Goal: Task Accomplishment & Management: Manage account settings

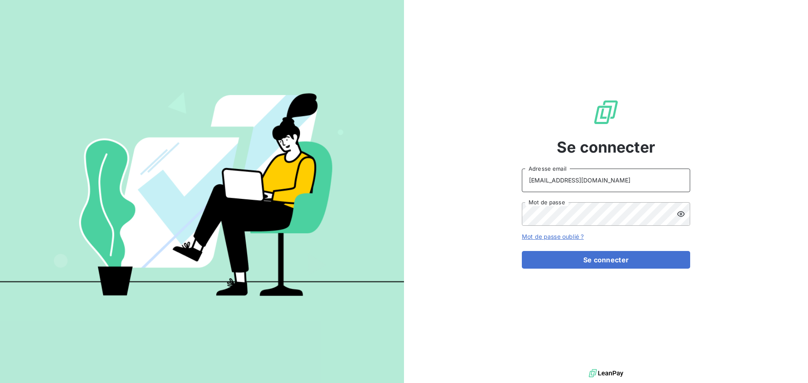
click at [647, 184] on input "[EMAIL_ADDRESS][DOMAIN_NAME]" at bounding box center [606, 181] width 168 height 24
type input "[EMAIL_ADDRESS][DOMAIN_NAME]"
click at [609, 262] on button "Se connecter" at bounding box center [606, 260] width 168 height 18
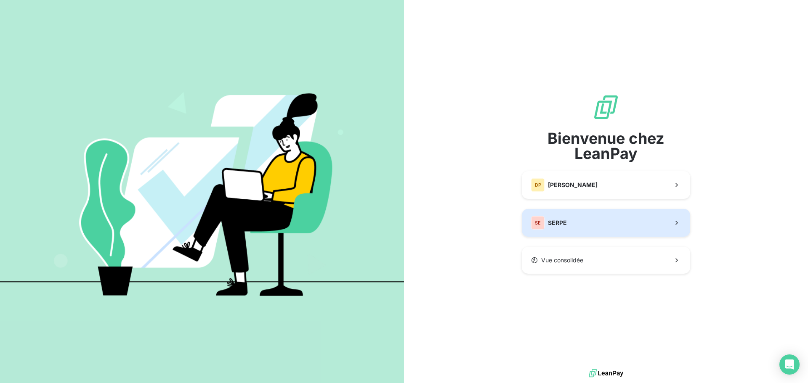
click at [625, 223] on button "SE SERPE" at bounding box center [606, 223] width 168 height 28
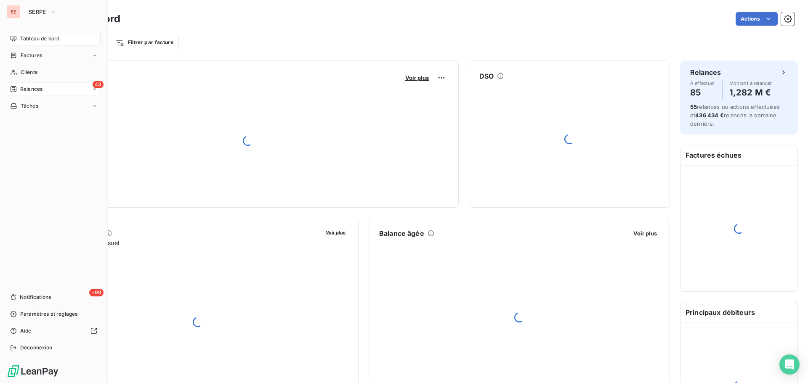
click at [27, 89] on span "Relances" at bounding box center [31, 89] width 22 height 8
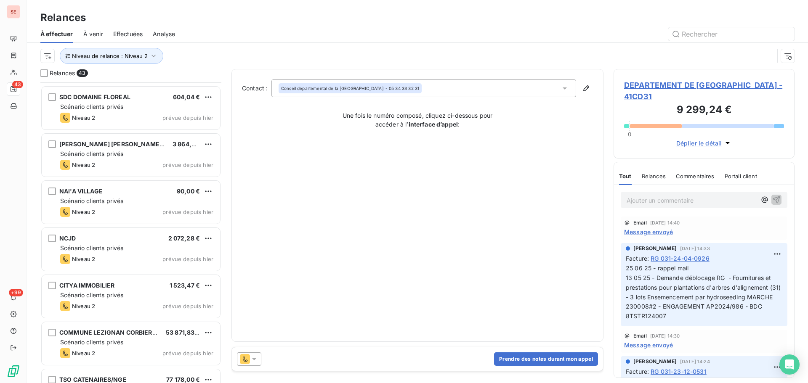
scroll to position [1571, 0]
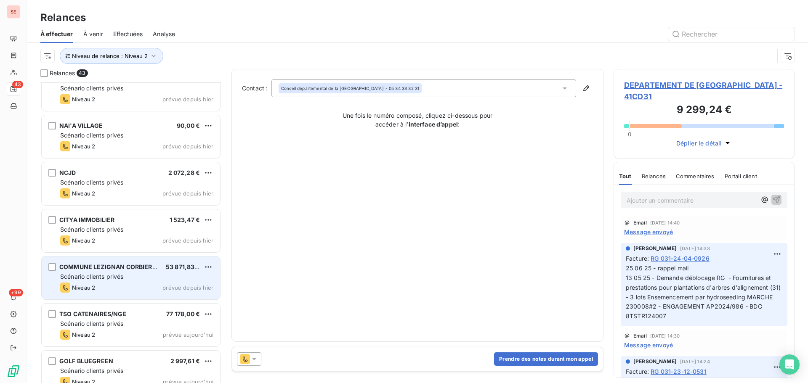
click at [143, 267] on span "COMMUNE LEZIGNAN CORBIERES" at bounding box center [109, 266] width 101 height 7
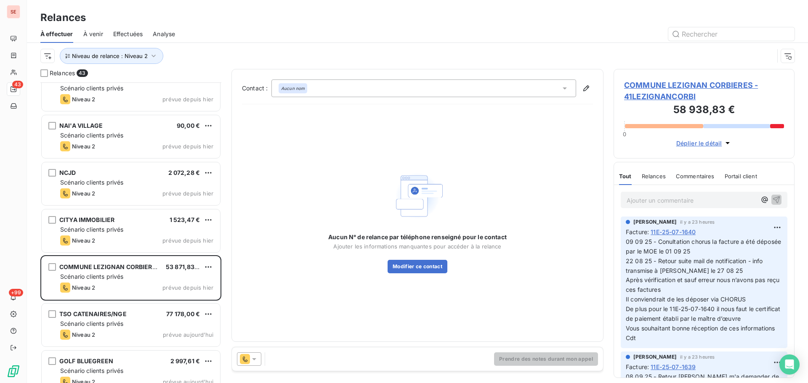
click at [678, 82] on span "COMMUNE LEZIGNAN CORBIERES - 41LEZIGNANCORBI" at bounding box center [704, 91] width 160 height 23
click at [712, 85] on span "COMMUNE LEZIGNAN CORBIERES - 41LEZIGNANCORBI" at bounding box center [704, 91] width 160 height 23
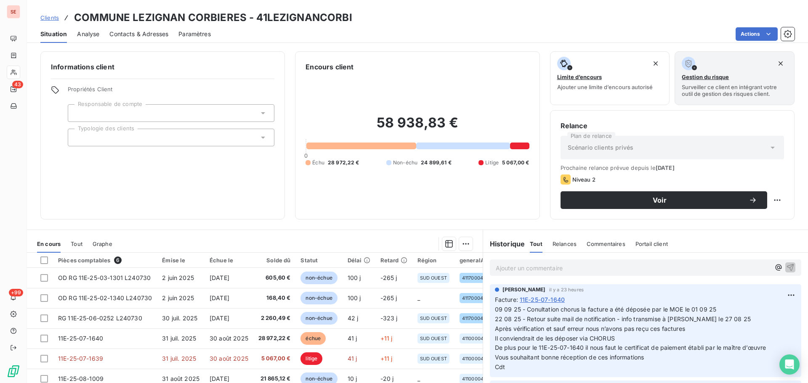
scroll to position [57, 0]
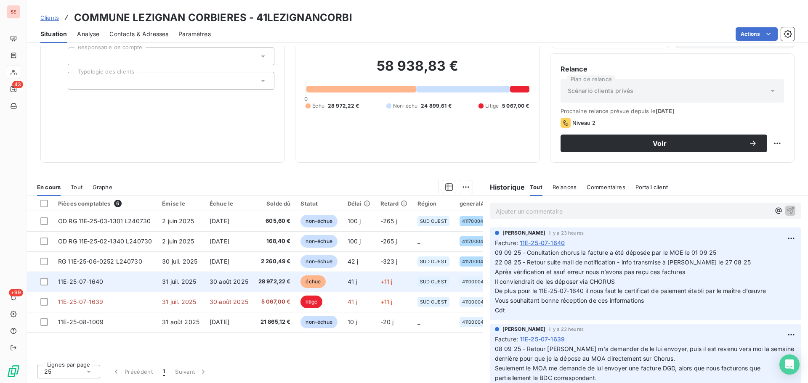
click at [231, 276] on td "30 août 2025" at bounding box center [228, 282] width 49 height 20
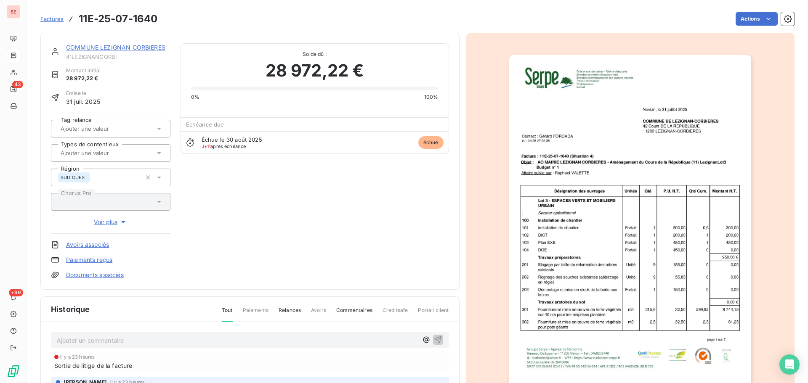
click at [150, 46] on link "COMMUNE LEZIGNAN CORBIERES" at bounding box center [115, 47] width 99 height 7
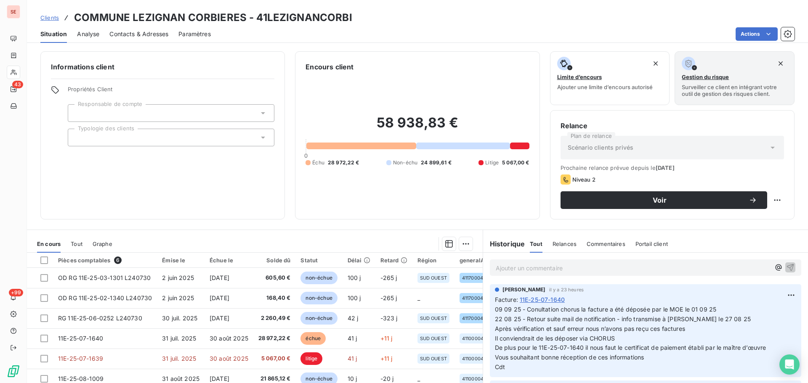
click at [154, 35] on span "Contacts & Adresses" at bounding box center [138, 34] width 59 height 8
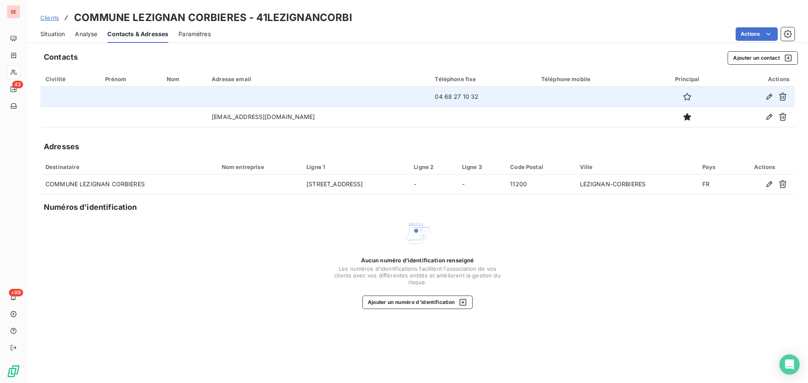
click at [451, 95] on td "04 68 27 10 32" at bounding box center [483, 97] width 106 height 20
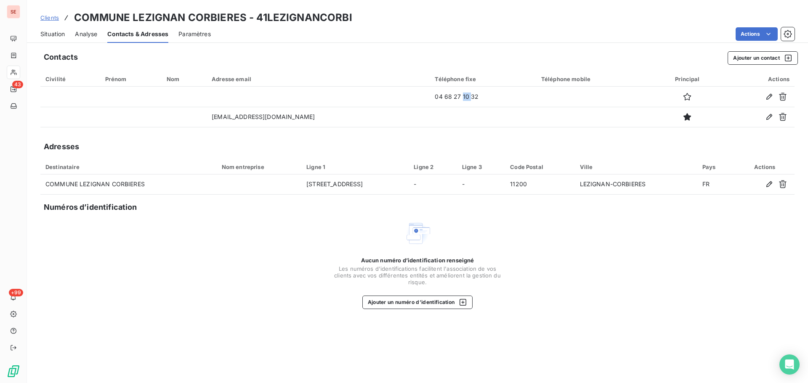
click at [64, 34] on span "Situation" at bounding box center [52, 34] width 24 height 8
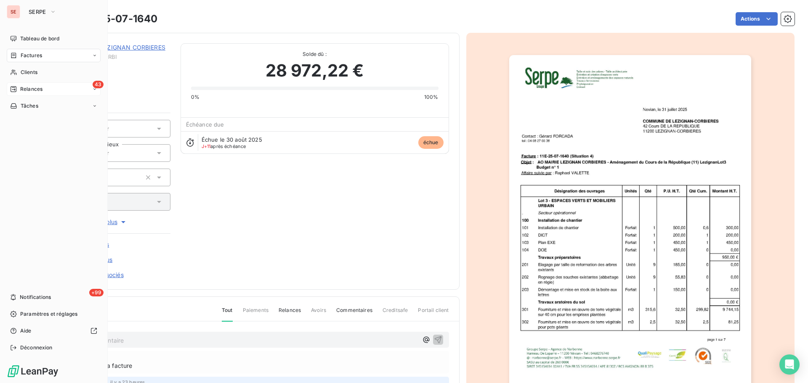
click at [27, 85] on span "Relances" at bounding box center [31, 89] width 22 height 8
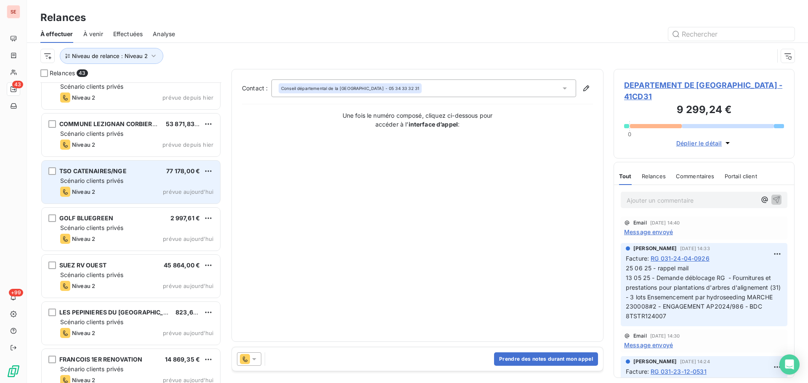
scroll to position [1726, 0]
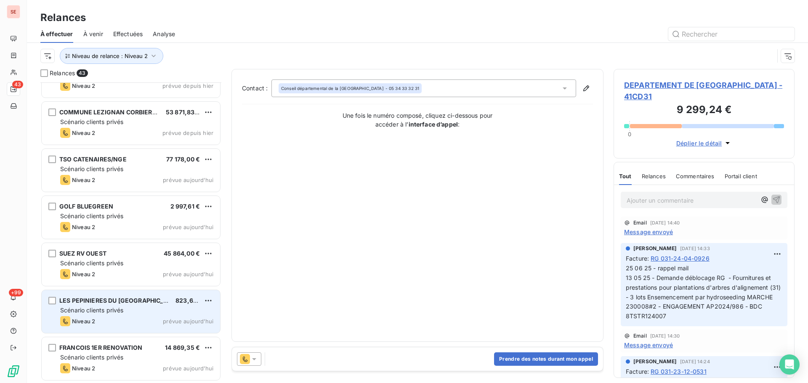
click at [195, 308] on div "Scénario clients privés" at bounding box center [136, 310] width 153 height 8
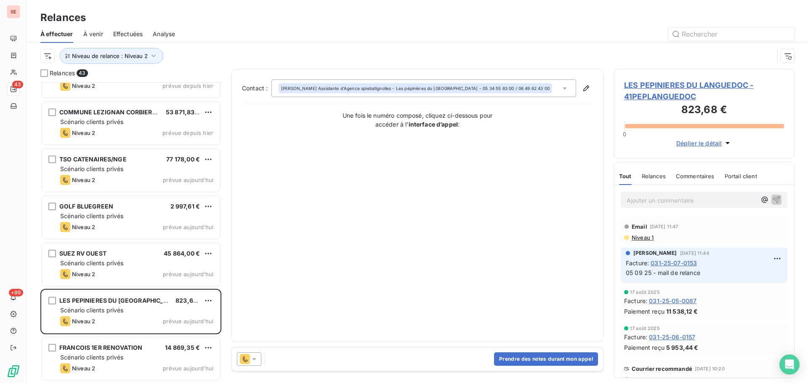
click at [682, 79] on div "LES PEPINIERES DU LANGUEDOC - 41PEPLANGUEDOC 823,68 € 0 Déplier le détail" at bounding box center [703, 114] width 181 height 90
click at [677, 86] on span "LES PEPINIERES DU LANGUEDOC - 41PEPLANGUEDOC" at bounding box center [704, 91] width 160 height 23
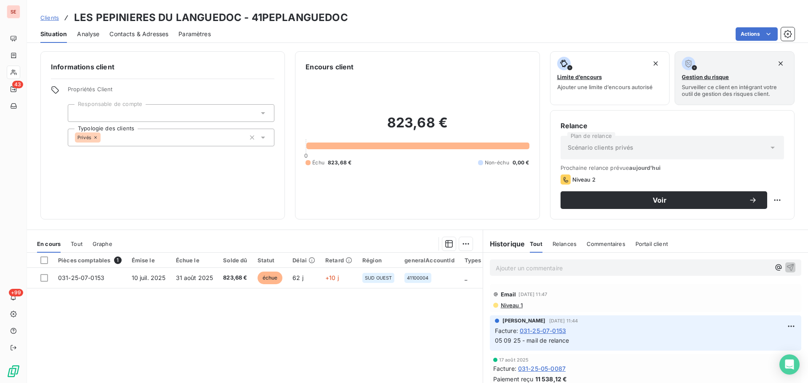
click at [149, 33] on span "Contacts & Adresses" at bounding box center [138, 34] width 59 height 8
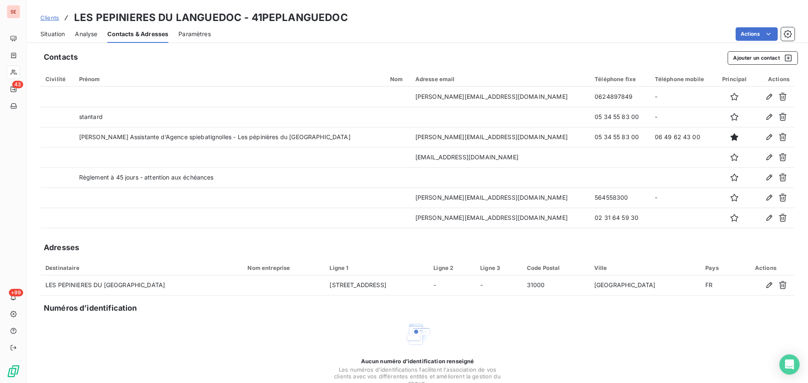
click at [60, 33] on span "Situation" at bounding box center [52, 34] width 24 height 8
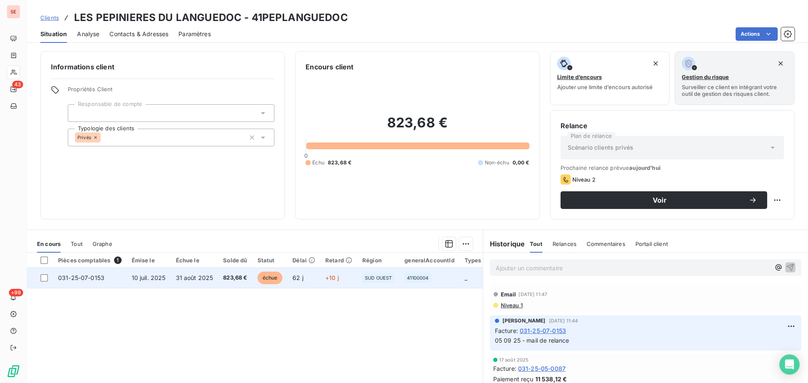
click at [194, 284] on td "31 août 2025" at bounding box center [195, 278] width 48 height 20
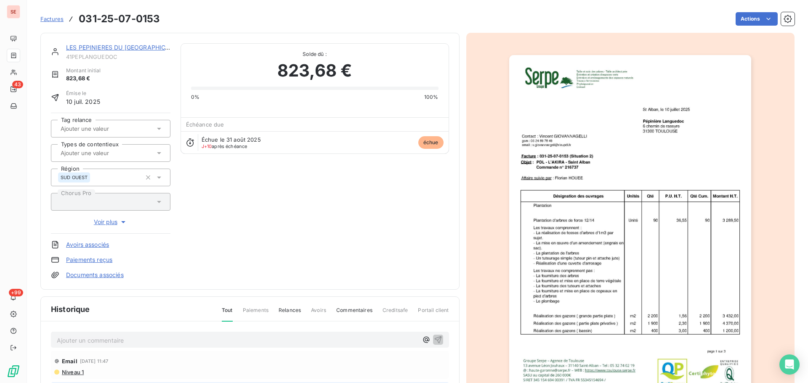
click at [596, 212] on img "button" at bounding box center [630, 226] width 242 height 342
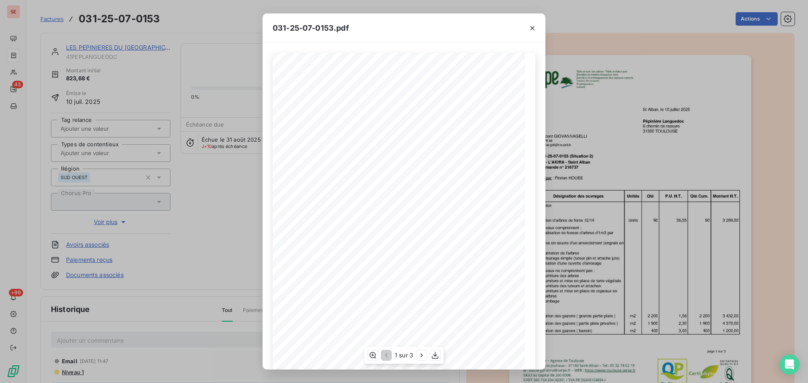
scroll to position [50, 0]
click at [421, 356] on icon "button" at bounding box center [421, 355] width 8 height 8
click at [420, 356] on icon "button" at bounding box center [422, 355] width 8 height 8
click at [535, 29] on icon "button" at bounding box center [532, 28] width 8 height 8
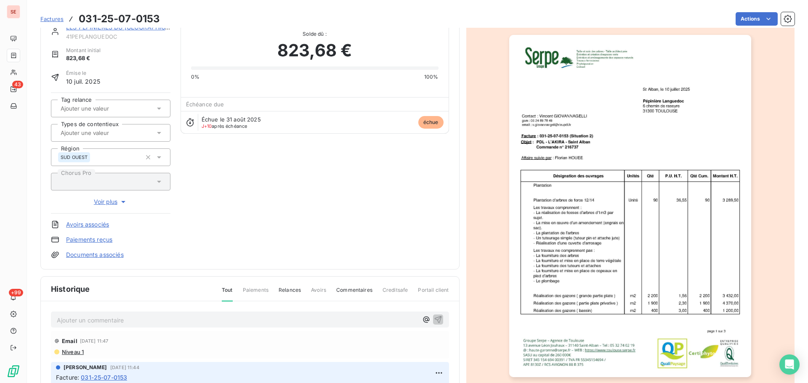
scroll to position [0, 0]
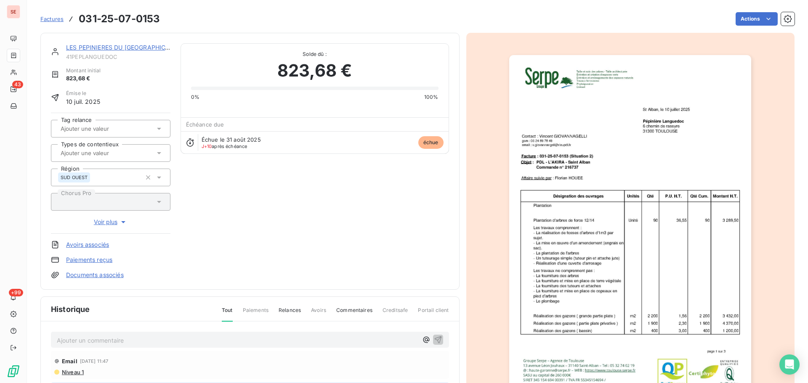
click at [149, 48] on link "LES PEPINIERES DU [GEOGRAPHIC_DATA]" at bounding box center [125, 47] width 119 height 7
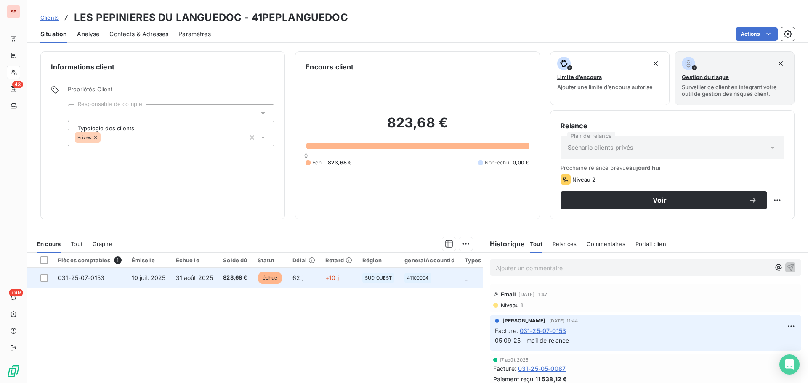
click at [230, 273] on td "823,68 €" at bounding box center [235, 278] width 34 height 20
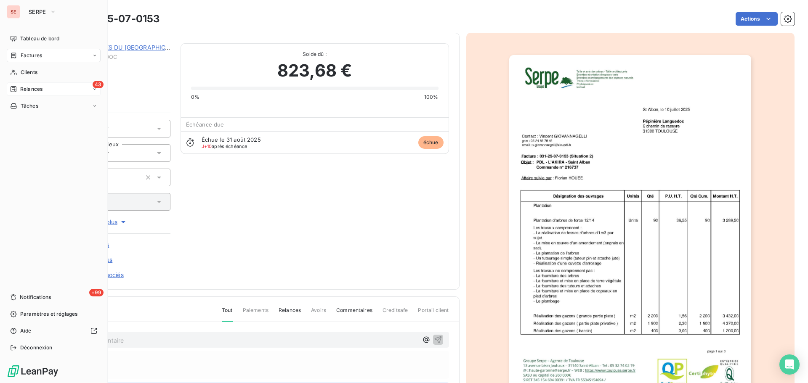
click at [17, 87] on div "Relances" at bounding box center [26, 89] width 32 height 8
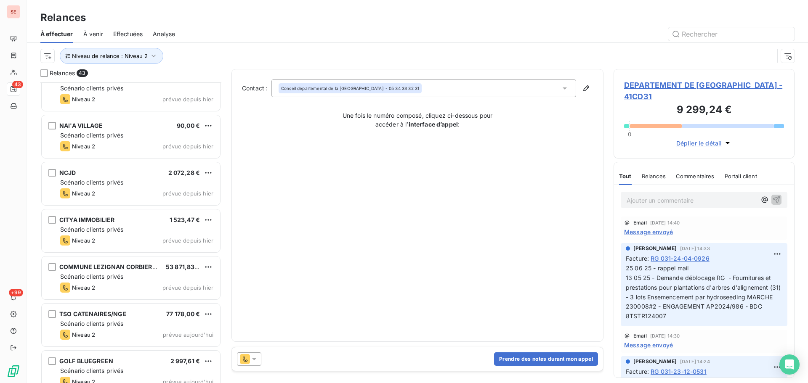
scroll to position [1459, 0]
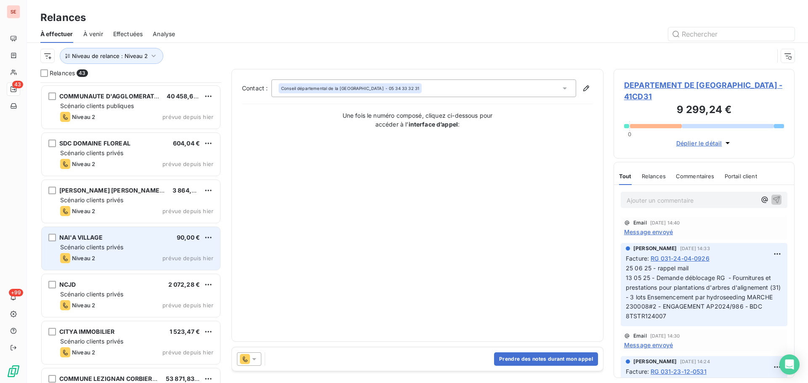
click at [185, 255] on div "Niveau 2 prévue depuis hier" at bounding box center [136, 258] width 153 height 10
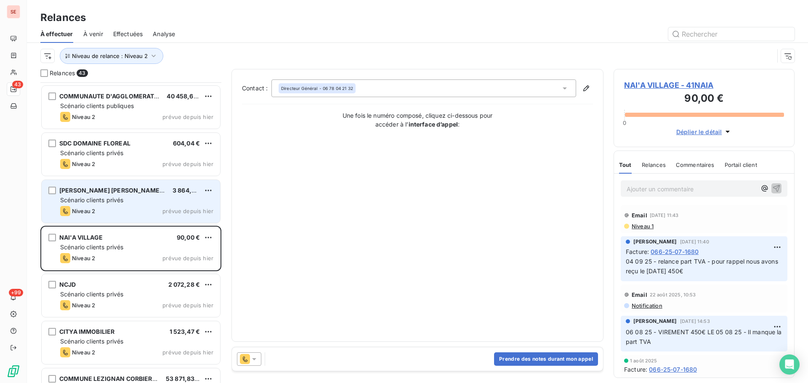
scroll to position [1571, 0]
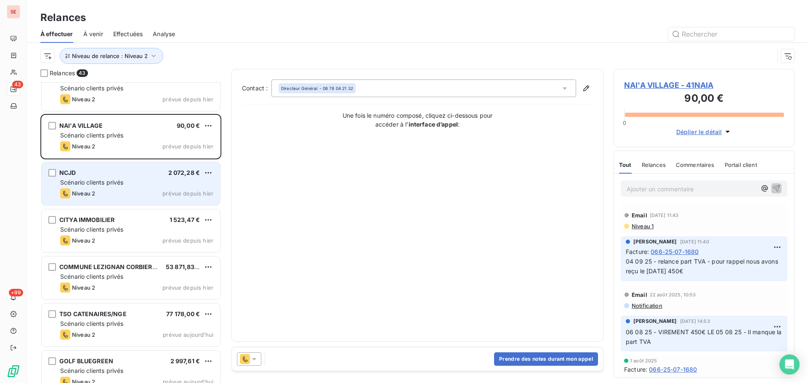
click at [158, 187] on div "NCJD 2 072,28 € Scénario clients privés Niveau 2 prévue depuis [DATE]" at bounding box center [131, 183] width 178 height 43
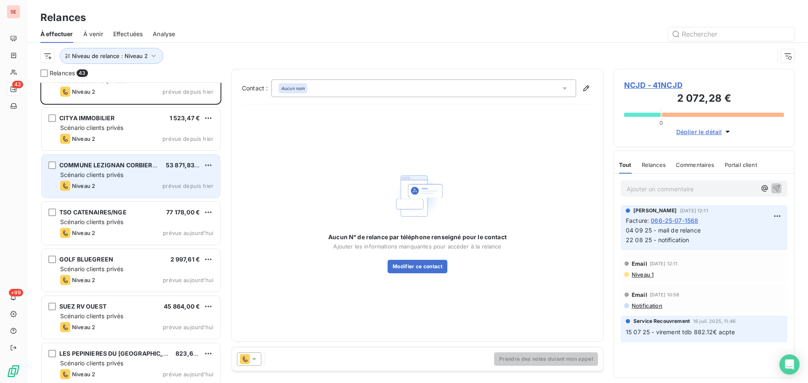
scroll to position [1683, 0]
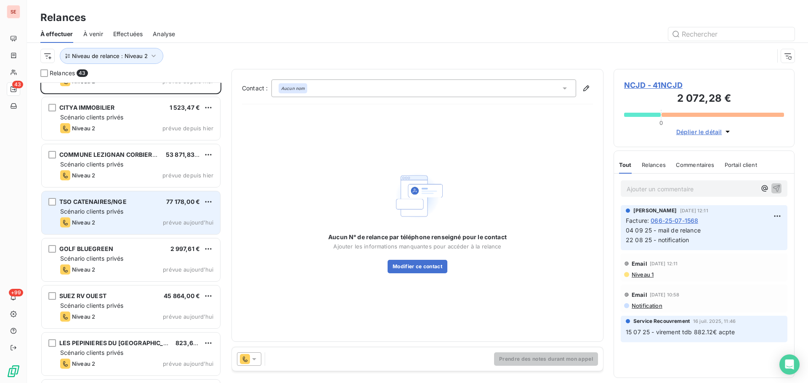
click at [170, 215] on div "Scénario clients privés" at bounding box center [136, 211] width 153 height 8
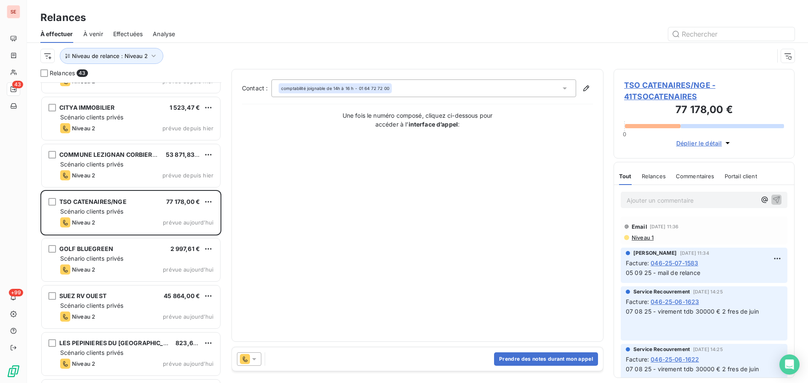
click at [645, 83] on span "TSO CATENAIRES/NGE - 41TSOCATENAIRES" at bounding box center [704, 91] width 160 height 23
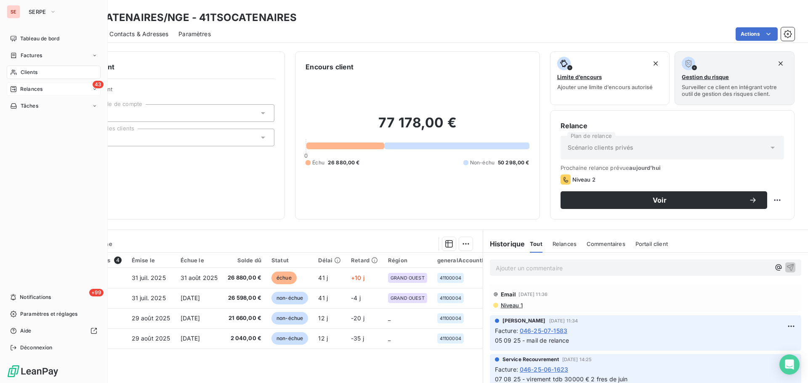
click at [15, 85] on div "Relances" at bounding box center [26, 89] width 32 height 8
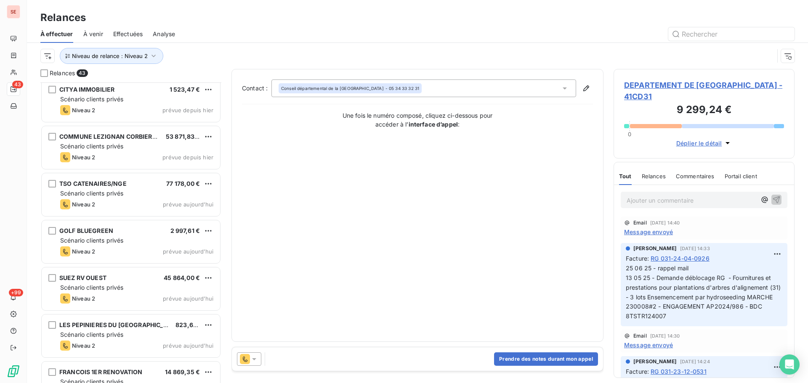
scroll to position [1726, 0]
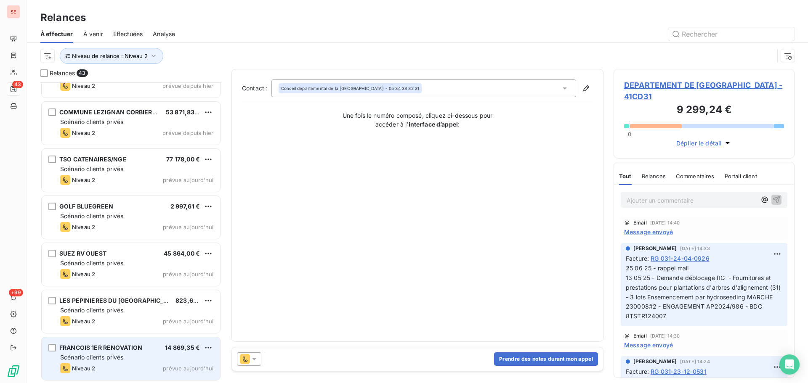
click at [162, 344] on div "FRANCOIS 1ER RENOVATION 14 869,35 € Scénario clients privés Niveau 2 prévue [DA…" at bounding box center [131, 358] width 178 height 43
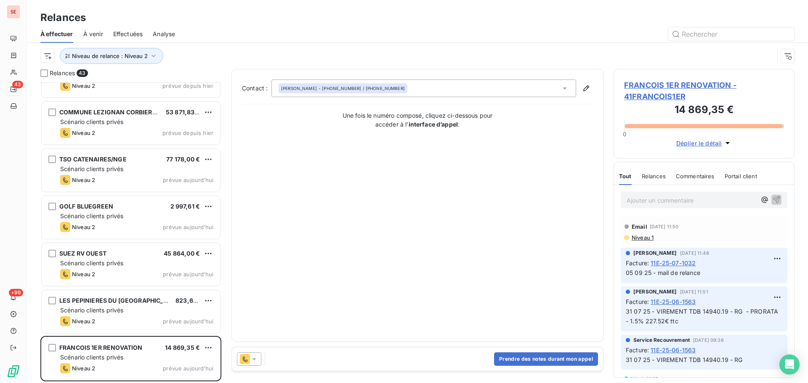
click at [667, 85] on span "FRANCOIS 1ER RENOVATION - 41FRANCOIS1ER" at bounding box center [704, 91] width 160 height 23
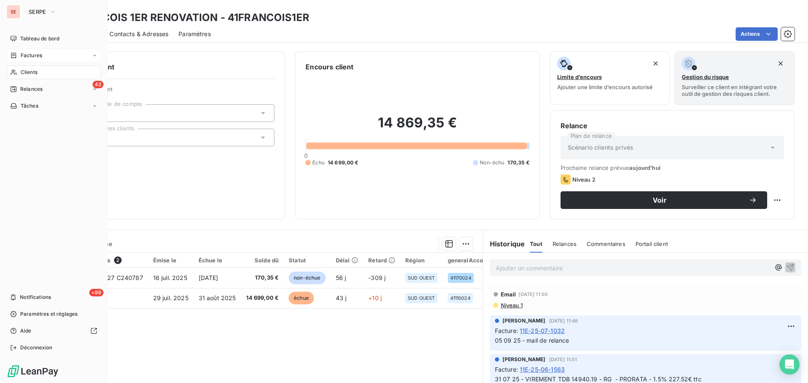
click at [22, 58] on span "Factures" at bounding box center [31, 56] width 21 height 8
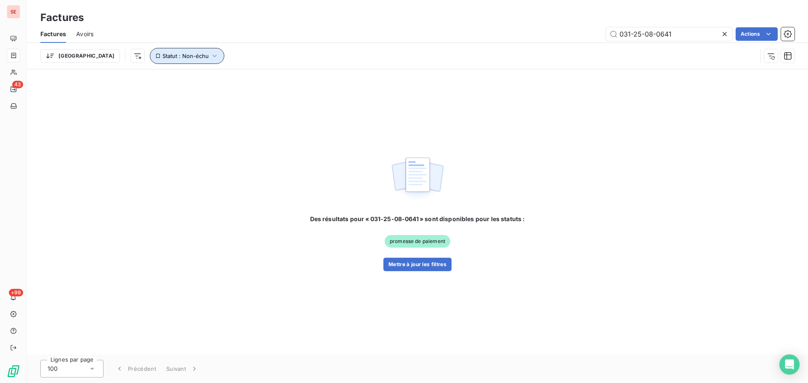
click at [176, 52] on button "Statut : Non-échu" at bounding box center [187, 56] width 74 height 16
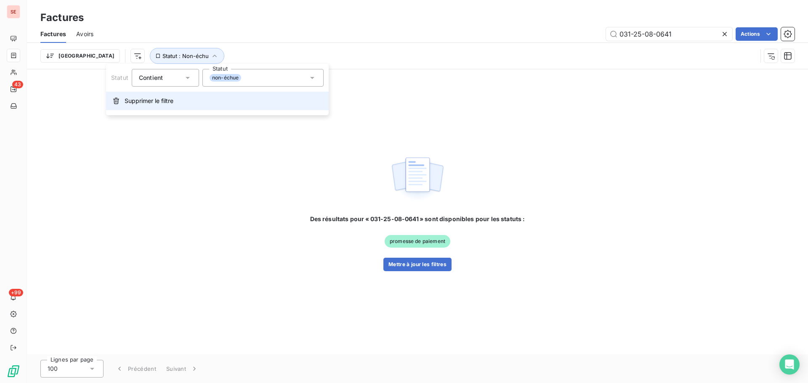
click at [179, 99] on button "Supprimer le filtre" at bounding box center [217, 101] width 223 height 19
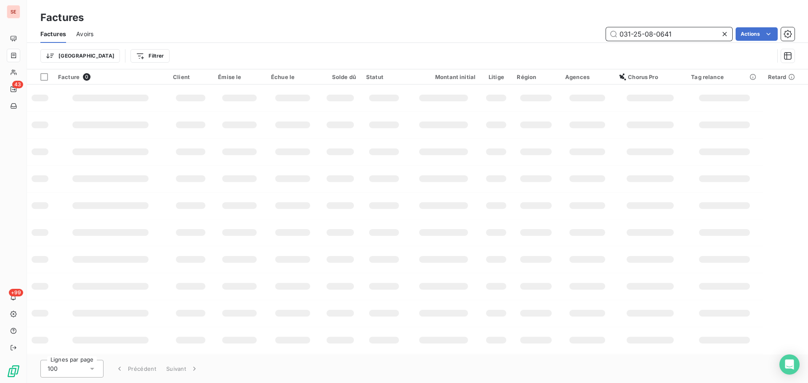
click at [677, 36] on input "031-25-08-0641" at bounding box center [669, 33] width 126 height 13
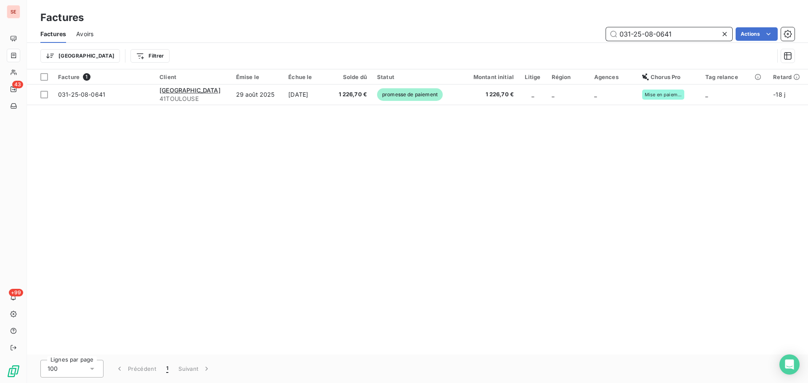
click at [677, 36] on input "031-25-08-0641" at bounding box center [669, 33] width 126 height 13
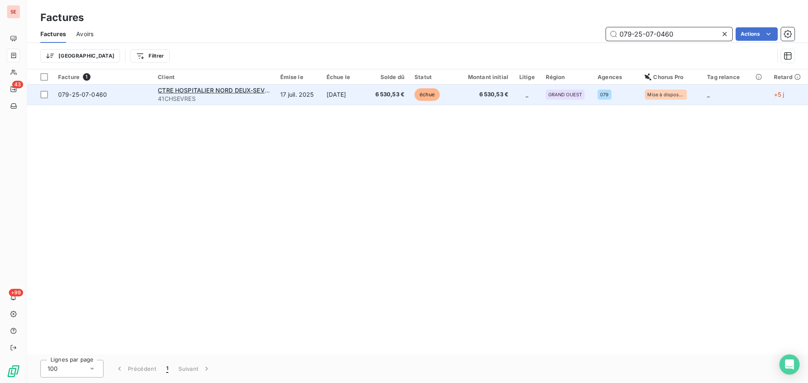
type input "079-25-07-0460"
click at [384, 95] on span "6 530,53 €" at bounding box center [389, 94] width 32 height 8
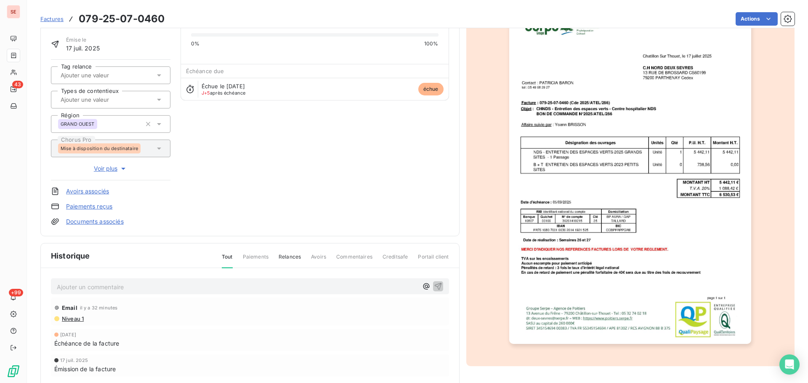
scroll to position [123, 0]
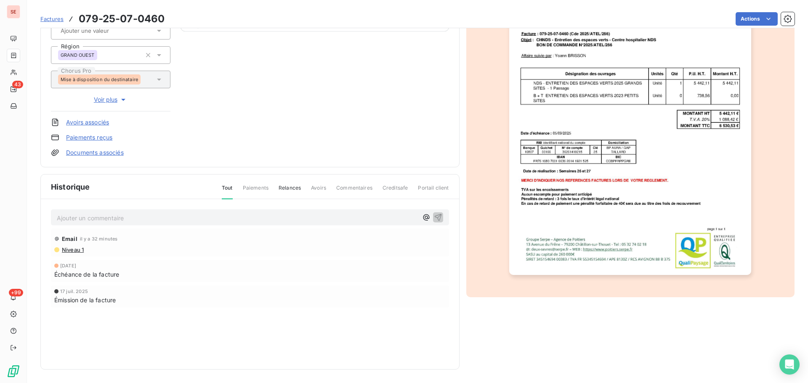
click at [112, 220] on p "Ajouter un commentaire ﻿" at bounding box center [237, 218] width 361 height 11
click at [222, 218] on p "10 09 25 - Retour suite mail de relance de ce jour -" at bounding box center [237, 218] width 361 height 10
drag, startPoint x: 222, startPoint y: 218, endPoint x: 209, endPoint y: 218, distance: 13.0
click at [209, 218] on p "10 09 25 - Retour suite mail de relance de ce jour -" at bounding box center [237, 218] width 361 height 10
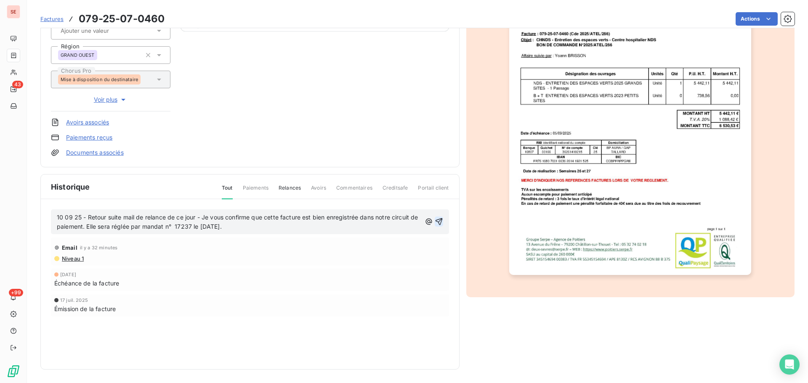
click at [435, 222] on icon "button" at bounding box center [439, 222] width 8 height 8
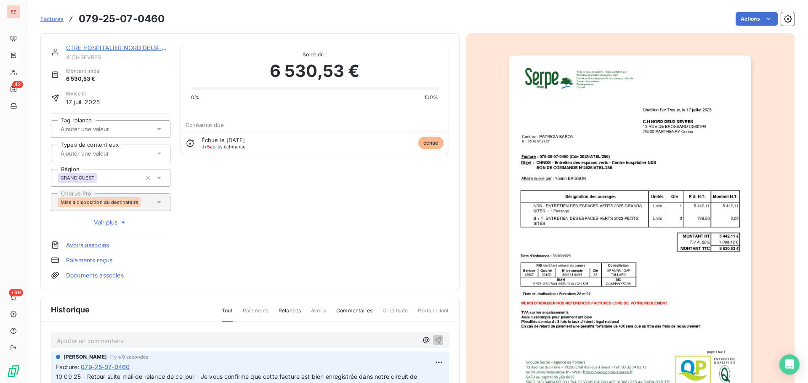
scroll to position [113, 0]
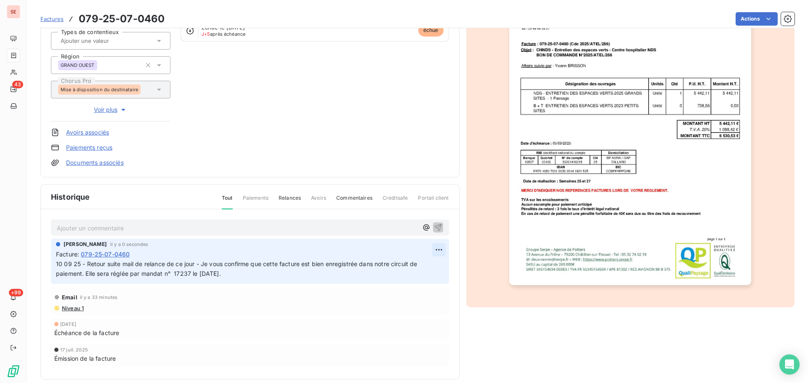
click at [436, 248] on html "SE 43 +99 Factures 079-25-07-0460 Actions CTRE HOSPITALIER [GEOGRAPHIC_DATA] in…" at bounding box center [404, 191] width 808 height 383
click at [415, 266] on div "Editer" at bounding box center [415, 268] width 47 height 13
click at [199, 267] on span "10 09 25 - Retour suite mail de relance de ce jour - Je vous confirme que cette…" at bounding box center [237, 268] width 363 height 17
click at [199, 265] on span "10 09 25 - Retour suite mail de relance de ce jour - Je vous confirme que cette…" at bounding box center [237, 268] width 363 height 17
click at [288, 263] on span "10 09 25 - Retour suite mail de relance de ce jour + contact téléphonique les d…" at bounding box center [244, 268] width 376 height 17
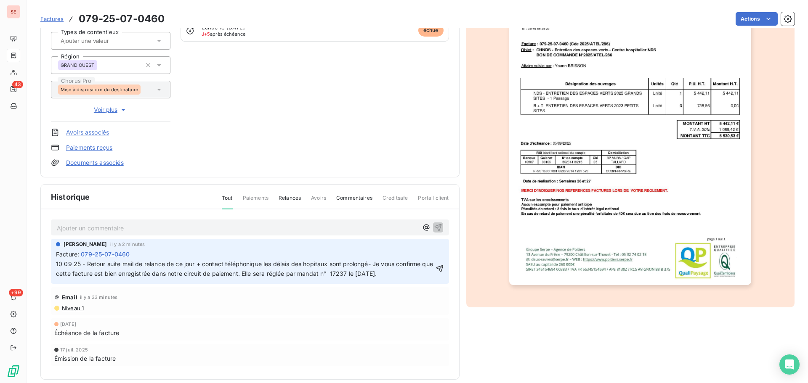
click at [370, 267] on span "10 09 25 - Retour suite mail de relance de ce jour + contact téléphonique les d…" at bounding box center [245, 268] width 379 height 17
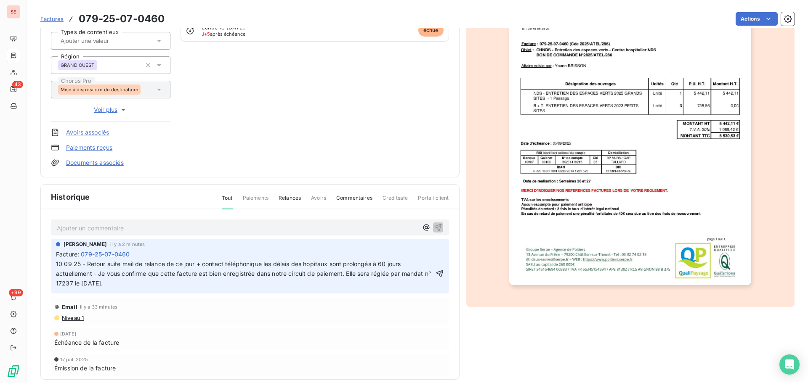
click at [320, 267] on span "10 09 25 - Retour suite mail de relance de ce jour + contact téléphonique les d…" at bounding box center [245, 273] width 378 height 27
click at [435, 273] on icon "button" at bounding box center [439, 274] width 8 height 8
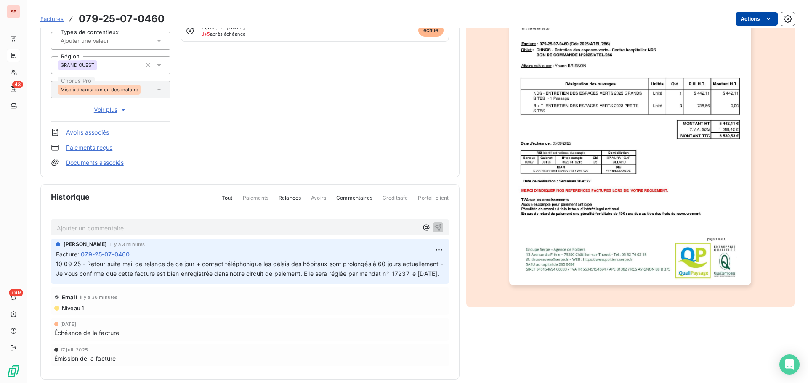
click at [751, 17] on html "SE 43 +99 Factures 079-25-07-0460 Actions CTRE HOSPITALIER [GEOGRAPHIC_DATA] in…" at bounding box center [404, 191] width 808 height 383
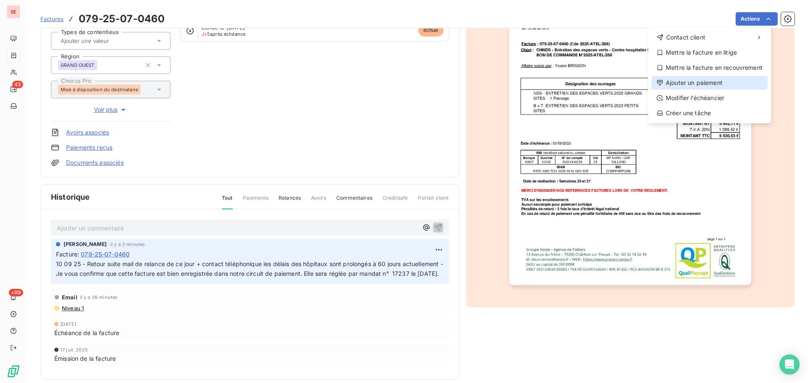
click at [709, 81] on div "Ajouter un paiement" at bounding box center [709, 82] width 116 height 13
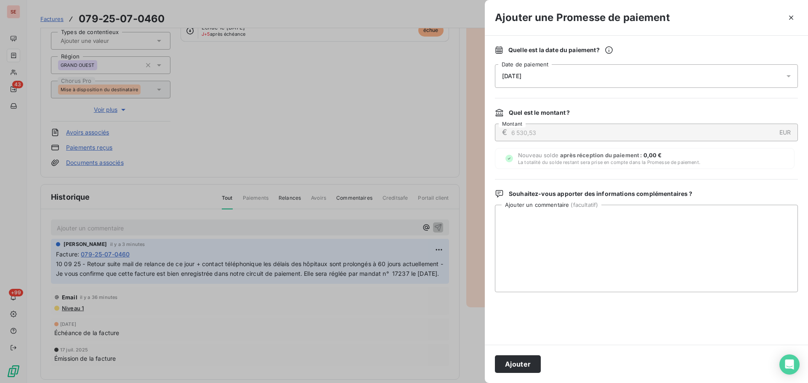
click at [640, 73] on div "[DATE]" at bounding box center [646, 76] width 303 height 24
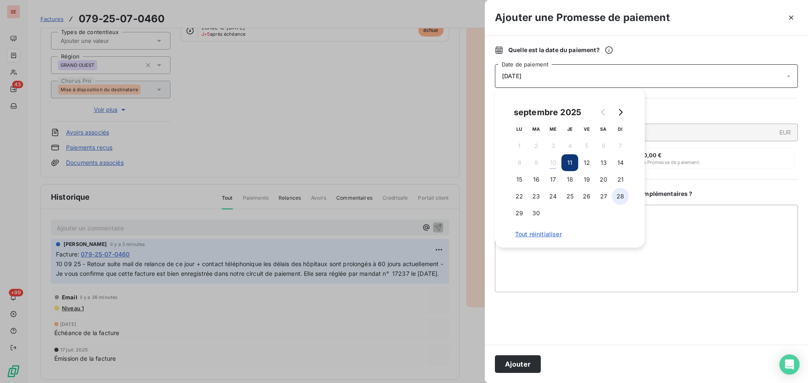
click at [616, 199] on button "28" at bounding box center [620, 196] width 17 height 17
click at [524, 213] on button "29" at bounding box center [519, 213] width 17 height 17
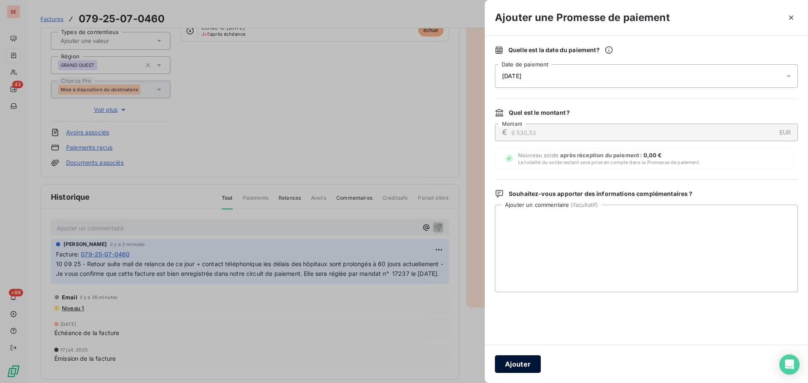
drag, startPoint x: 518, startPoint y: 368, endPoint x: 521, endPoint y: 354, distance: 14.8
click at [518, 368] on button "Ajouter" at bounding box center [518, 365] width 46 height 18
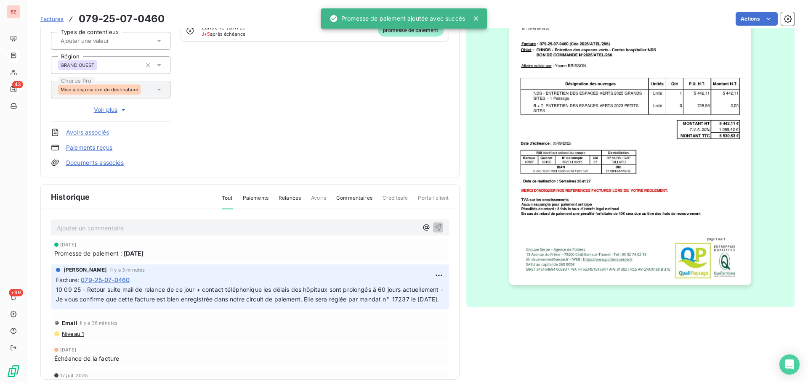
scroll to position [0, 0]
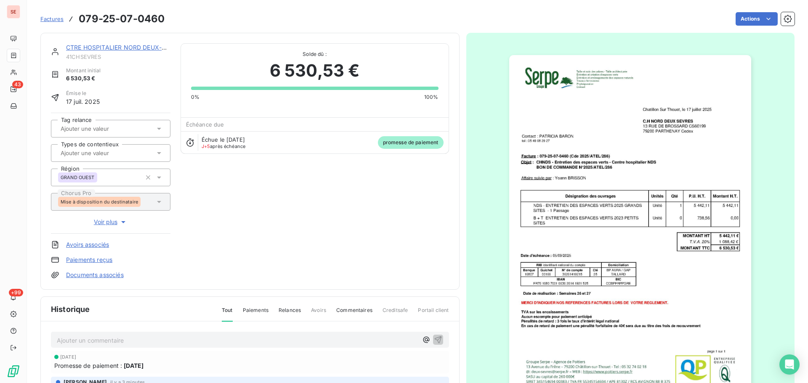
click at [131, 47] on link "CTRE HOSPITALIER NORD DEUX-SEVRE" at bounding box center [123, 47] width 114 height 7
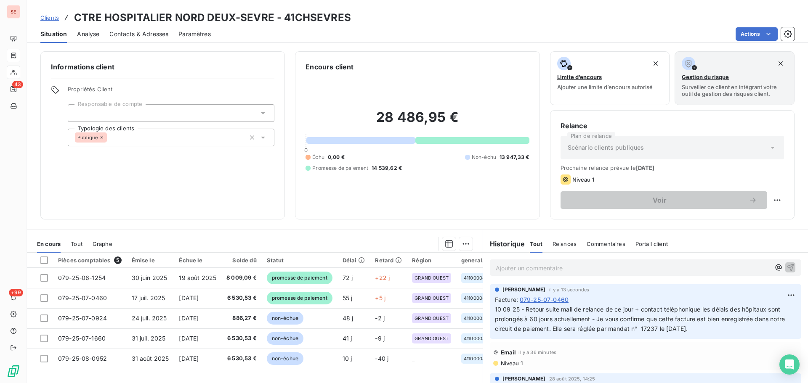
click at [578, 268] on p "Ajouter un commentaire ﻿" at bounding box center [633, 268] width 274 height 11
click at [629, 271] on p "10 09 25 - contact téléphonique Mme" at bounding box center [633, 268] width 274 height 10
click at [652, 269] on span "10 09 25 - contact téléphonique Mme BARON - Les délai sont prolongé à" at bounding box center [599, 267] width 206 height 7
click at [695, 266] on span "10 09 25 - contact téléphonique Mme BARON - Les délais sont prolongé à" at bounding box center [601, 267] width 210 height 7
click at [710, 266] on p "10 09 25 - contact téléphonique Mme BARON - Les délais sont prolongés à" at bounding box center [633, 268] width 274 height 10
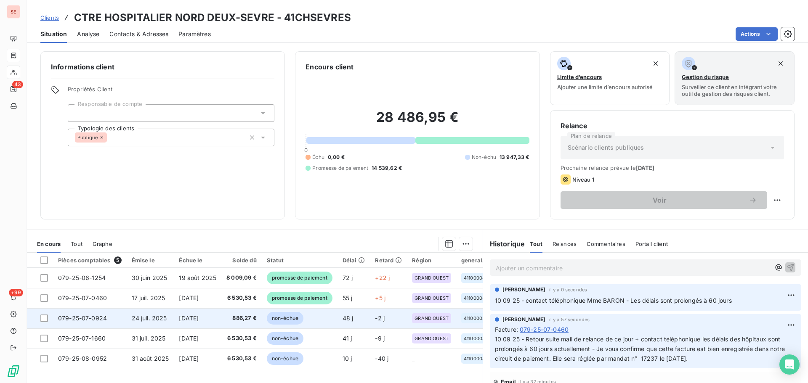
click at [199, 318] on span "[DATE]" at bounding box center [189, 318] width 20 height 7
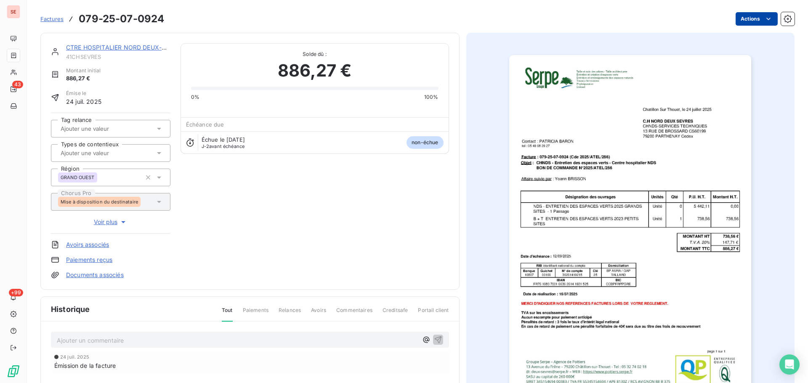
click at [756, 24] on html "SE 43 +99 Factures 079-25-07-0924 Actions CTRE HOSPITALIER NORD DEUX-SEVRE 41CH…" at bounding box center [404, 191] width 808 height 383
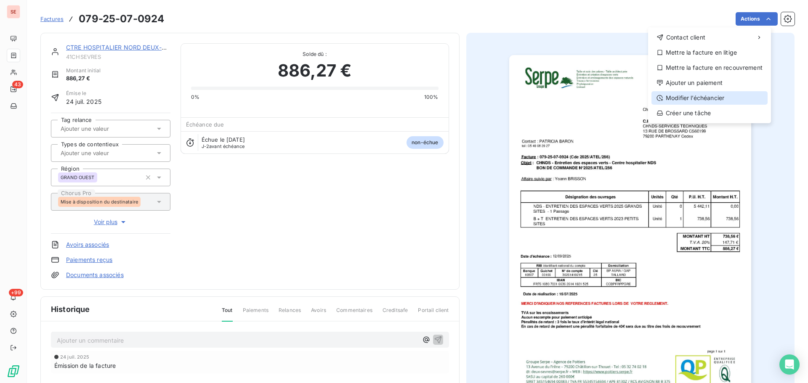
click at [713, 98] on div "Modifier l’échéancier" at bounding box center [709, 97] width 116 height 13
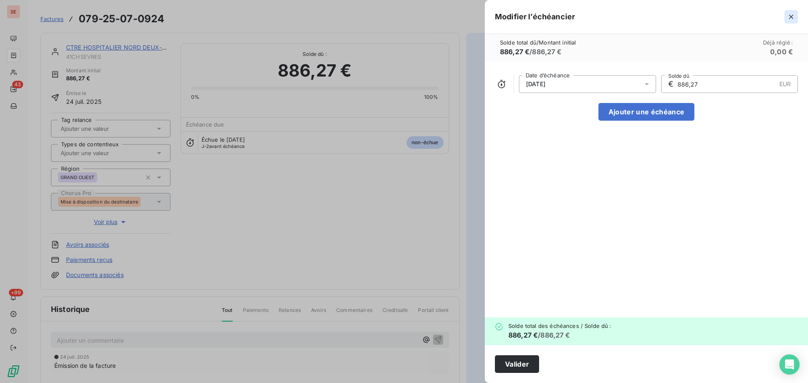
click at [792, 18] on icon "button" at bounding box center [791, 17] width 4 height 4
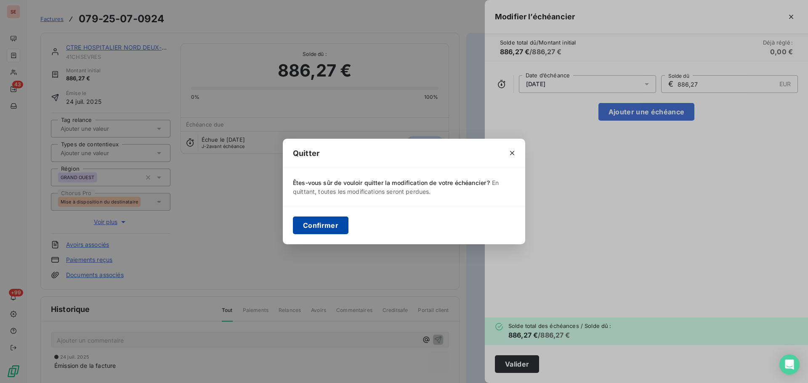
click at [320, 225] on button "Confirmer" at bounding box center [321, 226] width 56 height 18
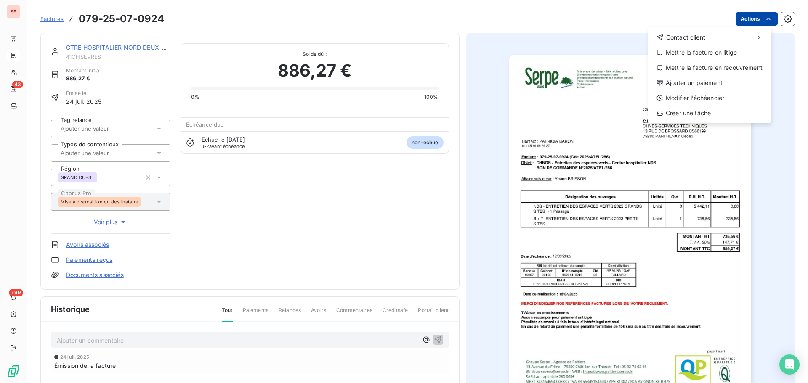
click at [745, 21] on html "SE 43 +99 Factures [PHONE_NUMBER] Actions Contact client Mettre la facture en l…" at bounding box center [404, 191] width 808 height 383
click at [701, 99] on div "Modifier l’échéancier" at bounding box center [709, 97] width 116 height 13
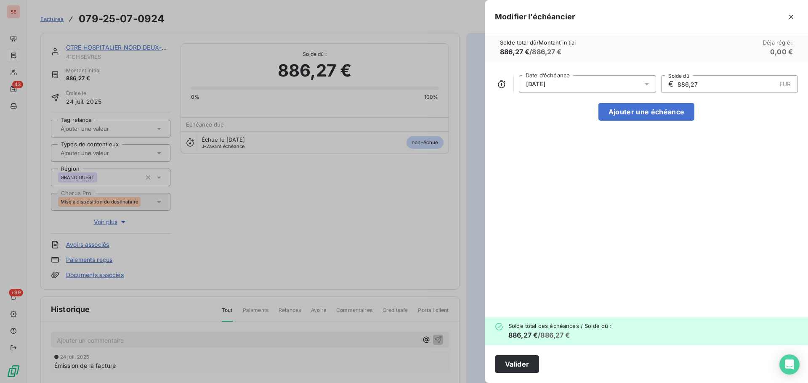
click at [589, 85] on div "[DATE]" at bounding box center [587, 84] width 137 height 18
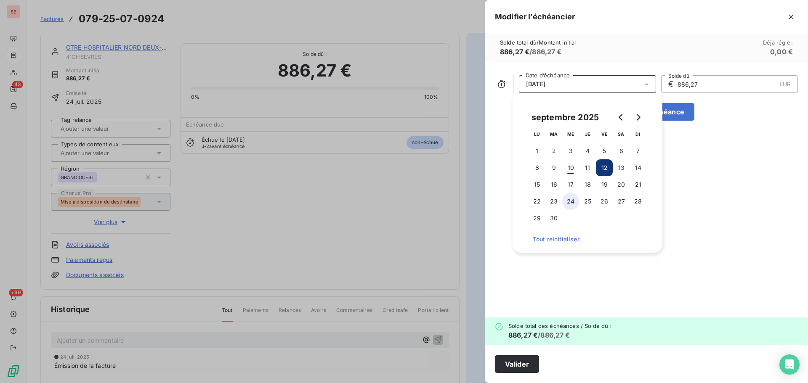
click at [567, 204] on button "24" at bounding box center [570, 201] width 17 height 17
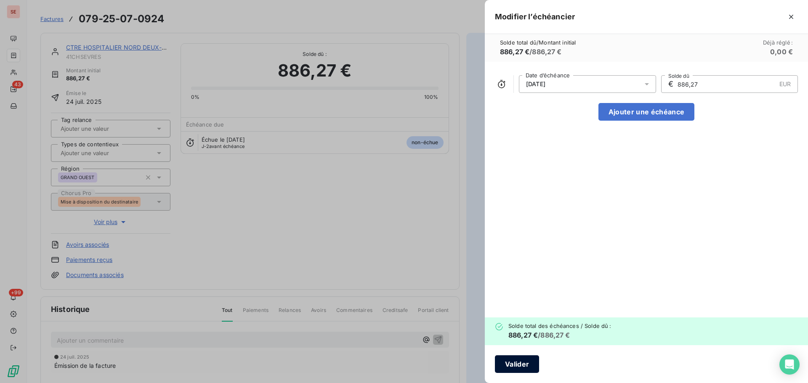
click at [523, 365] on button "Valider" at bounding box center [517, 365] width 44 height 18
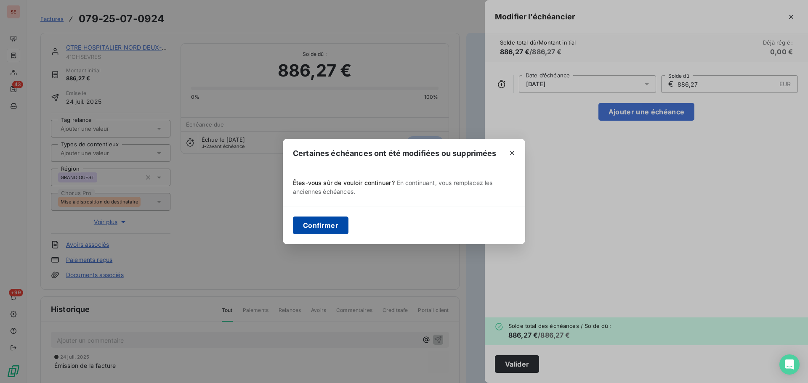
click at [304, 228] on button "Confirmer" at bounding box center [321, 226] width 56 height 18
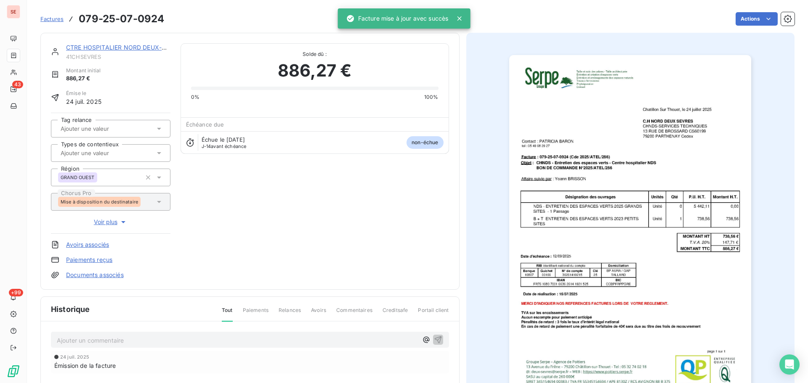
click at [143, 45] on link "CTRE HOSPITALIER NORD DEUX-SEVRE" at bounding box center [123, 47] width 114 height 7
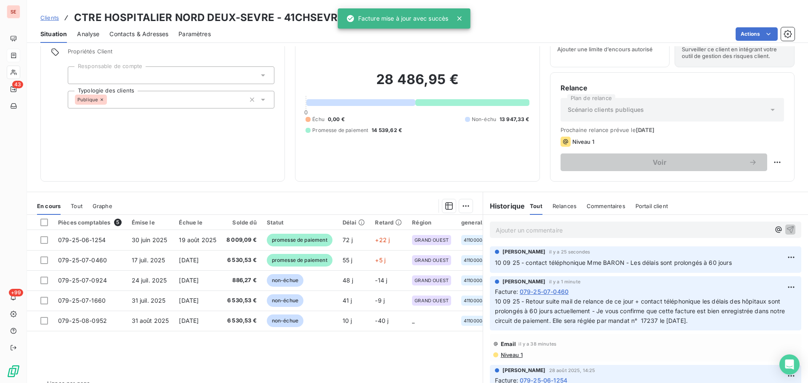
scroll to position [57, 0]
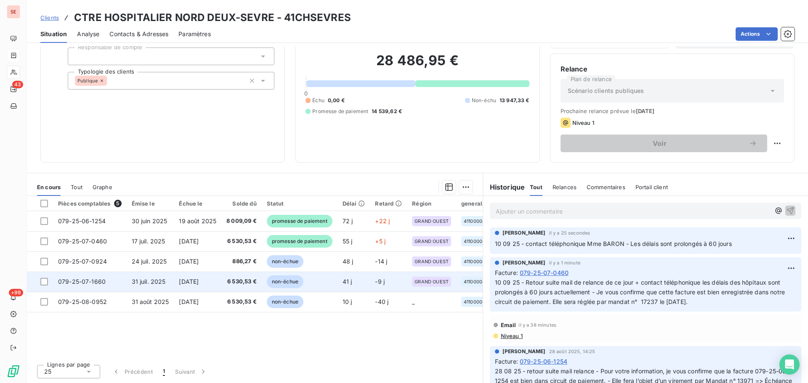
click at [243, 285] on span "6 530,53 €" at bounding box center [241, 282] width 30 height 8
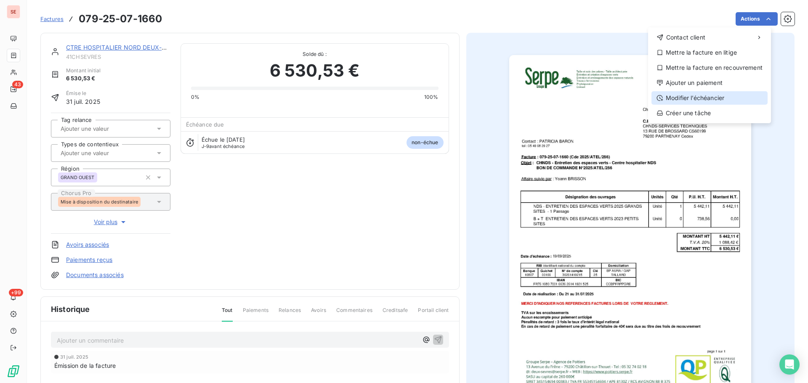
click at [714, 99] on div "Modifier l’échéancier" at bounding box center [709, 97] width 116 height 13
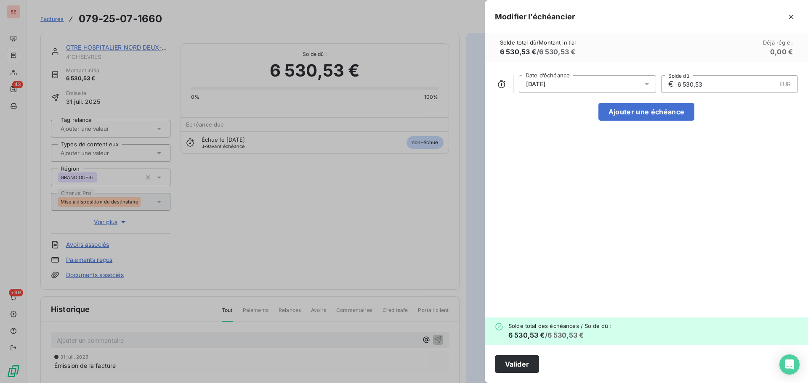
click at [623, 86] on div "[DATE]" at bounding box center [587, 84] width 137 height 18
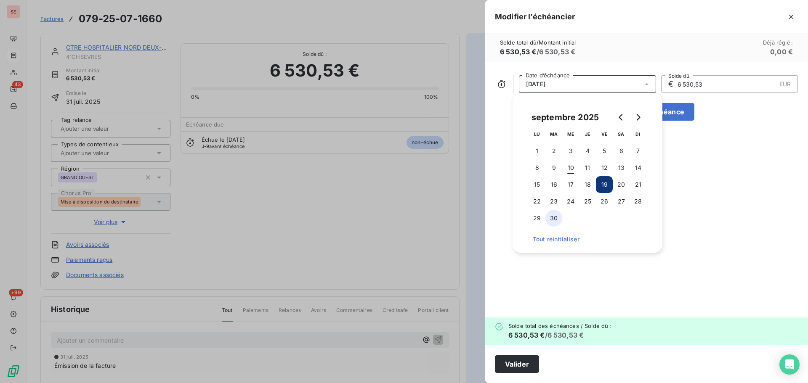
click at [559, 221] on button "30" at bounding box center [553, 218] width 17 height 17
click at [506, 364] on button "Valider" at bounding box center [517, 365] width 44 height 18
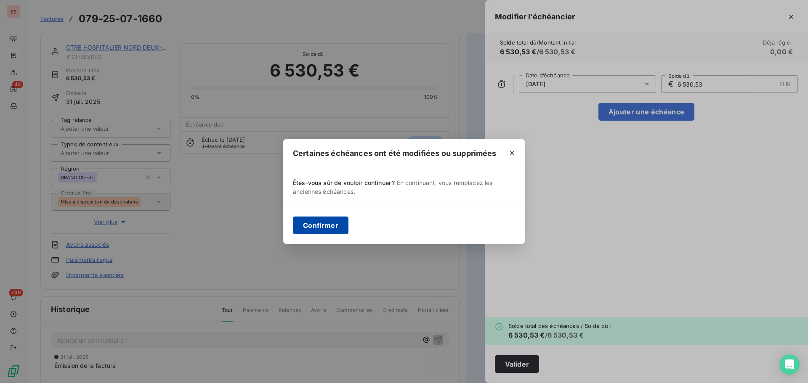
click at [327, 217] on button "Confirmer" at bounding box center [321, 226] width 56 height 18
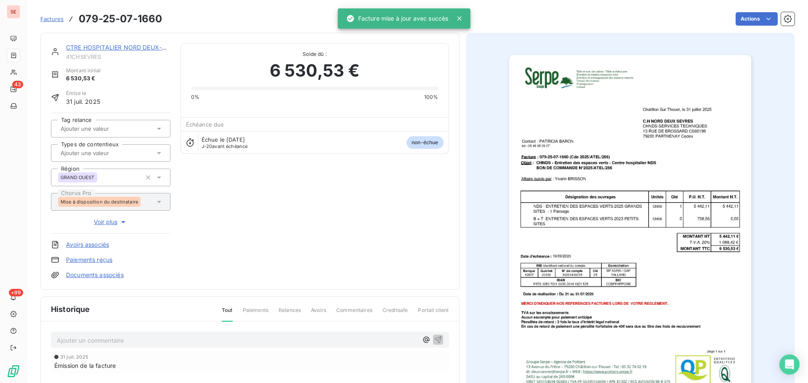
click at [148, 51] on div "CTRE HOSPITALIER NORD DEUX-SEVRE" at bounding box center [118, 47] width 104 height 8
click at [154, 48] on link "CTRE HOSPITALIER NORD DEUX-SEVRE" at bounding box center [123, 47] width 114 height 7
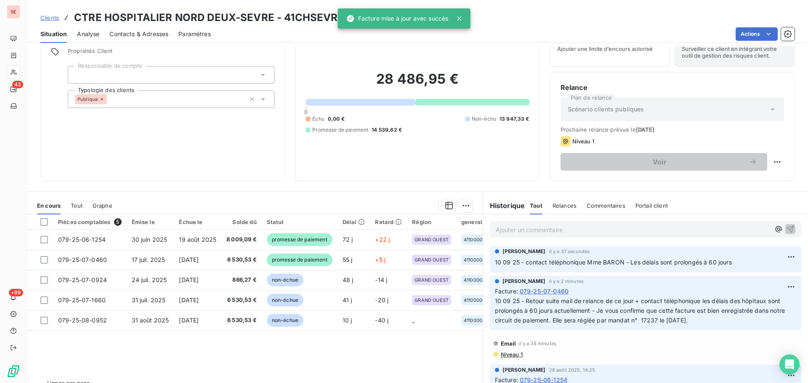
scroll to position [57, 0]
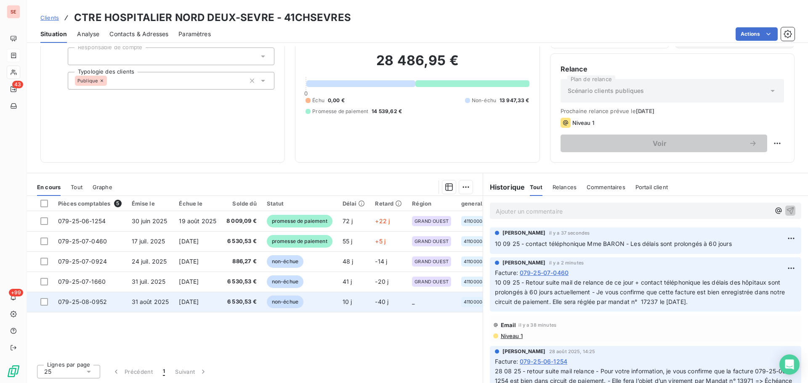
click at [196, 297] on td "[DATE]" at bounding box center [198, 302] width 48 height 20
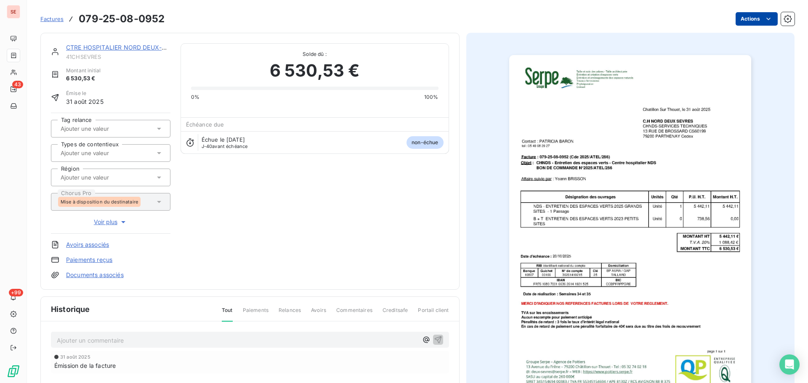
click at [748, 24] on html "SE 43 +99 Factures 079-25-08-0952 Actions CTRE HOSPITALIER NORD DEUX-SEVRE 41CH…" at bounding box center [404, 191] width 808 height 383
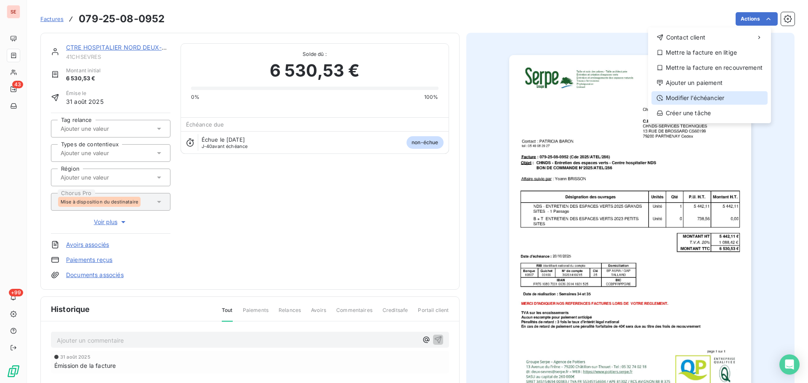
click at [705, 96] on div "Modifier l’échéancier" at bounding box center [709, 97] width 116 height 13
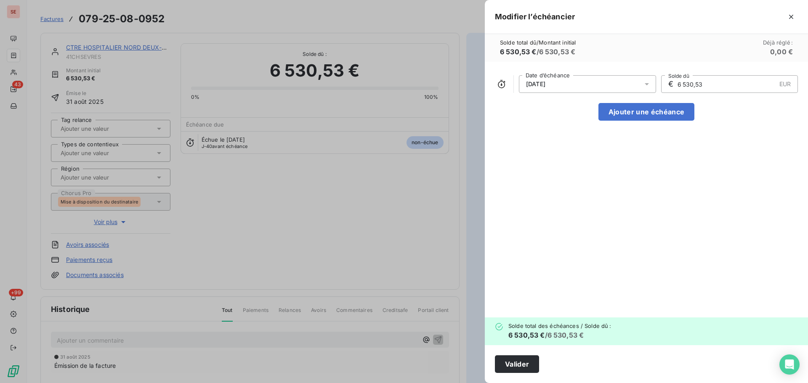
click at [631, 88] on div "[DATE]" at bounding box center [587, 84] width 137 height 18
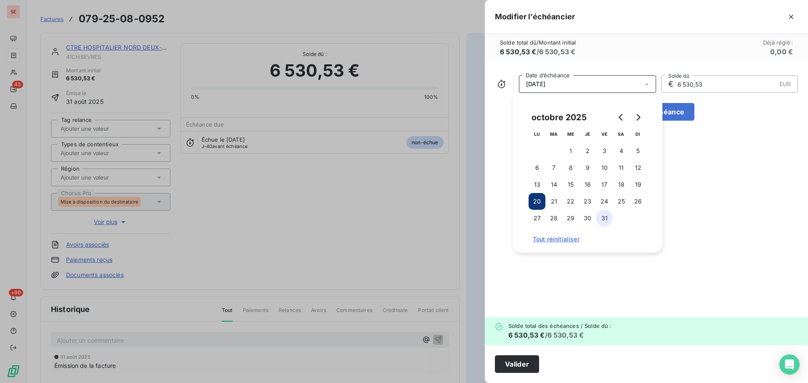
click at [603, 218] on button "31" at bounding box center [604, 218] width 17 height 17
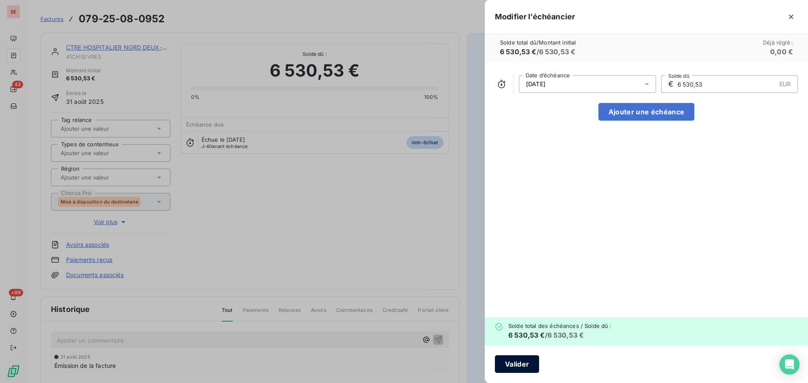
click at [535, 364] on button "Valider" at bounding box center [517, 365] width 44 height 18
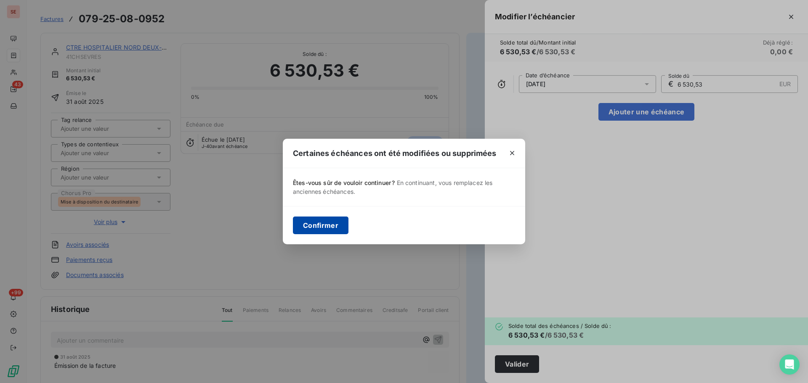
click at [321, 227] on button "Confirmer" at bounding box center [321, 226] width 56 height 18
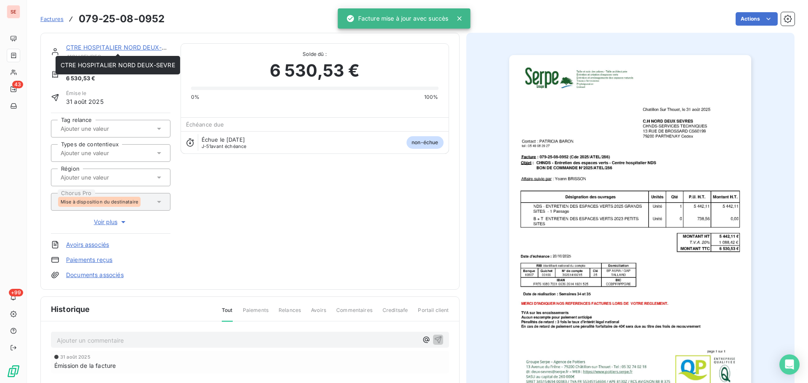
click at [154, 49] on link "CTRE HOSPITALIER NORD DEUX-SEVRE" at bounding box center [123, 47] width 114 height 7
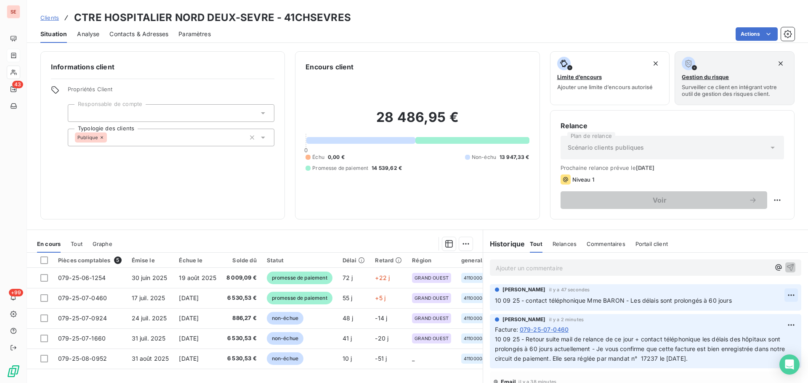
click at [778, 298] on html "SE 43 +99 Clients CTRE HOSPITALIER NORD DEUX-SEVRE - 41CHSEVRES Situation Analy…" at bounding box center [404, 191] width 808 height 383
click at [759, 311] on div "Editer" at bounding box center [758, 313] width 47 height 13
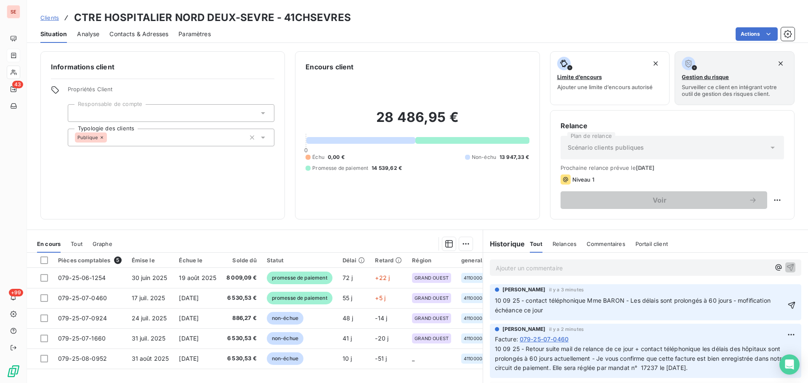
click at [745, 302] on span "10 09 25 - contact téléphonique Mme BARON - Les délais sont prolongés à 60 jour…" at bounding box center [633, 305] width 277 height 17
click at [787, 306] on icon "button" at bounding box center [791, 305] width 8 height 8
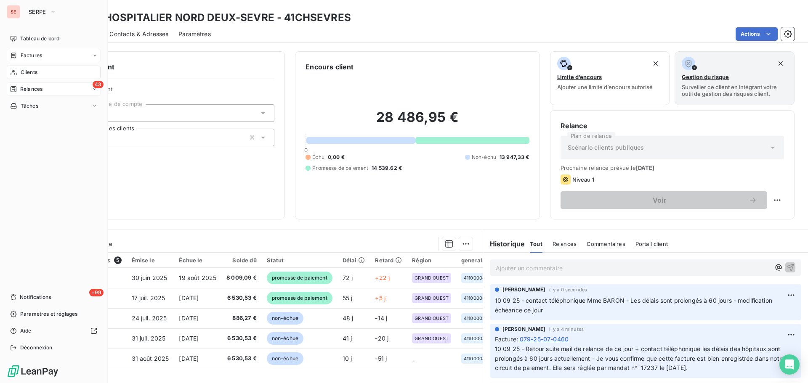
click at [18, 90] on div "Relances" at bounding box center [26, 89] width 32 height 8
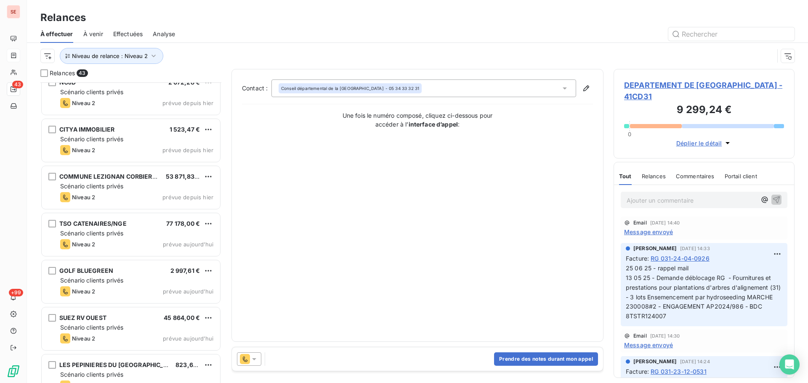
scroll to position [1726, 0]
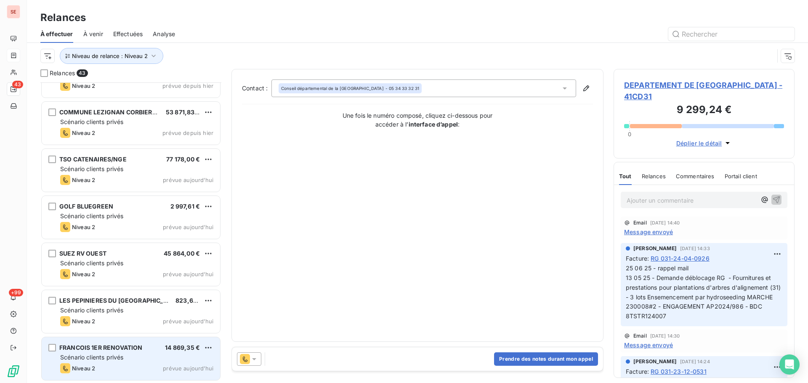
click at [169, 359] on div "Scénario clients privés" at bounding box center [136, 357] width 153 height 8
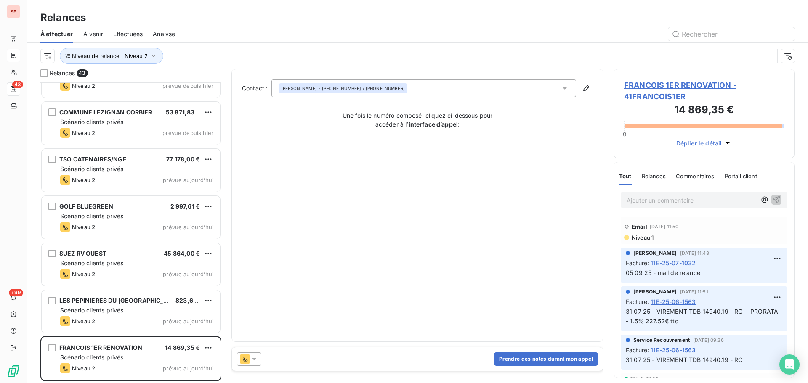
click at [665, 83] on span "FRANCOIS 1ER RENOVATION - 41FRANCOIS1ER" at bounding box center [704, 91] width 160 height 23
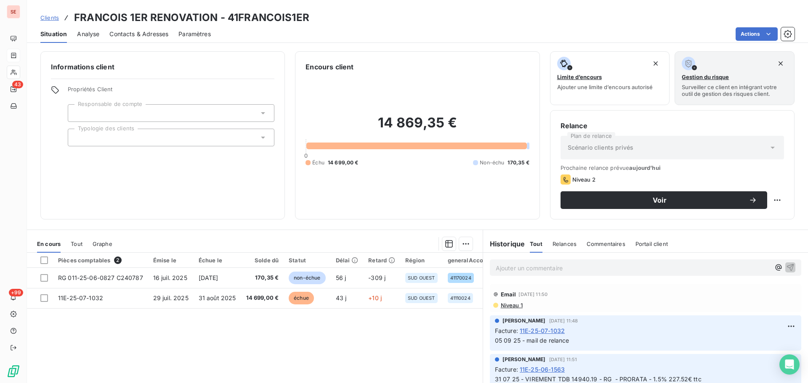
click at [157, 34] on span "Contacts & Adresses" at bounding box center [138, 34] width 59 height 8
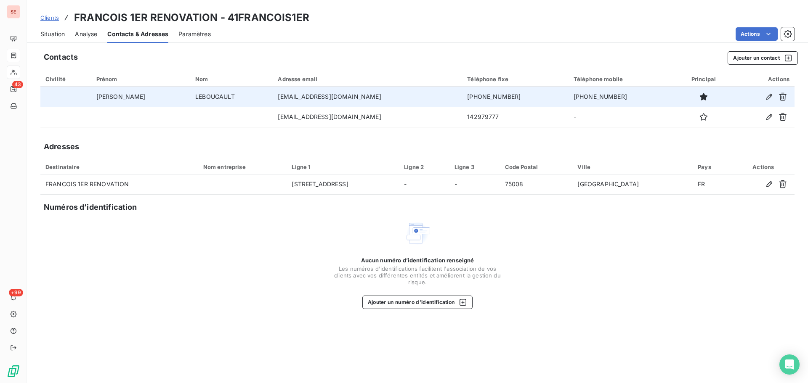
click at [467, 94] on td "[PHONE_NUMBER]" at bounding box center [515, 97] width 106 height 20
copy td "[PHONE_NUMBER]"
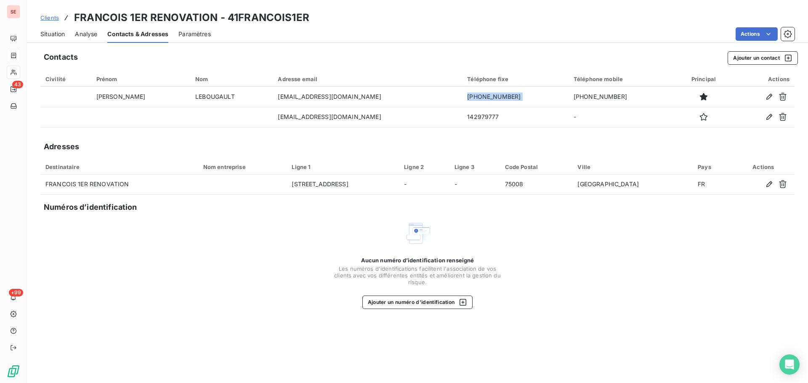
click at [60, 33] on span "Situation" at bounding box center [52, 34] width 24 height 8
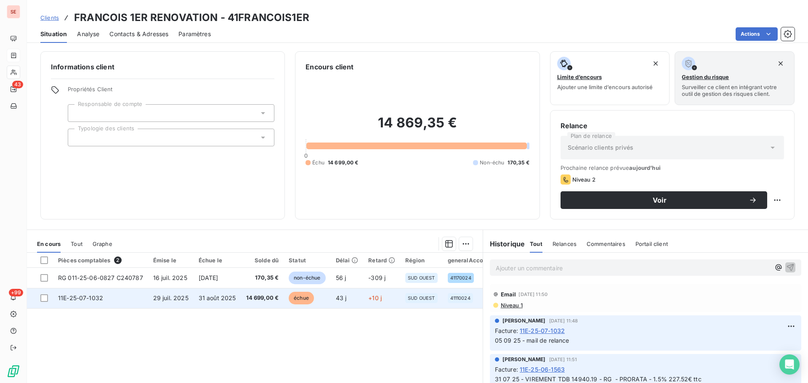
click at [176, 306] on td "29 juil. 2025" at bounding box center [170, 298] width 45 height 20
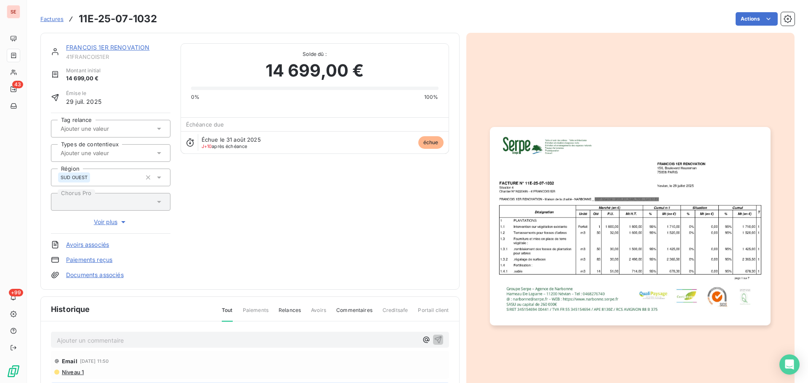
click at [115, 48] on link "FRANCOIS 1ER RENOVATION" at bounding box center [107, 47] width 83 height 7
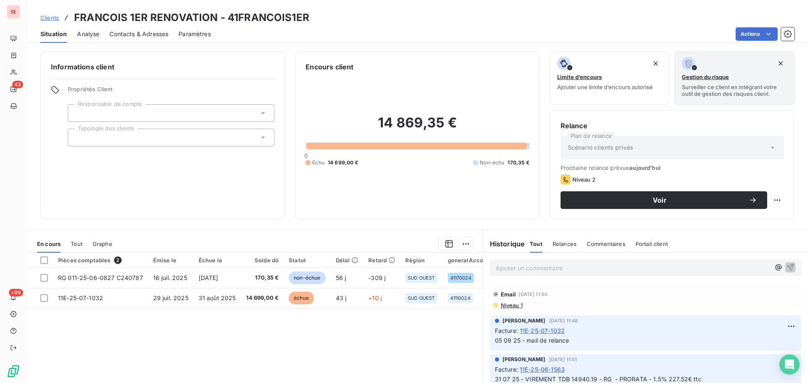
click at [138, 34] on span "Contacts & Adresses" at bounding box center [138, 34] width 59 height 8
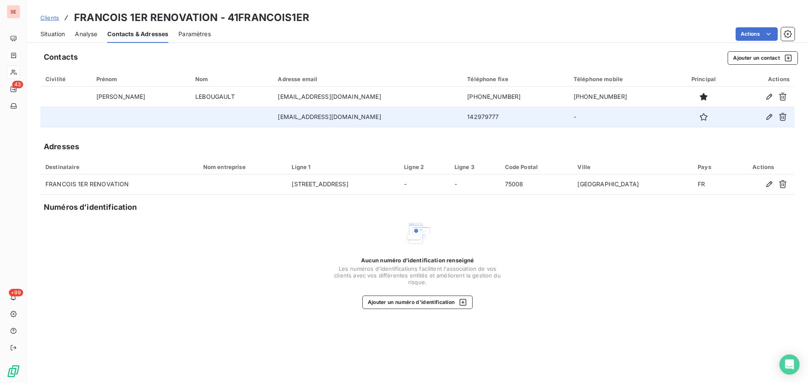
click at [324, 115] on td "[EMAIL_ADDRESS][DOMAIN_NAME]" at bounding box center [367, 117] width 189 height 20
copy td "[EMAIL_ADDRESS][DOMAIN_NAME]"
click at [767, 117] on icon "button" at bounding box center [769, 117] width 8 height 8
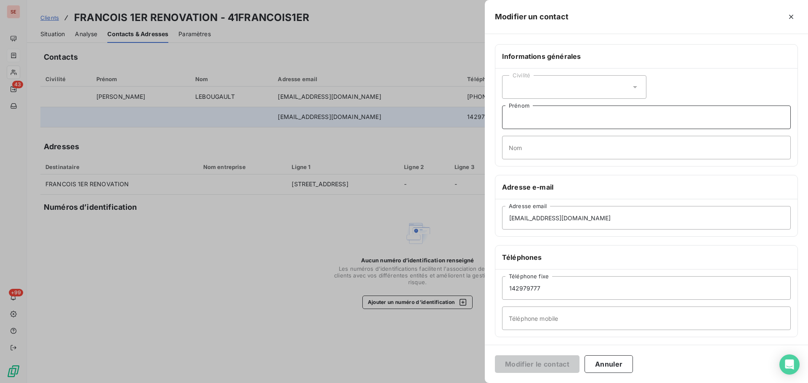
click at [547, 119] on input "Prénom" at bounding box center [646, 118] width 289 height 24
type input "[PERSON_NAME]"
click at [537, 146] on input "Nom" at bounding box center [646, 148] width 289 height 24
type input "B"
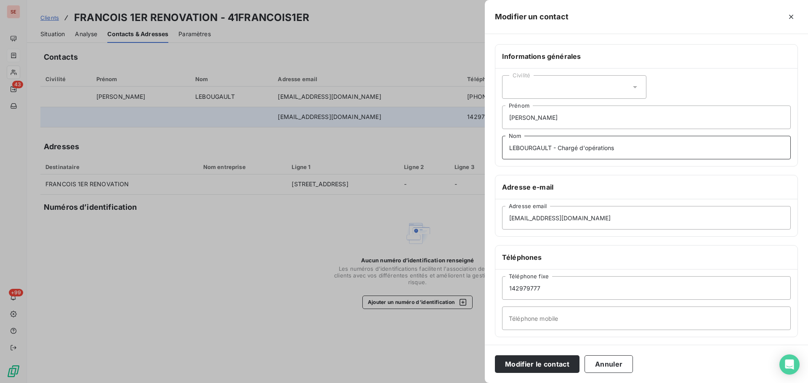
type input "LEBOURGAULT - Chargé d'opérations"
click at [553, 291] on input "142979777" at bounding box center [646, 288] width 289 height 24
type input "1"
paste input "06 59 17 87 99"
type input "06 59 17 87 99"
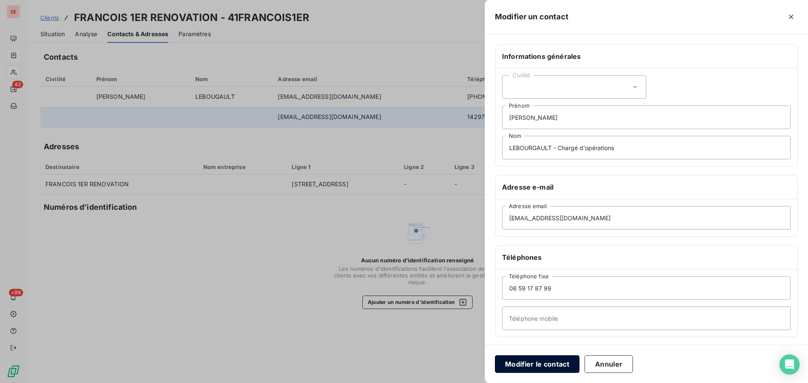
click at [560, 361] on button "Modifier le contact" at bounding box center [537, 365] width 85 height 18
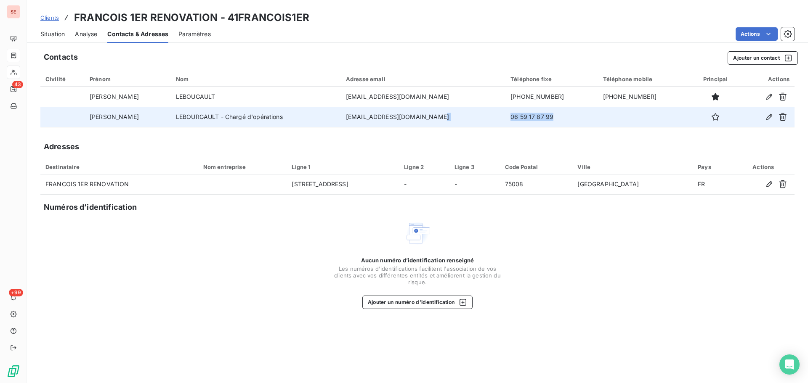
drag, startPoint x: 546, startPoint y: 119, endPoint x: 489, endPoint y: 118, distance: 57.2
click at [489, 118] on tr "[PERSON_NAME] - Chargé d'opérations [EMAIL_ADDRESS][DOMAIN_NAME] 06 59 17 87 99" at bounding box center [417, 117] width 754 height 20
copy tr "06 59 17 87 99"
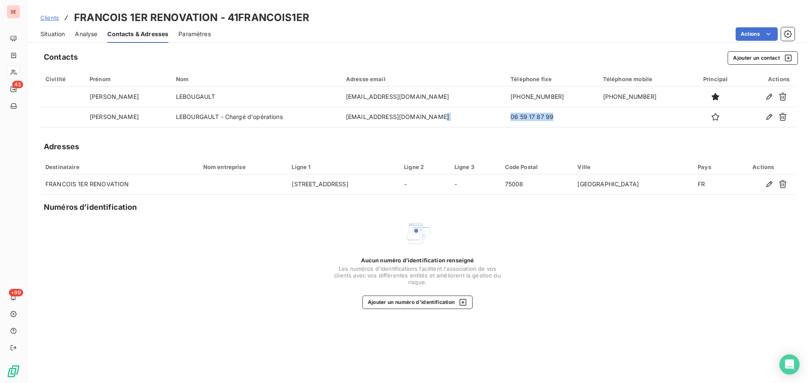
drag, startPoint x: 53, startPoint y: 31, endPoint x: 62, endPoint y: 37, distance: 10.6
click at [54, 31] on span "Situation" at bounding box center [52, 34] width 24 height 8
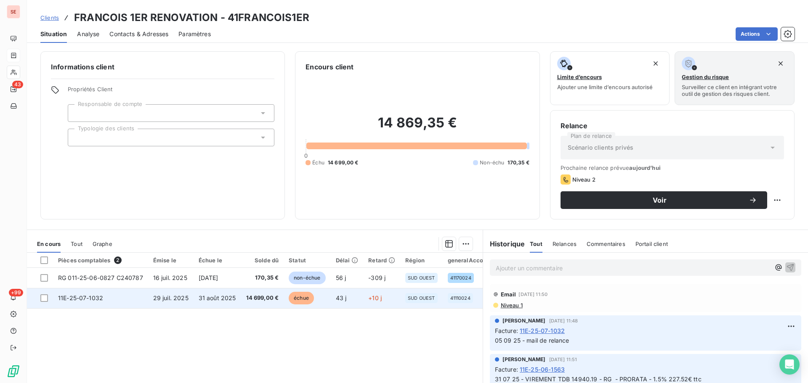
click at [261, 300] on span "14 699,00 €" at bounding box center [262, 298] width 33 height 8
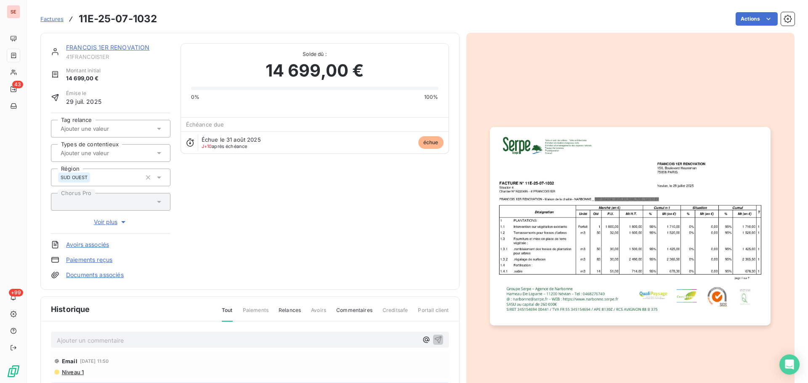
click at [657, 223] on img "button" at bounding box center [630, 226] width 281 height 198
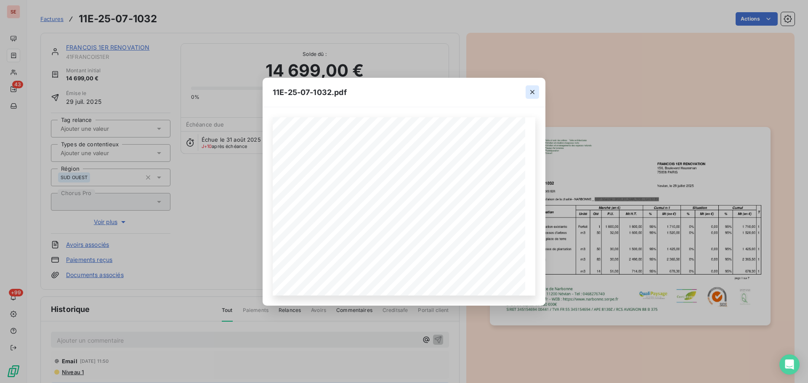
click at [533, 93] on icon "button" at bounding box center [532, 92] width 4 height 4
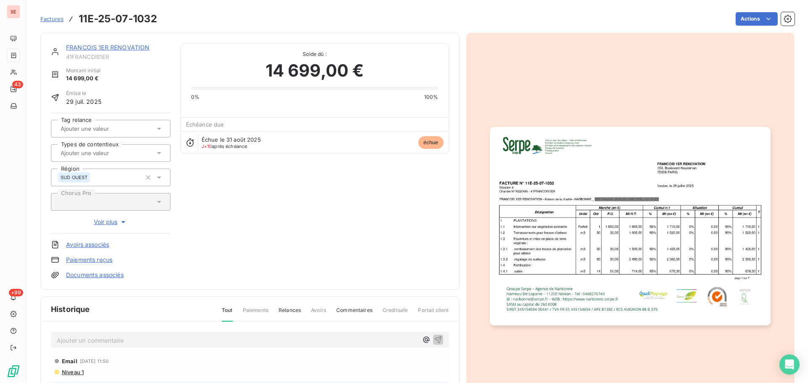
click at [141, 339] on p "Ajouter un commentaire ﻿" at bounding box center [237, 340] width 361 height 11
click at [437, 339] on icon "button" at bounding box center [437, 339] width 7 height 7
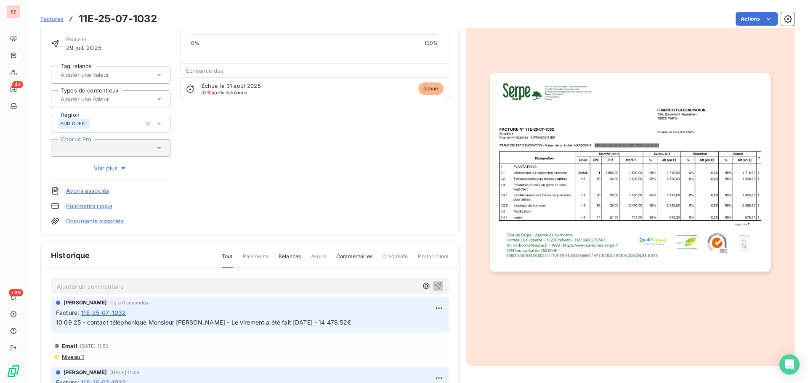
scroll to position [123, 0]
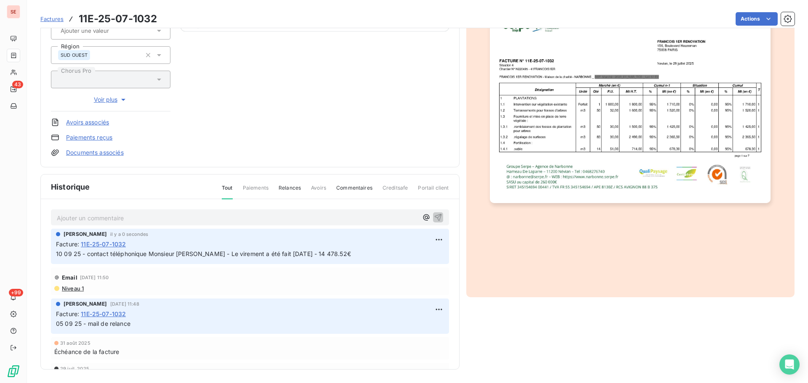
click at [317, 255] on span "10 09 25 - contact téléphonique Monsieur [PERSON_NAME] - Le virement a été fait…" at bounding box center [203, 253] width 295 height 7
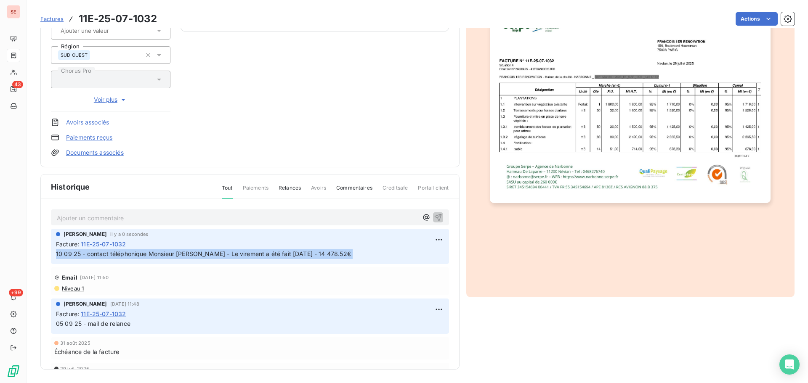
click at [317, 255] on span "10 09 25 - contact téléphonique Monsieur [PERSON_NAME] - Le virement a été fait…" at bounding box center [203, 253] width 295 height 7
copy div "10 09 25 - contact téléphonique Monsieur [PERSON_NAME] - Le virement a été fait…"
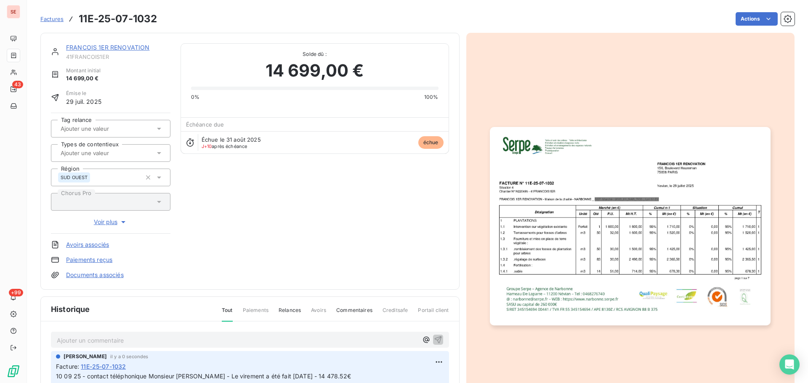
click at [113, 50] on link "FRANCOIS 1ER RENOVATION" at bounding box center [107, 47] width 83 height 7
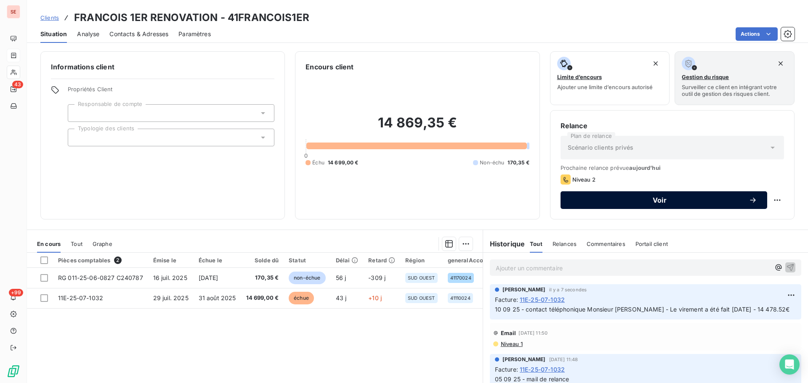
click at [604, 200] on span "Voir" at bounding box center [660, 200] width 178 height 7
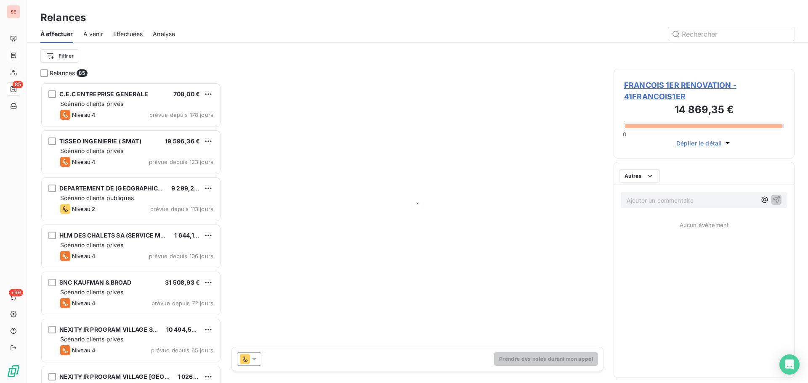
scroll to position [295, 175]
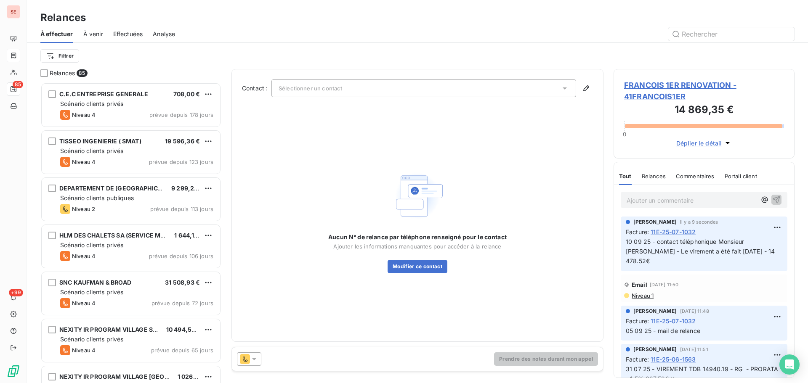
click at [385, 89] on div "Sélectionner un contact" at bounding box center [423, 89] width 305 height 18
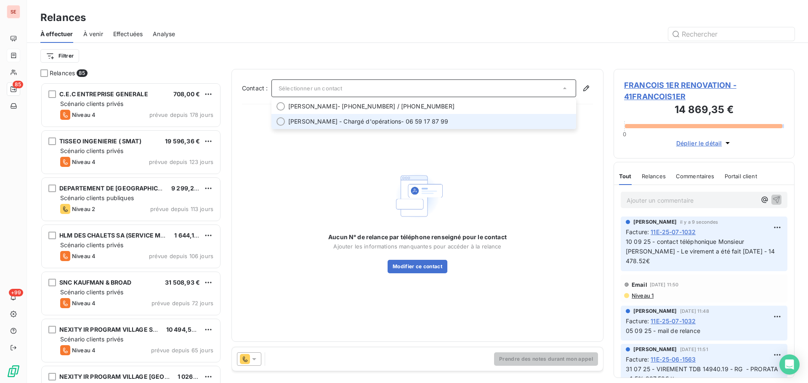
click at [377, 123] on span "[PERSON_NAME] - Chargé d'opérations" at bounding box center [344, 121] width 113 height 8
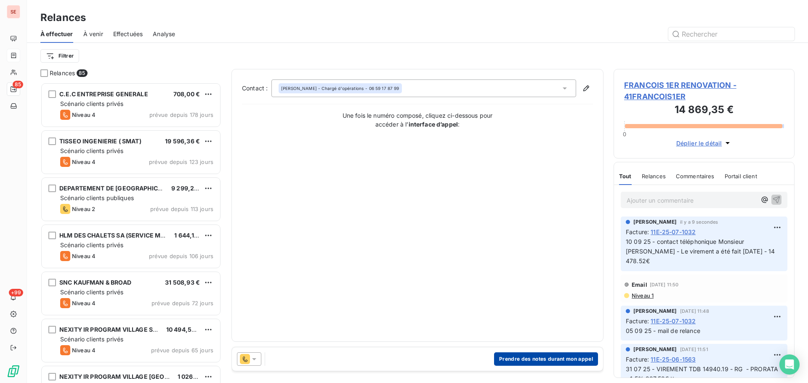
click at [540, 359] on button "Prendre des notes durant mon appel" at bounding box center [546, 359] width 104 height 13
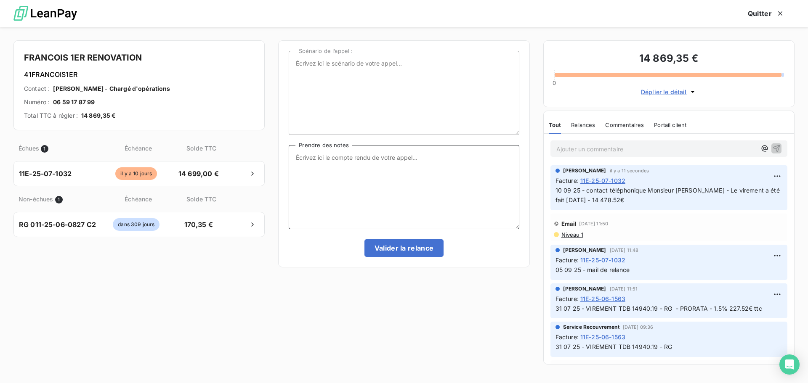
paste textarea "10 09 25 - contact téléphonique Monsieur [PERSON_NAME] - Le virement a été fait…"
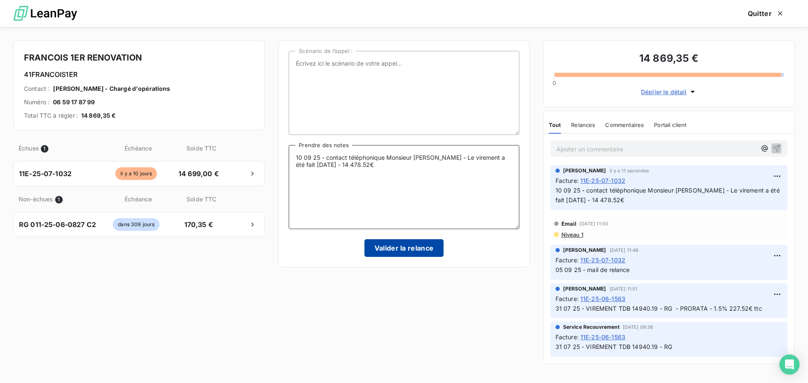
type textarea "10 09 25 - contact téléphonique Monsieur [PERSON_NAME] - Le virement a été fait…"
click at [425, 249] on button "Valider la relance" at bounding box center [404, 248] width 80 height 18
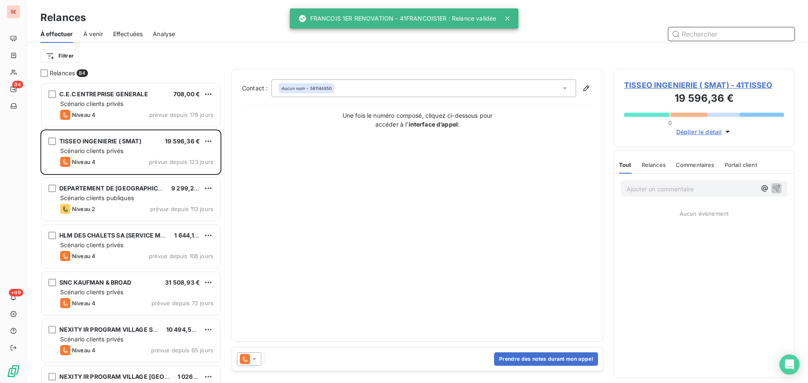
click at [131, 36] on span "Effectuées" at bounding box center [128, 34] width 30 height 8
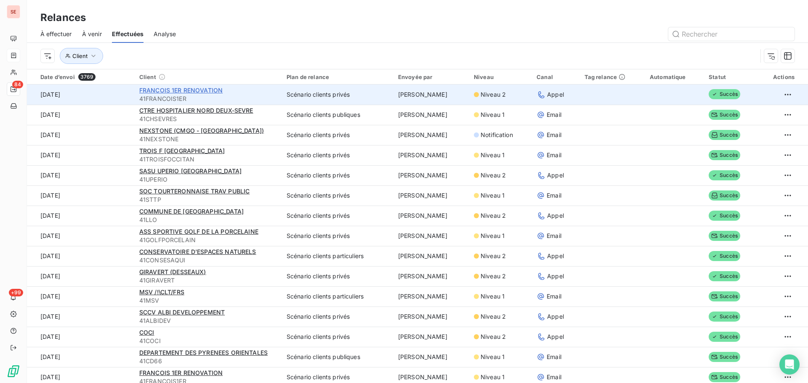
click at [171, 90] on span "FRANCOIS 1ER RENOVATION" at bounding box center [180, 90] width 83 height 7
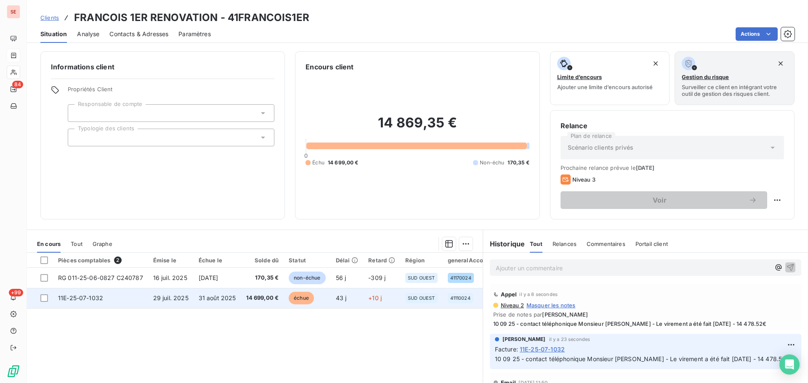
click at [241, 297] on td "14 699,00 €" at bounding box center [262, 298] width 43 height 20
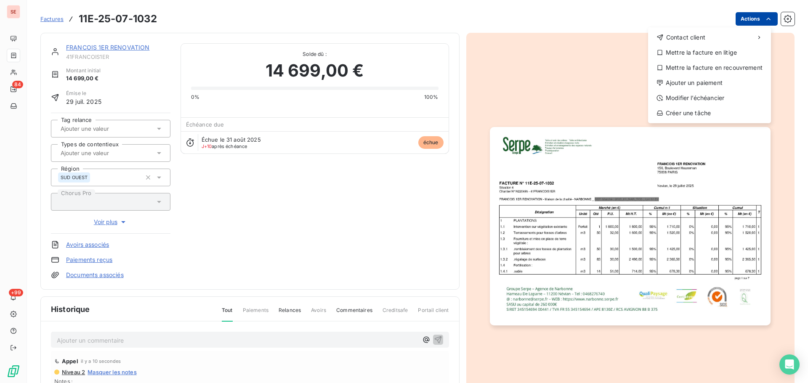
click at [738, 22] on html "SE 84 +99 Factures 11E-25-07-1032 Actions Contact client Mettre la facture en l…" at bounding box center [404, 191] width 808 height 383
click at [685, 80] on div "Ajouter un paiement" at bounding box center [709, 82] width 116 height 13
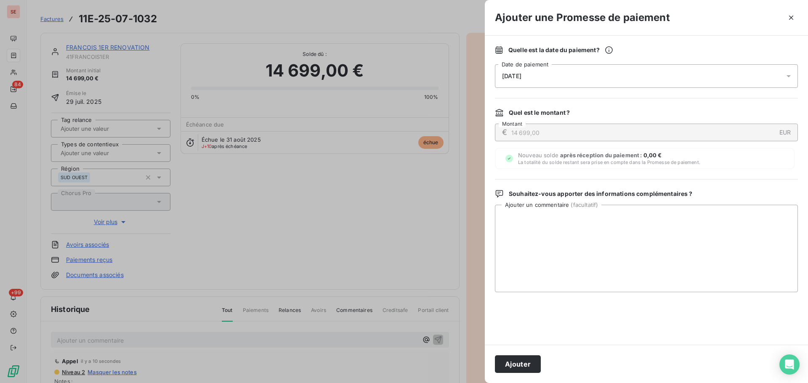
click at [632, 70] on div "[DATE]" at bounding box center [646, 76] width 303 height 24
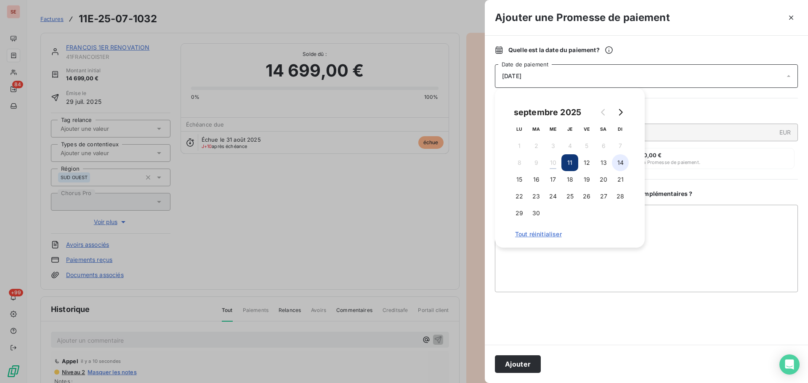
click at [614, 167] on button "14" at bounding box center [620, 162] width 17 height 17
click at [520, 366] on button "Ajouter" at bounding box center [518, 365] width 46 height 18
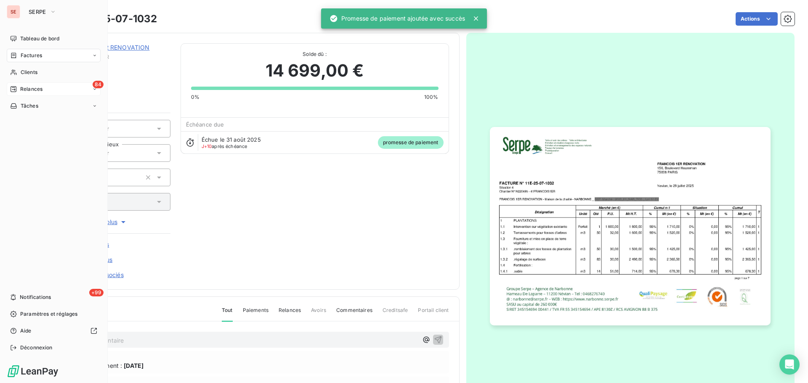
click at [26, 91] on span "Relances" at bounding box center [31, 89] width 22 height 8
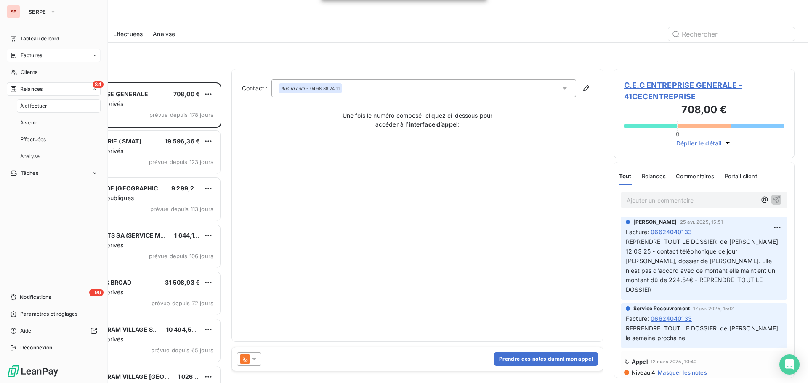
scroll to position [295, 175]
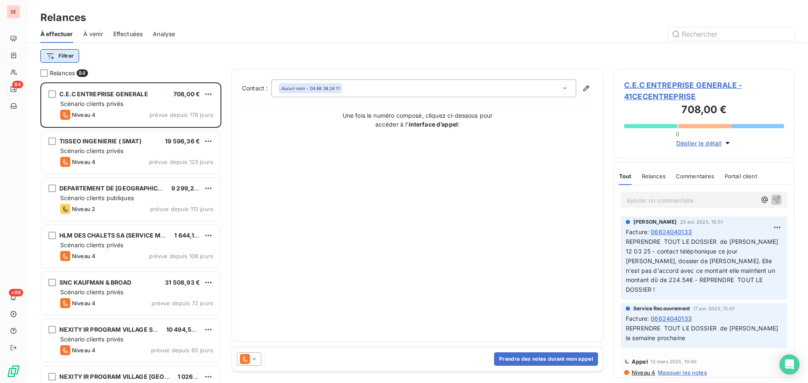
click at [59, 56] on html "SE 84 +99 Relances À effectuer À venir Effectuées Analyse Filtrer Relances 84 C…" at bounding box center [404, 191] width 808 height 383
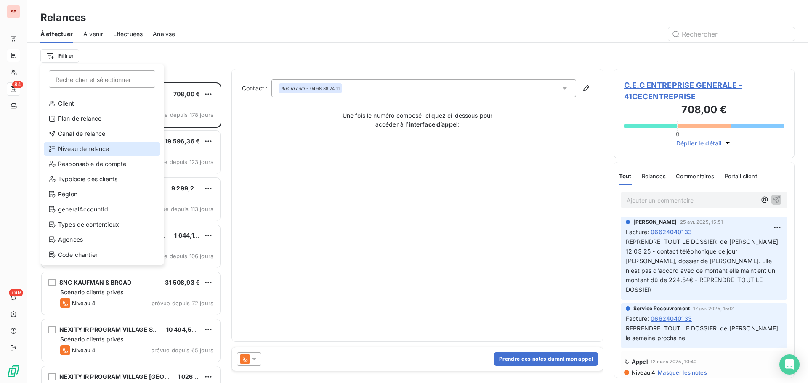
click at [104, 150] on div "Niveau de relance" at bounding box center [102, 148] width 117 height 13
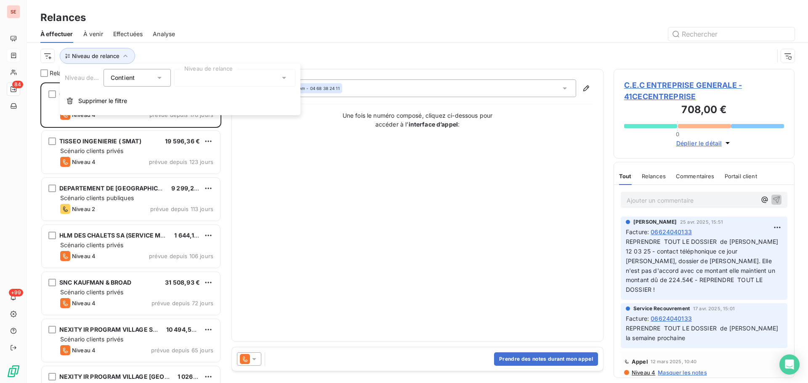
click at [261, 88] on div "Niveau de relance Contient is Niveau de relance Supprimer le filtre" at bounding box center [180, 89] width 241 height 51
click at [259, 80] on div at bounding box center [234, 78] width 121 height 18
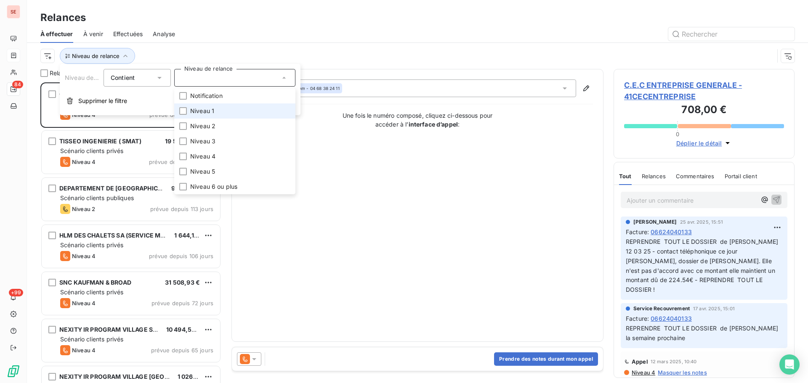
click at [240, 113] on li "Niveau 1" at bounding box center [234, 111] width 121 height 15
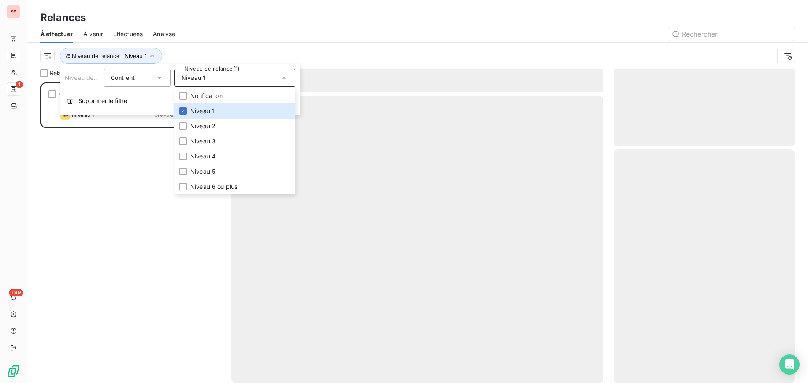
scroll to position [295, 175]
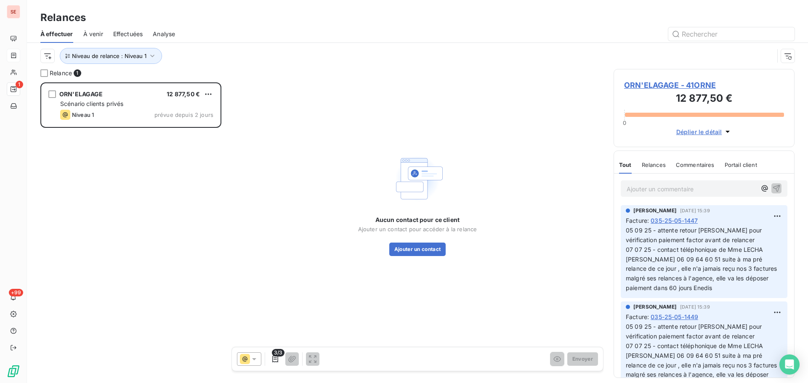
click at [233, 42] on div "À effectuer À venir Effectuées Analyse" at bounding box center [417, 34] width 781 height 18
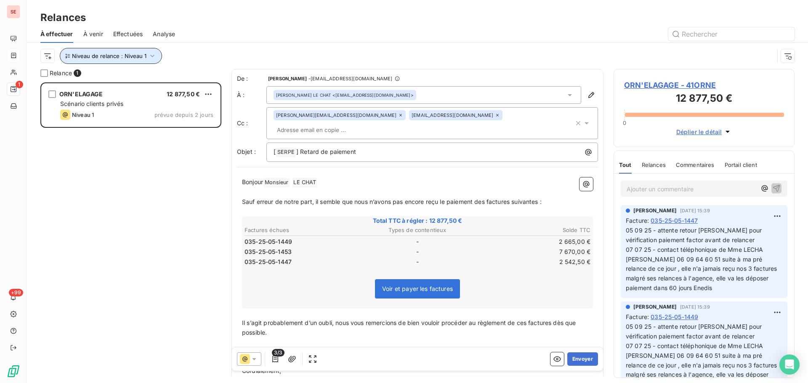
click at [139, 63] on button "Niveau de relance : Niveau 1" at bounding box center [111, 56] width 102 height 16
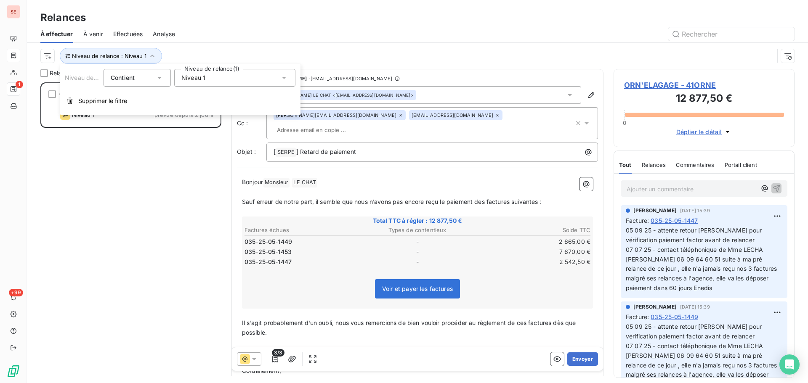
click at [214, 75] on div "Niveau 1" at bounding box center [234, 78] width 121 height 18
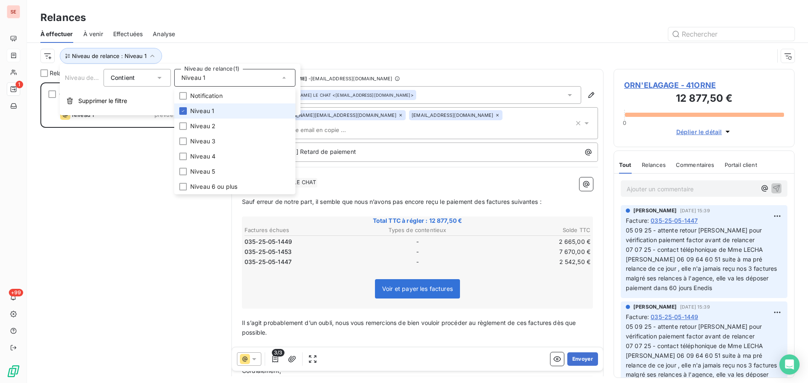
click at [202, 109] on span "Niveau 1" at bounding box center [202, 111] width 24 height 8
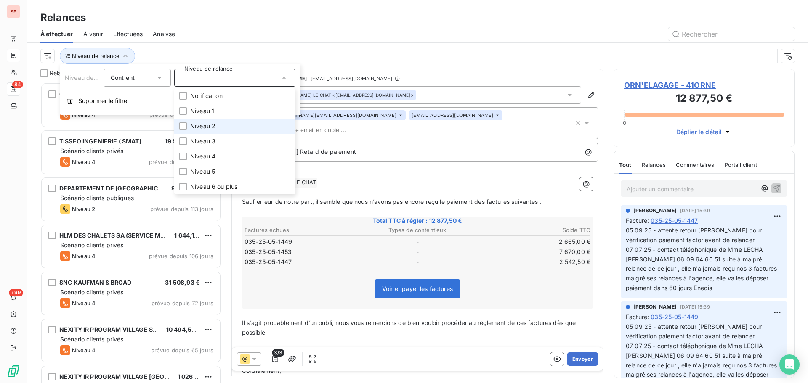
click at [201, 123] on span "Niveau 2" at bounding box center [202, 126] width 25 height 8
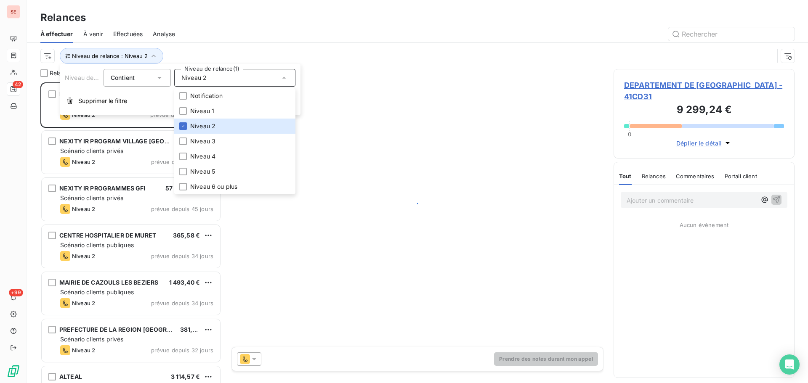
click at [223, 45] on div "Niveau de relance : Niveau 2" at bounding box center [417, 56] width 754 height 26
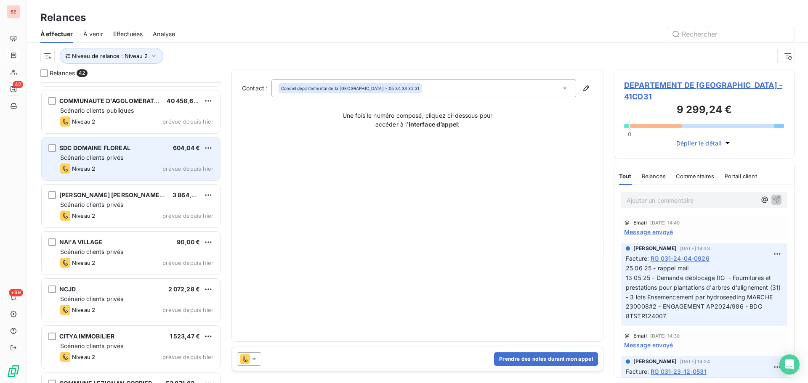
scroll to position [1342, 0]
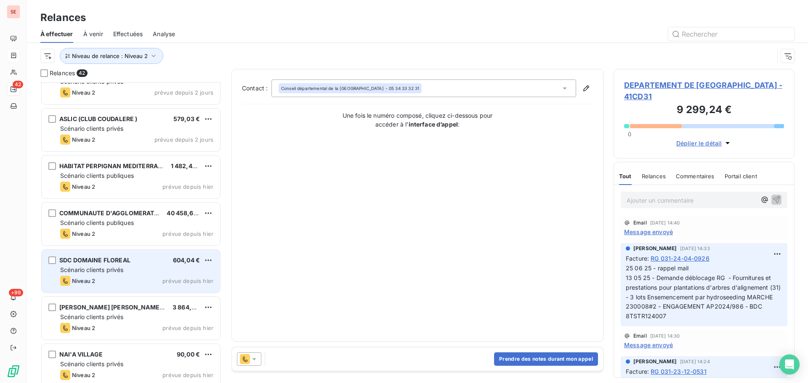
click at [162, 267] on div "Scénario clients privés" at bounding box center [136, 270] width 153 height 8
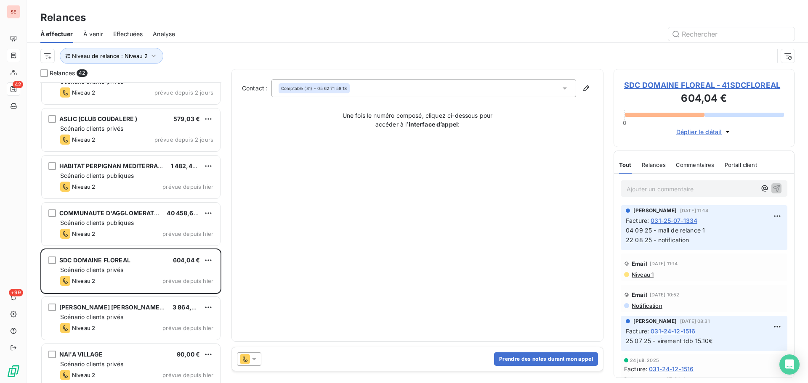
click at [674, 86] on span "SDC DOMAINE FLOREAL - 41SDCFLOREAL" at bounding box center [704, 85] width 160 height 11
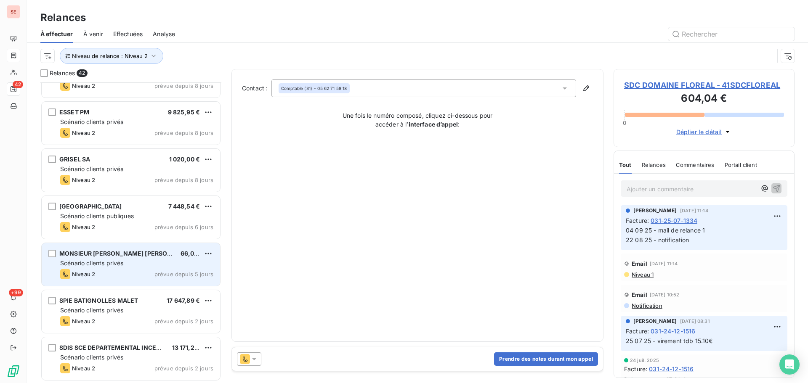
scroll to position [1123, 0]
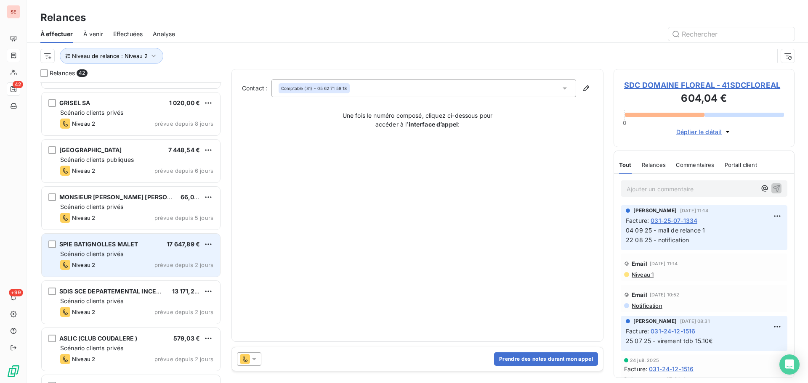
click at [138, 248] on div "SPIE BATIGNOLLES MALET" at bounding box center [98, 244] width 79 height 8
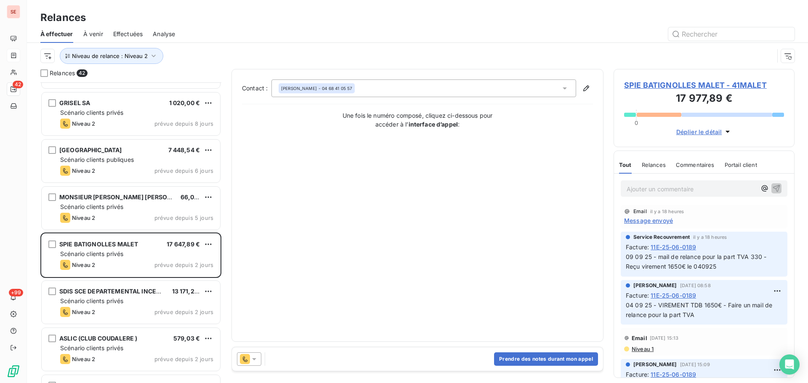
click at [703, 81] on span "SPIE BATIGNOLLES MALET - 41MALET" at bounding box center [704, 85] width 160 height 11
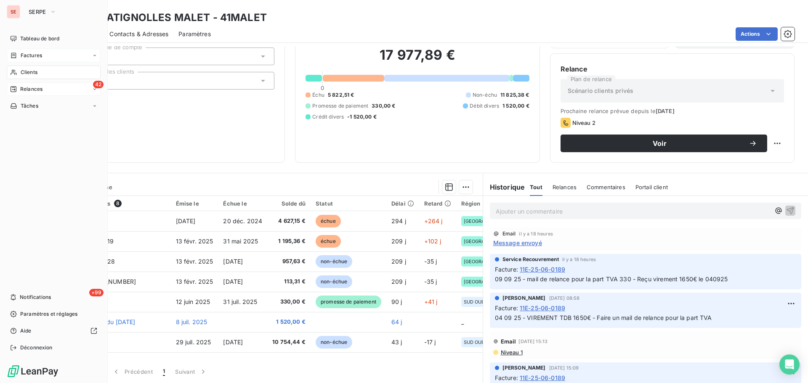
drag, startPoint x: 35, startPoint y: 84, endPoint x: 42, endPoint y: 84, distance: 6.7
click at [35, 84] on div "42 Relances" at bounding box center [54, 88] width 94 height 13
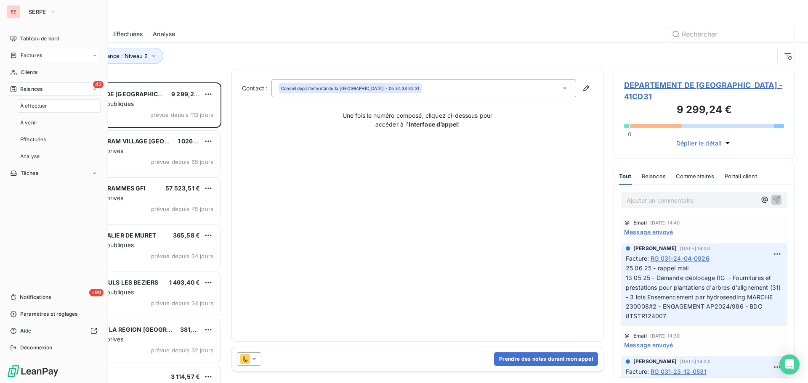
scroll to position [295, 175]
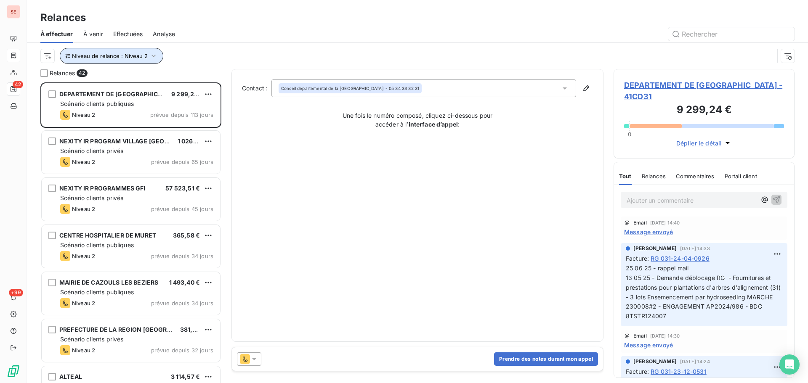
click at [120, 53] on span "Niveau de relance : Niveau 2" at bounding box center [110, 56] width 76 height 7
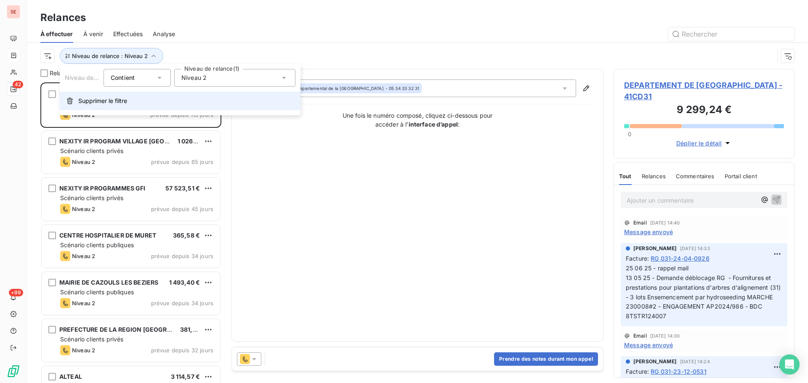
click at [132, 100] on button "Supprimer le filtre" at bounding box center [180, 101] width 241 height 19
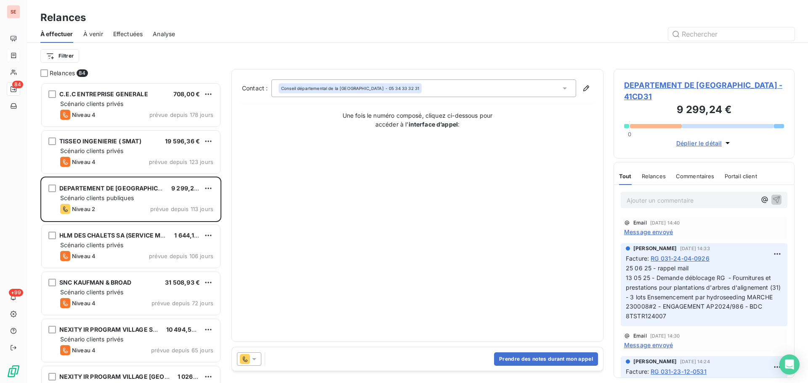
click at [265, 21] on div "Relances" at bounding box center [417, 17] width 781 height 15
click at [97, 35] on span "À venir" at bounding box center [93, 34] width 20 height 8
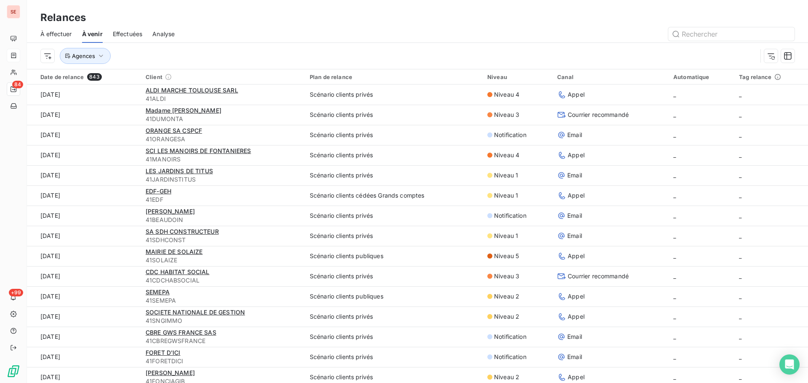
click at [133, 31] on span "Effectuées" at bounding box center [128, 34] width 30 height 8
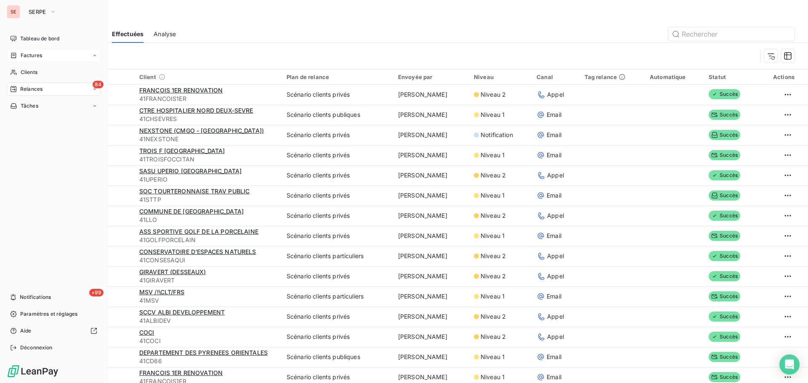
click at [24, 89] on span "Relances" at bounding box center [31, 89] width 22 height 8
click at [25, 90] on span "Relances" at bounding box center [31, 89] width 22 height 8
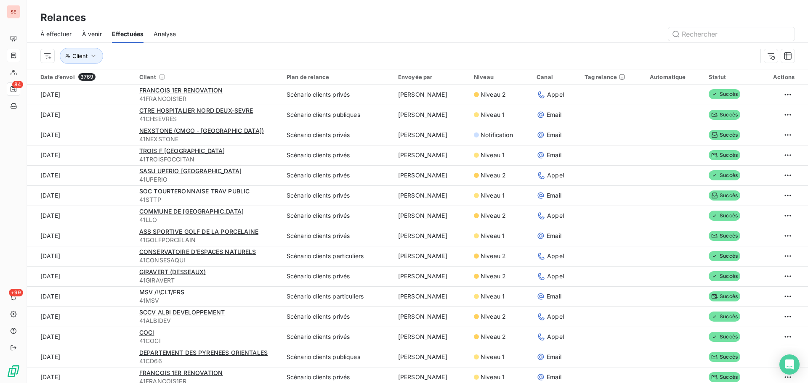
click at [54, 34] on span "À effectuer" at bounding box center [56, 34] width 32 height 8
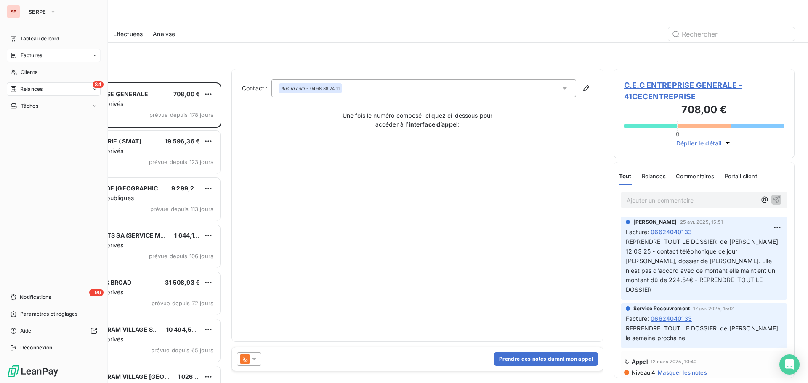
click at [19, 55] on div "Factures" at bounding box center [26, 56] width 32 height 8
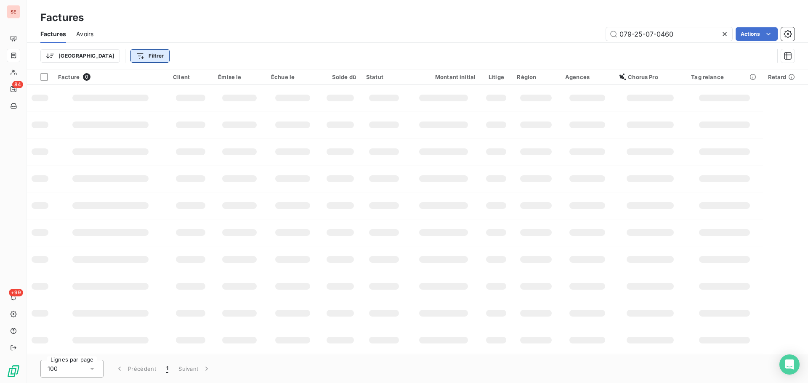
click at [111, 58] on html "SE 84 +99 Factures Factures Avoirs 079-25-07-0460 Actions Trier Filtrer Facture…" at bounding box center [404, 191] width 808 height 383
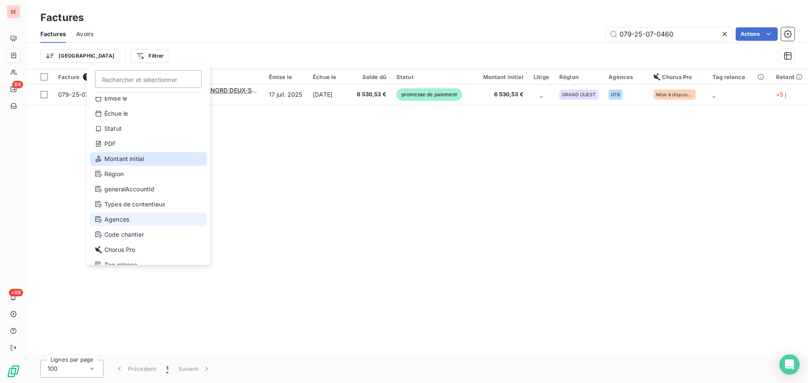
scroll to position [30, 0]
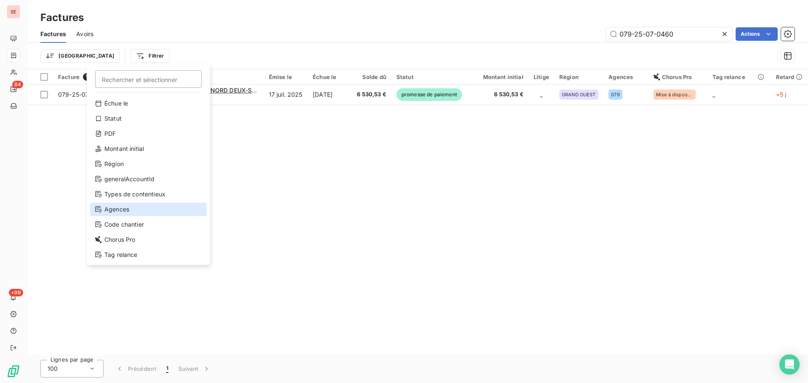
click at [149, 209] on div "Agences" at bounding box center [148, 209] width 117 height 13
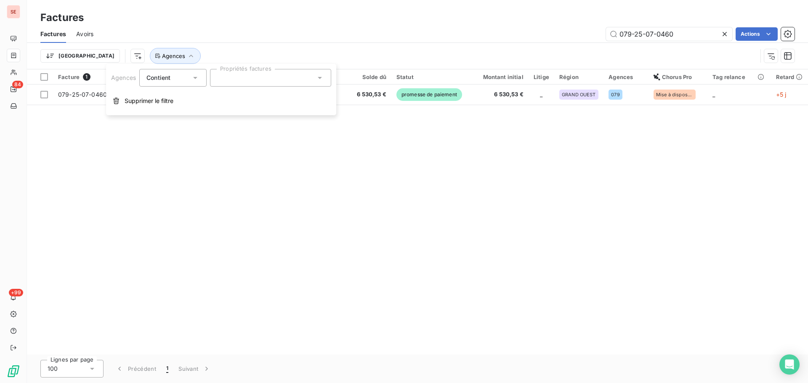
click at [261, 76] on div at bounding box center [270, 78] width 121 height 18
type input "066"
click at [288, 101] on li "066" at bounding box center [271, 98] width 118 height 17
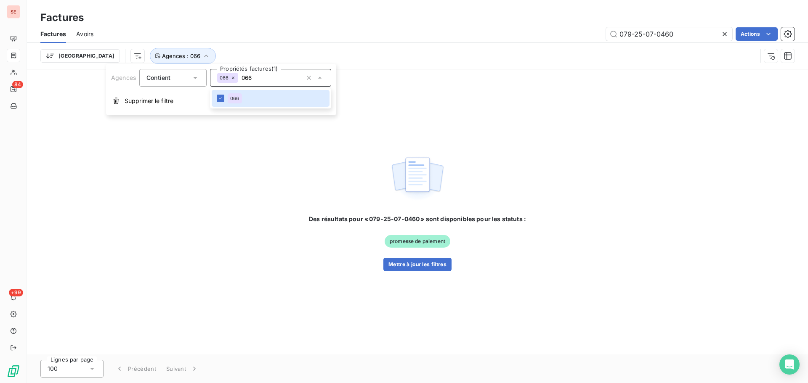
click at [725, 35] on icon at bounding box center [724, 34] width 8 height 8
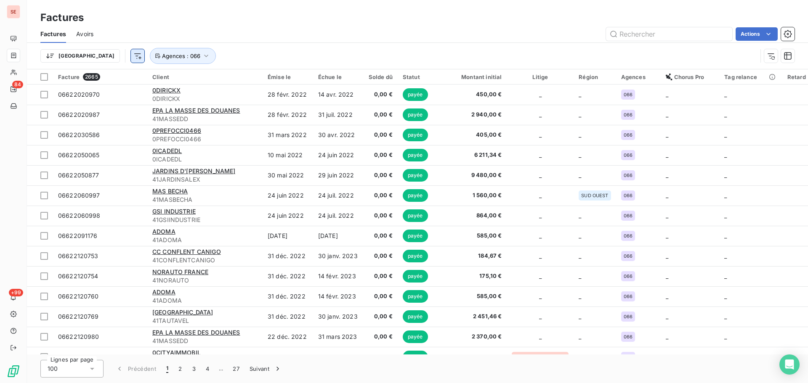
click at [94, 56] on html "SE 84 +99 Factures Factures Avoirs Actions Trier Agences : 066 Facture 2665 Cli…" at bounding box center [404, 191] width 808 height 383
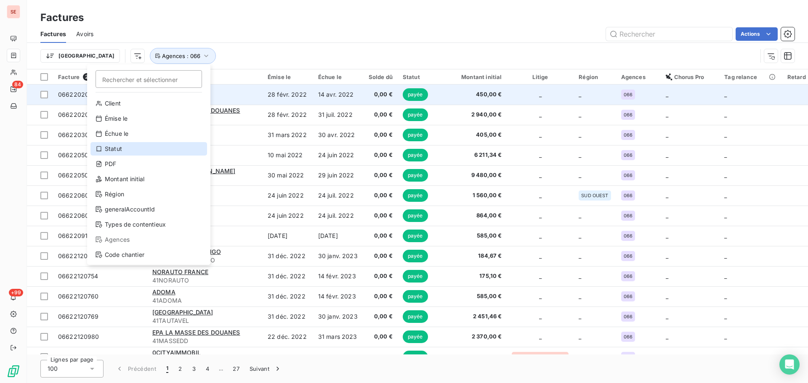
drag, startPoint x: 125, startPoint y: 148, endPoint x: 257, endPoint y: 89, distance: 144.1
click at [126, 148] on div "Statut" at bounding box center [148, 148] width 117 height 13
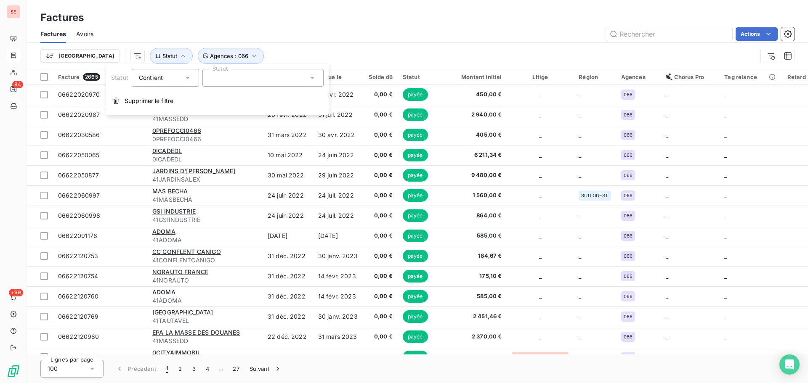
click at [272, 76] on div at bounding box center [262, 78] width 121 height 18
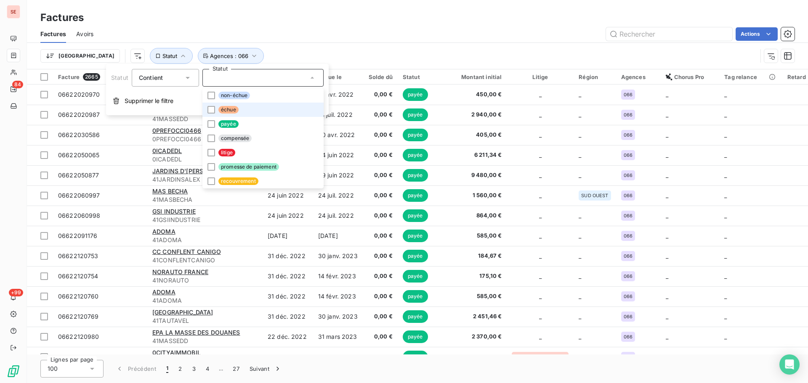
click at [257, 110] on li "échue" at bounding box center [262, 110] width 121 height 14
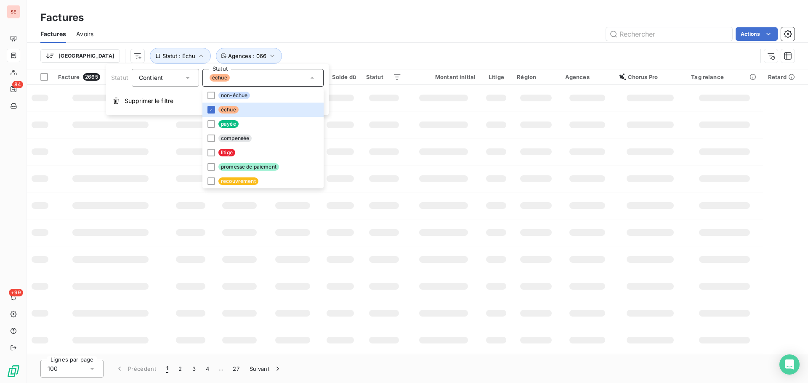
click at [318, 33] on div "Actions" at bounding box center [449, 33] width 691 height 13
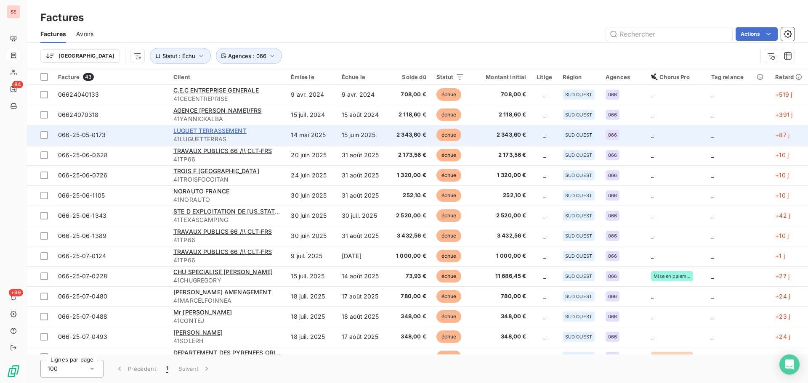
click at [233, 132] on span "LUGUET TERRASSEMENT" at bounding box center [209, 130] width 73 height 7
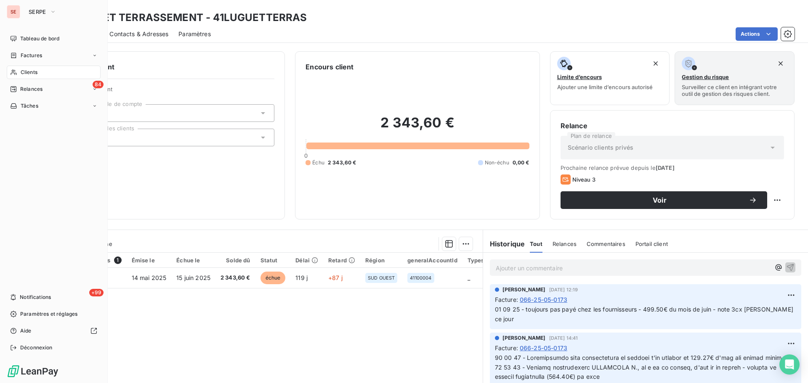
click at [21, 87] on span "Relances" at bounding box center [31, 89] width 22 height 8
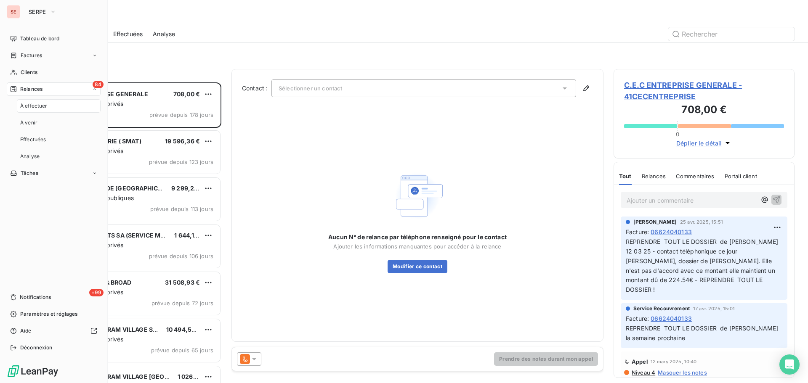
scroll to position [295, 175]
click at [15, 58] on icon at bounding box center [13, 55] width 5 height 5
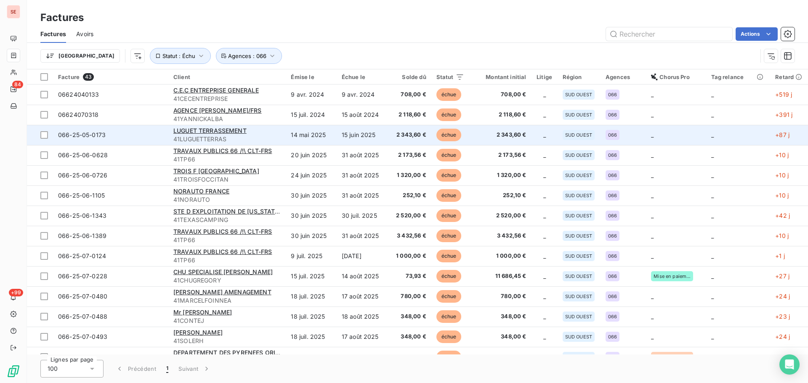
click at [234, 134] on div "LUGUET TERRASSEMENT" at bounding box center [227, 131] width 108 height 8
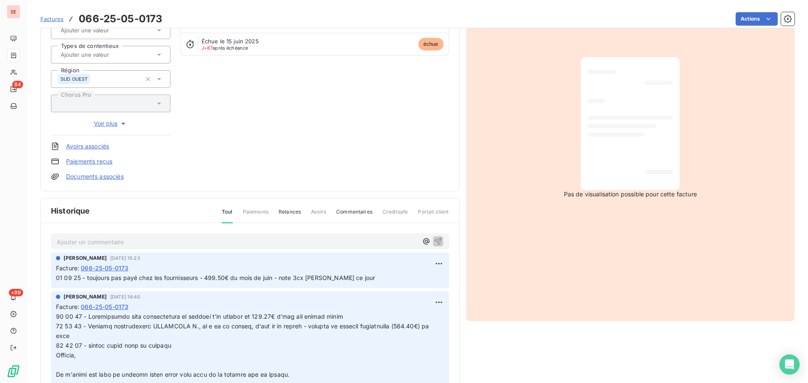
scroll to position [115, 0]
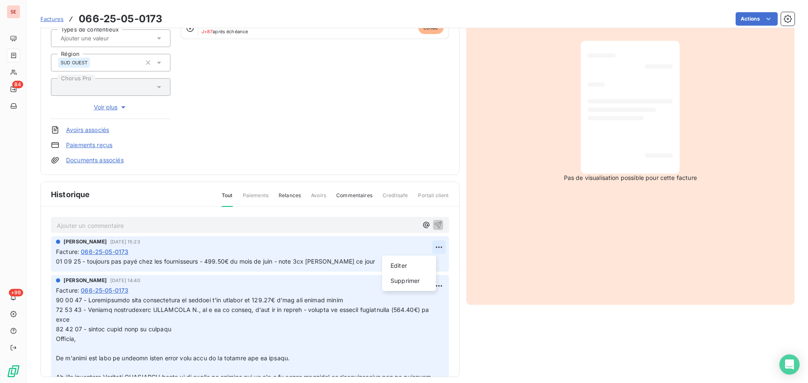
click at [432, 245] on html "SE 84 +99 Factures 066-25-05-0173 Actions LUGUET TERRASSEMENT 41LUGUETTERRAS Mo…" at bounding box center [404, 191] width 808 height 383
click at [407, 266] on div "Editer" at bounding box center [408, 265] width 47 height 13
drag, startPoint x: 58, startPoint y: 263, endPoint x: 59, endPoint y: 268, distance: 4.2
click at [58, 263] on span "01 09 25 - toujours pas payé chez les fournisseurs - 499.50€ du mois de juin - …" at bounding box center [215, 261] width 319 height 7
click at [435, 261] on icon "button" at bounding box center [439, 261] width 8 height 8
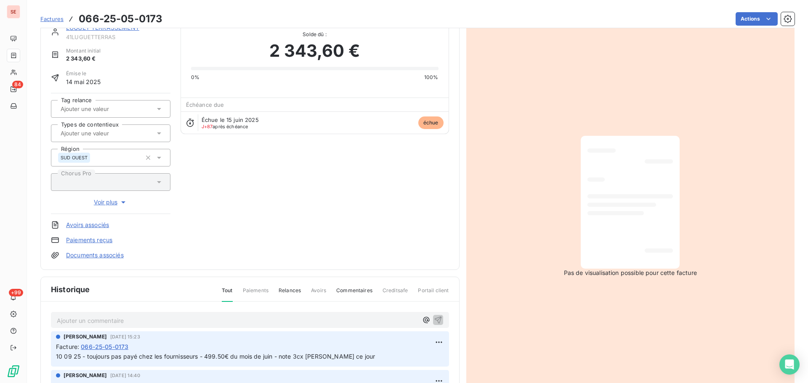
scroll to position [0, 0]
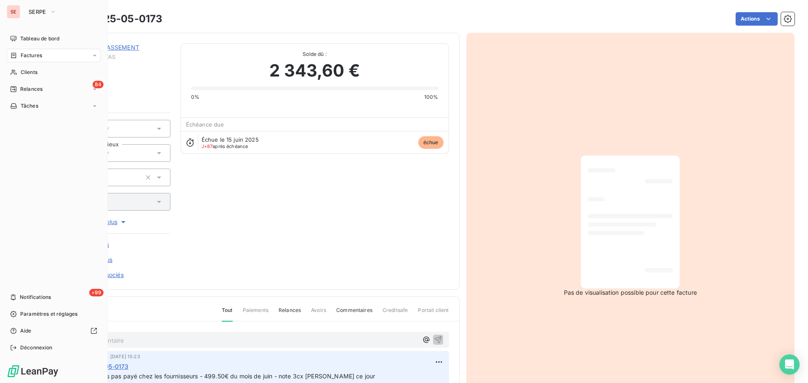
click at [32, 88] on span "Relances" at bounding box center [31, 89] width 22 height 8
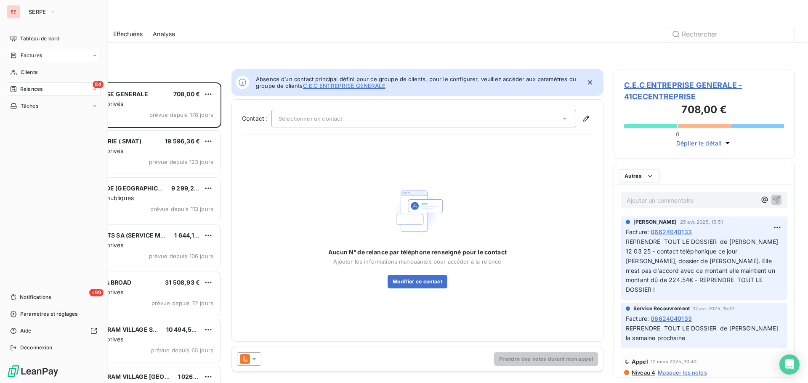
scroll to position [295, 175]
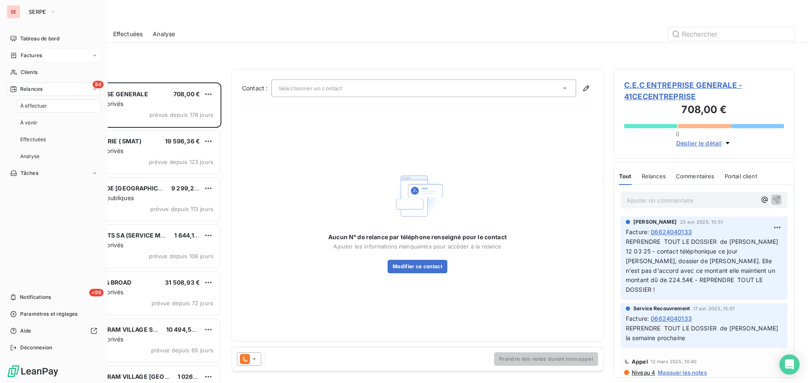
click at [33, 55] on span "Factures" at bounding box center [31, 56] width 21 height 8
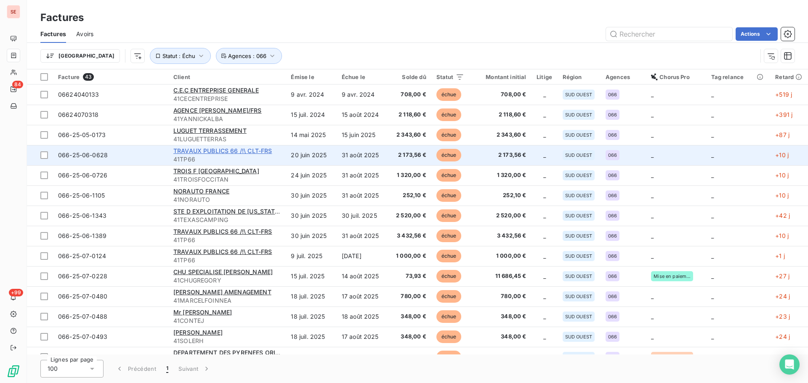
click at [250, 149] on span "TRAVAUX PUBLICS 66 /!\ CLT-FRS" at bounding box center [222, 150] width 99 height 7
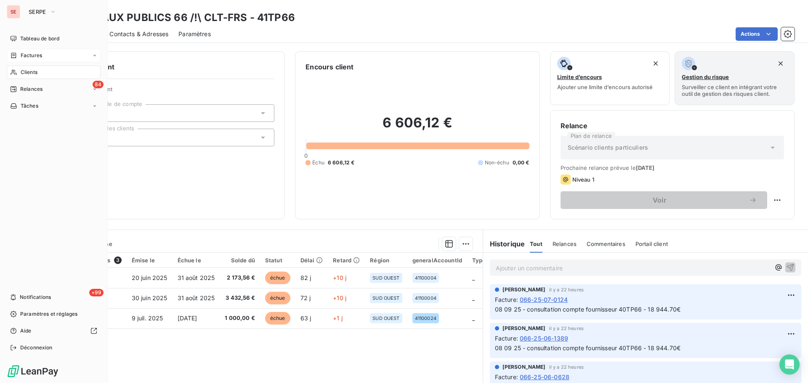
click at [27, 51] on div "Factures" at bounding box center [54, 55] width 94 height 13
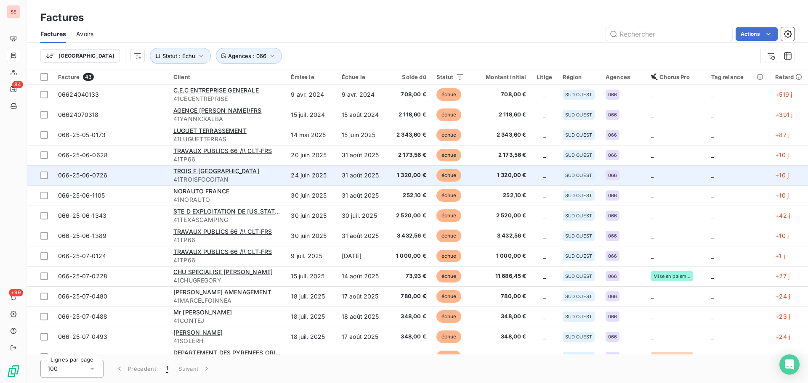
click at [286, 170] on td "24 juin 2025" at bounding box center [311, 175] width 50 height 20
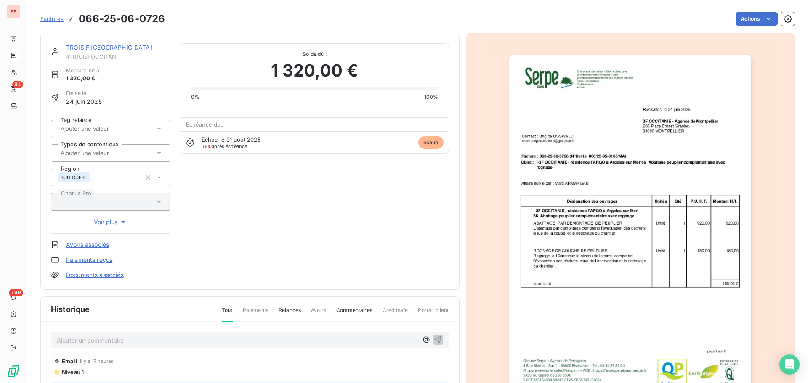
click at [105, 48] on link "TROIS F [GEOGRAPHIC_DATA]" at bounding box center [109, 47] width 86 height 7
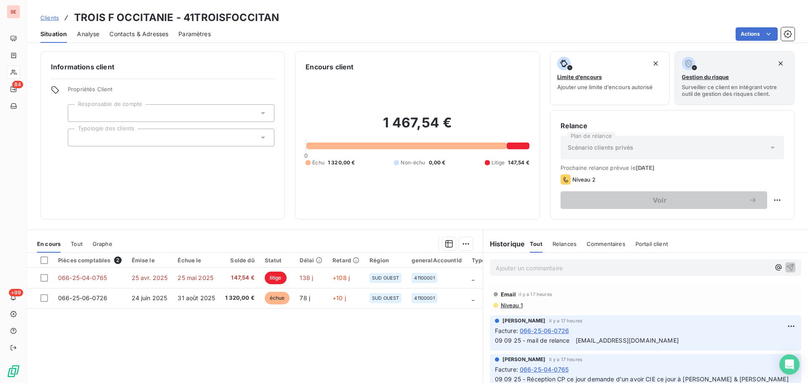
click at [143, 36] on span "Contacts & Adresses" at bounding box center [138, 34] width 59 height 8
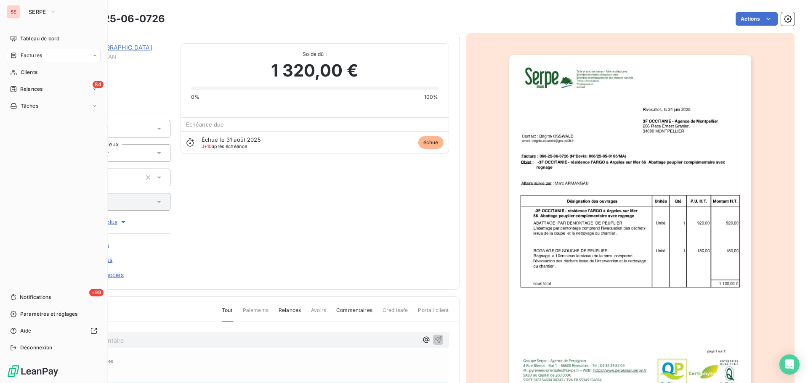
drag, startPoint x: 24, startPoint y: 50, endPoint x: 23, endPoint y: 54, distance: 4.3
click at [23, 54] on span "Factures" at bounding box center [31, 56] width 21 height 8
click at [31, 88] on span "Relances" at bounding box center [31, 89] width 22 height 8
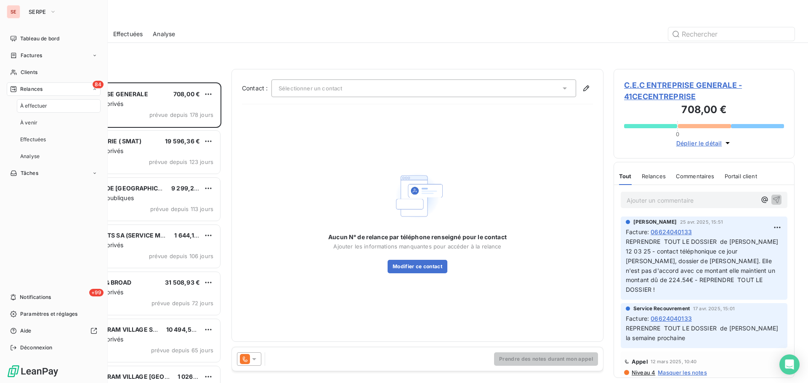
scroll to position [295, 175]
click at [41, 55] on span "Factures" at bounding box center [31, 56] width 21 height 8
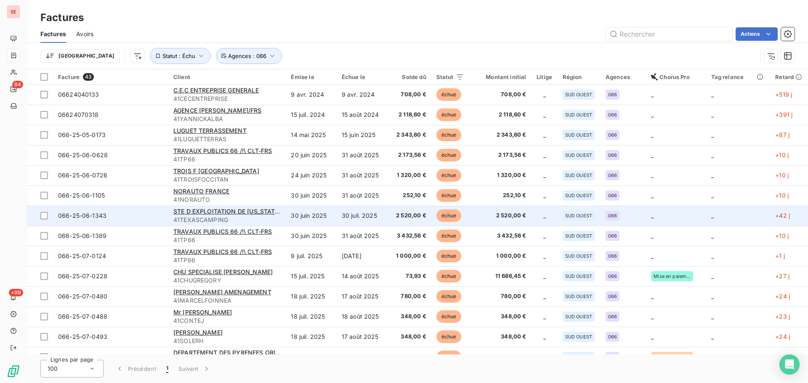
click at [321, 212] on td "30 juin 2025" at bounding box center [311, 216] width 50 height 20
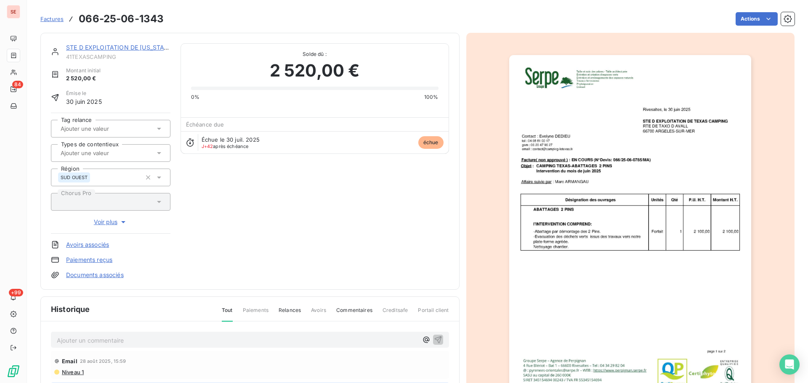
click at [115, 50] on link "STE D EXPLOITATION DE [US_STATE] CAMPING" at bounding box center [135, 47] width 138 height 7
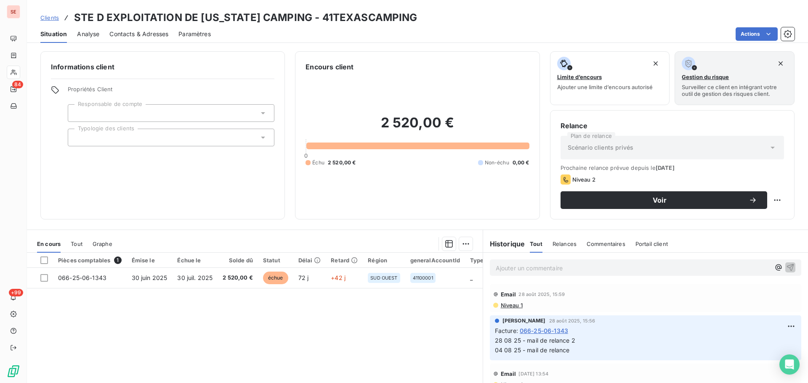
click at [144, 33] on span "Contacts & Adresses" at bounding box center [138, 34] width 59 height 8
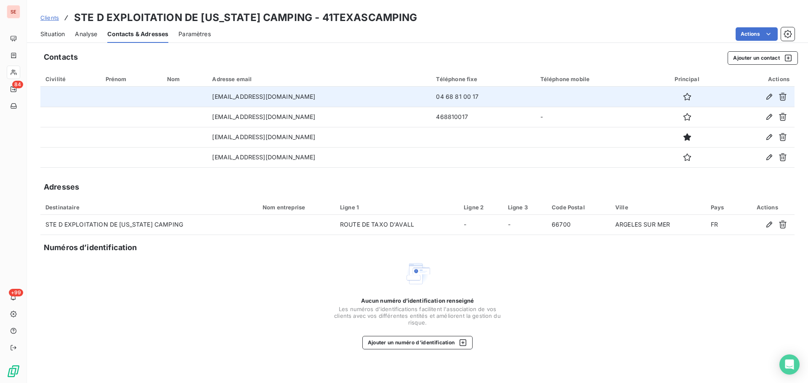
click at [433, 96] on td "04 68 81 00 17" at bounding box center [483, 97] width 104 height 20
copy td "04 68 81 00 17"
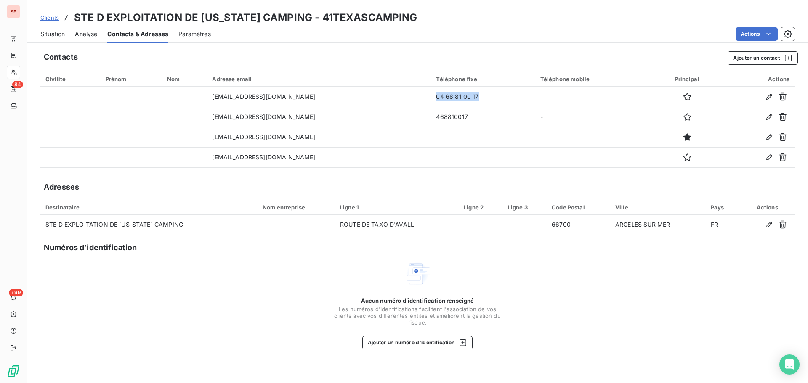
click at [48, 35] on span "Situation" at bounding box center [52, 34] width 24 height 8
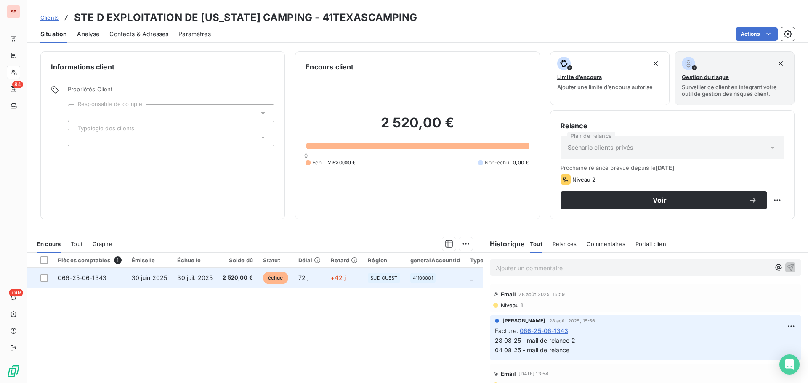
click at [90, 272] on td "066-25-06-1343" at bounding box center [90, 278] width 74 height 20
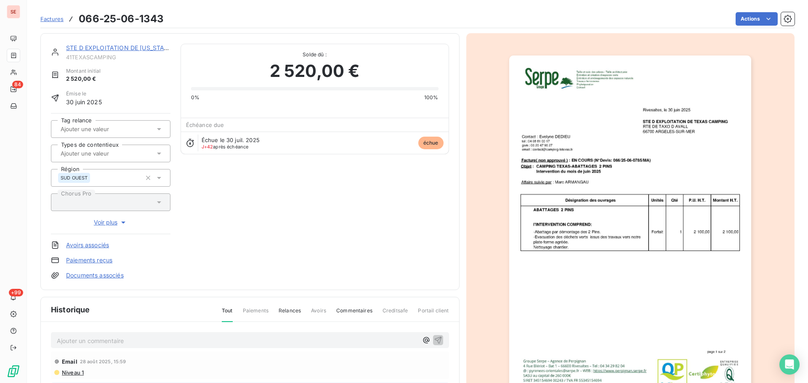
scroll to position [113, 0]
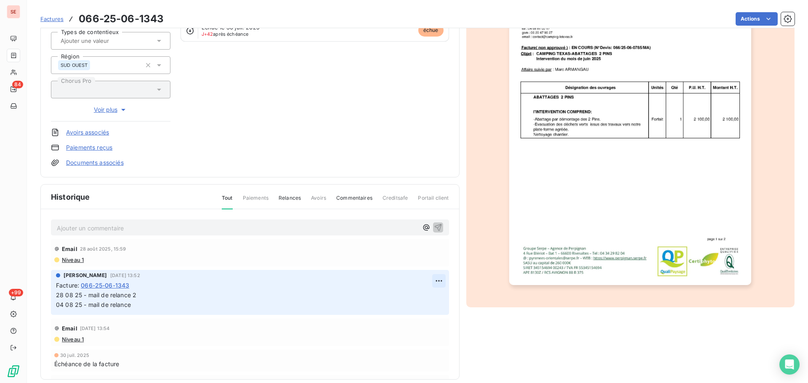
click at [431, 275] on html "SE 84 +99 Factures 066-25-06-1343 Actions STE D EXPLOITATION DE [US_STATE] CAMP…" at bounding box center [404, 191] width 808 height 383
click at [415, 295] on div "Editer" at bounding box center [408, 299] width 47 height 13
click at [57, 293] on span "28 08 25 - mail de relance 2 04 08 25 - mail de relance" at bounding box center [257, 300] width 403 height 17
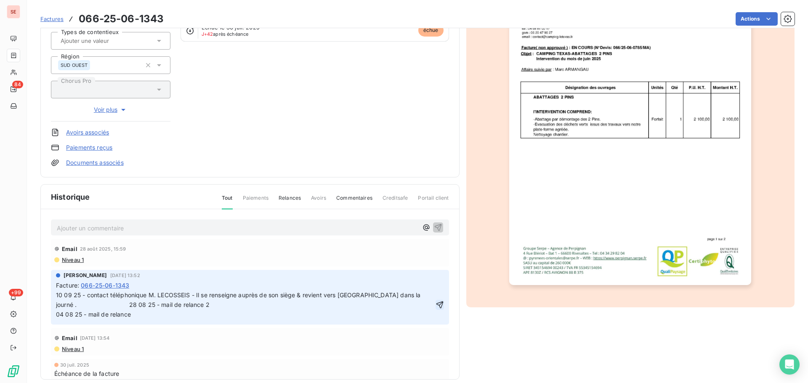
click at [436, 304] on icon "button" at bounding box center [439, 304] width 7 height 7
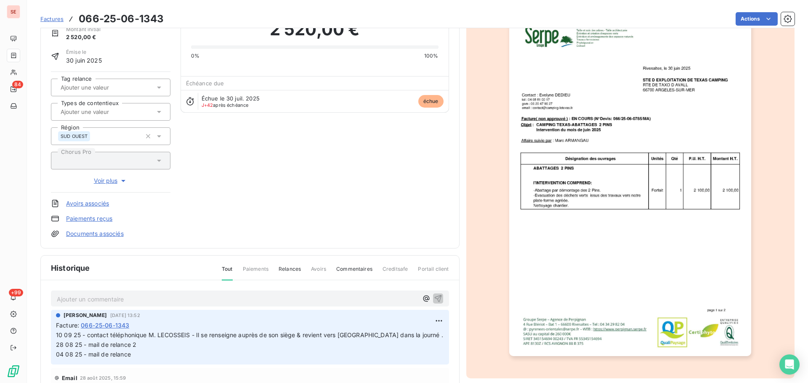
scroll to position [42, 0]
click at [390, 336] on span "10 09 25 - contact téléphonique M. LECOSSEIS - Il se renseigne auprès de son si…" at bounding box center [275, 344] width 439 height 27
click at [426, 320] on html "SE 84 +99 Factures 066-25-06-1343 Actions STE D EXPLOITATION DE [US_STATE] CAMP…" at bounding box center [404, 191] width 808 height 383
click at [414, 333] on div "Editer" at bounding box center [408, 338] width 47 height 13
click at [391, 337] on span "10 09 25 - contact téléphonique M. LECOSSEIS - Il se renseigne auprès de son si…" at bounding box center [294, 344] width 477 height 27
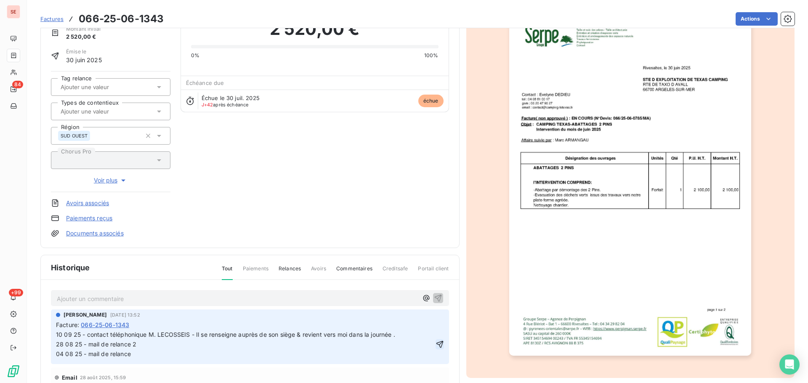
click at [435, 345] on icon "button" at bounding box center [439, 344] width 8 height 8
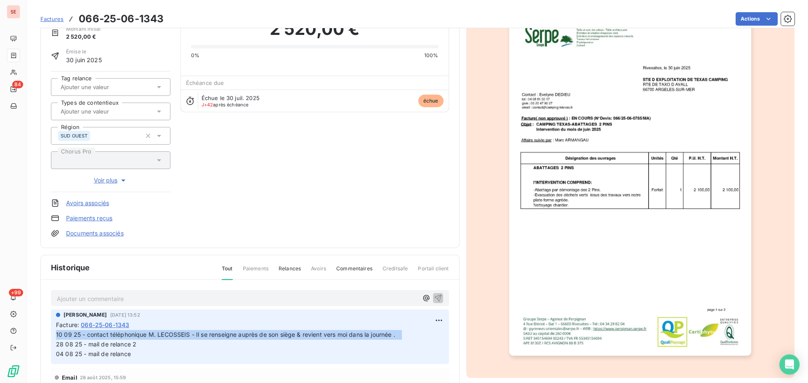
drag, startPoint x: 406, startPoint y: 336, endPoint x: 41, endPoint y: 330, distance: 364.8
click at [41, 330] on div "Ajouter un commentaire ﻿ [PERSON_NAME] [DATE] 13:52 Facture : [PHONE_NUMBER] 10…" at bounding box center [250, 377] width 418 height 195
copy span "10 09 25 - contact téléphonique M. LECOSSEIS - Il se renseigne auprès de son si…"
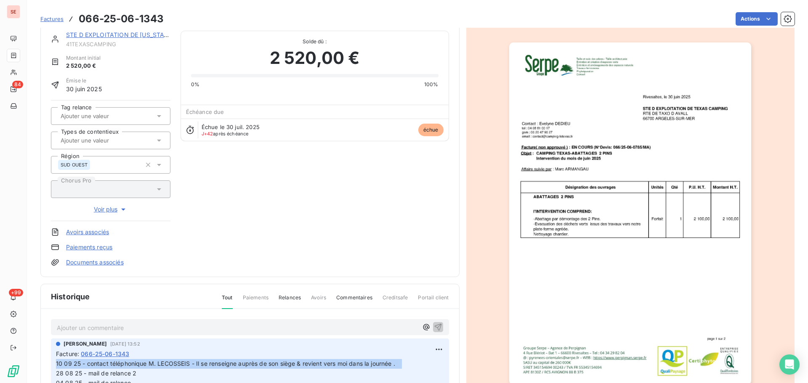
scroll to position [0, 0]
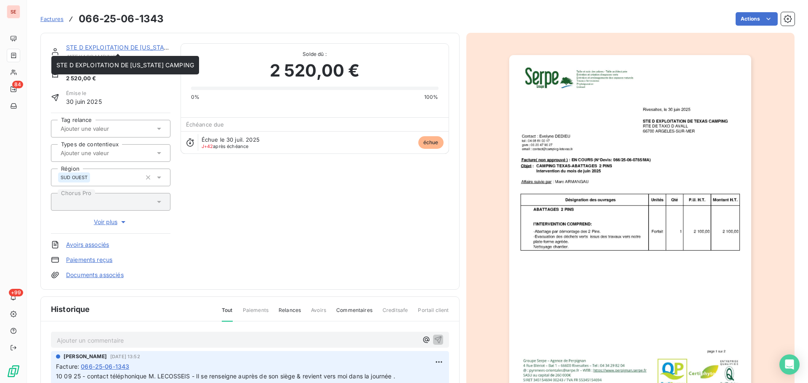
click at [152, 46] on link "STE D EXPLOITATION DE [US_STATE] CAMPING" at bounding box center [135, 47] width 138 height 7
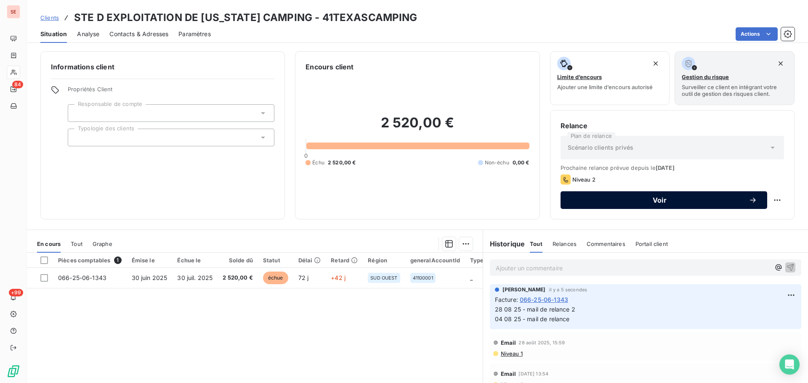
click at [695, 196] on div "Voir" at bounding box center [664, 200] width 186 height 8
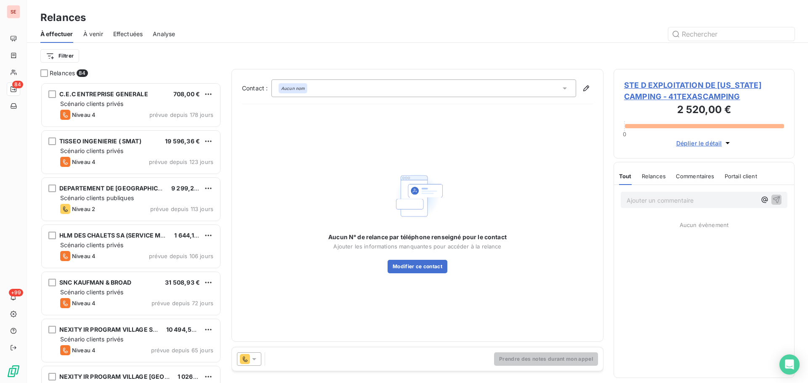
scroll to position [295, 175]
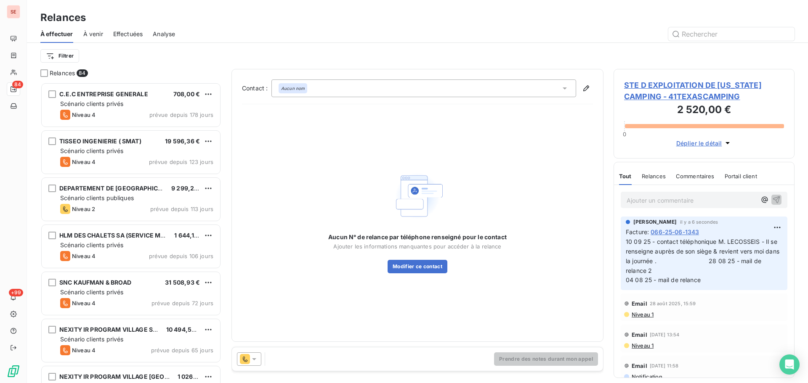
click at [463, 90] on div "Aucun nom" at bounding box center [423, 89] width 305 height 18
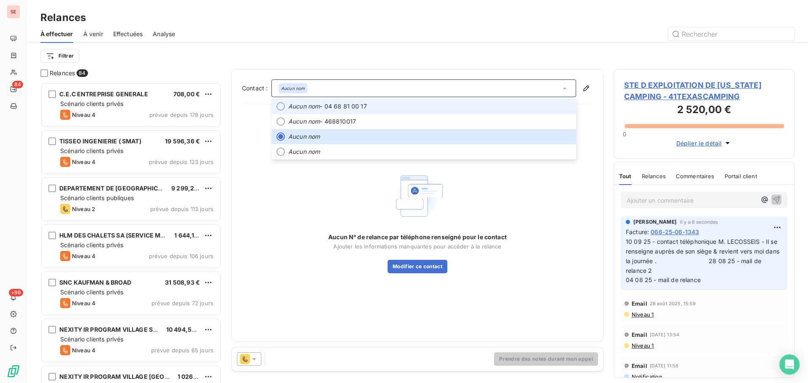
click at [446, 111] on li "Aucun nom - 04 68 81 00 17" at bounding box center [423, 106] width 305 height 15
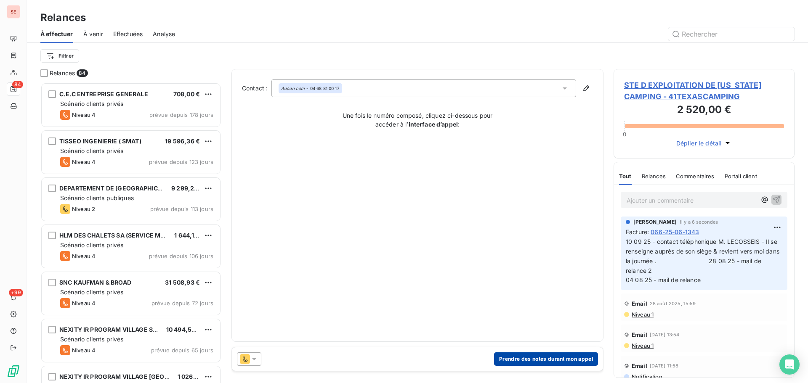
click at [538, 360] on button "Prendre des notes durant mon appel" at bounding box center [546, 359] width 104 height 13
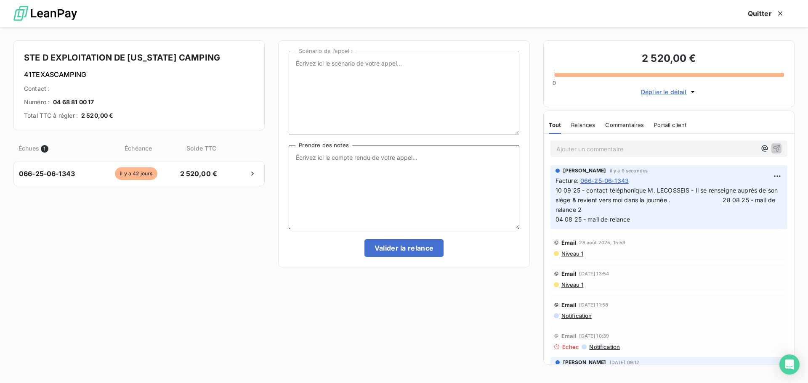
paste textarea "10 09 25 - contact téléphonique M. LECOSSEIS - Il se renseigne auprès de son si…"
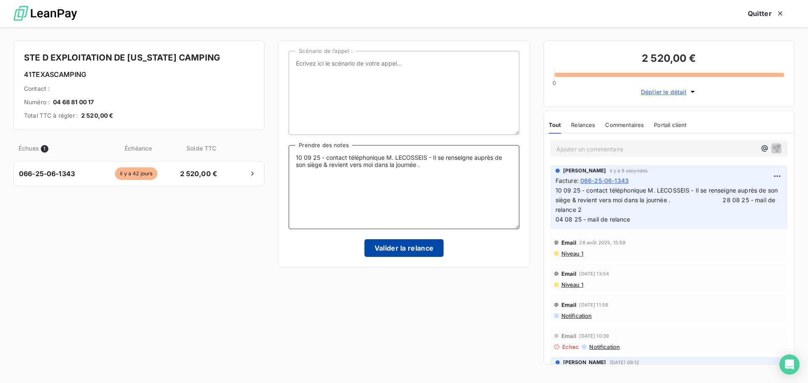
type textarea "10 09 25 - contact téléphonique M. LECOSSEIS - Il se renseigne auprès de son si…"
click at [425, 250] on button "Valider la relance" at bounding box center [404, 248] width 80 height 18
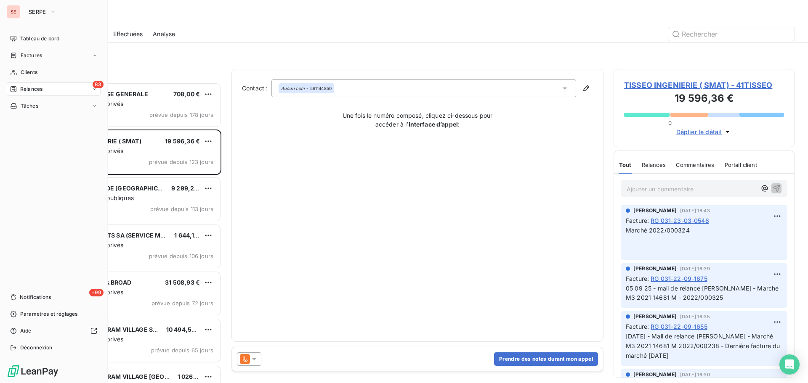
click at [26, 85] on span "Relances" at bounding box center [31, 89] width 22 height 8
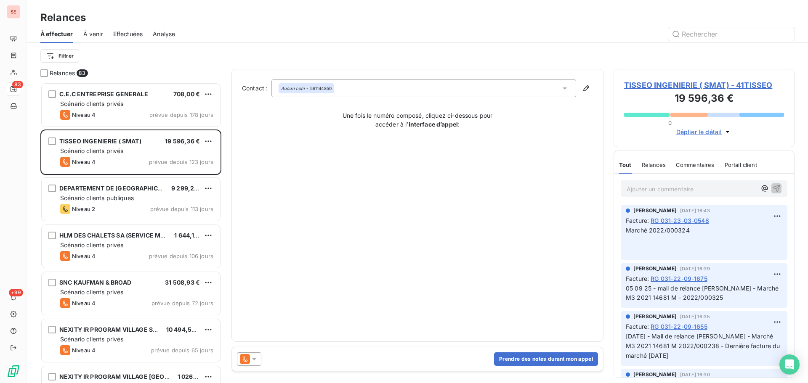
click at [125, 38] on div "Effectuées" at bounding box center [128, 34] width 30 height 18
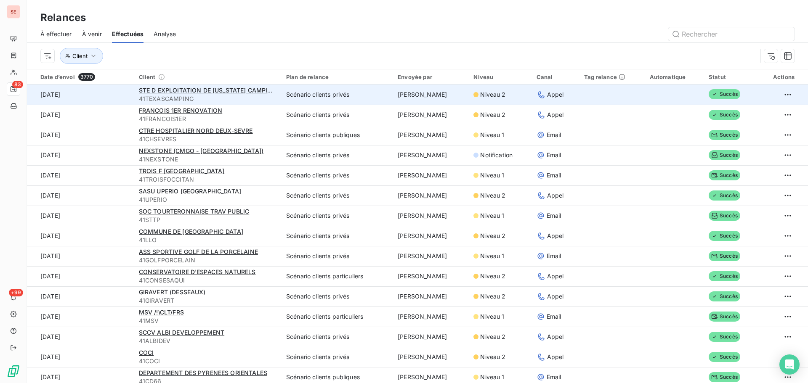
click at [232, 96] on span "41TEXASCAMPING" at bounding box center [207, 99] width 137 height 8
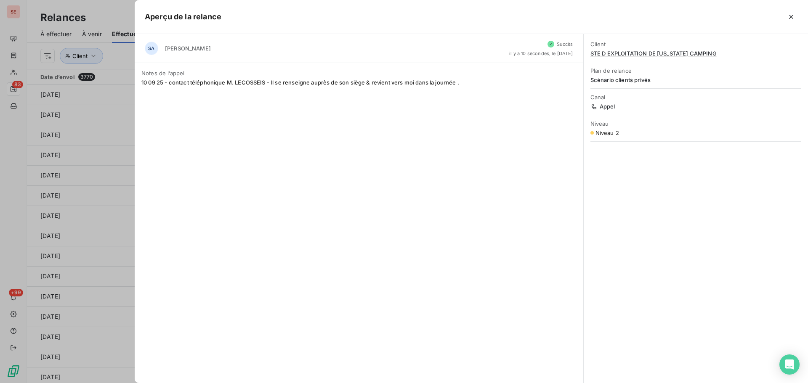
drag, startPoint x: 614, startPoint y: 55, endPoint x: 614, endPoint y: 50, distance: 5.0
click at [614, 49] on div "Client STE D EXPLOITATION DE [US_STATE] CAMPING" at bounding box center [695, 49] width 211 height 26
click at [618, 54] on span "STE D EXPLOITATION DE [US_STATE] CAMPING" at bounding box center [695, 53] width 211 height 7
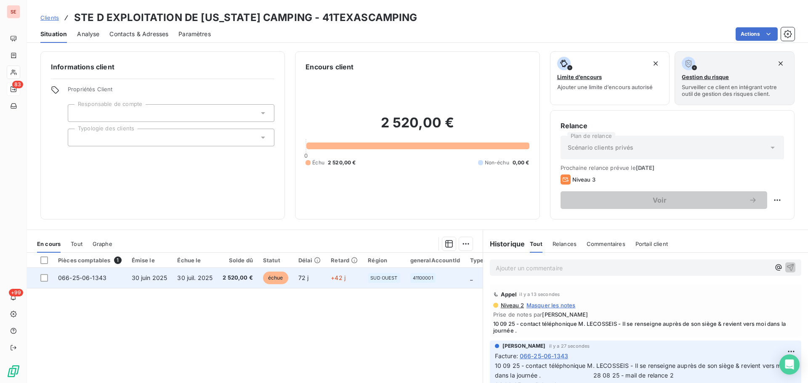
click at [194, 272] on td "30 juil. 2025" at bounding box center [194, 278] width 45 height 20
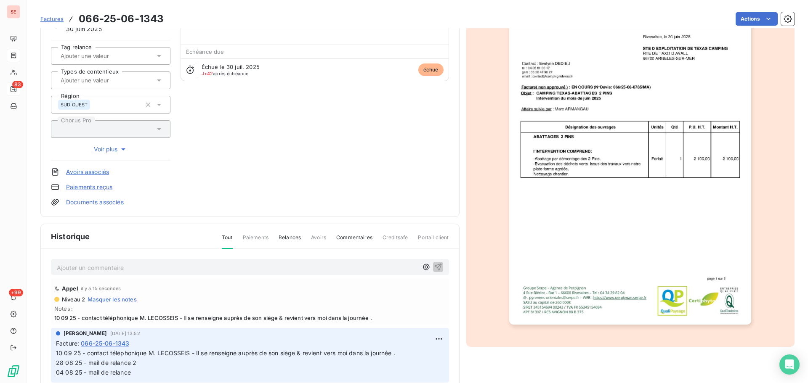
scroll to position [123, 0]
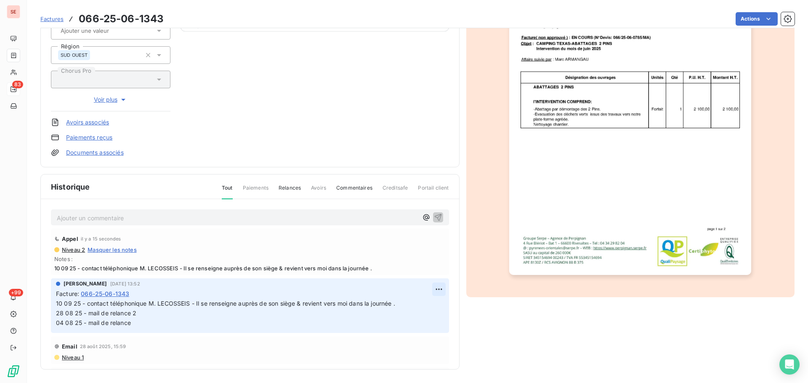
click at [427, 288] on html "SE 83 +99 Factures 066-25-06-1343 Actions STE D EXPLOITATION DE [US_STATE] CAMP…" at bounding box center [404, 191] width 808 height 383
click at [424, 303] on div "Editer" at bounding box center [408, 307] width 47 height 13
click at [406, 305] on span "10 09 25 - contact téléphonique M. LECOSSEIS - Il se renseigne auprès de son si…" at bounding box center [257, 313] width 403 height 27
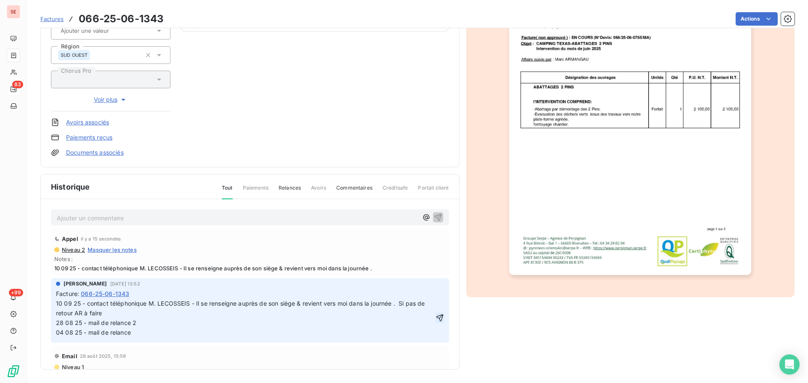
click at [435, 321] on icon "button" at bounding box center [439, 318] width 8 height 8
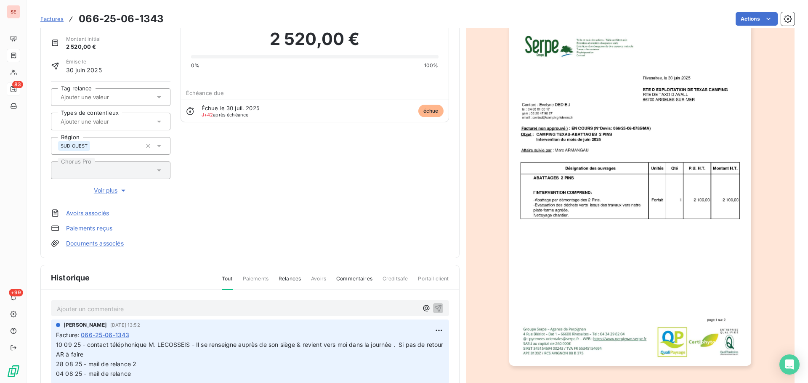
scroll to position [0, 0]
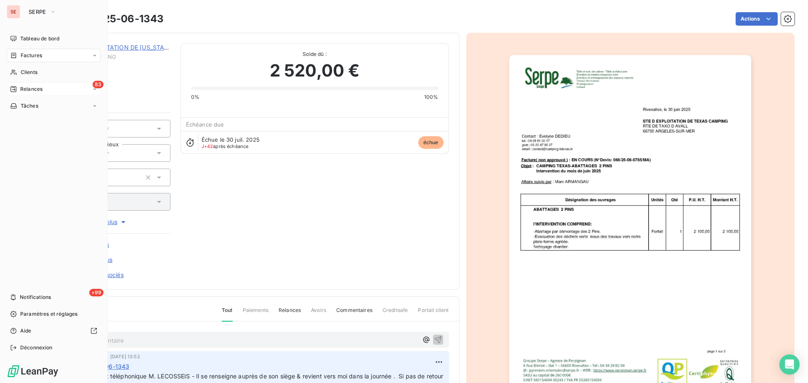
click at [31, 57] on span "Factures" at bounding box center [31, 56] width 21 height 8
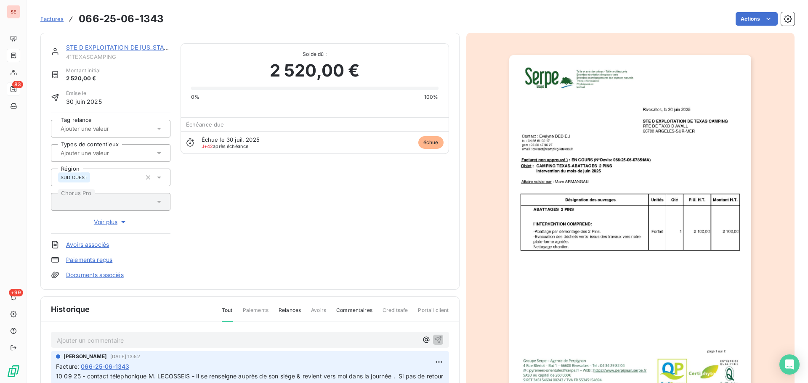
click at [221, 35] on div "STE D EXPLOITATION DE [US_STATE] CAMPING 41TEXASCAMPING Montant initial 2 520,0…" at bounding box center [249, 161] width 419 height 257
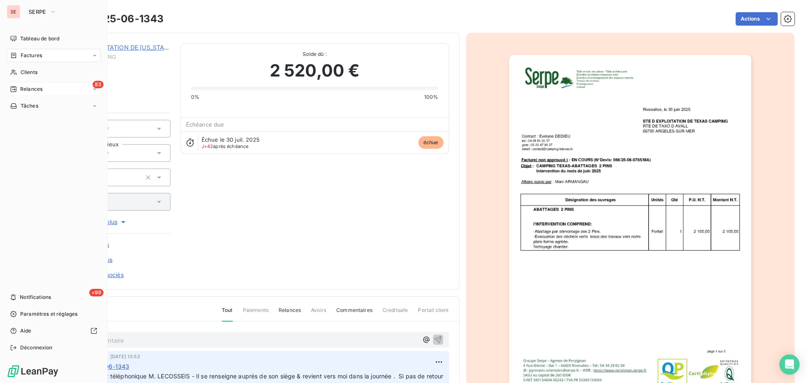
click at [24, 88] on span "Relances" at bounding box center [31, 89] width 22 height 8
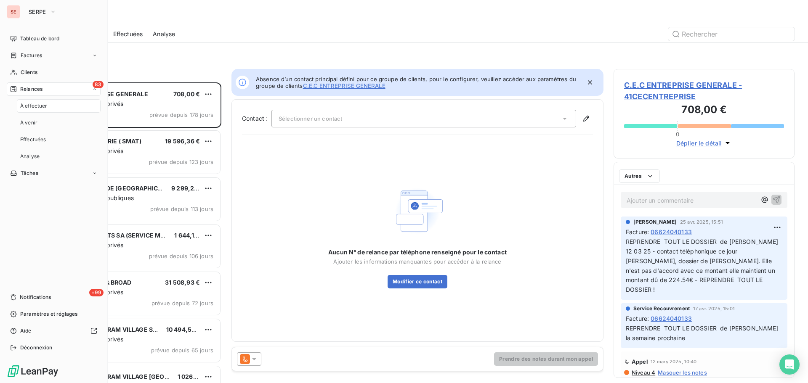
scroll to position [295, 175]
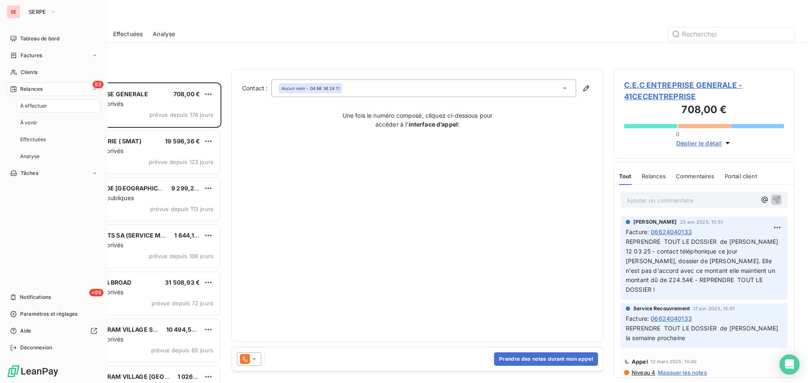
click at [51, 52] on div "Factures" at bounding box center [54, 55] width 94 height 13
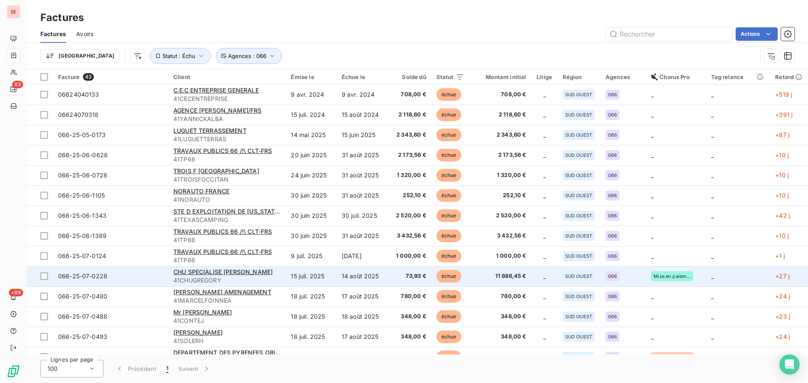
click at [376, 278] on td "14 août 2025" at bounding box center [362, 276] width 51 height 20
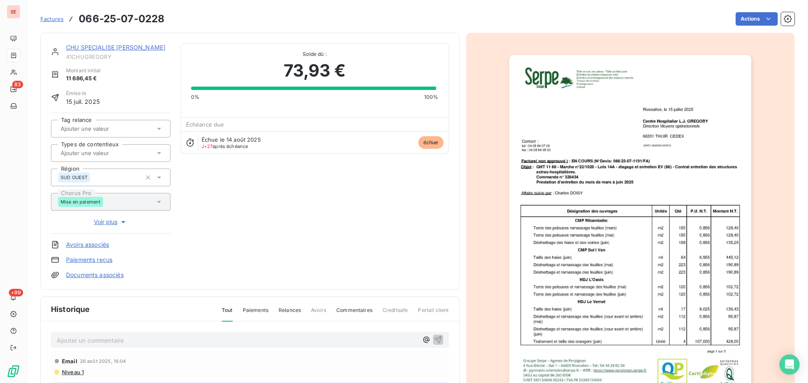
click at [608, 215] on img "button" at bounding box center [630, 226] width 242 height 342
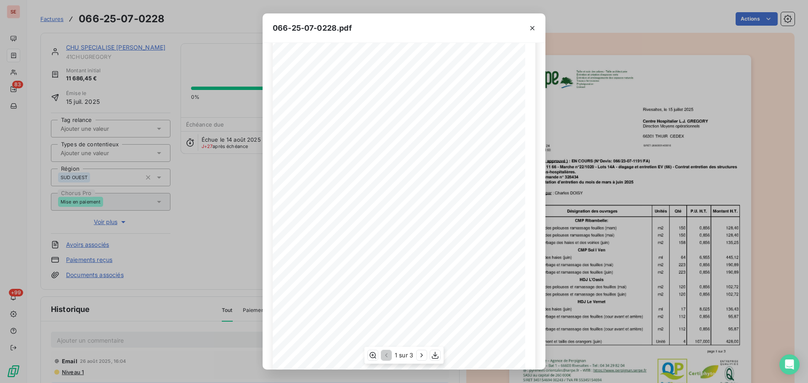
scroll to position [50, 0]
click at [420, 358] on icon "button" at bounding box center [421, 355] width 8 height 8
click at [420, 358] on icon "button" at bounding box center [422, 355] width 8 height 8
click at [531, 28] on icon "button" at bounding box center [532, 28] width 8 height 8
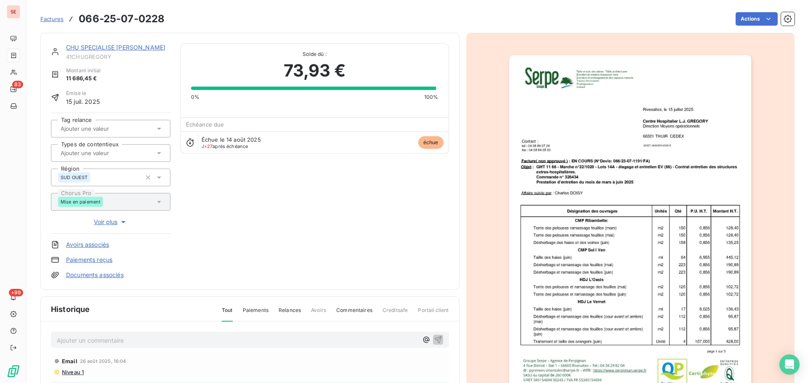
click at [142, 49] on link "CHU SPECIALISE [PERSON_NAME]" at bounding box center [115, 47] width 99 height 7
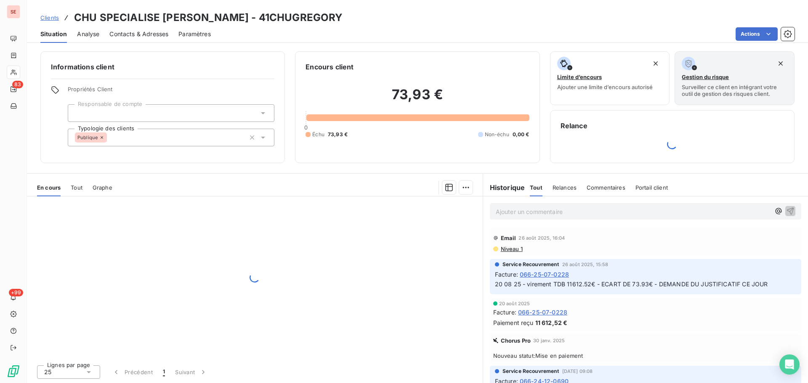
click at [149, 30] on span "Contacts & Adresses" at bounding box center [138, 34] width 59 height 8
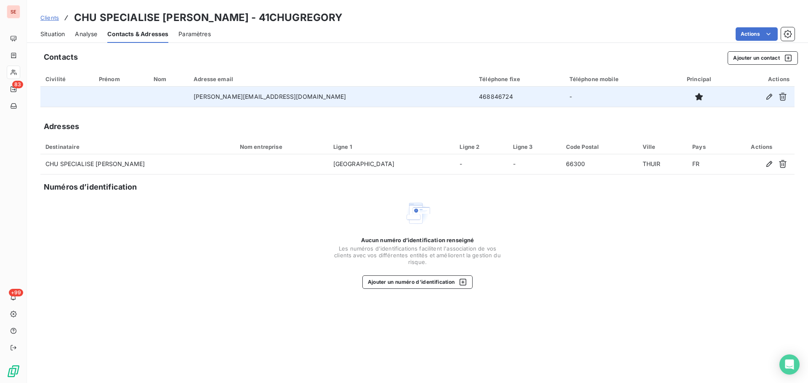
click at [474, 98] on td "468846724" at bounding box center [519, 97] width 90 height 20
copy td "468846724"
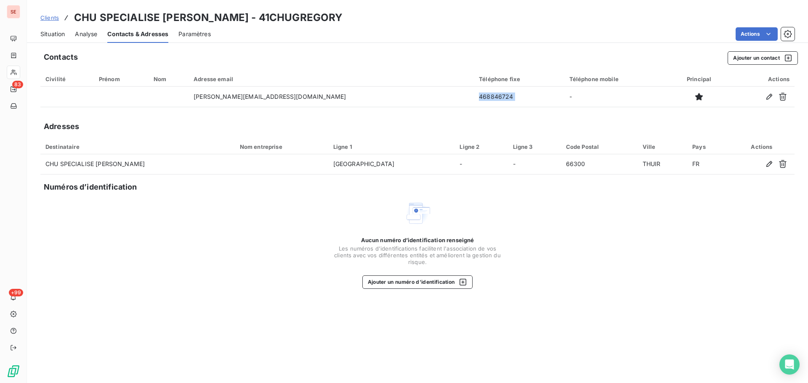
click at [53, 33] on span "Situation" at bounding box center [52, 34] width 24 height 8
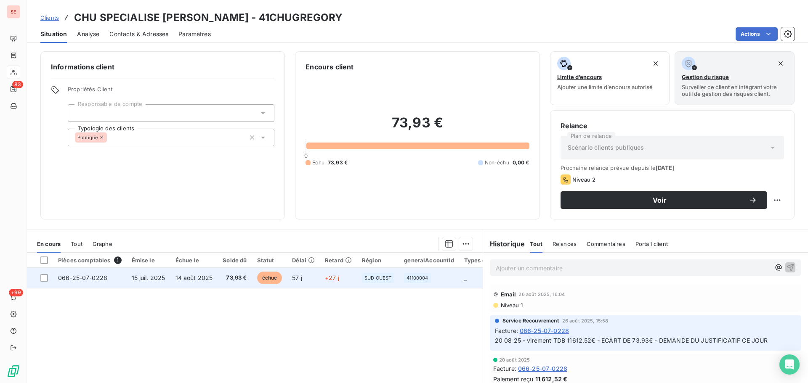
click at [160, 284] on td "15 juil. 2025" at bounding box center [149, 278] width 44 height 20
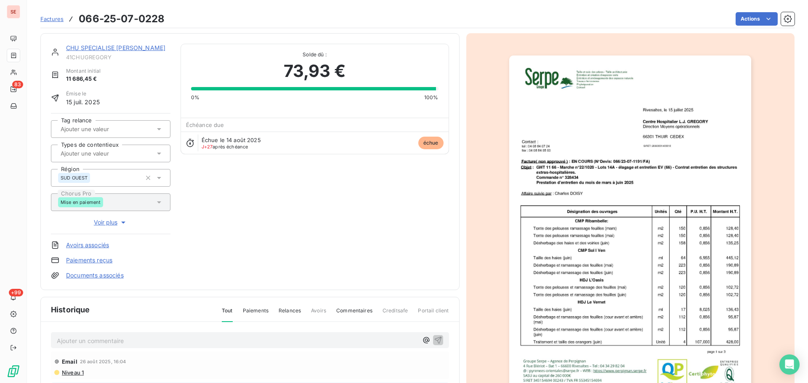
scroll to position [123, 0]
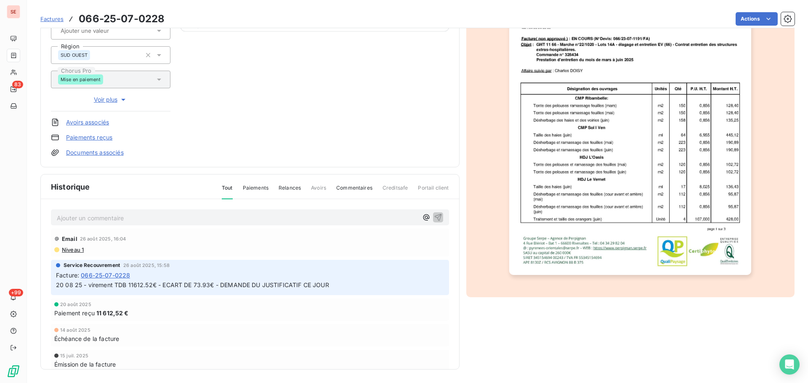
click at [153, 283] on span "20 08 25 - virement TDB 11612.52€ - ECART DE 73.93€ - DEMANDE DU JUSTIFICATIF C…" at bounding box center [192, 284] width 273 height 7
click at [154, 283] on span "20 08 25 - virement TDB 11612.52€ - ECART DE 73.93€ - DEMANDE DU JUSTIFICATIF C…" at bounding box center [192, 284] width 273 height 7
copy div "20 08 25 - virement TDB 11612.52€ - ECART DE 73.93€ - DEMANDE DU JUSTIFICATIF C…"
click at [143, 218] on p "Ajouter un commentaire ﻿" at bounding box center [237, 218] width 361 height 11
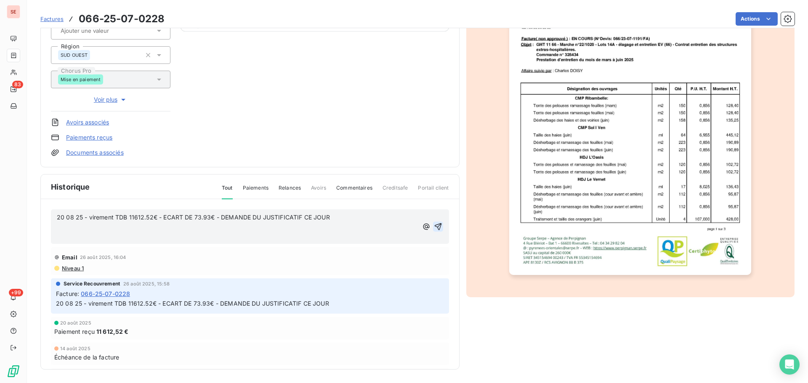
click at [433, 224] on button "button" at bounding box center [438, 227] width 10 height 10
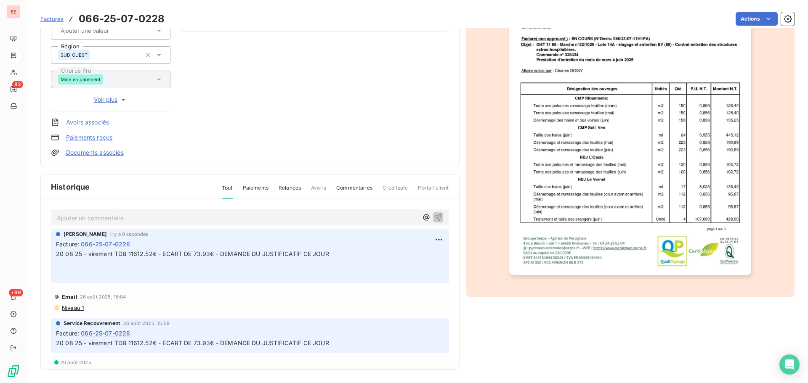
scroll to position [0, 0]
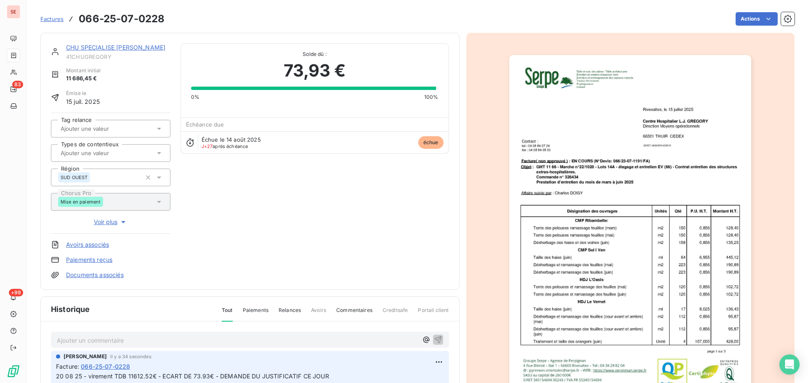
click at [117, 45] on link "CHU SPECIALISE [PERSON_NAME]" at bounding box center [115, 47] width 99 height 7
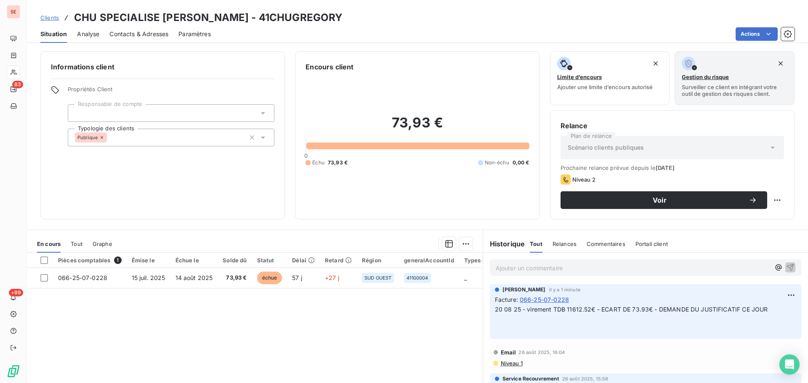
click at [154, 32] on span "Contacts & Adresses" at bounding box center [138, 34] width 59 height 8
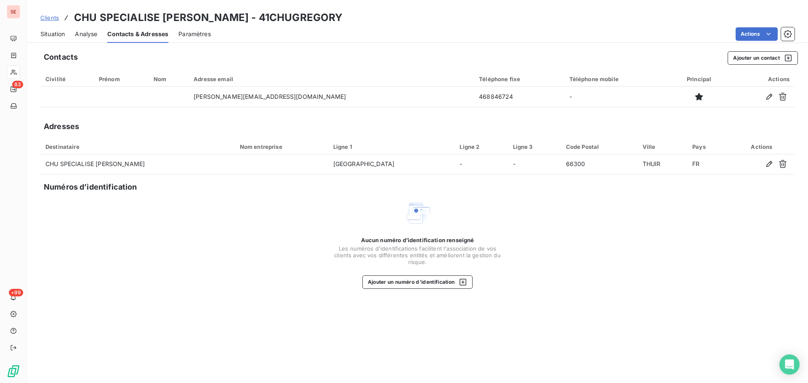
click at [57, 32] on span "Situation" at bounding box center [52, 34] width 24 height 8
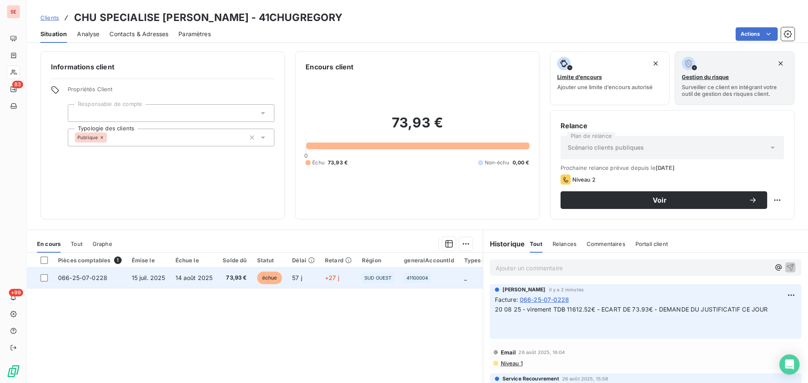
click at [207, 271] on td "14 août 2025" at bounding box center [194, 278] width 48 height 20
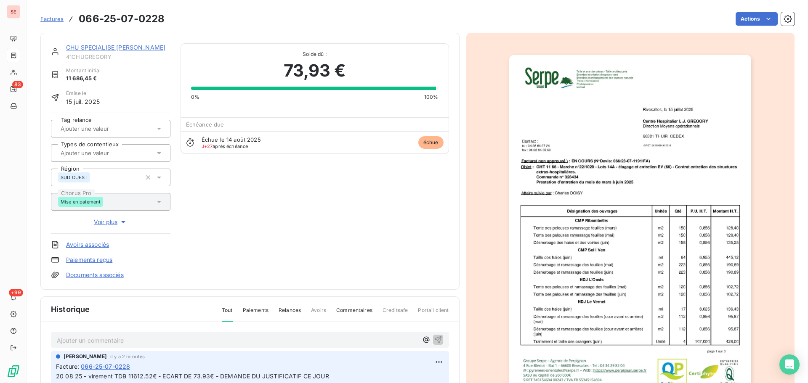
click at [643, 165] on img "button" at bounding box center [630, 226] width 242 height 342
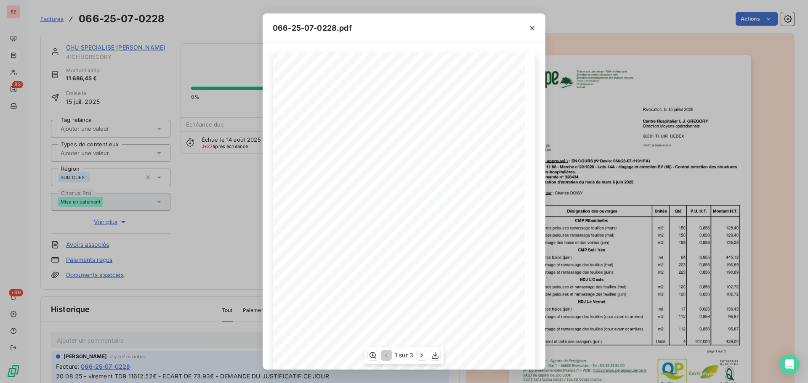
scroll to position [50, 0]
click at [424, 354] on icon "button" at bounding box center [421, 355] width 8 height 8
click at [422, 354] on icon "button" at bounding box center [422, 355] width 8 height 8
click at [530, 28] on icon "button" at bounding box center [532, 28] width 8 height 8
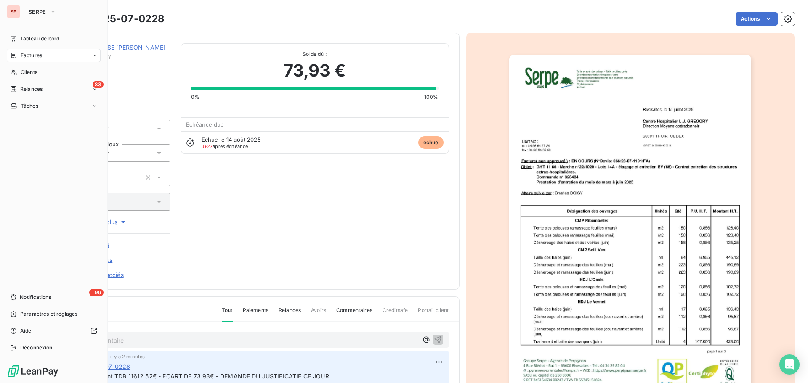
click at [29, 59] on span "Factures" at bounding box center [31, 56] width 21 height 8
click at [34, 53] on span "Factures" at bounding box center [31, 56] width 21 height 8
click at [42, 117] on div "83 Relances" at bounding box center [54, 122] width 94 height 13
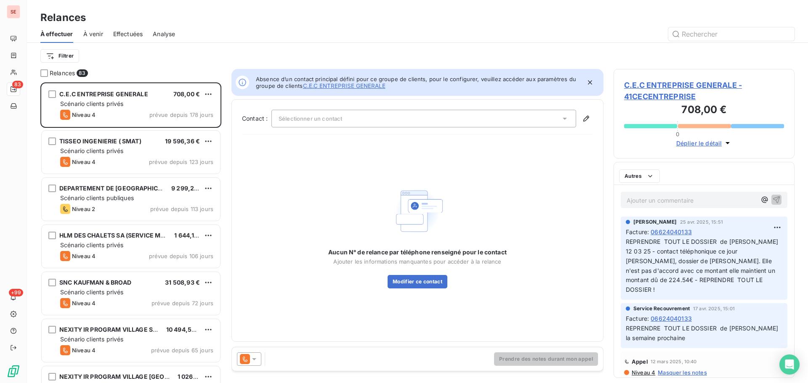
scroll to position [295, 175]
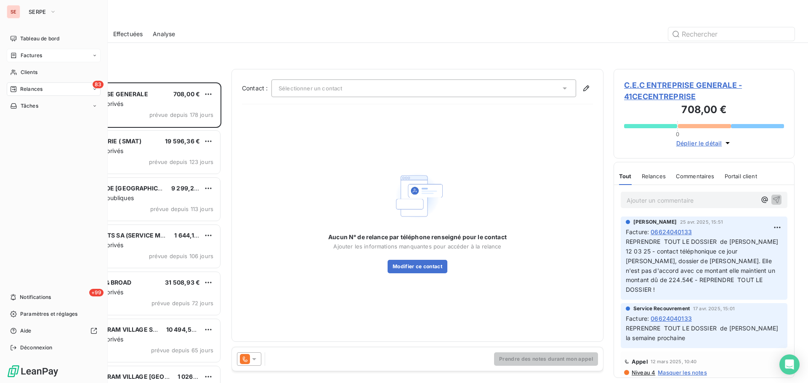
click at [15, 56] on icon at bounding box center [13, 55] width 7 height 7
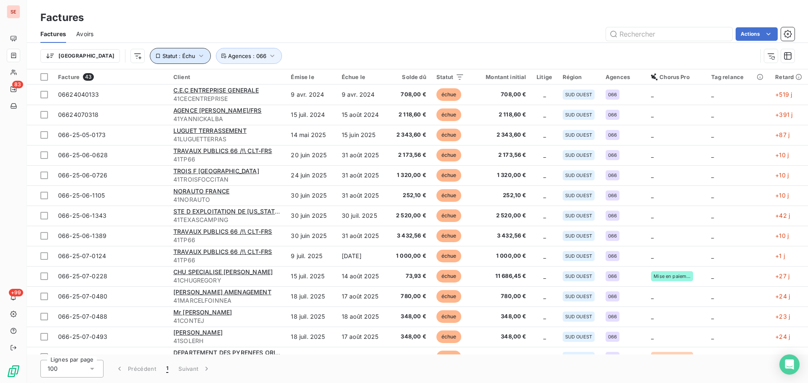
click at [162, 54] on span "Statut : Échu" at bounding box center [178, 56] width 33 height 7
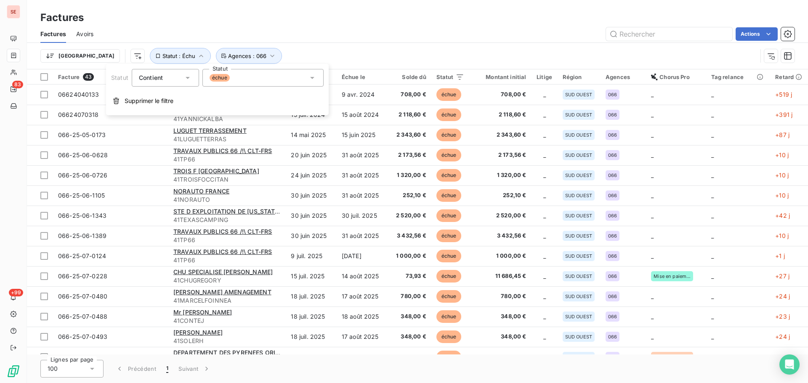
click at [218, 77] on span "échue" at bounding box center [220, 78] width 20 height 8
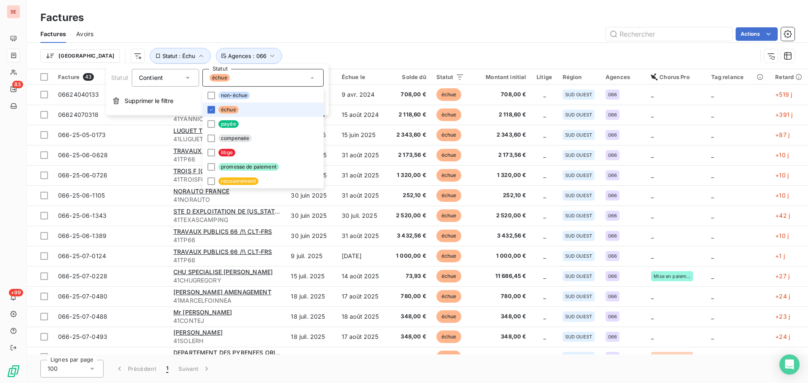
click at [240, 110] on li "échue" at bounding box center [262, 110] width 121 height 14
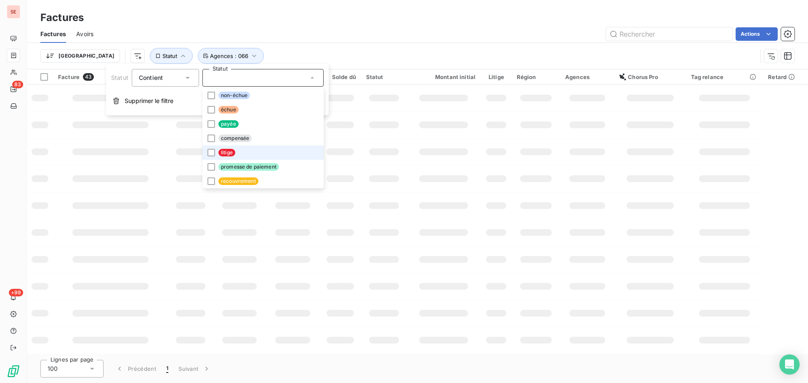
click at [237, 154] on li "litige" at bounding box center [262, 153] width 121 height 14
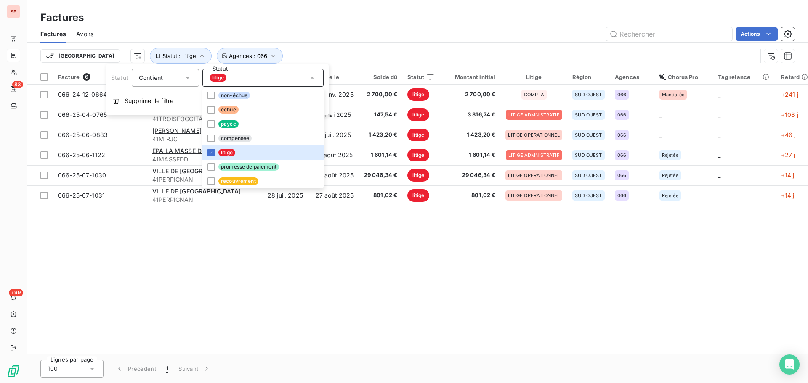
click at [315, 39] on div "Actions" at bounding box center [449, 33] width 691 height 13
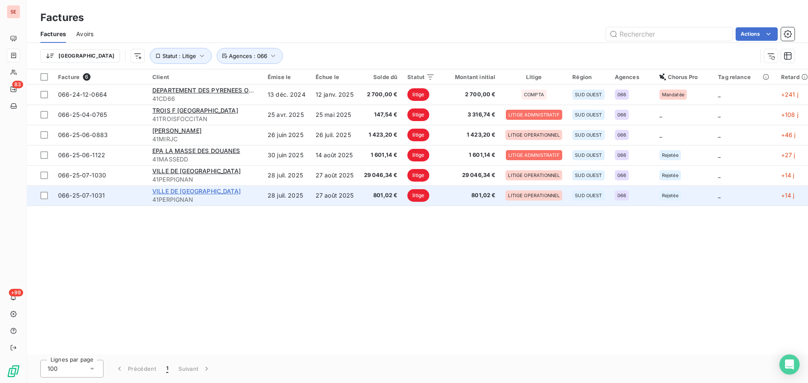
click at [177, 194] on span "VILLE DE [GEOGRAPHIC_DATA]" at bounding box center [196, 191] width 88 height 7
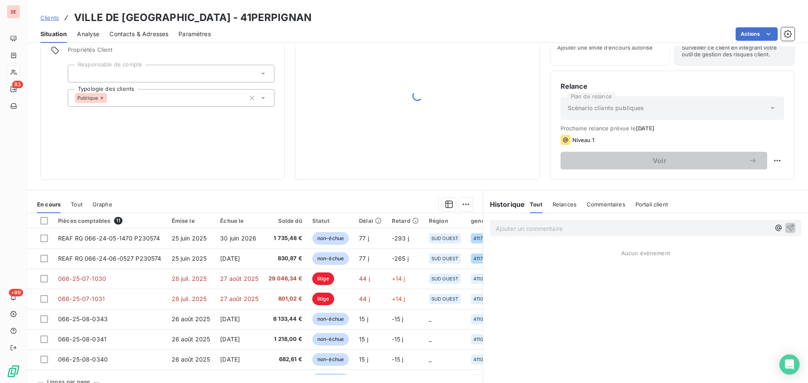
scroll to position [57, 0]
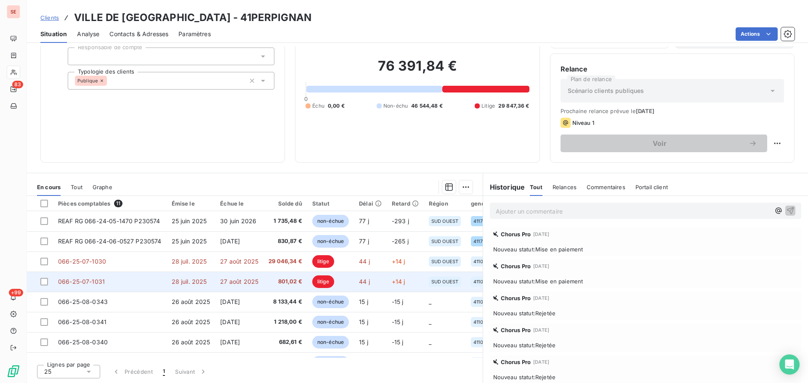
click at [230, 284] on span "27 août 2025" at bounding box center [239, 281] width 38 height 7
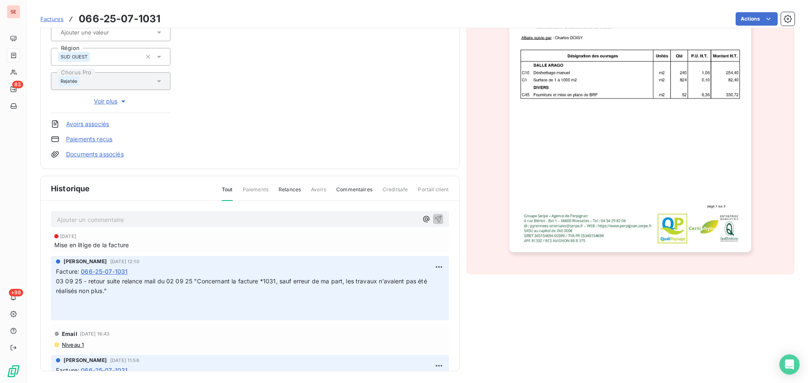
scroll to position [147, 0]
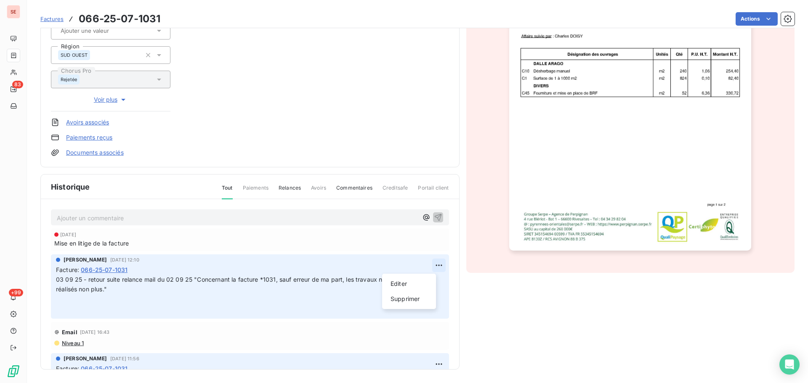
click at [431, 266] on html "SE 83 +99 Factures 066-25-07-1031 Actions VILLE DE [GEOGRAPHIC_DATA] 41PERPIGNA…" at bounding box center [404, 191] width 808 height 383
drag, startPoint x: 410, startPoint y: 283, endPoint x: 374, endPoint y: 280, distance: 36.3
click at [409, 283] on div "Editer" at bounding box center [408, 283] width 47 height 13
click at [57, 281] on span "03 09 25 - retour suite relance mail du 02 09 25 "Concernant la facture *1031, …" at bounding box center [242, 284] width 373 height 17
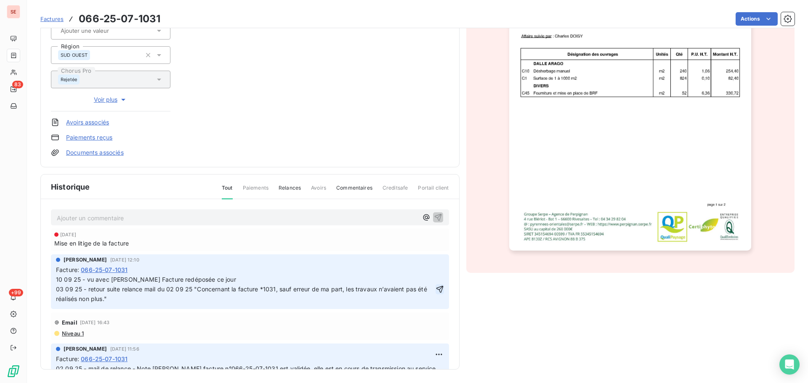
click at [435, 294] on icon "button" at bounding box center [439, 289] width 8 height 8
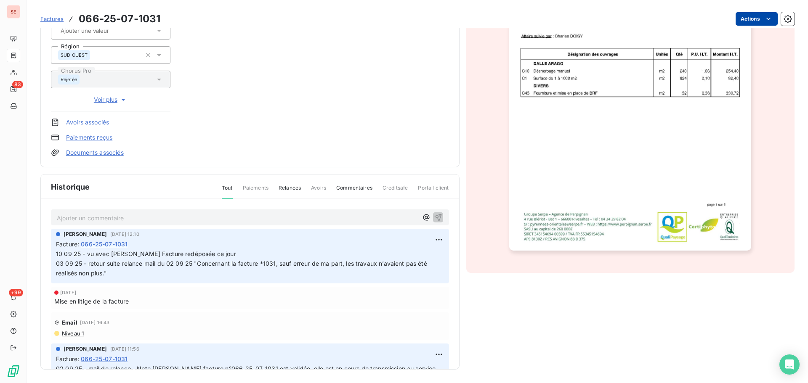
click at [749, 19] on html "SE 83 +99 Factures 066-25-07-1031 Actions VILLE DE [GEOGRAPHIC_DATA] 41PERPIGNA…" at bounding box center [404, 191] width 808 height 383
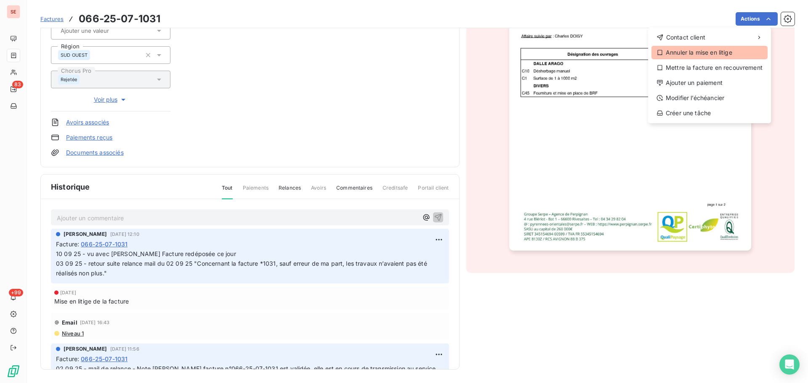
click at [713, 50] on div "Annuler la mise en litige" at bounding box center [709, 52] width 116 height 13
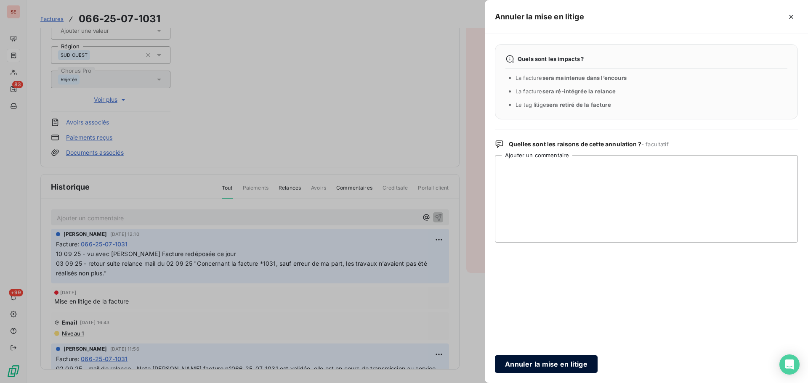
click at [564, 364] on button "Annuler la mise en litige" at bounding box center [546, 365] width 103 height 18
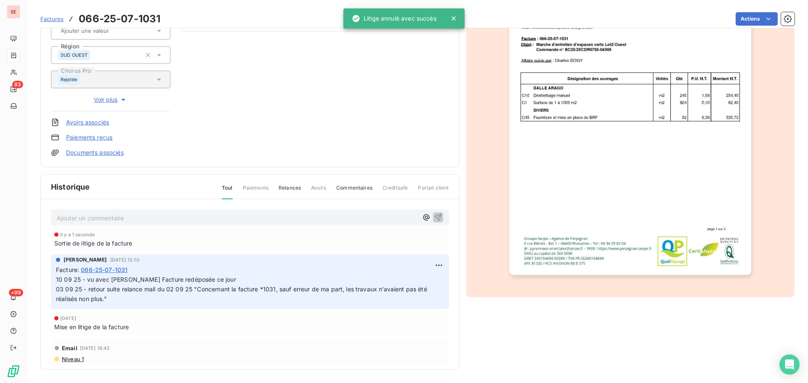
scroll to position [0, 0]
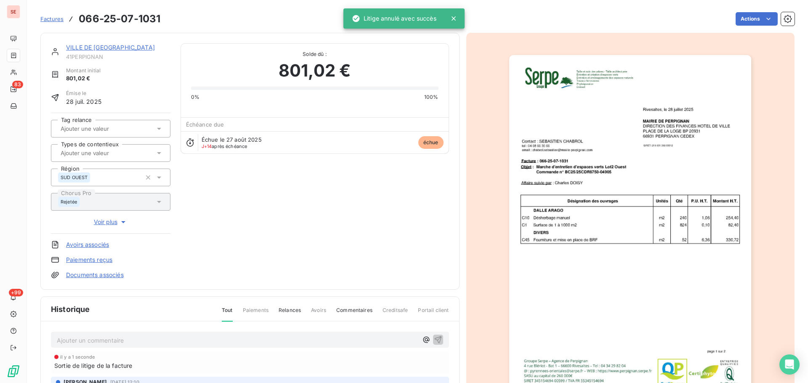
click at [121, 47] on link "VILLE DE [GEOGRAPHIC_DATA]" at bounding box center [110, 47] width 89 height 7
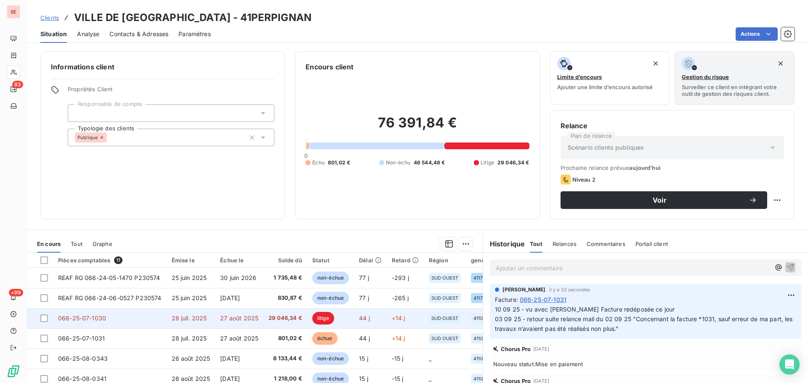
click at [235, 318] on span "27 août 2025" at bounding box center [239, 318] width 38 height 7
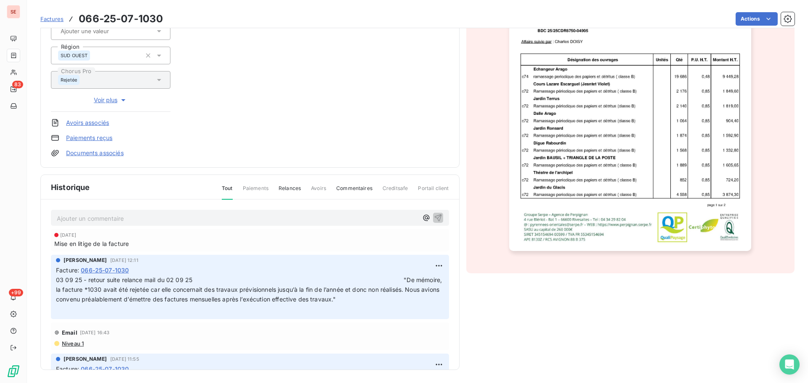
scroll to position [147, 0]
click at [429, 262] on html "SE 83 +99 Factures 066-25-07-1030 Actions VILLE DE [GEOGRAPHIC_DATA] 41PERPIGNA…" at bounding box center [404, 191] width 808 height 383
click at [415, 288] on div "Editer" at bounding box center [408, 283] width 47 height 13
click at [54, 277] on div "[PERSON_NAME] [DATE] 12:11 Facture : 066-25-07-1030 03 09 25 - retour suite rel…" at bounding box center [250, 287] width 398 height 64
click at [56, 279] on div "[PERSON_NAME] [DATE] 12:11 Facture : 066-25-07-1030 03 09 25 - retour suite rel…" at bounding box center [250, 287] width 398 height 64
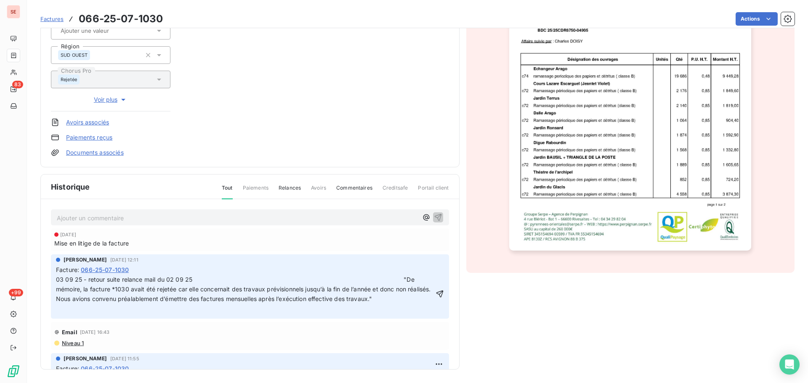
click at [57, 280] on span "03 09 25 - retour suite relance mail du 02 09 25 "De mémoire, la facture *1030 …" at bounding box center [244, 289] width 377 height 27
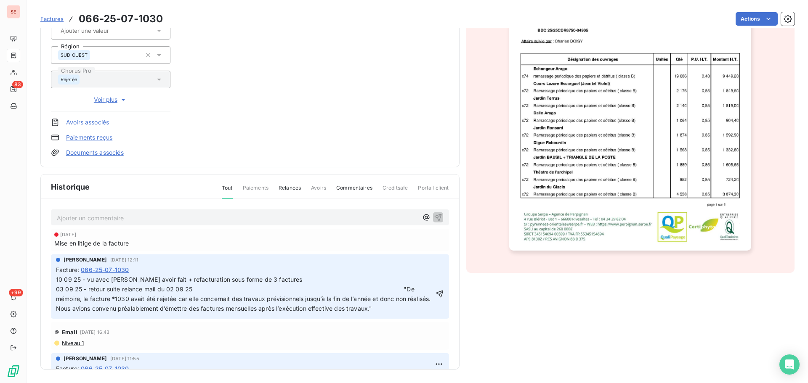
click at [388, 292] on span "10 09 25 - vu avec [PERSON_NAME] avoir fait + refacturation sous forme de 3 fac…" at bounding box center [280, 294] width 449 height 36
click at [435, 298] on icon "button" at bounding box center [439, 294] width 8 height 8
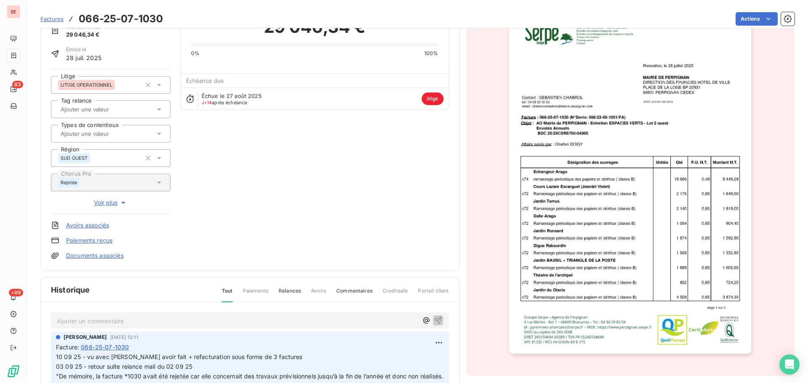
scroll to position [0, 0]
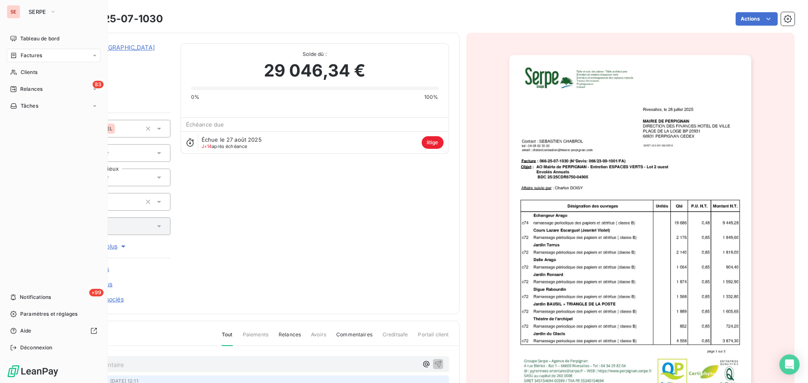
click at [20, 50] on div "Factures" at bounding box center [54, 55] width 94 height 13
click at [23, 50] on div "Factures" at bounding box center [54, 55] width 94 height 13
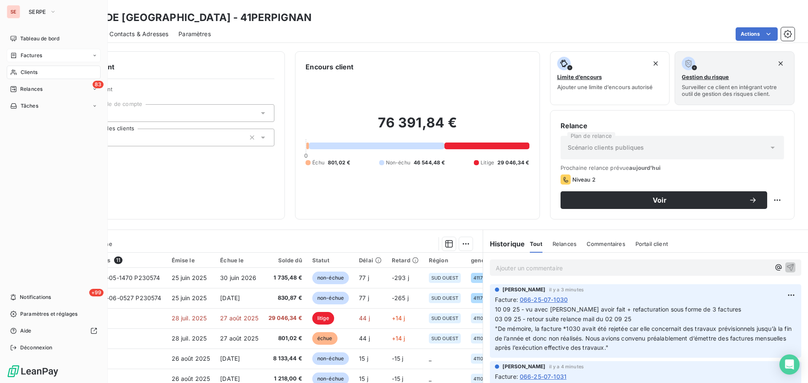
click at [21, 55] on span "Factures" at bounding box center [31, 56] width 21 height 8
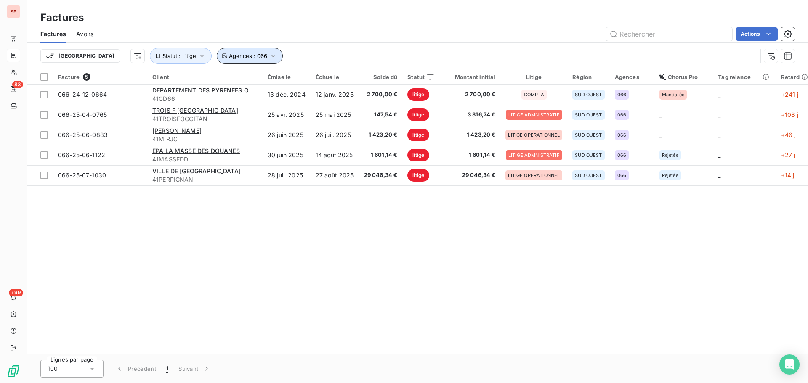
click at [229, 53] on span "Agences : 066" at bounding box center [248, 56] width 38 height 7
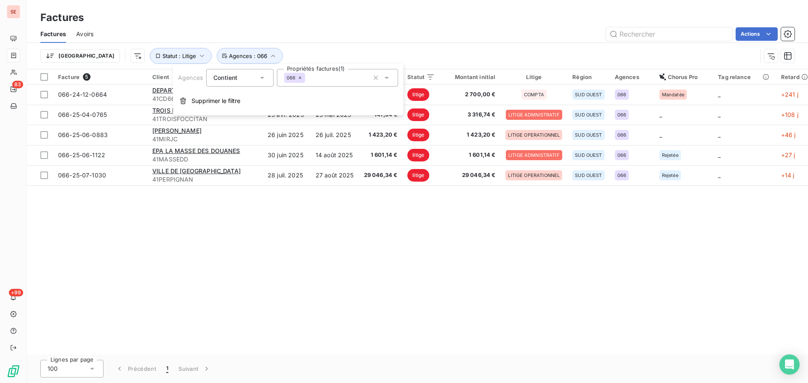
click at [266, 40] on div "Actions" at bounding box center [449, 33] width 691 height 13
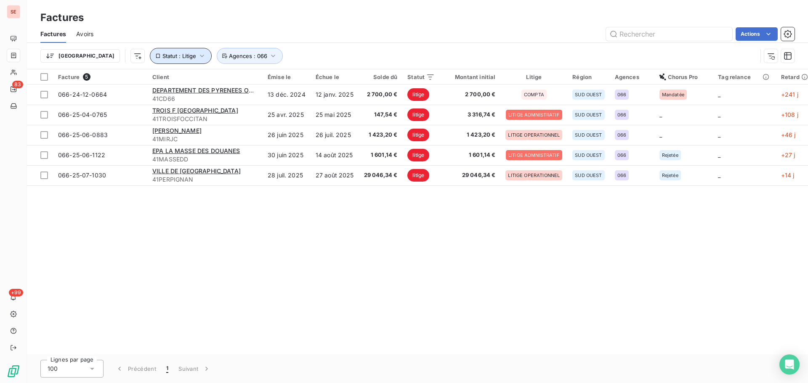
click at [153, 53] on button "Statut : Litige" at bounding box center [181, 56] width 62 height 16
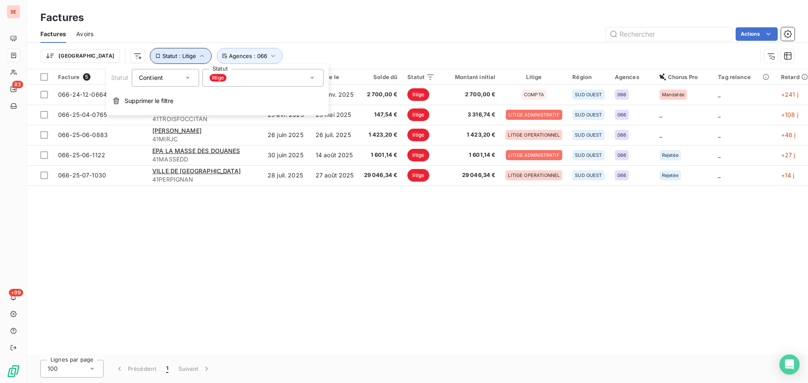
click at [162, 58] on span "Statut : Litige" at bounding box center [179, 56] width 34 height 7
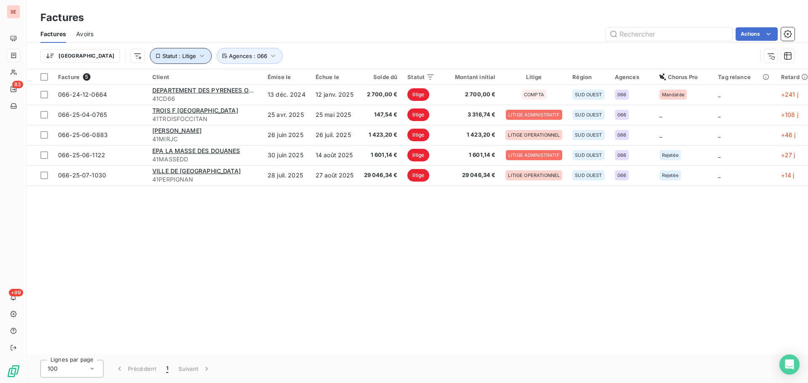
click at [162, 56] on span "Statut : Litige" at bounding box center [179, 56] width 34 height 7
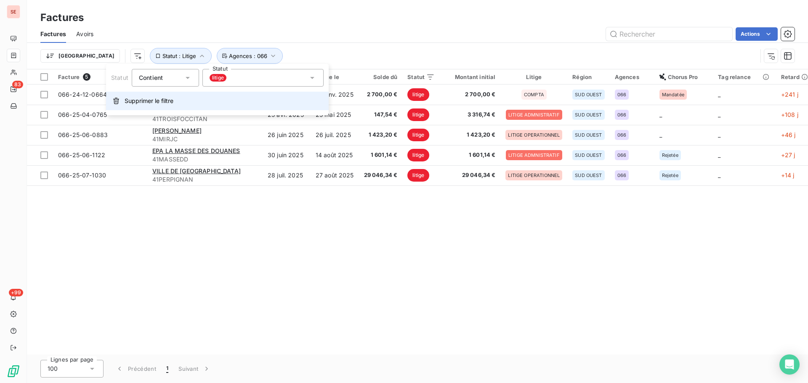
click at [180, 102] on button "Supprimer le filtre" at bounding box center [217, 101] width 223 height 19
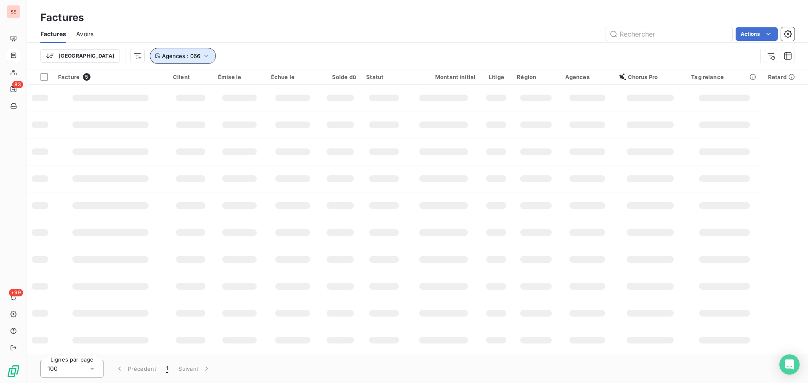
click at [162, 57] on span "Agences : 066" at bounding box center [181, 56] width 38 height 7
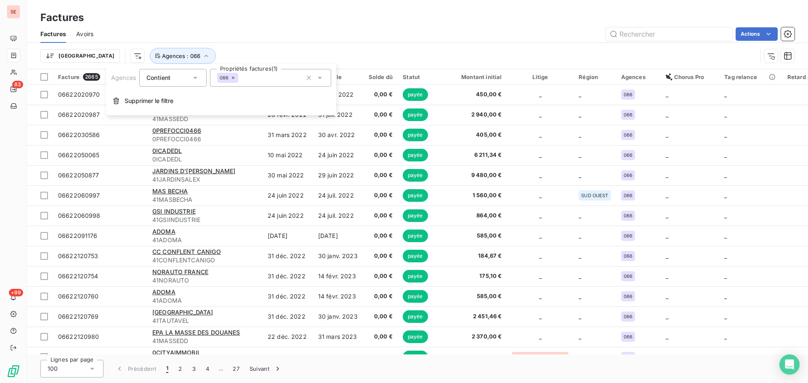
click at [95, 56] on html "SE 83 +99 Factures Factures Avoirs Actions Trier Agences : 066 Facture 2665 Cli…" at bounding box center [404, 191] width 808 height 383
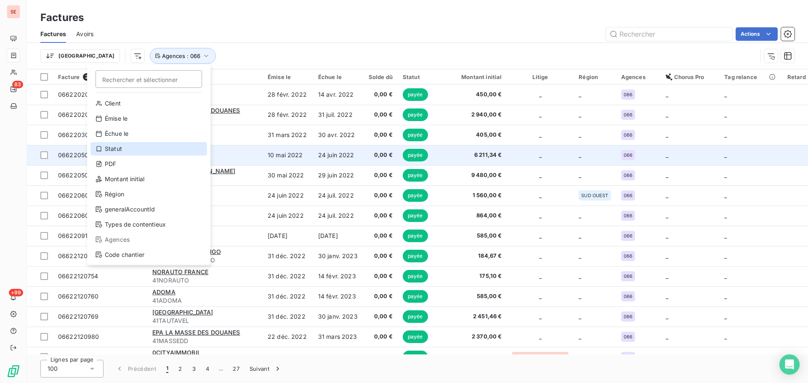
click at [118, 148] on div "Statut" at bounding box center [148, 148] width 117 height 13
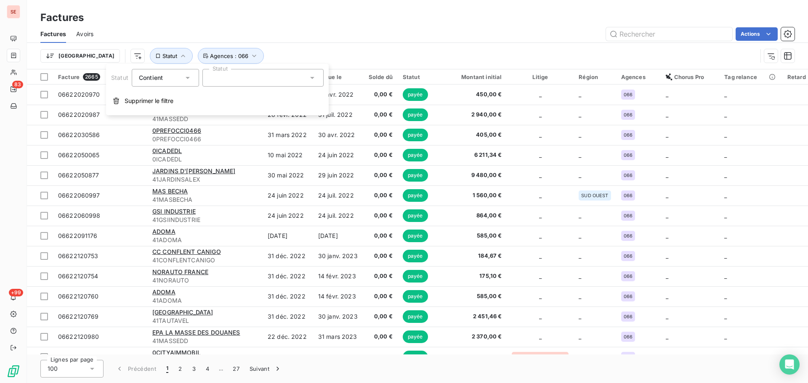
click at [255, 60] on div "Trier Statut Agences : 066" at bounding box center [398, 56] width 717 height 16
click at [162, 53] on span "Statut" at bounding box center [169, 56] width 15 height 7
click at [217, 78] on div at bounding box center [262, 78] width 121 height 18
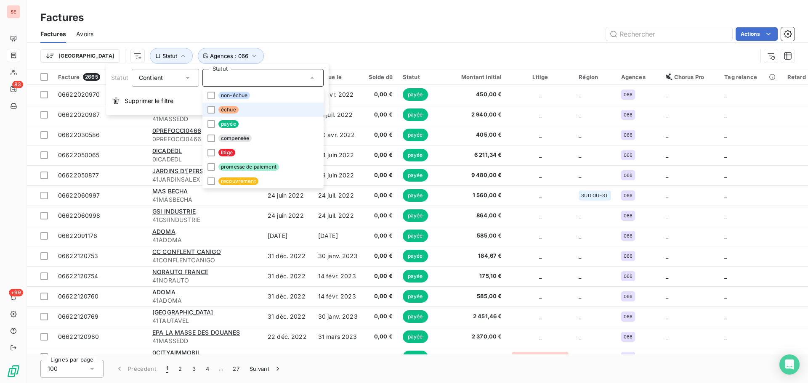
click at [220, 109] on span "échue" at bounding box center [228, 110] width 20 height 8
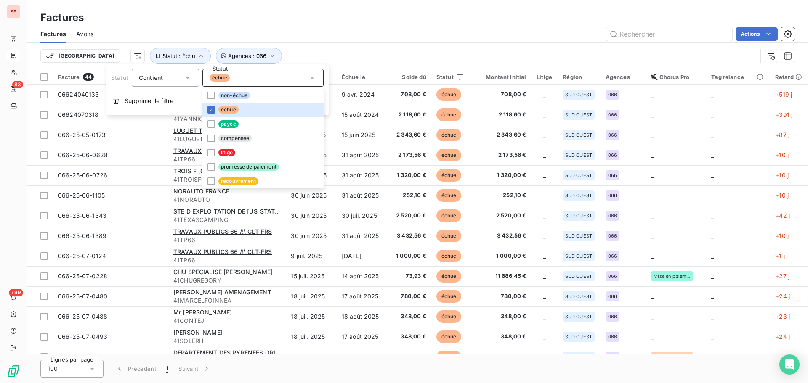
click at [313, 43] on div "Trier Statut : Échu Agences : 066" at bounding box center [417, 56] width 754 height 26
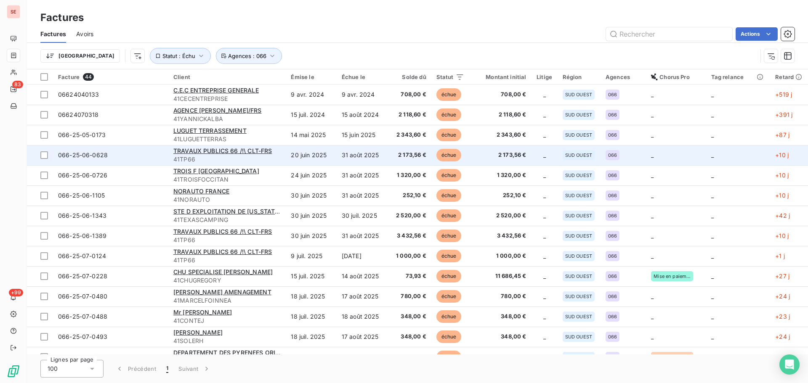
click at [263, 159] on span "41TP66" at bounding box center [227, 159] width 108 height 8
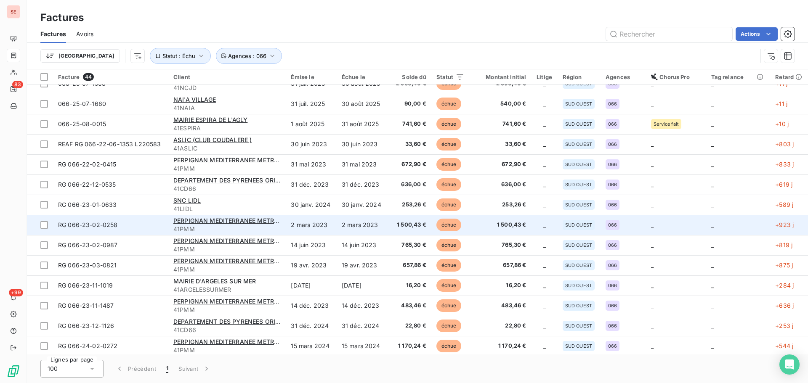
scroll to position [282, 0]
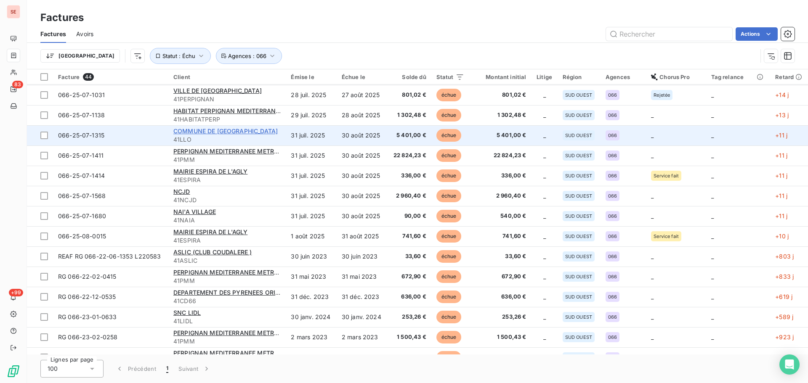
click at [193, 131] on span "COMMUNE DE [GEOGRAPHIC_DATA]" at bounding box center [225, 130] width 104 height 7
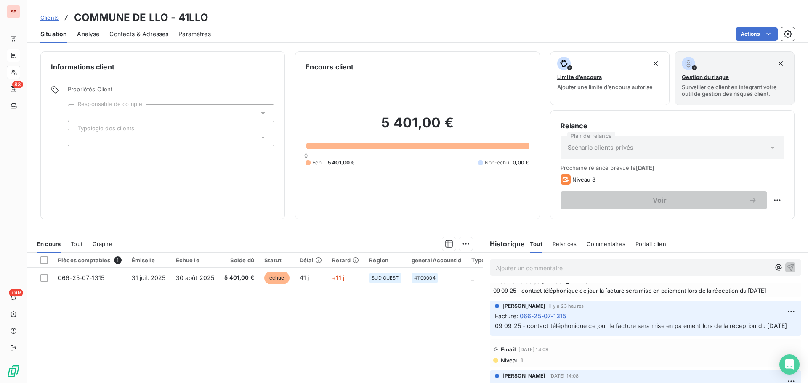
scroll to position [51, 0]
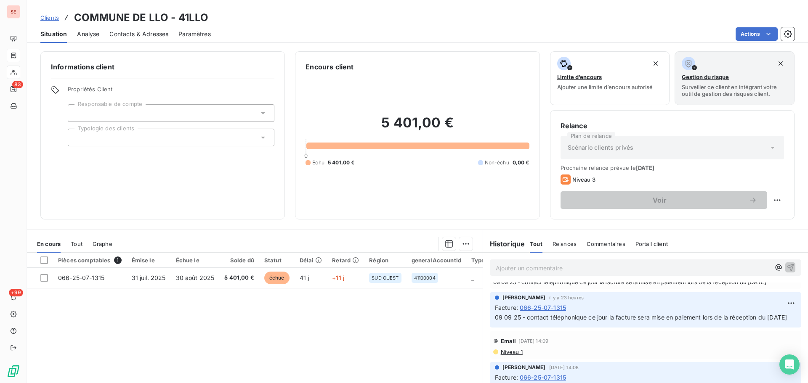
click at [125, 37] on span "Contacts & Adresses" at bounding box center [138, 34] width 59 height 8
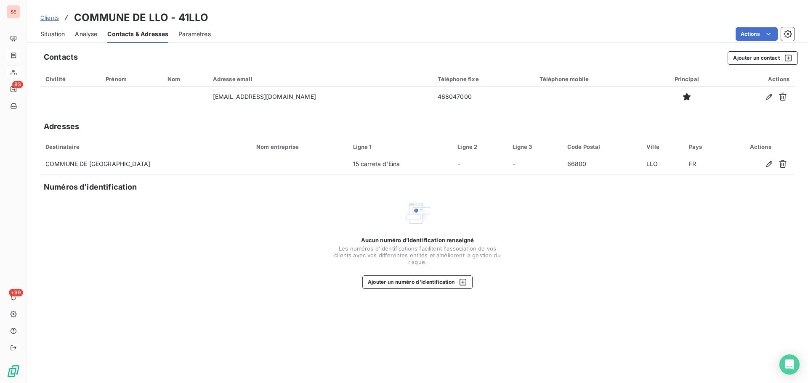
click at [58, 34] on span "Situation" at bounding box center [52, 34] width 24 height 8
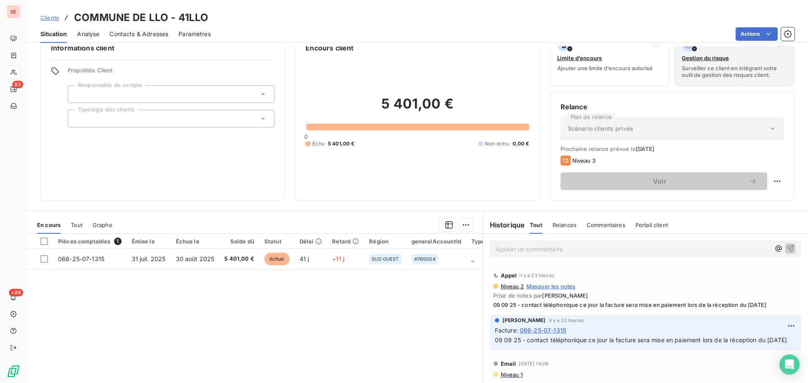
scroll to position [0, 0]
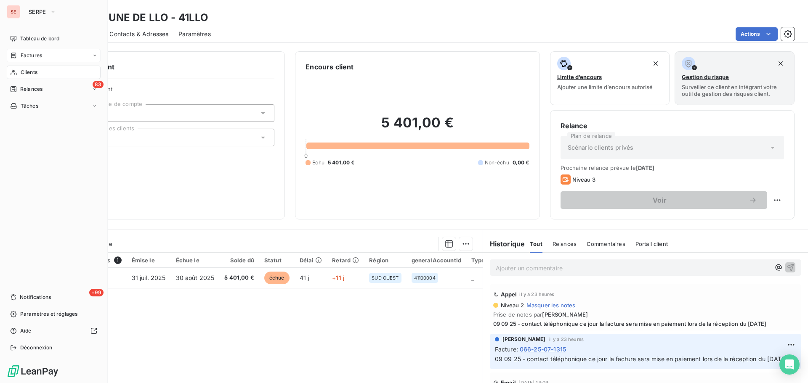
click at [28, 56] on span "Factures" at bounding box center [31, 56] width 21 height 8
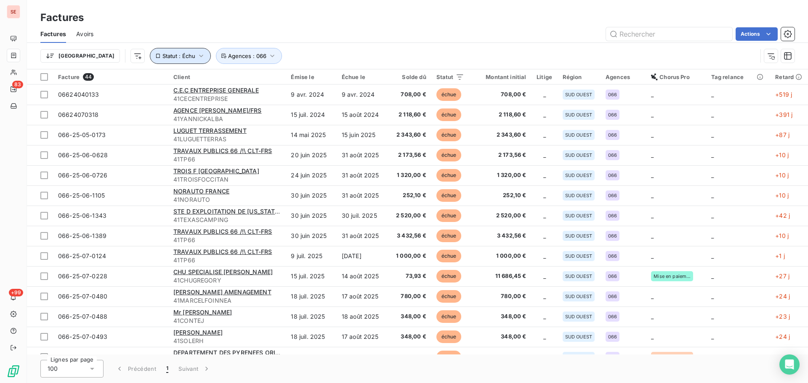
click at [162, 58] on span "Statut : Échu" at bounding box center [178, 56] width 33 height 7
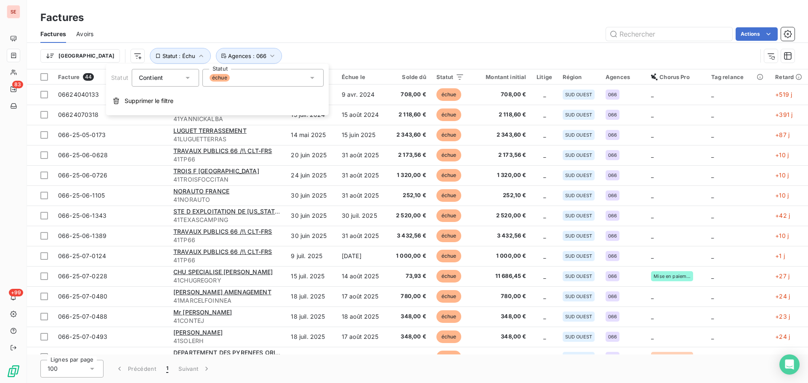
click at [212, 79] on span "échue" at bounding box center [220, 78] width 20 height 8
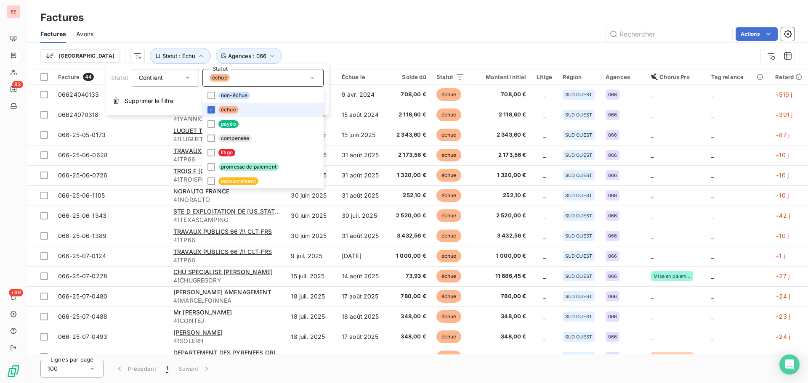
click at [223, 110] on span "échue" at bounding box center [228, 110] width 20 height 8
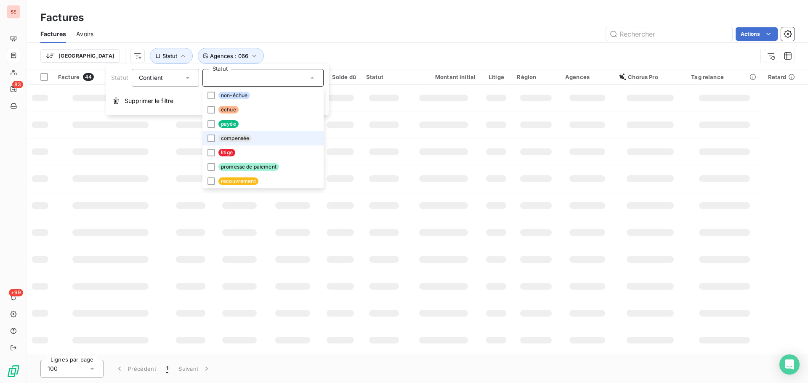
click at [227, 152] on span "litige" at bounding box center [226, 153] width 17 height 8
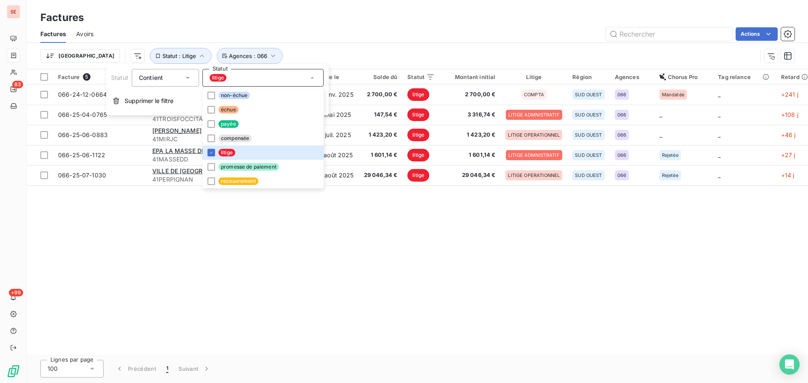
click at [341, 38] on div "Actions" at bounding box center [449, 33] width 691 height 13
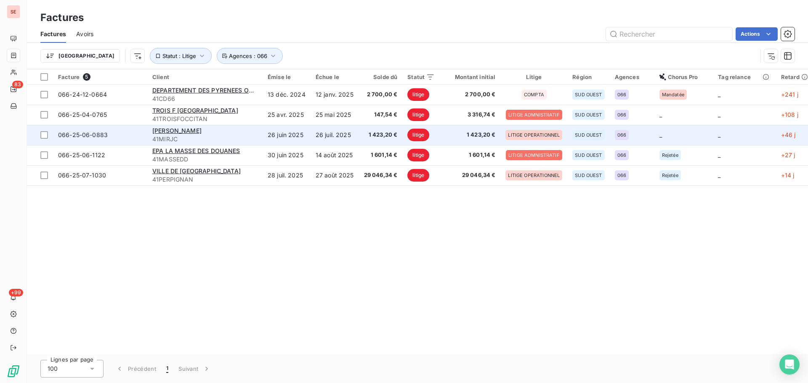
click at [231, 133] on div "[PERSON_NAME]" at bounding box center [204, 131] width 105 height 8
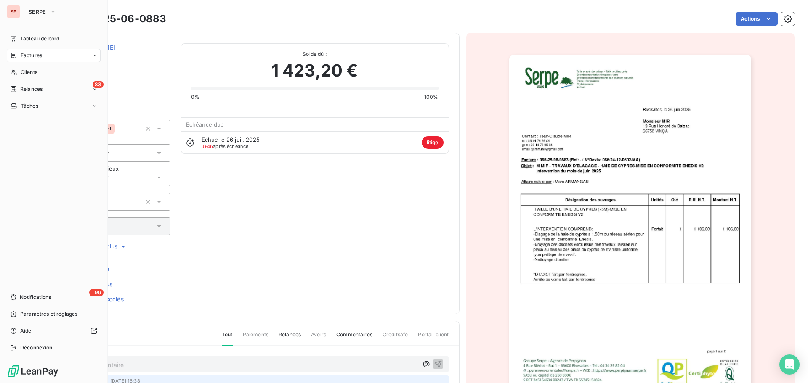
click at [21, 50] on div "Factures" at bounding box center [54, 55] width 94 height 13
click at [12, 95] on div "83 Relances" at bounding box center [54, 88] width 94 height 13
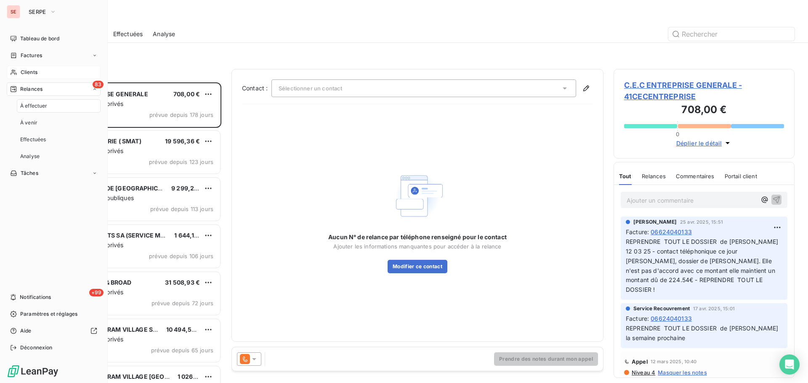
scroll to position [295, 175]
click at [29, 54] on span "Factures" at bounding box center [31, 56] width 21 height 8
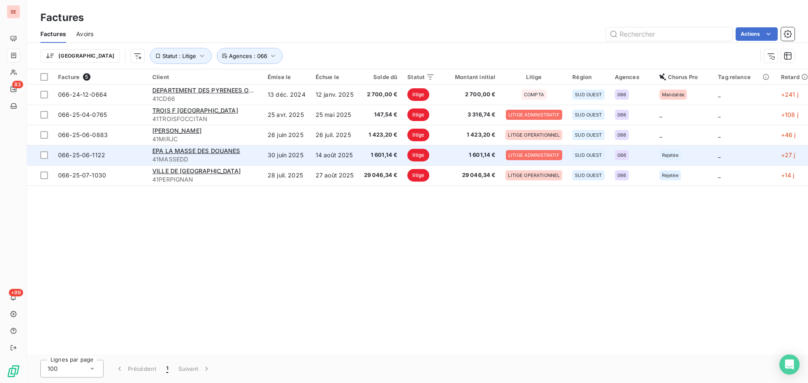
click at [266, 156] on td "30 juin 2025" at bounding box center [287, 155] width 48 height 20
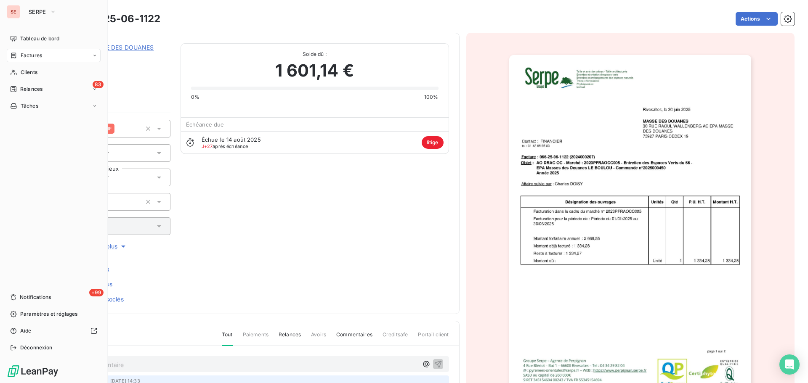
click at [26, 56] on span "Factures" at bounding box center [31, 56] width 21 height 8
click at [25, 91] on span "Relances" at bounding box center [31, 89] width 22 height 8
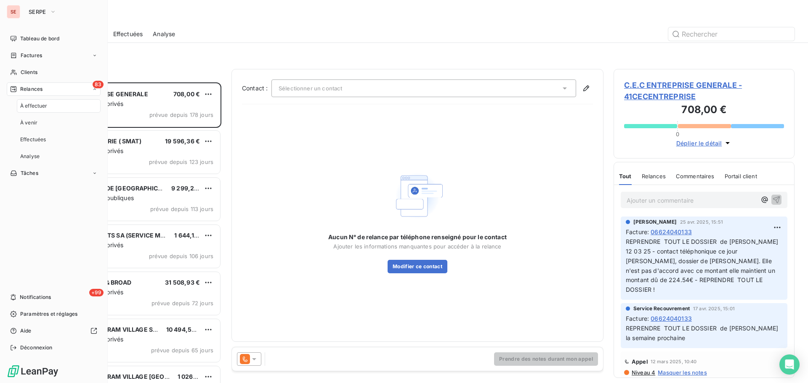
scroll to position [295, 175]
click at [37, 55] on span "Factures" at bounding box center [31, 56] width 21 height 8
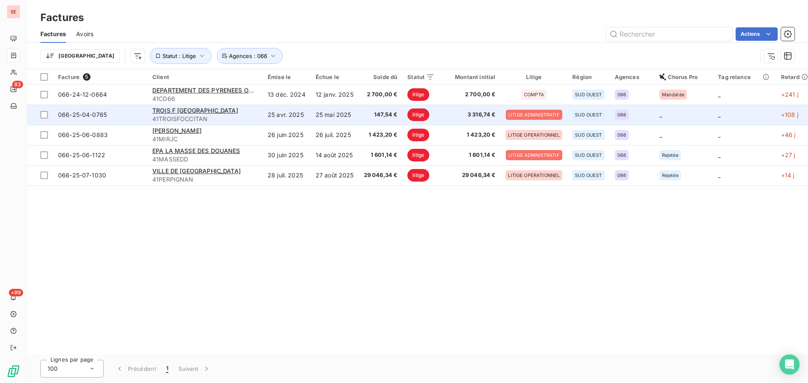
click at [218, 111] on div "TROIS F [GEOGRAPHIC_DATA]" at bounding box center [204, 110] width 105 height 8
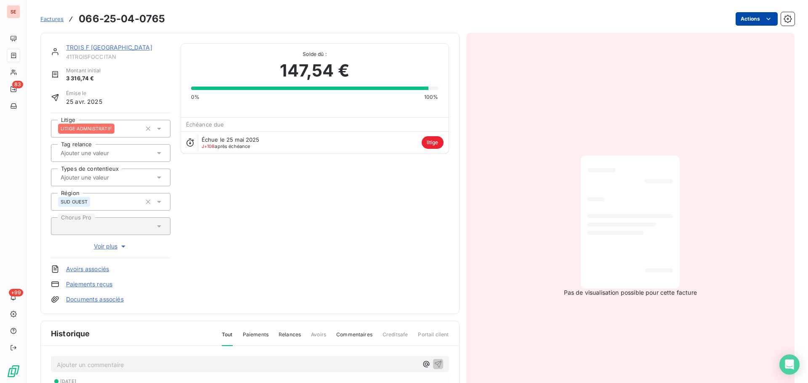
click at [745, 18] on html "SE 83 +99 Factures 066-25-04-0765 Actions TROIS F OCCITANIE 41TROISFOCCITAN Mon…" at bounding box center [404, 191] width 808 height 383
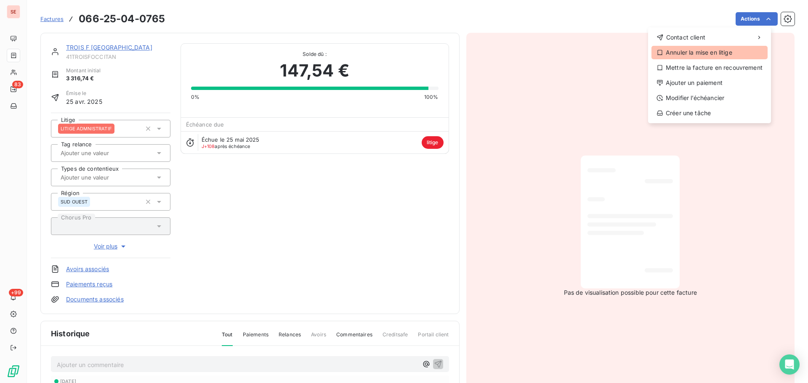
click at [713, 53] on div "Annuler la mise en litige" at bounding box center [709, 52] width 116 height 13
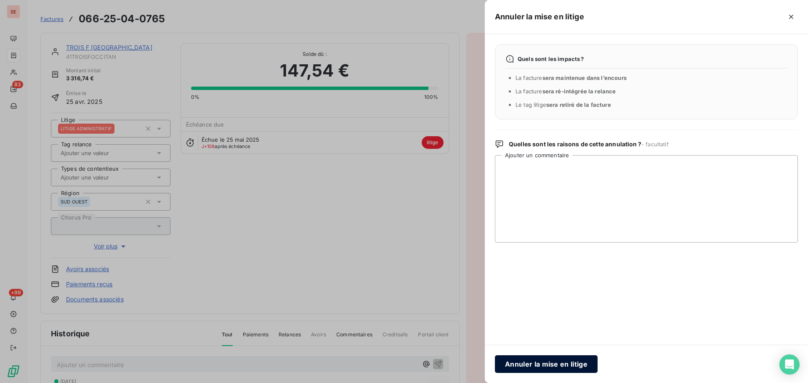
click at [539, 366] on button "Annuler la mise en litige" at bounding box center [546, 365] width 103 height 18
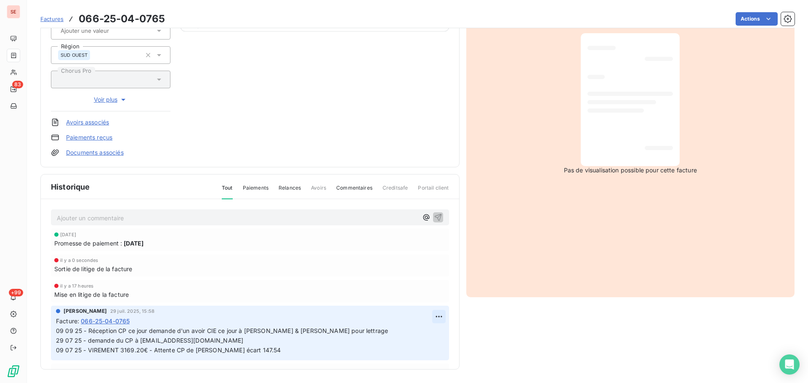
click at [430, 314] on html "SE 83 +99 Factures 066-25-04-0765 Actions TROIS F OCCITANIE 41TROISFOCCITAN Mon…" at bounding box center [404, 191] width 808 height 383
click at [401, 339] on div "Editer" at bounding box center [408, 335] width 47 height 13
click at [435, 338] on span "09 09 25 - Réception CP ce jour demande d'un avoir CIE ce jour à [PERSON_NAME] …" at bounding box center [398, 340] width 685 height 27
click at [436, 344] on icon "button" at bounding box center [439, 340] width 7 height 7
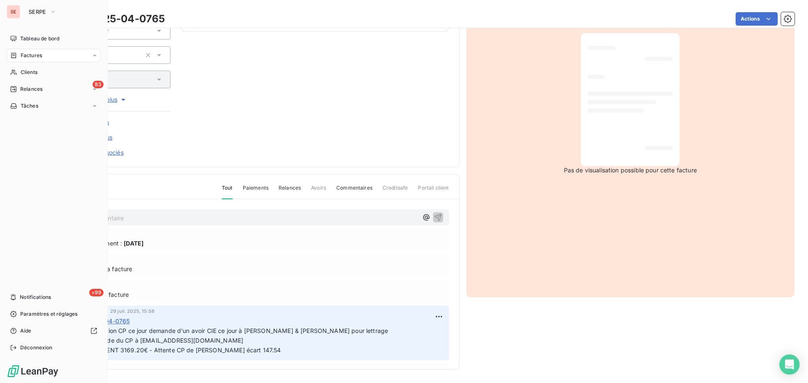
click at [21, 55] on span "Factures" at bounding box center [31, 56] width 21 height 8
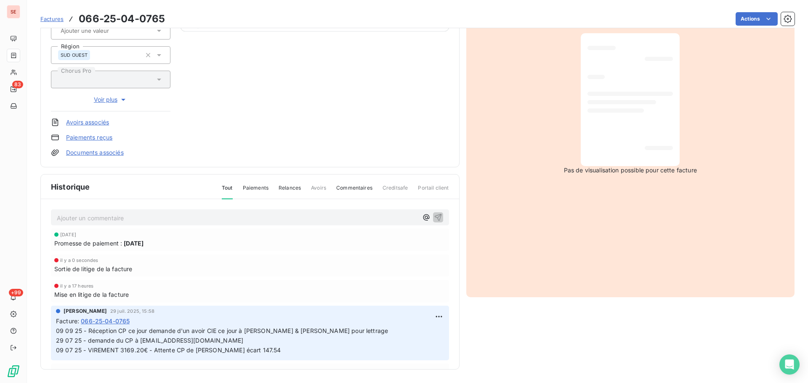
click at [224, 106] on div "TROIS F OCCITANIE 41TROISFOCCITAN Montant initial 3 316,74 € Émise le [DATE] Ta…" at bounding box center [250, 39] width 398 height 236
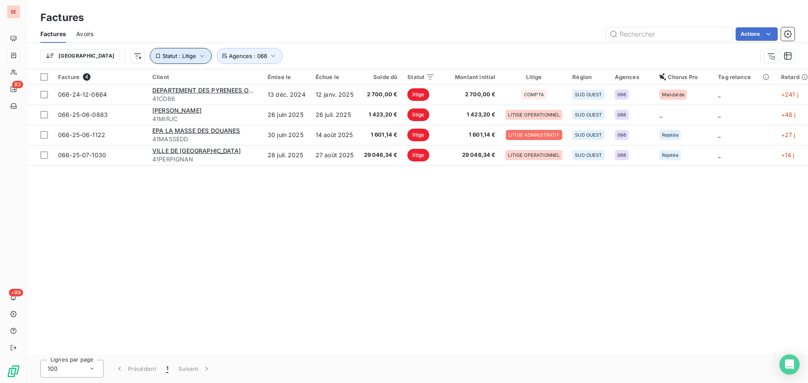
click at [198, 58] on icon "button" at bounding box center [202, 56] width 8 height 8
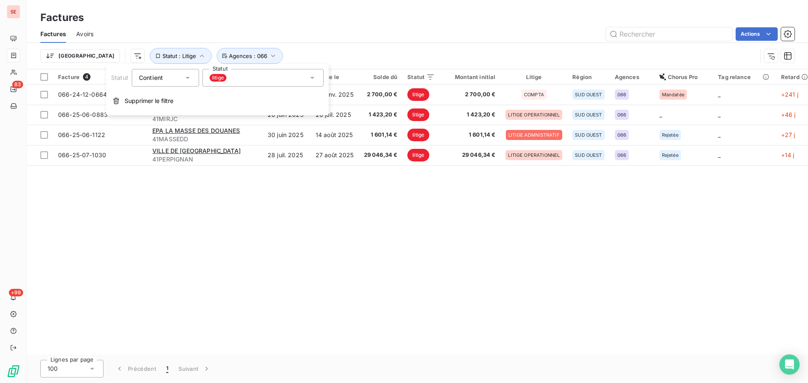
click at [338, 42] on div "Factures Avoirs Actions" at bounding box center [417, 34] width 781 height 18
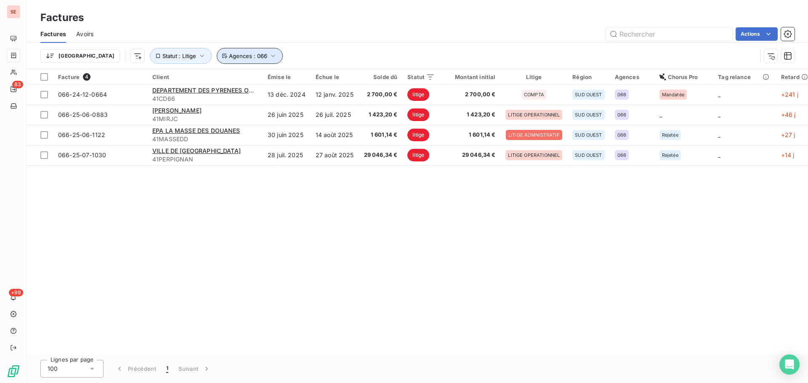
click at [233, 55] on button "Agences : 066" at bounding box center [250, 56] width 66 height 16
click at [366, 39] on div "Actions" at bounding box center [449, 33] width 691 height 13
click at [162, 57] on span "Statut : Litige" at bounding box center [179, 56] width 34 height 7
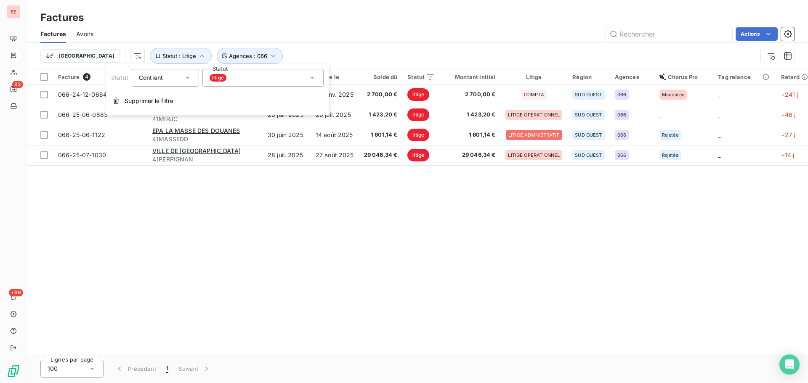
click at [222, 83] on div "litige" at bounding box center [262, 78] width 121 height 18
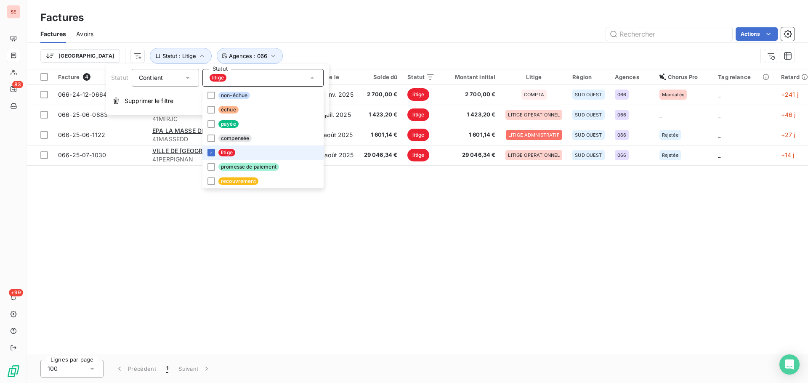
click at [222, 154] on span "litige" at bounding box center [226, 153] width 17 height 8
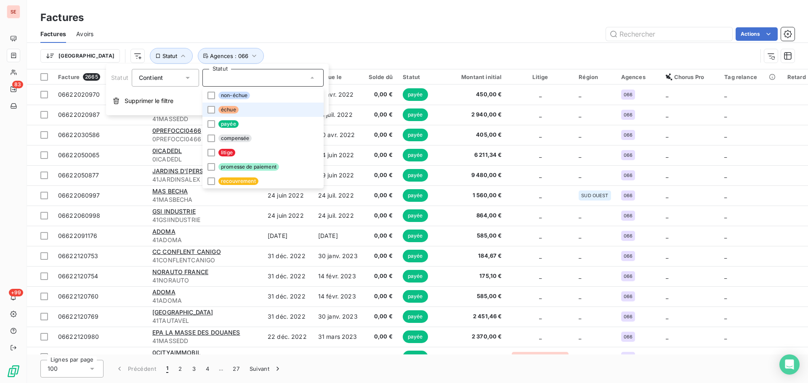
click at [242, 112] on li "échue" at bounding box center [262, 110] width 121 height 14
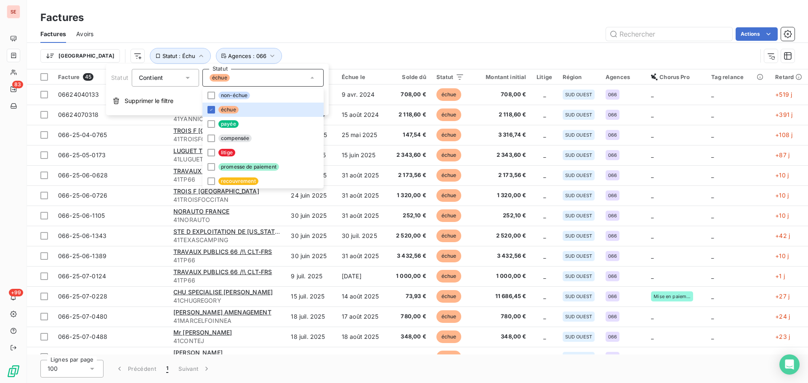
click at [357, 47] on div "Trier Statut : Échu Agences : 066" at bounding box center [417, 56] width 754 height 26
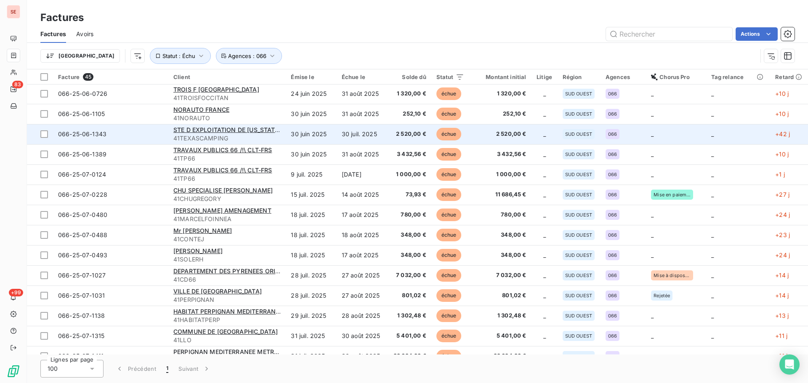
scroll to position [112, 0]
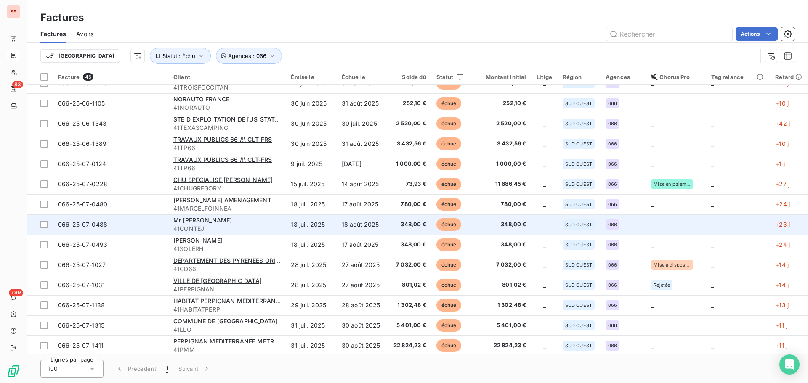
click at [255, 231] on span "41CONTEJ" at bounding box center [227, 229] width 108 height 8
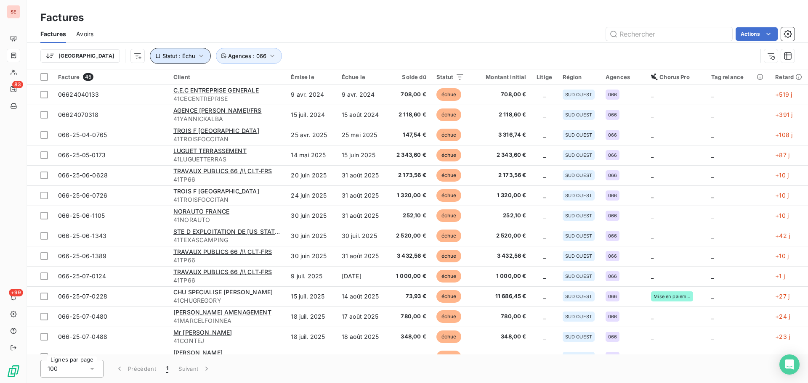
click at [150, 61] on button "Statut : Échu" at bounding box center [180, 56] width 61 height 16
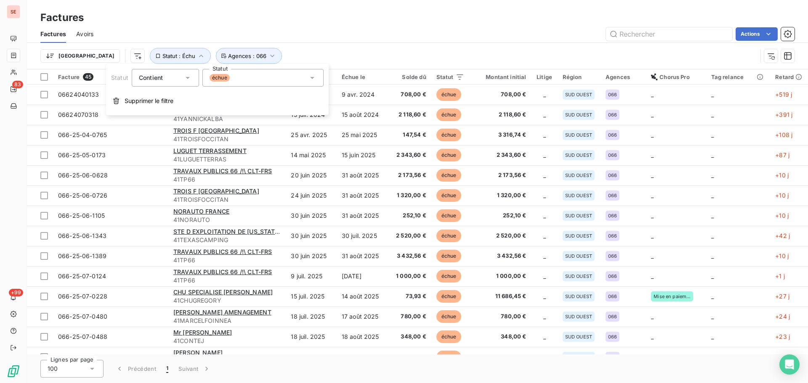
click at [242, 82] on div "échue" at bounding box center [262, 78] width 121 height 18
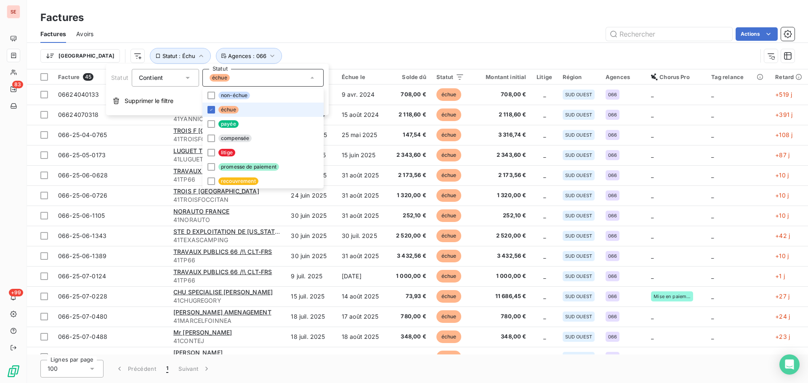
click at [234, 110] on span "échue" at bounding box center [228, 110] width 20 height 8
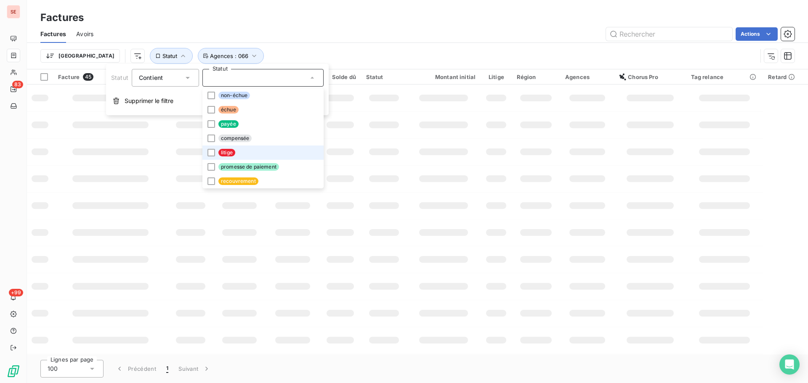
click at [234, 154] on span "litige" at bounding box center [226, 153] width 17 height 8
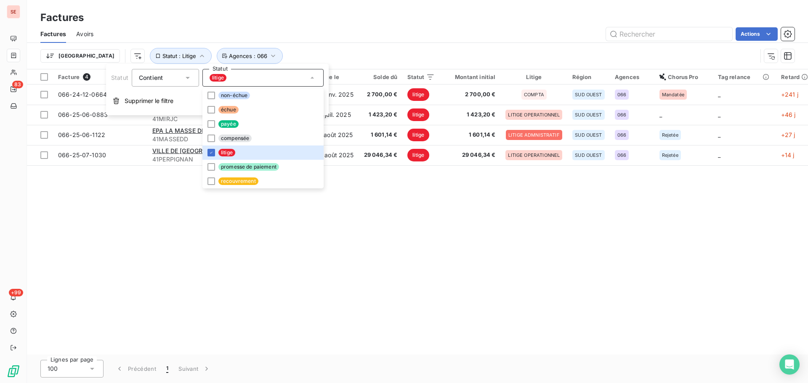
click at [299, 44] on div "Trier Statut : Litige Agences : 066" at bounding box center [417, 56] width 754 height 26
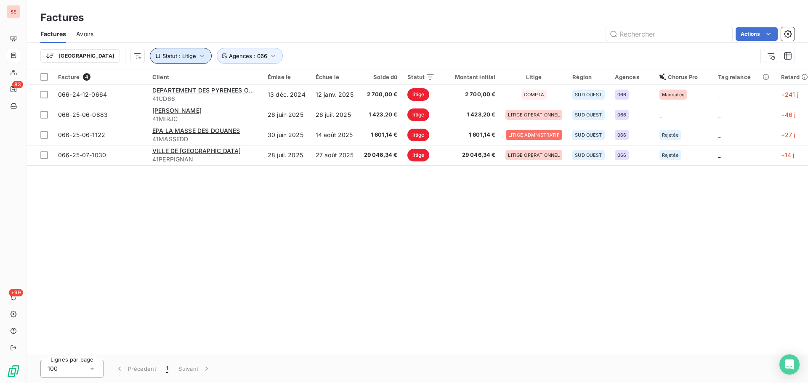
click at [162, 53] on span "Statut : Litige" at bounding box center [179, 56] width 34 height 7
click at [150, 59] on button "Statut : Litige" at bounding box center [181, 56] width 62 height 16
click at [162, 53] on span "Statut : Litige" at bounding box center [179, 56] width 34 height 7
click at [162, 58] on span "Statut : Litige" at bounding box center [179, 56] width 34 height 7
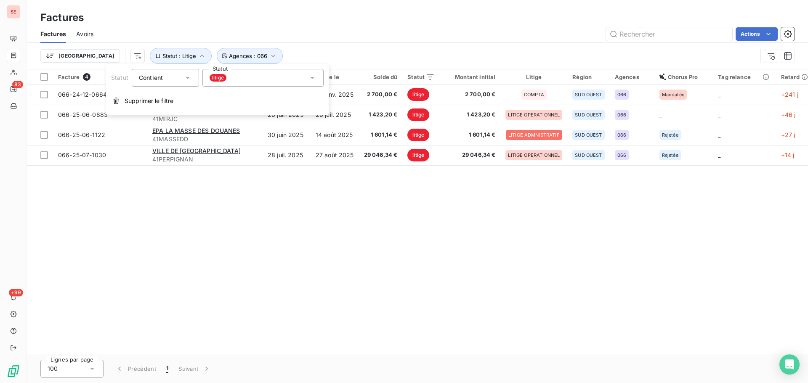
click at [234, 80] on div "litige" at bounding box center [262, 78] width 121 height 18
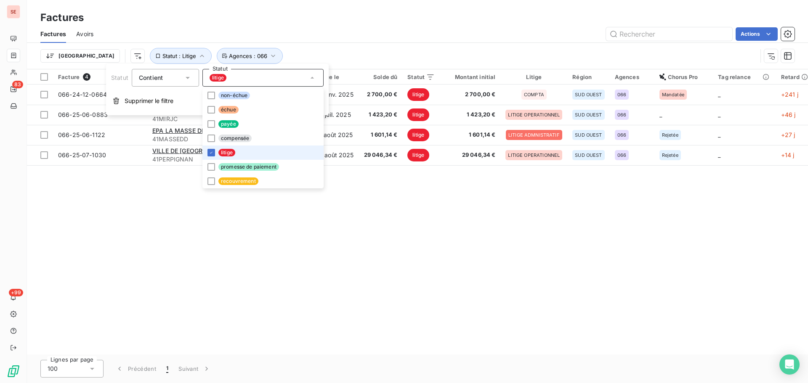
click at [236, 157] on li "litige" at bounding box center [262, 153] width 121 height 14
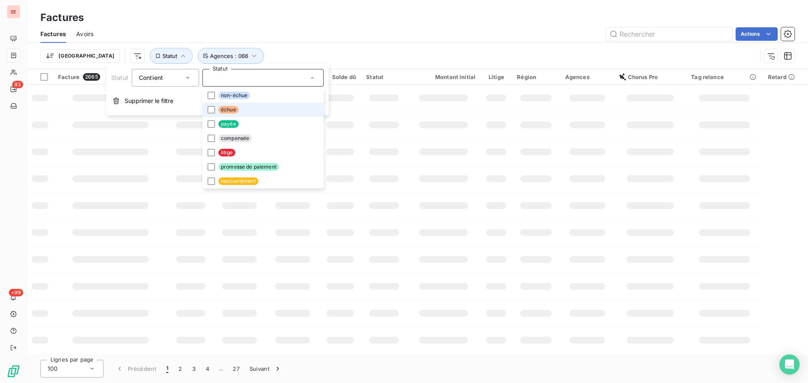
click at [228, 104] on li "échue" at bounding box center [262, 110] width 121 height 14
click at [345, 39] on div "Actions" at bounding box center [449, 33] width 691 height 13
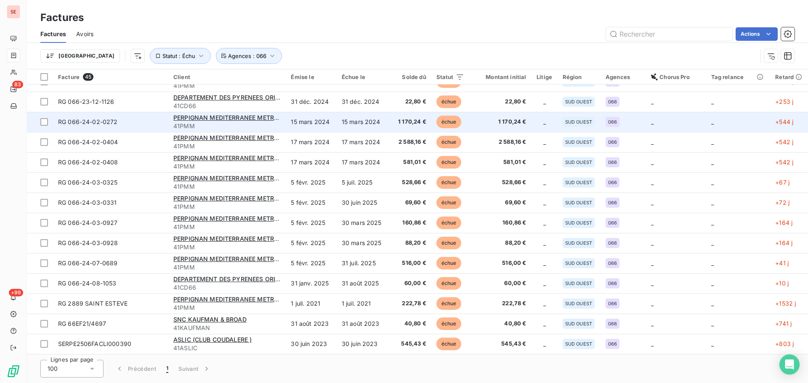
scroll to position [527, 0]
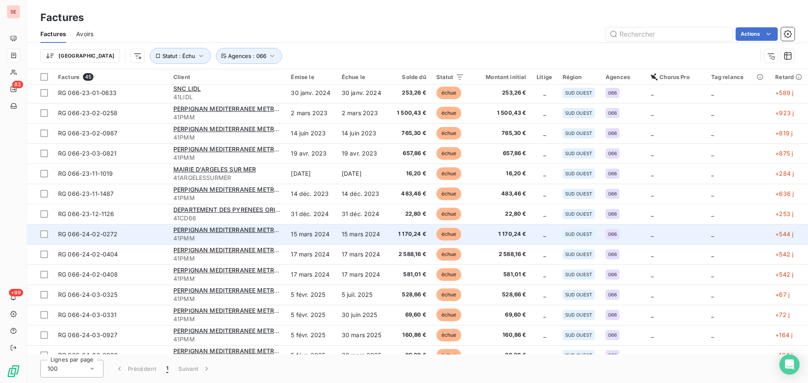
click at [220, 236] on span "41PMM" at bounding box center [227, 238] width 108 height 8
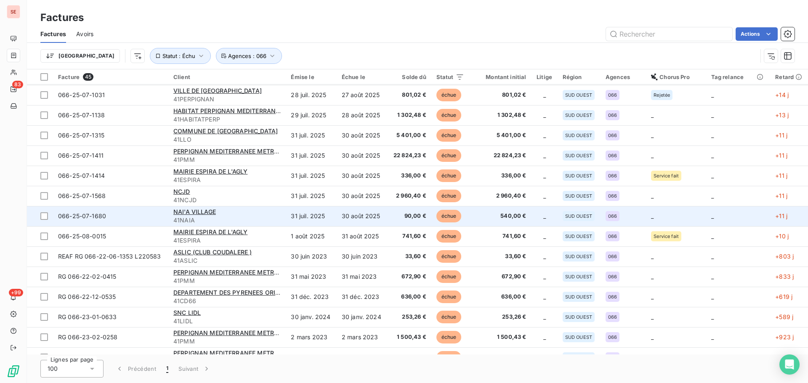
scroll to position [415, 0]
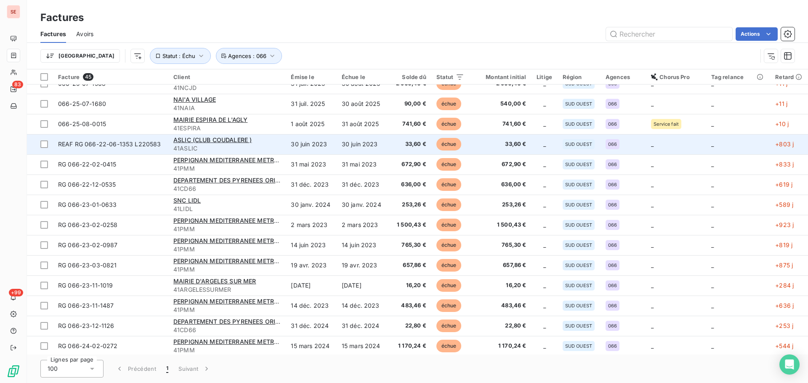
click at [274, 148] on span "41ASLIC" at bounding box center [227, 148] width 108 height 8
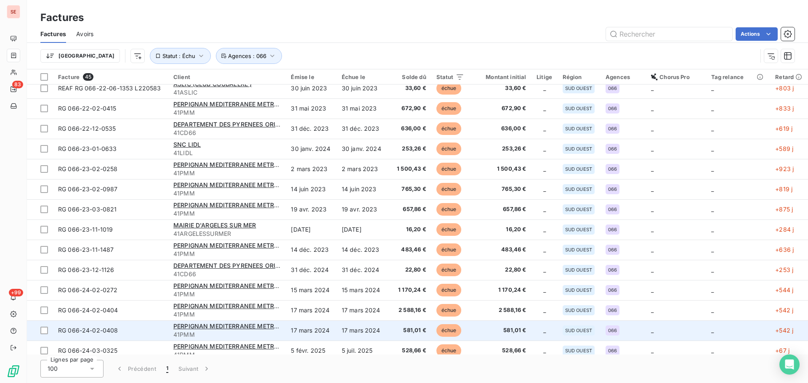
scroll to position [639, 0]
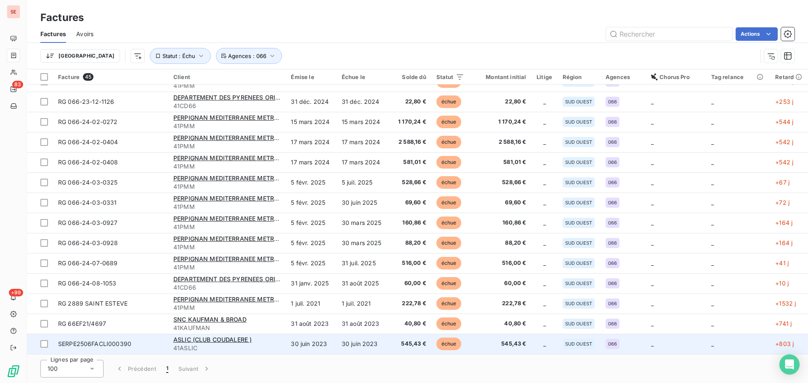
click at [249, 346] on span "41ASLIC" at bounding box center [227, 348] width 108 height 8
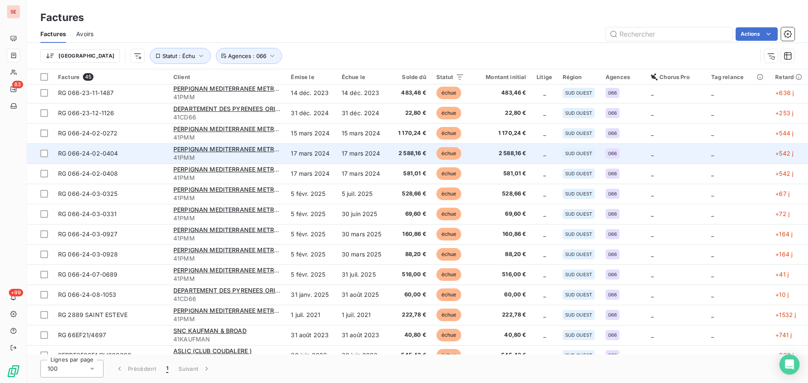
scroll to position [639, 0]
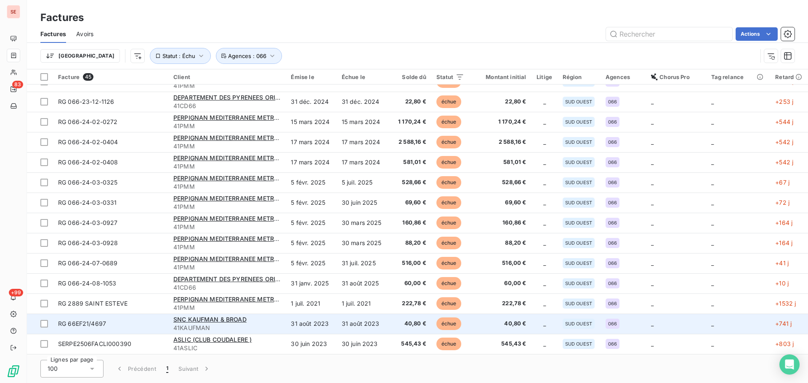
click at [246, 327] on span "41KAUFMAN" at bounding box center [227, 328] width 108 height 8
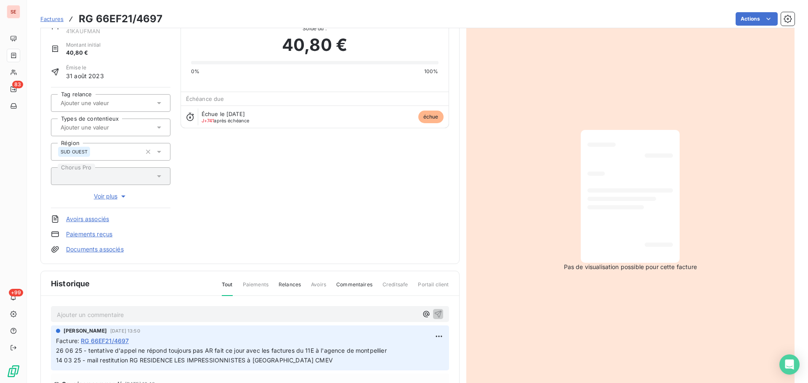
scroll to position [11, 0]
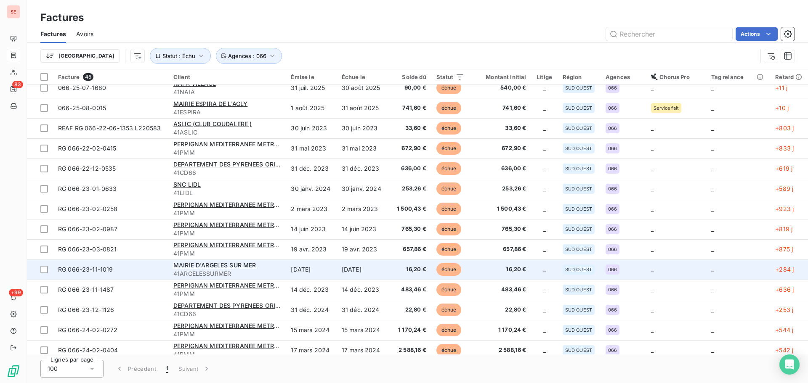
scroll to position [415, 0]
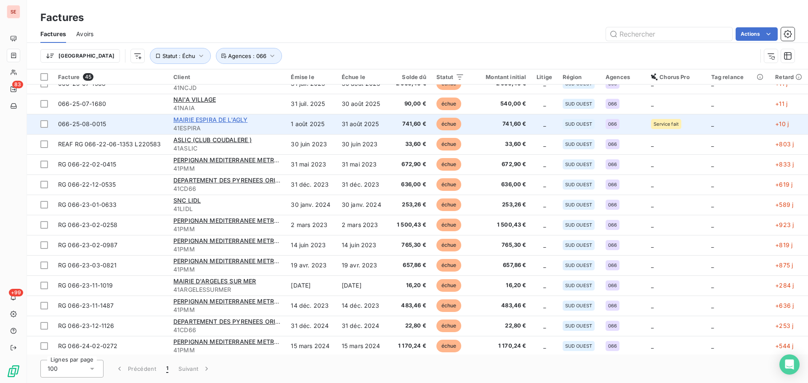
click at [240, 123] on span "MAIRIE ESPIRA DE L'AGLY" at bounding box center [210, 119] width 74 height 7
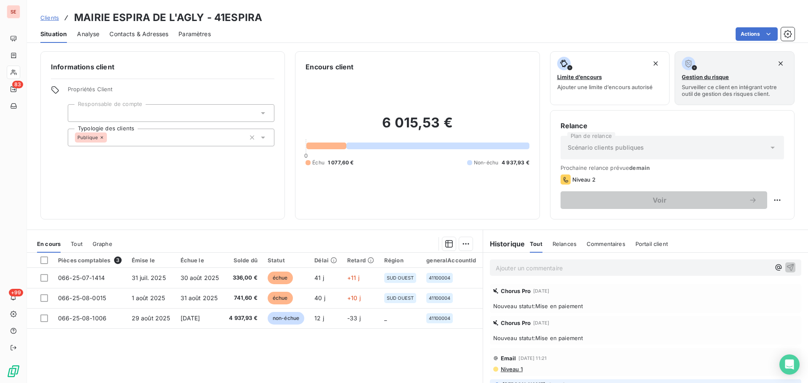
click at [159, 33] on span "Contacts & Adresses" at bounding box center [138, 34] width 59 height 8
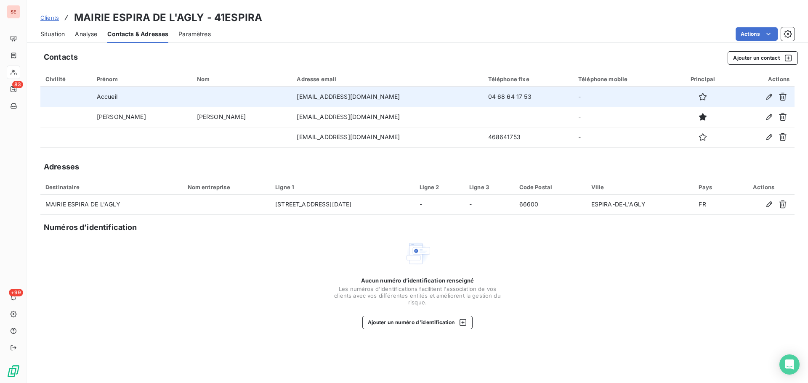
click at [483, 93] on td "04 68 64 17 53" at bounding box center [528, 97] width 90 height 20
click at [483, 99] on td "04 68 64 17 53" at bounding box center [528, 97] width 90 height 20
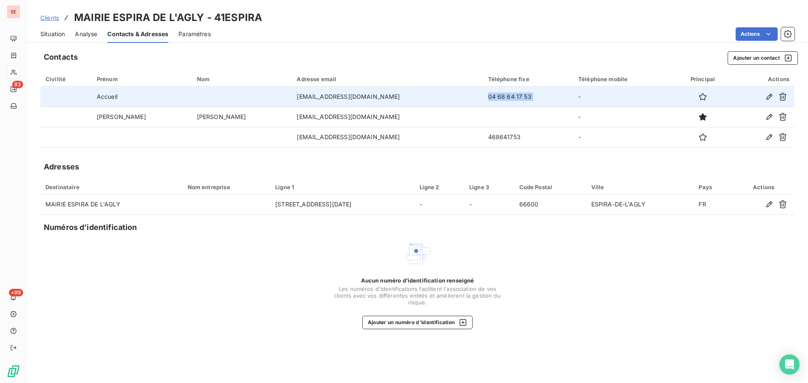
copy td "04 68 64 17 53"
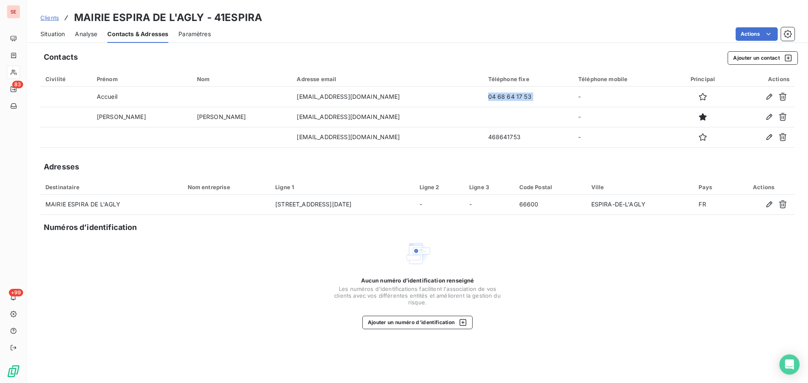
click at [50, 37] on span "Situation" at bounding box center [52, 34] width 24 height 8
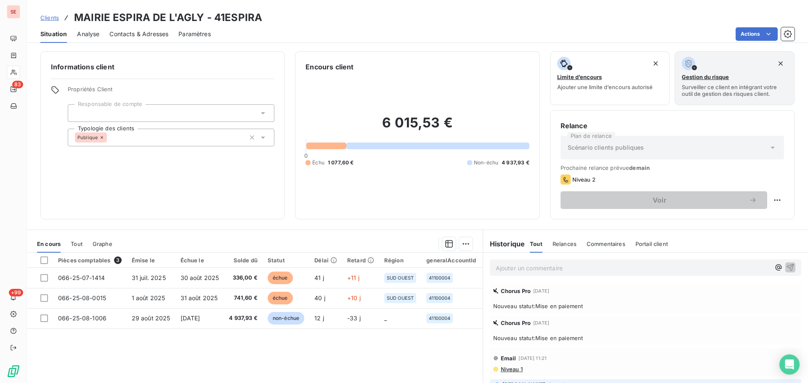
click at [153, 34] on span "Contacts & Adresses" at bounding box center [138, 34] width 59 height 8
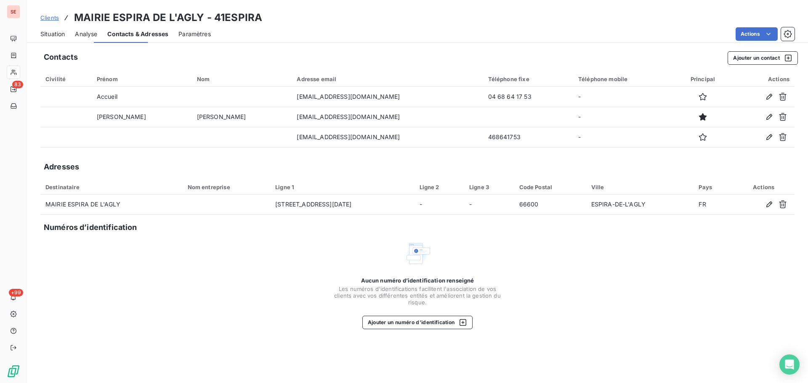
click at [153, 33] on span "Contacts & Adresses" at bounding box center [137, 34] width 61 height 8
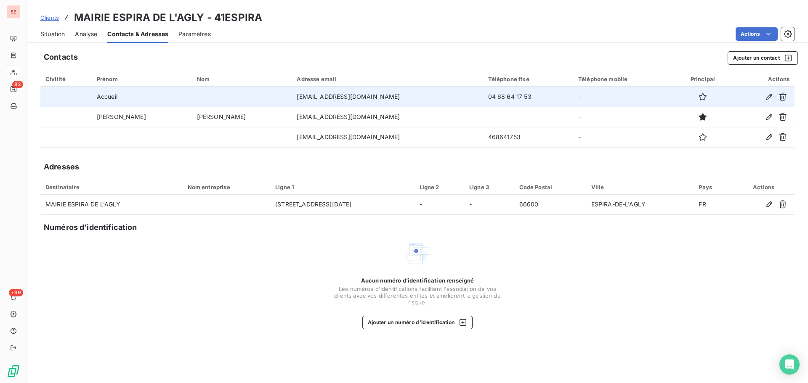
click at [483, 98] on td "04 68 64 17 53" at bounding box center [528, 97] width 90 height 20
copy td "04 68 64 17 53"
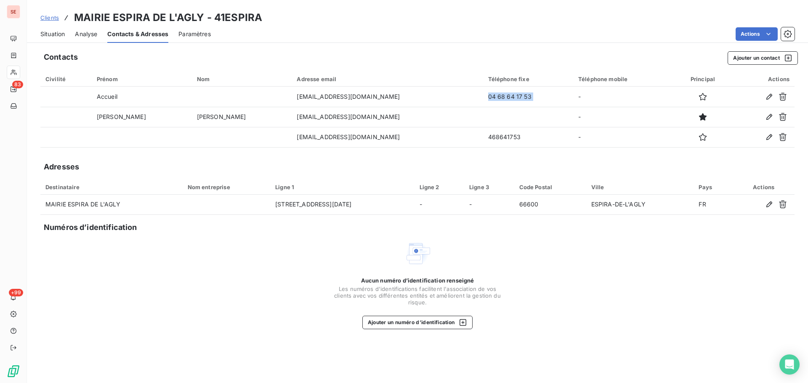
click at [57, 35] on span "Situation" at bounding box center [52, 34] width 24 height 8
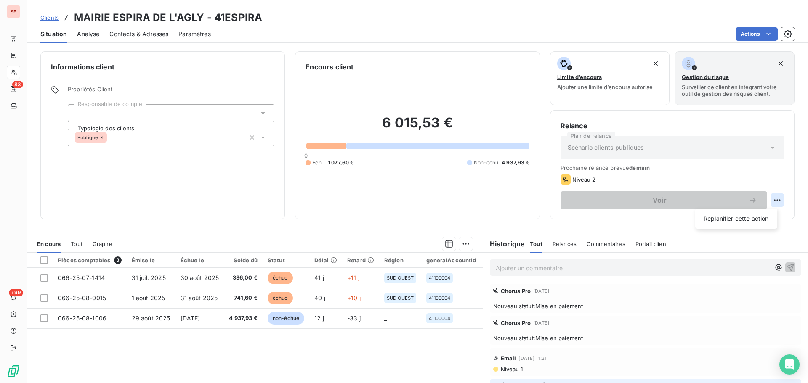
click at [769, 204] on html "SE 83 +99 Clients MAIRIE ESPIRA DE L'AGLY - 41ESPIRA Situation Analyse Contacts…" at bounding box center [404, 191] width 808 height 383
click at [745, 218] on div "Replanifier cette action" at bounding box center [735, 218] width 75 height 13
select select "8"
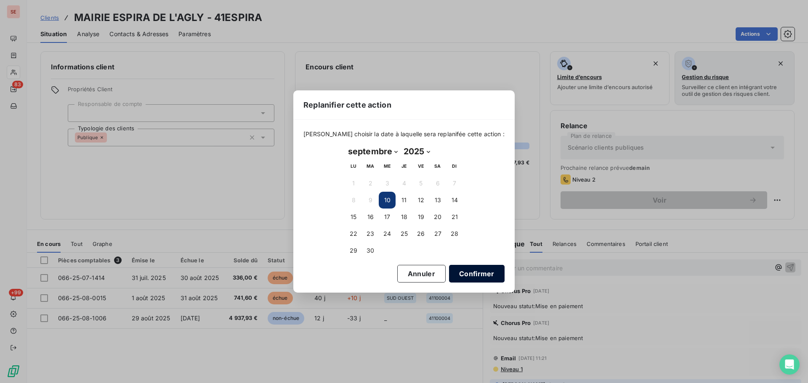
click at [480, 273] on button "Confirmer" at bounding box center [477, 274] width 56 height 18
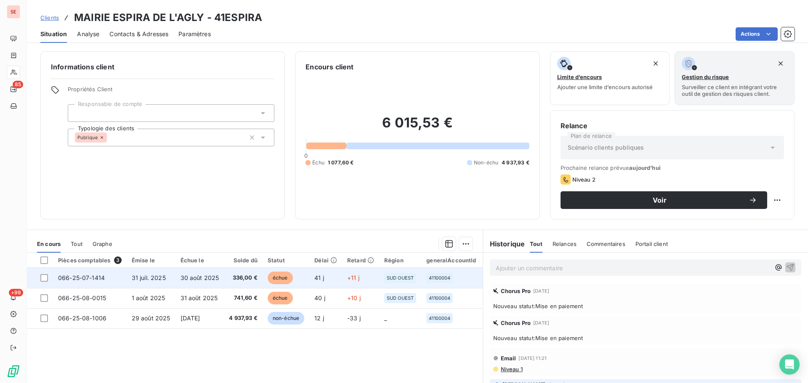
click at [219, 275] on td "30 août 2025" at bounding box center [199, 278] width 49 height 20
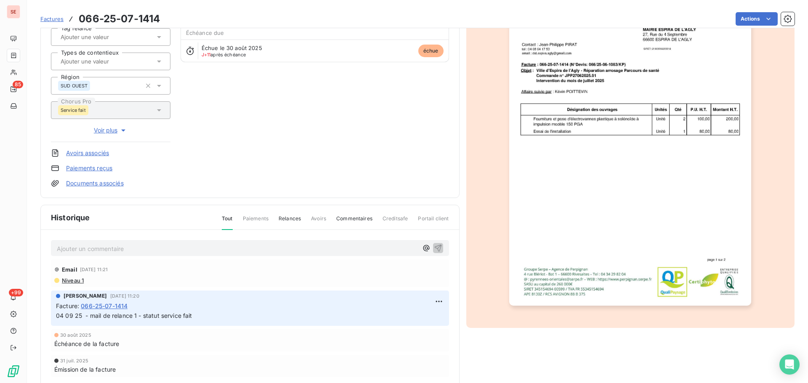
scroll to position [123, 0]
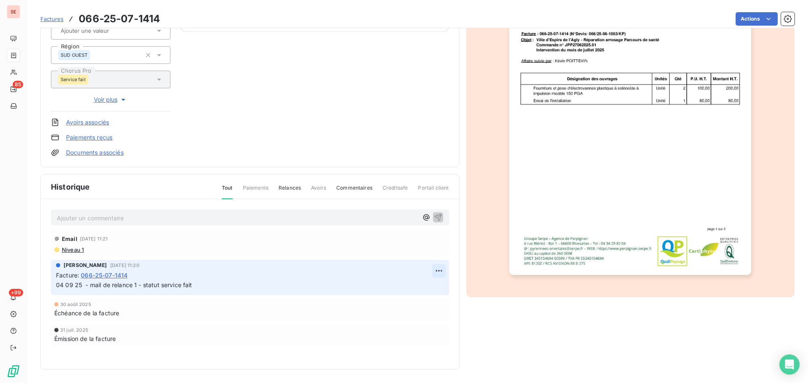
click at [435, 272] on html "SE 85 +99 Factures 066-25-07-1414 Actions MAIRIE ESPIRA DE L'AGLY 41ESPIRA Mont…" at bounding box center [404, 191] width 808 height 383
click at [417, 294] on div "Editer" at bounding box center [415, 289] width 47 height 13
click at [56, 285] on span "04 09 25 - mail de relance 1 - statut service fait" at bounding box center [124, 284] width 136 height 7
click at [150, 287] on span "10 09 25 - contact téléphonique, les factures ont été mandatées [DATE] 04 09 25…" at bounding box center [226, 284] width 341 height 7
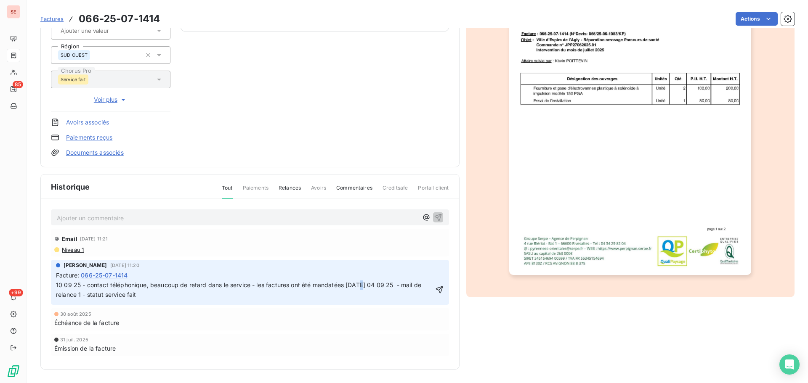
click at [358, 289] on p "10 09 25 - contact téléphonique, beaucoup de retard dans le service - les factu…" at bounding box center [244, 290] width 377 height 19
click at [436, 290] on icon "button" at bounding box center [439, 290] width 7 height 7
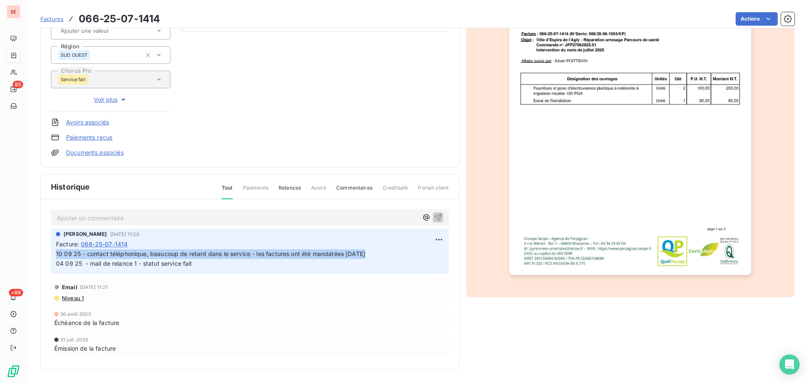
drag, startPoint x: 361, startPoint y: 252, endPoint x: 54, endPoint y: 257, distance: 307.2
click at [54, 257] on div "[PERSON_NAME] [DATE] 11:20 Facture : [PHONE_NUMBER] 10 09 25 - contact téléphon…" at bounding box center [250, 251] width 398 height 45
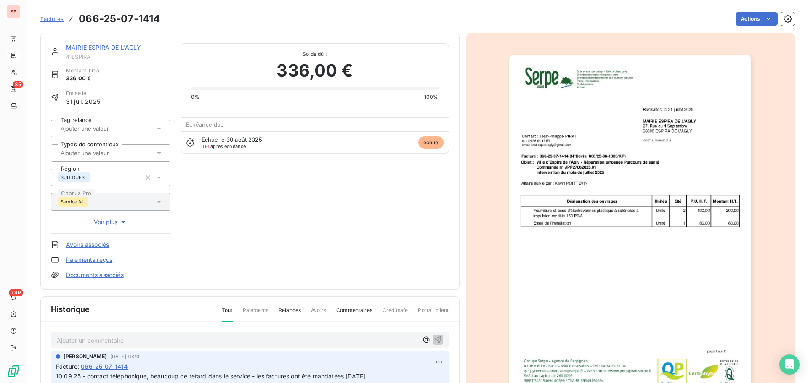
click at [129, 50] on link "MAIRIE ESPIRA DE L'AGLY" at bounding box center [103, 47] width 75 height 7
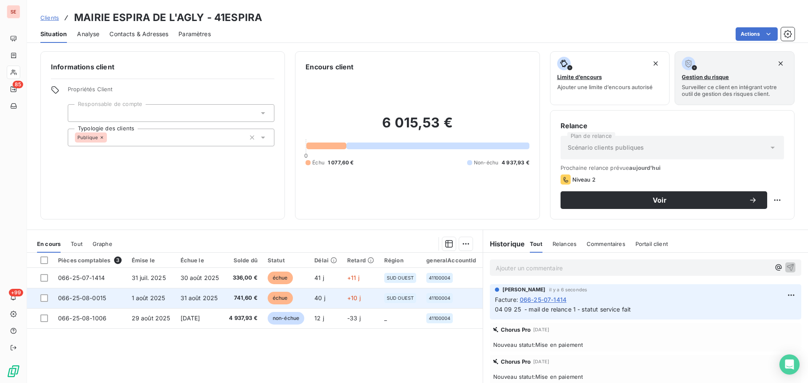
click at [252, 299] on span "741,60 €" at bounding box center [243, 298] width 29 height 8
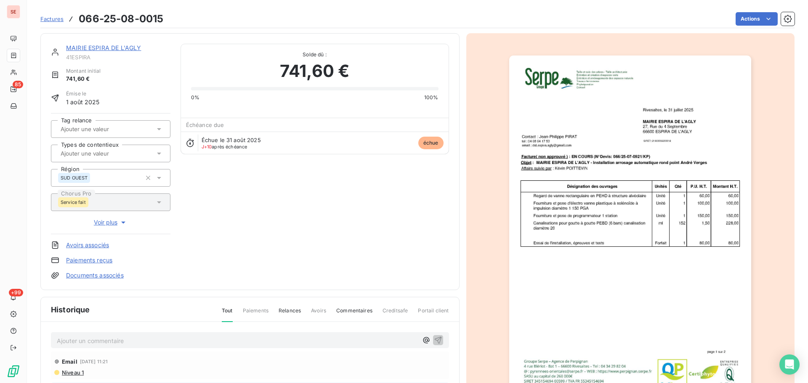
scroll to position [123, 0]
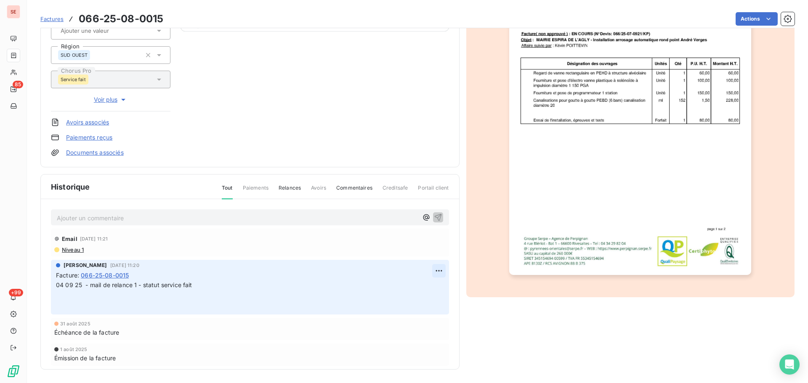
click at [431, 271] on html "SE 85 +99 Factures 066-25-08-0015 Actions MAIRIE ESPIRA DE L'AGLY 41ESPIRA Mont…" at bounding box center [404, 191] width 808 height 383
click at [423, 286] on div "Editer" at bounding box center [408, 289] width 47 height 13
click at [56, 284] on span "04 09 25 - mail de relance 1 - statut service fait" at bounding box center [124, 284] width 136 height 7
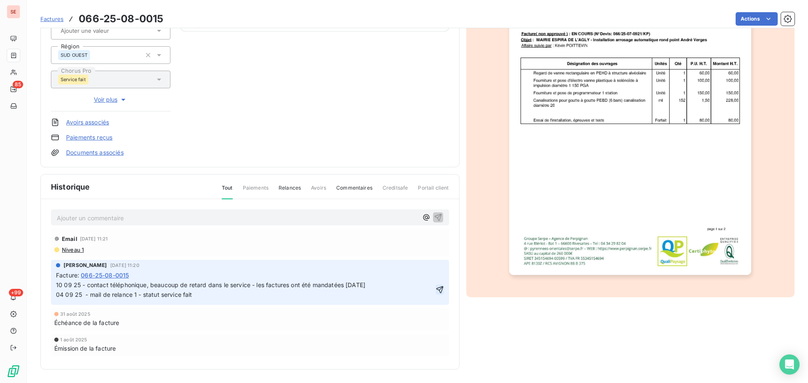
click at [435, 294] on icon "button" at bounding box center [439, 290] width 8 height 8
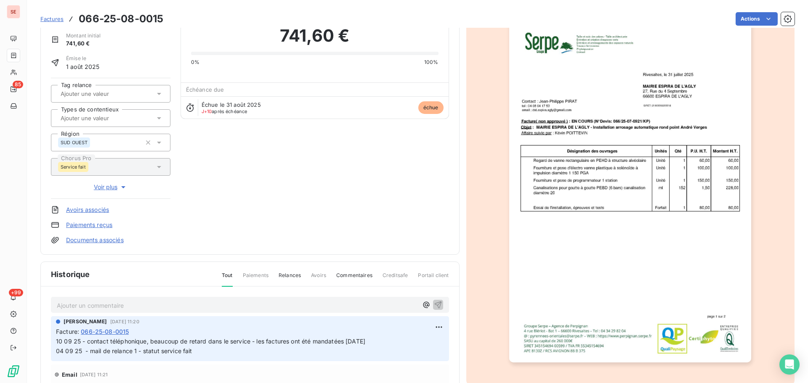
scroll to position [0, 0]
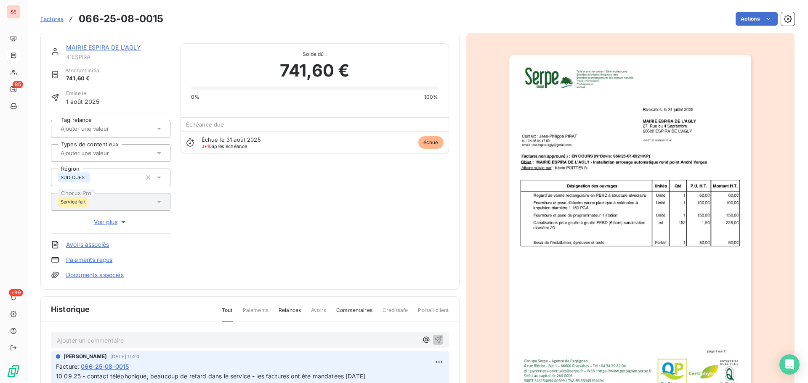
click at [125, 45] on link "MAIRIE ESPIRA DE L'AGLY" at bounding box center [103, 47] width 75 height 7
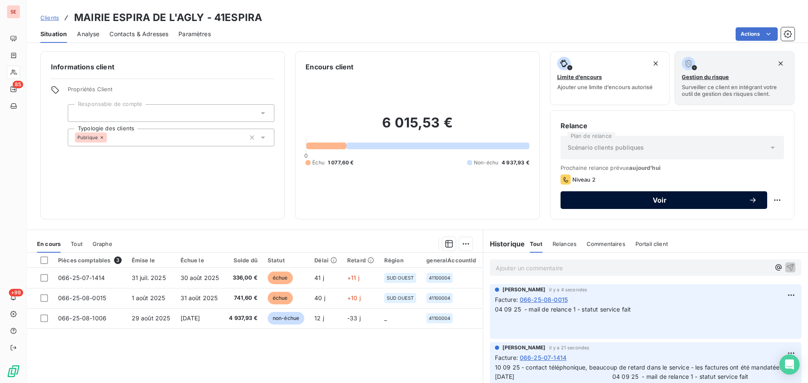
click at [679, 202] on span "Voir" at bounding box center [660, 200] width 178 height 7
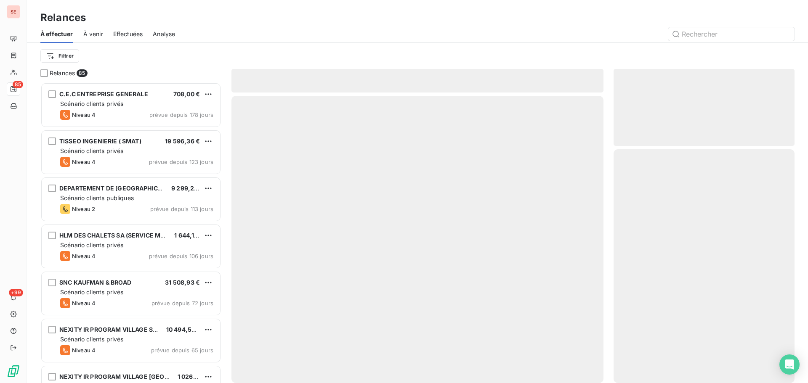
scroll to position [295, 175]
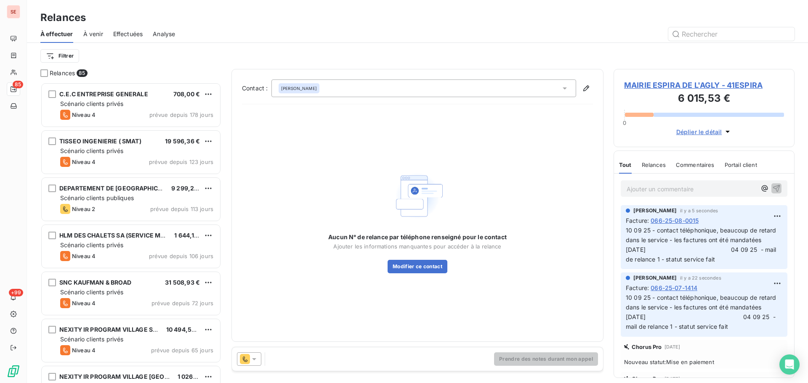
click at [368, 83] on div "[PERSON_NAME]" at bounding box center [423, 89] width 305 height 18
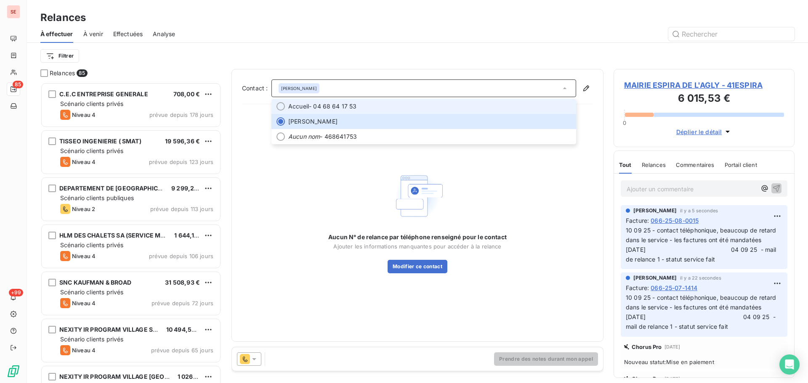
click at [366, 108] on span "Accueil - 04 68 64 17 53" at bounding box center [429, 106] width 283 height 8
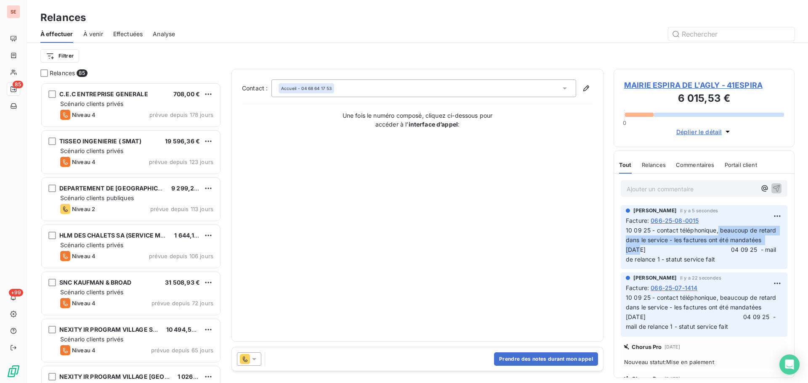
drag, startPoint x: 775, startPoint y: 242, endPoint x: 719, endPoint y: 227, distance: 58.0
click at [719, 227] on span "10 09 25 - contact téléphonique, beaucoup de retard dans le service - les factu…" at bounding box center [702, 245] width 152 height 36
click at [507, 356] on button "Prendre des notes durant mon appel" at bounding box center [546, 359] width 104 height 13
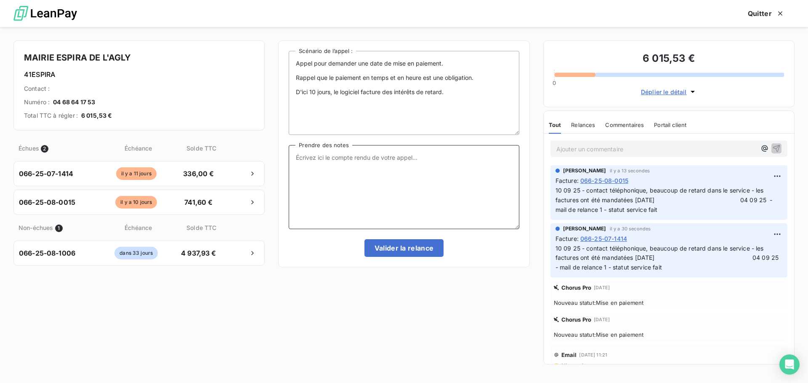
paste textarea "beaucoup de retard dans le service - les factures ont été mandatées [DATE]"
type textarea "beaucoup de retard dans le service - les factures ont été mandatées [DATE]"
click at [409, 249] on button "Valider la relance" at bounding box center [404, 248] width 80 height 18
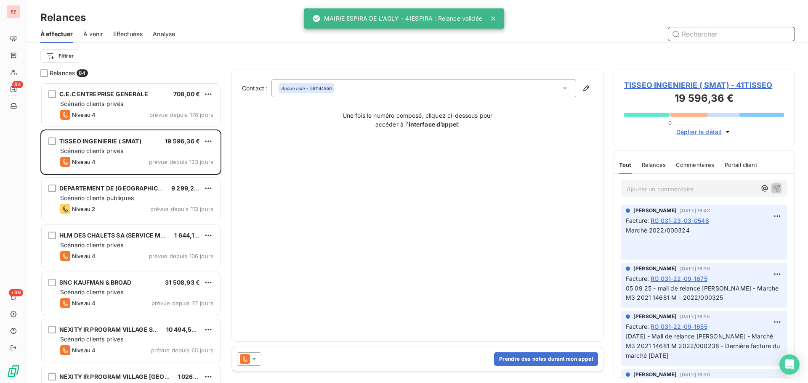
click at [126, 34] on span "Effectuées" at bounding box center [128, 34] width 30 height 8
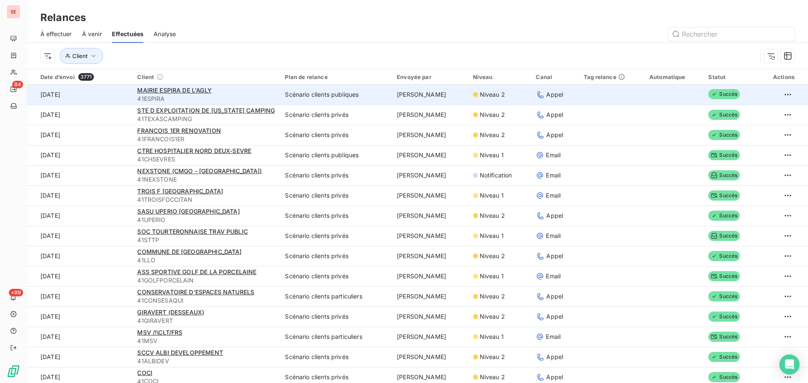
click at [217, 97] on span "41ESPIRA" at bounding box center [206, 99] width 138 height 8
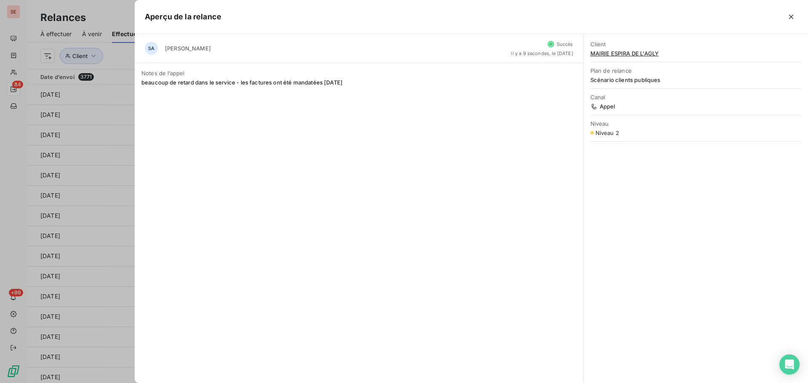
click at [648, 51] on span "MAIRIE ESPIRA DE L'AGLY" at bounding box center [695, 53] width 211 height 7
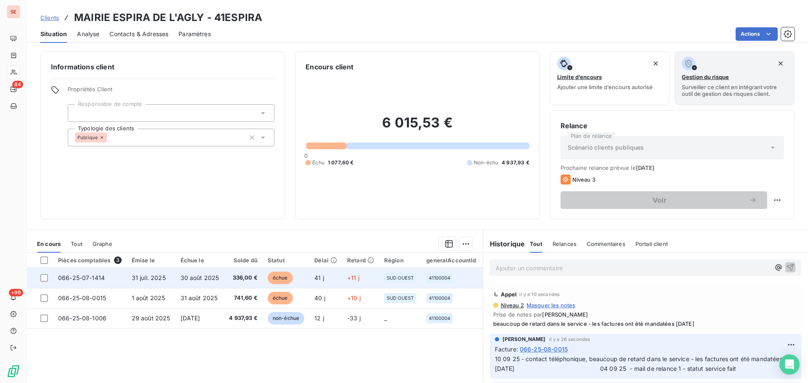
click at [224, 275] on td "336,00 €" at bounding box center [243, 278] width 39 height 20
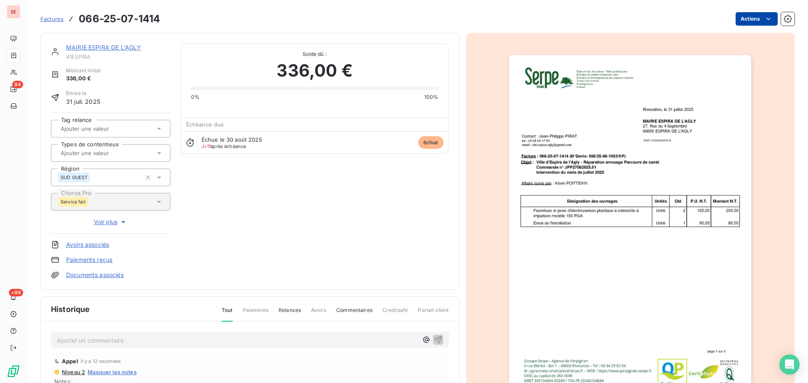
click at [756, 18] on html "SE 84 +99 Factures 066-25-07-1414 Actions MAIRIE ESPIRA DE L'AGLY 41ESPIRA Mont…" at bounding box center [404, 191] width 808 height 383
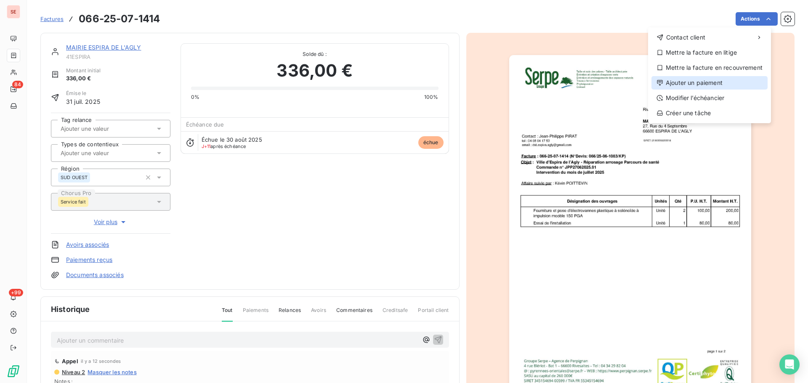
click at [717, 82] on div "Ajouter un paiement" at bounding box center [709, 82] width 116 height 13
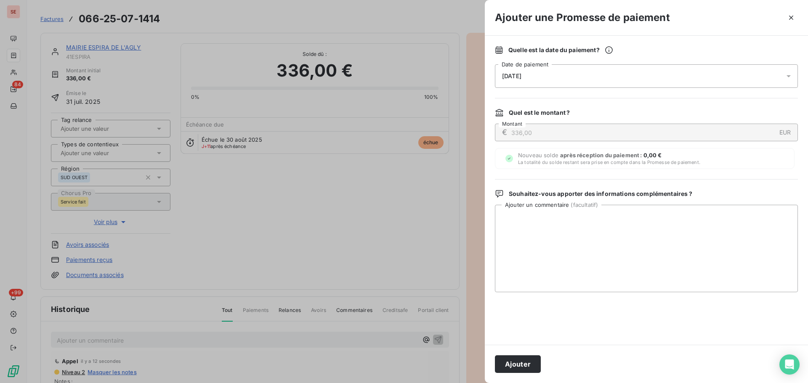
click at [640, 75] on div "[DATE]" at bounding box center [646, 76] width 303 height 24
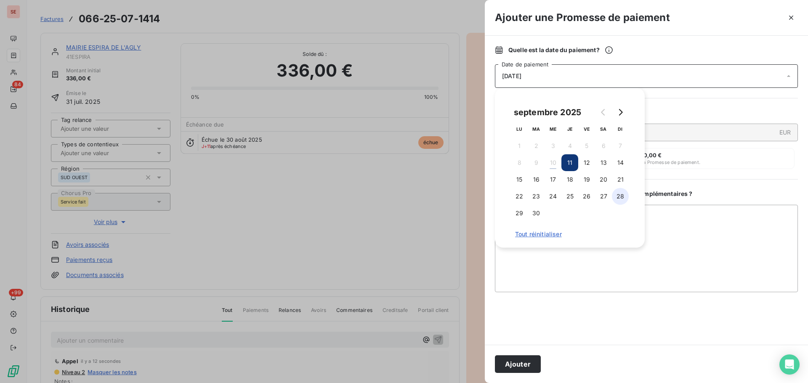
click at [613, 201] on button "28" at bounding box center [620, 196] width 17 height 17
click at [514, 354] on div "Ajouter" at bounding box center [646, 364] width 323 height 38
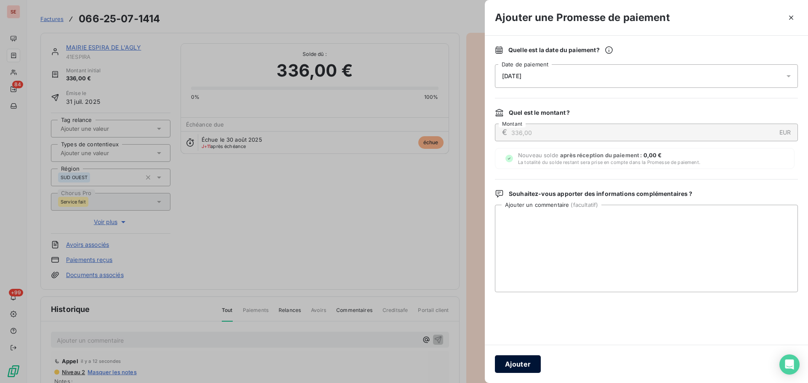
click at [515, 362] on button "Ajouter" at bounding box center [518, 365] width 46 height 18
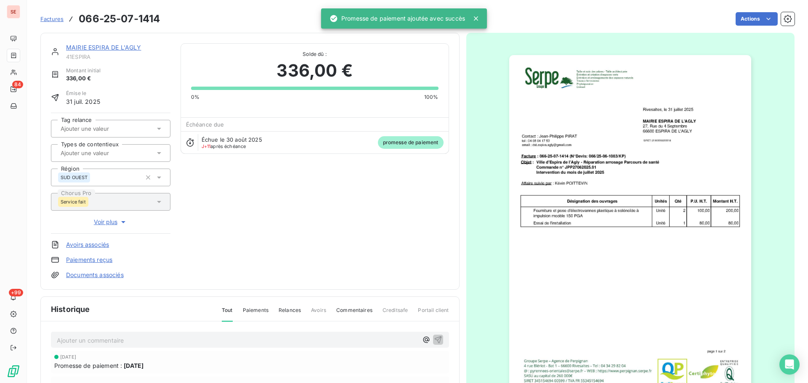
click at [125, 43] on div "MAIRIE ESPIRA DE L'AGLY" at bounding box center [118, 47] width 104 height 8
click at [132, 51] on div "MAIRIE ESPIRA DE L'AGLY" at bounding box center [118, 47] width 104 height 8
click at [130, 48] on link "MAIRIE ESPIRA DE L'AGLY" at bounding box center [103, 47] width 75 height 7
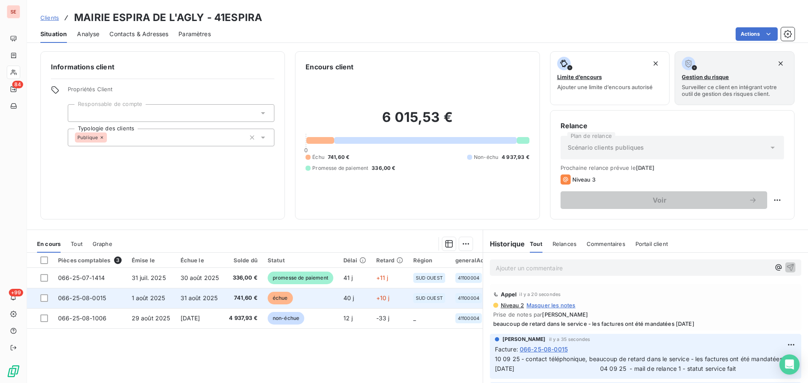
click at [240, 292] on td "741,60 €" at bounding box center [243, 298] width 39 height 20
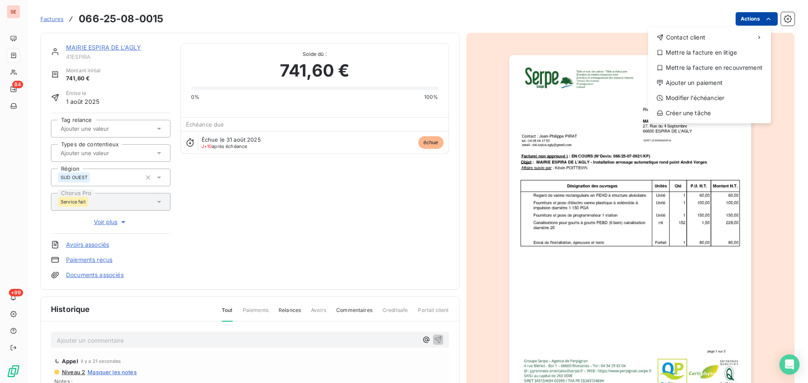
click at [755, 16] on html "SE 84 +99 Factures [PHONE_NUMBER] Actions Contact client Mettre la facture en l…" at bounding box center [404, 191] width 808 height 383
click at [691, 82] on div "Ajouter un paiement" at bounding box center [709, 82] width 116 height 13
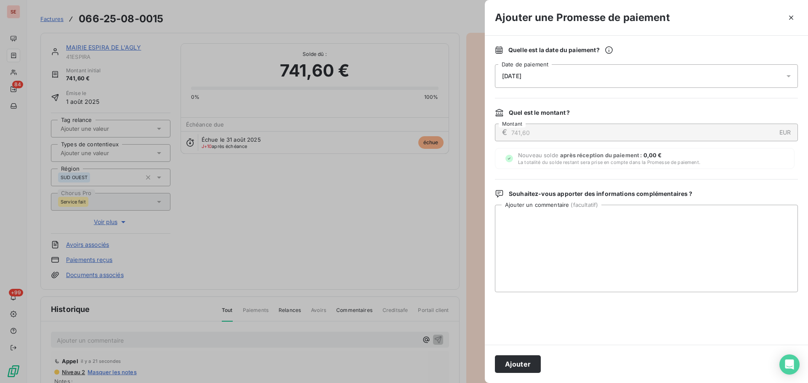
click at [659, 77] on div "[DATE]" at bounding box center [646, 76] width 303 height 24
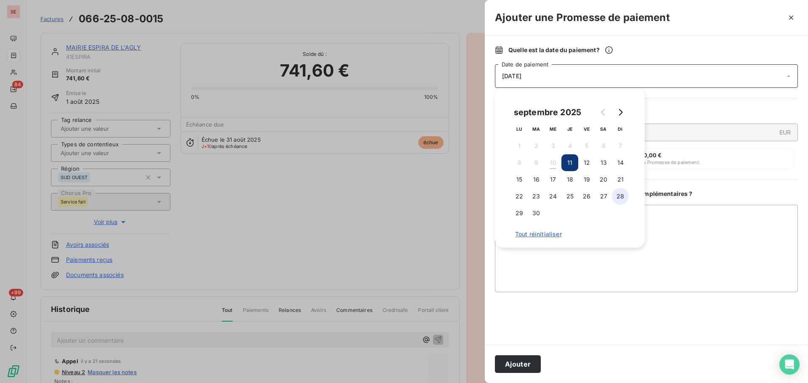
click at [618, 197] on button "28" at bounding box center [620, 196] width 17 height 17
click at [529, 364] on button "Ajouter" at bounding box center [518, 365] width 46 height 18
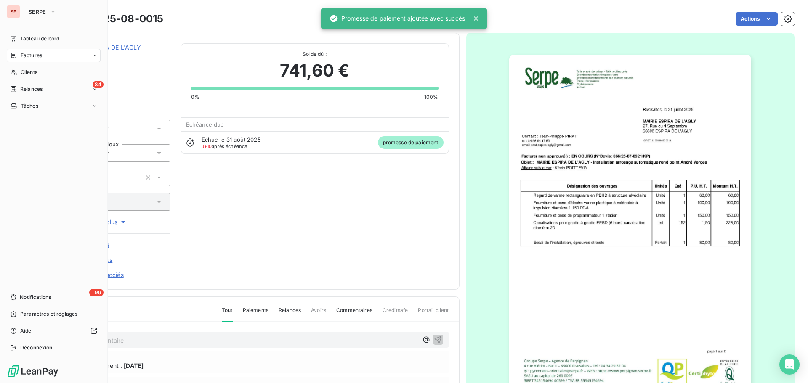
click at [19, 50] on div "Factures" at bounding box center [54, 55] width 94 height 13
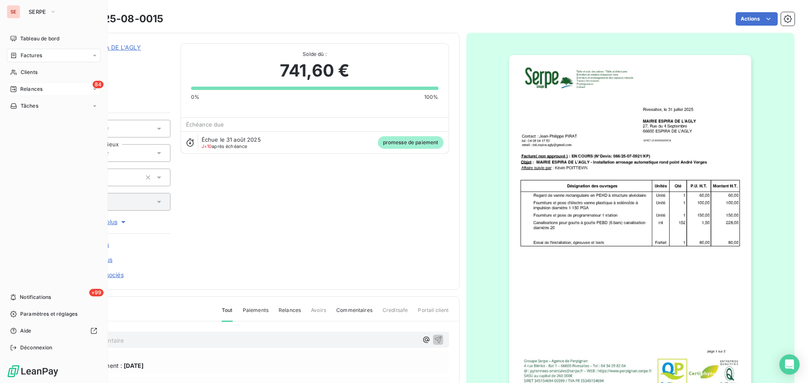
click at [27, 88] on span "Relances" at bounding box center [31, 89] width 22 height 8
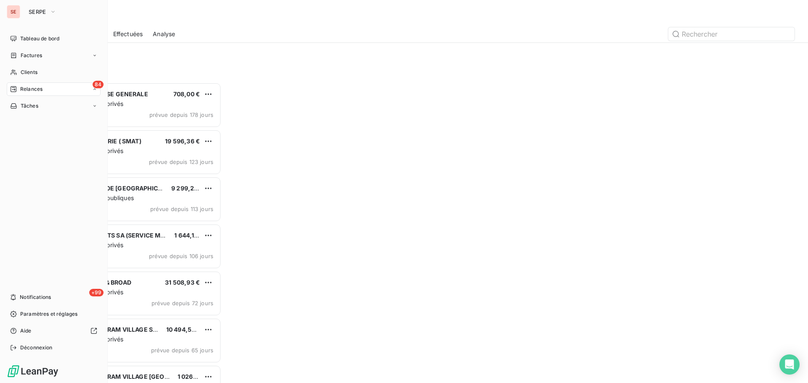
scroll to position [295, 175]
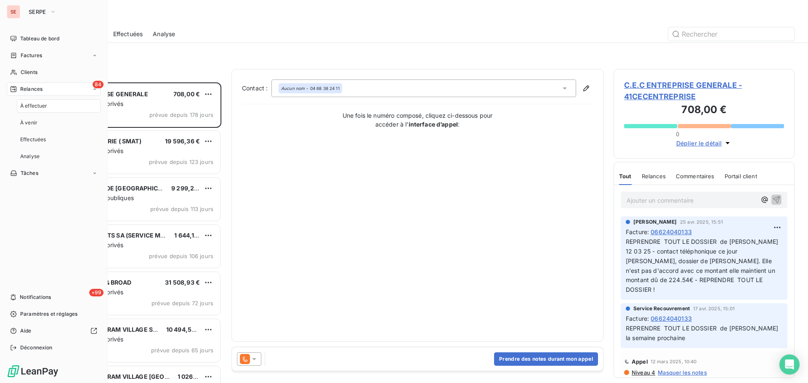
click at [27, 54] on span "Factures" at bounding box center [31, 56] width 21 height 8
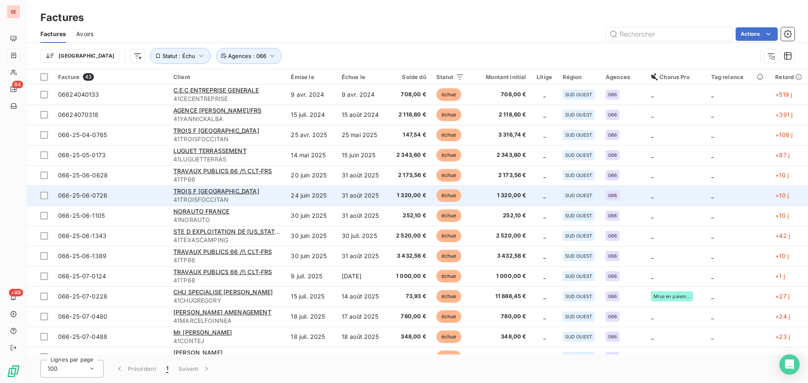
click at [406, 196] on span "1 320,00 €" at bounding box center [410, 195] width 34 height 8
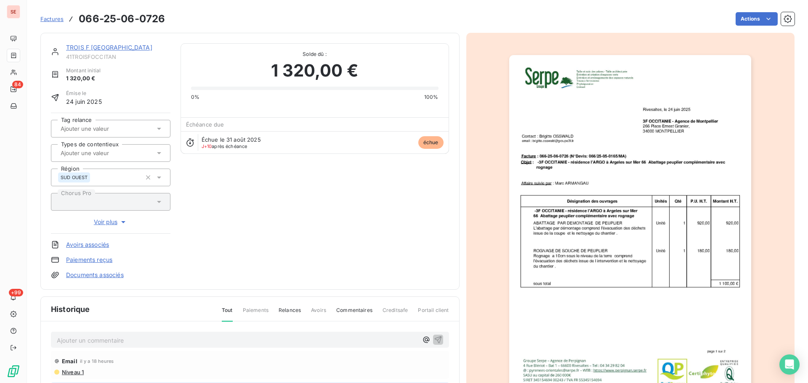
click at [121, 48] on link "TROIS F [GEOGRAPHIC_DATA]" at bounding box center [109, 47] width 86 height 7
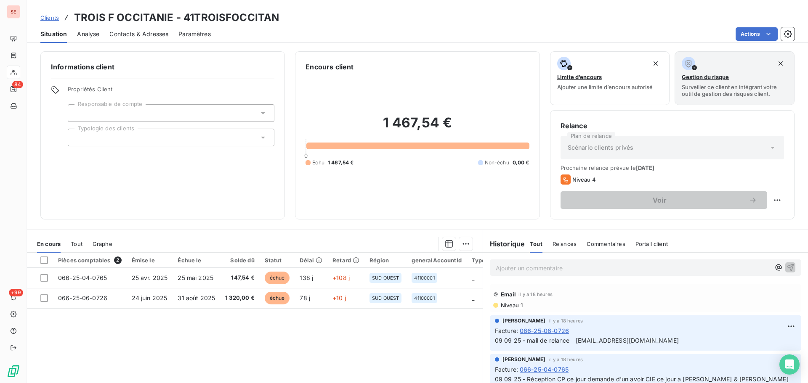
click at [158, 35] on span "Contacts & Adresses" at bounding box center [138, 34] width 59 height 8
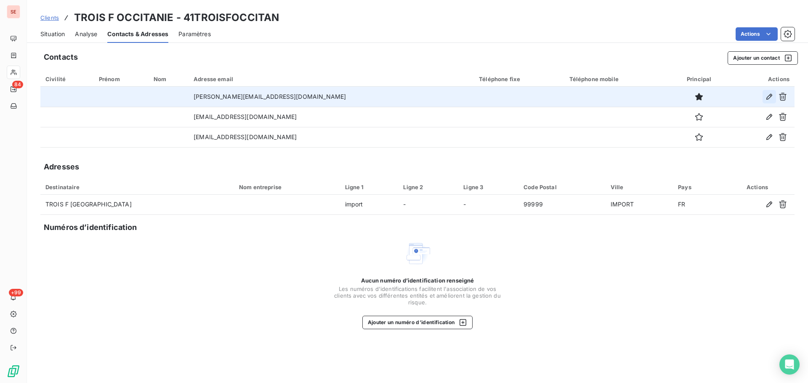
click at [770, 98] on icon "button" at bounding box center [769, 97] width 8 height 8
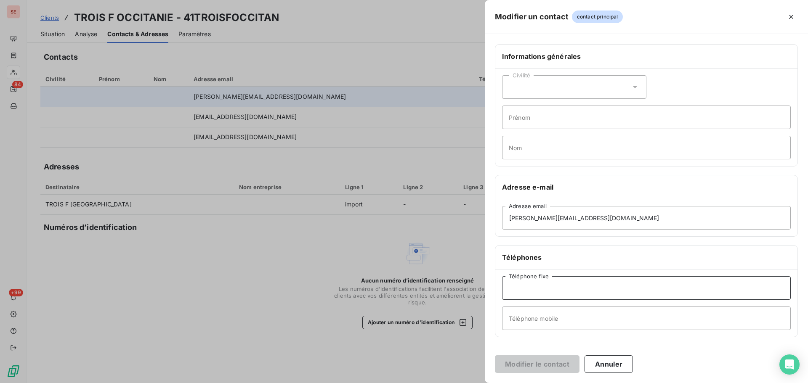
paste input "05 81 31 74 00"
type input "05 81 31 74 00"
click at [538, 360] on button "Modifier le contact" at bounding box center [537, 365] width 85 height 18
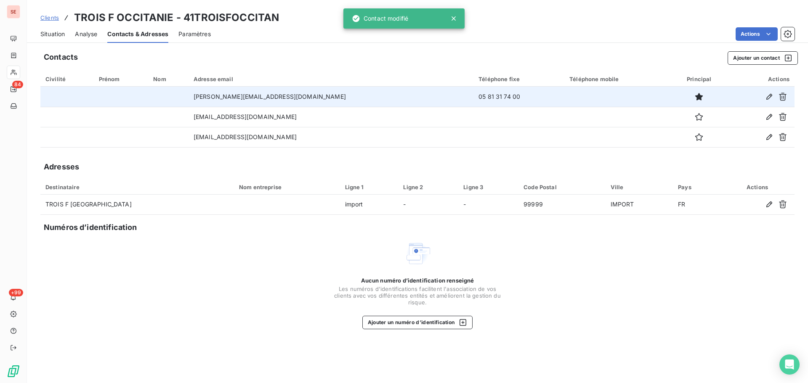
drag, startPoint x: 54, startPoint y: 39, endPoint x: 60, endPoint y: 39, distance: 6.3
click at [58, 38] on div "Situation" at bounding box center [52, 34] width 24 height 18
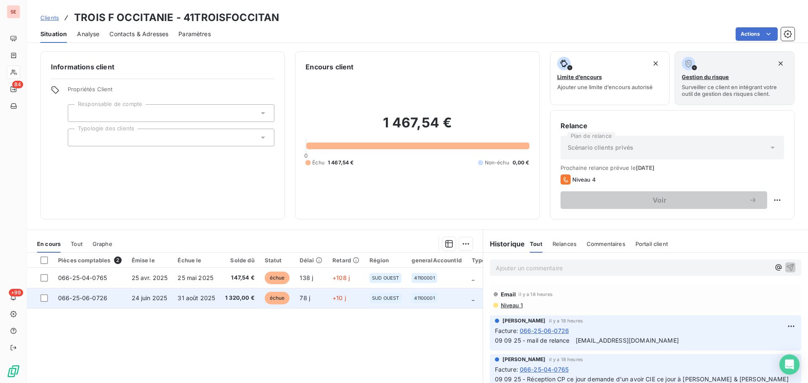
click at [136, 298] on span "24 juin 2025" at bounding box center [150, 298] width 36 height 7
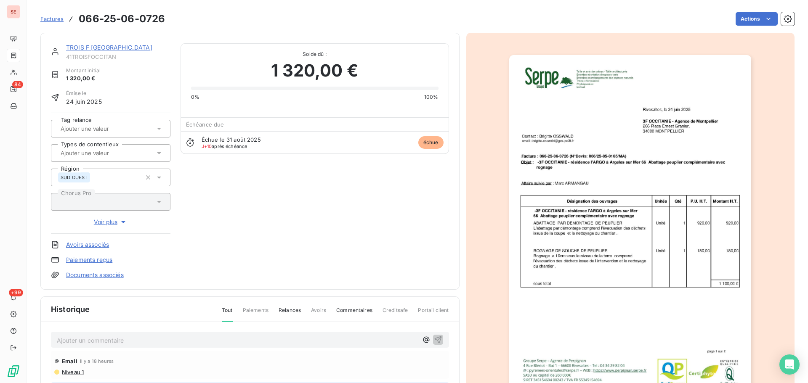
click at [93, 45] on link "TROIS F [GEOGRAPHIC_DATA]" at bounding box center [109, 47] width 86 height 7
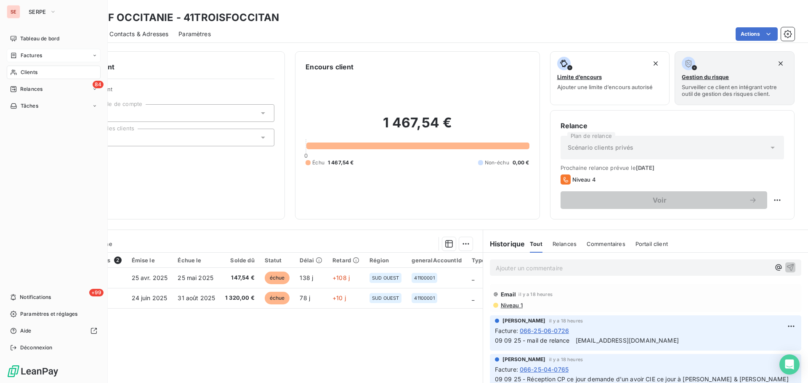
click at [26, 49] on div "Factures" at bounding box center [54, 55] width 94 height 13
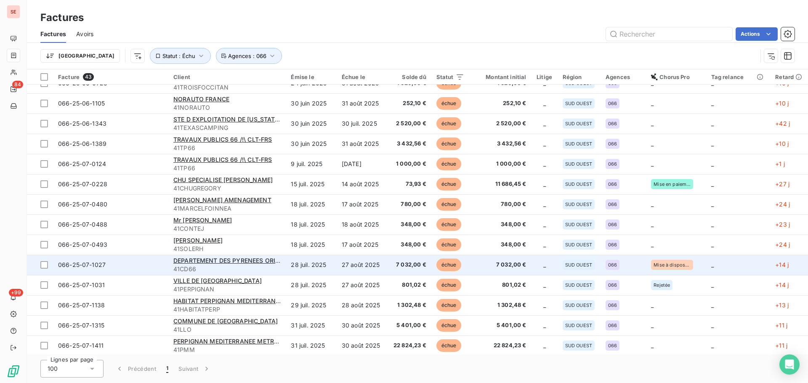
scroll to position [224, 0]
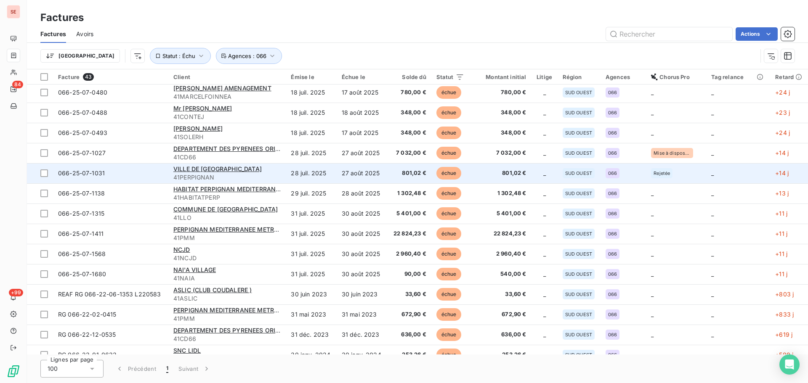
click at [409, 173] on span "801,02 €" at bounding box center [410, 173] width 34 height 8
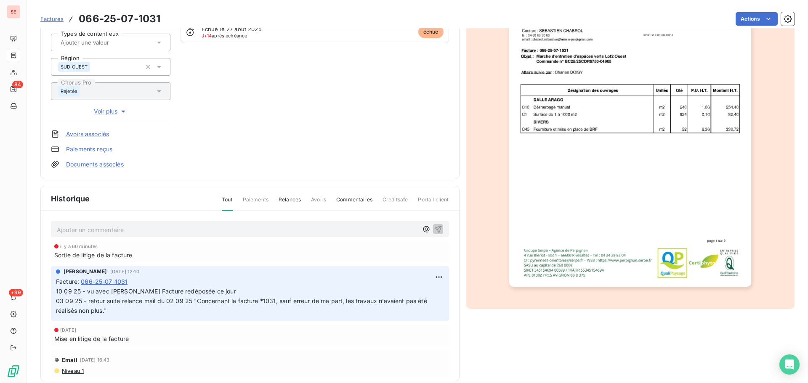
scroll to position [123, 0]
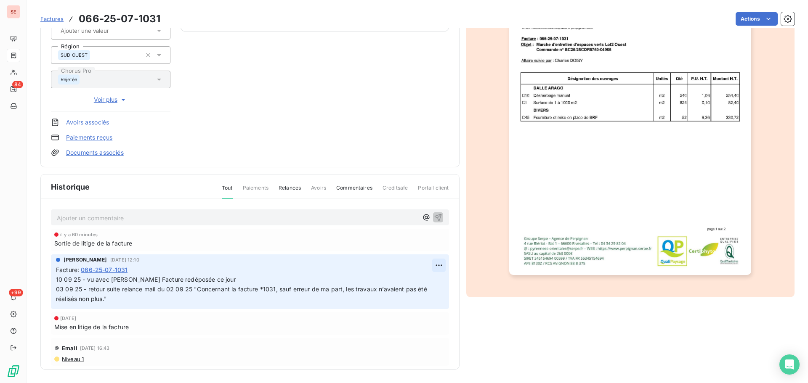
click at [427, 264] on html "SE 84 +99 Factures 066-25-07-1031 Actions VILLE DE [GEOGRAPHIC_DATA] 41PERPIGNA…" at bounding box center [404, 191] width 808 height 383
click at [411, 283] on div "Editer" at bounding box center [408, 283] width 47 height 13
click at [220, 280] on span "10 09 25 - vu avec [PERSON_NAME] Facture redéposée ce jour 03 09 25 - retour su…" at bounding box center [286, 289] width 461 height 27
click at [203, 283] on span "10 09 25 - vu avec [PERSON_NAME] Facture redéposée ce jour 03 09 25 - retour su…" at bounding box center [286, 289] width 461 height 27
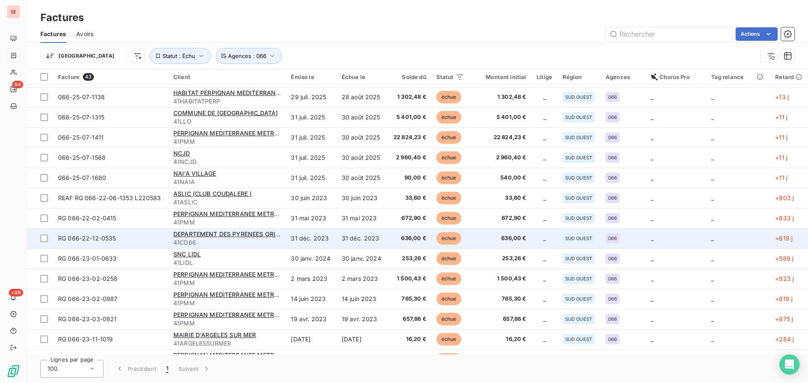
scroll to position [337, 0]
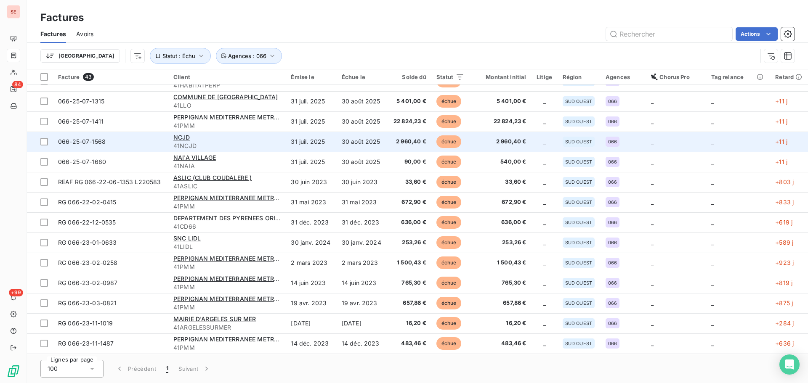
click at [368, 143] on td "30 août 2025" at bounding box center [362, 142] width 51 height 20
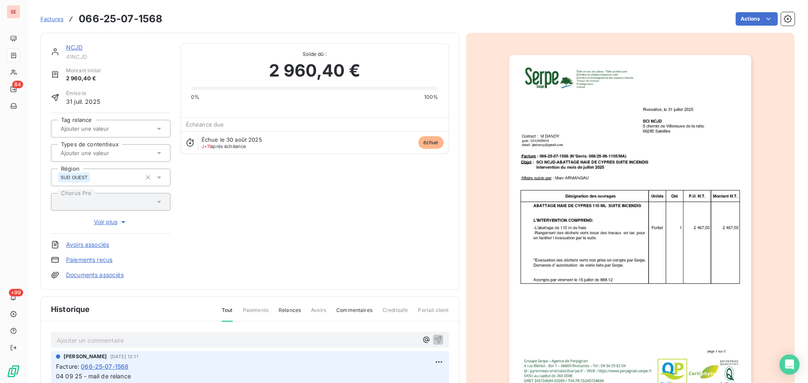
click at [74, 46] on link "NCJD" at bounding box center [74, 47] width 17 height 7
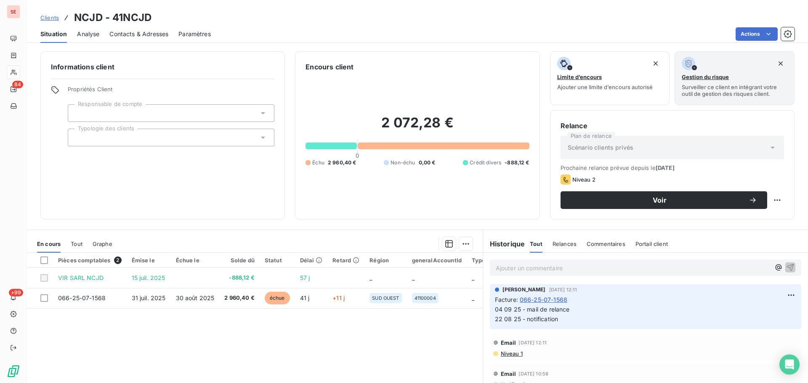
click at [138, 32] on span "Contacts & Adresses" at bounding box center [138, 34] width 59 height 8
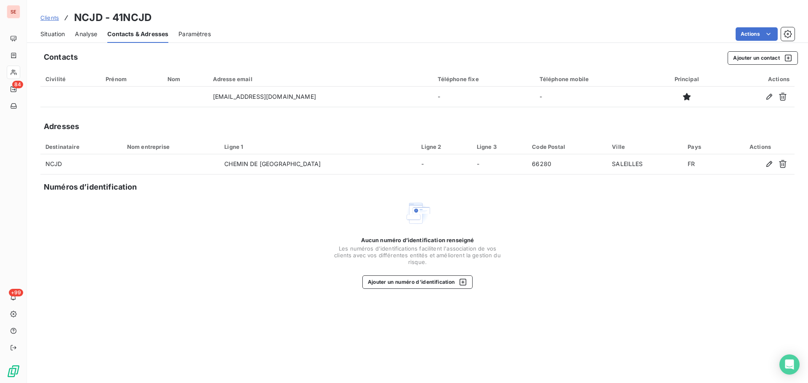
click at [51, 33] on span "Situation" at bounding box center [52, 34] width 24 height 8
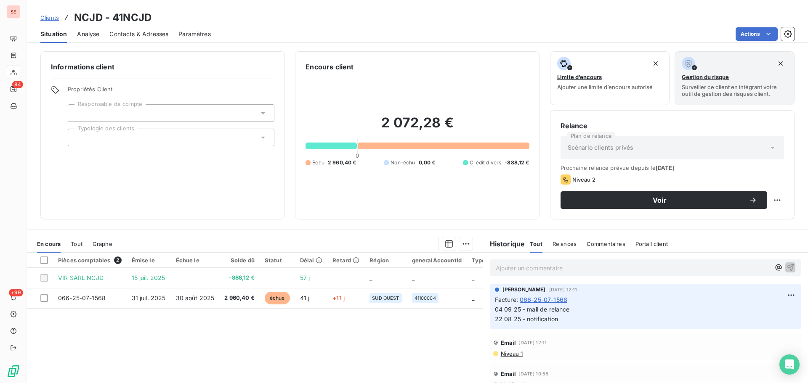
click at [132, 40] on div "Contacts & Adresses" at bounding box center [138, 34] width 59 height 18
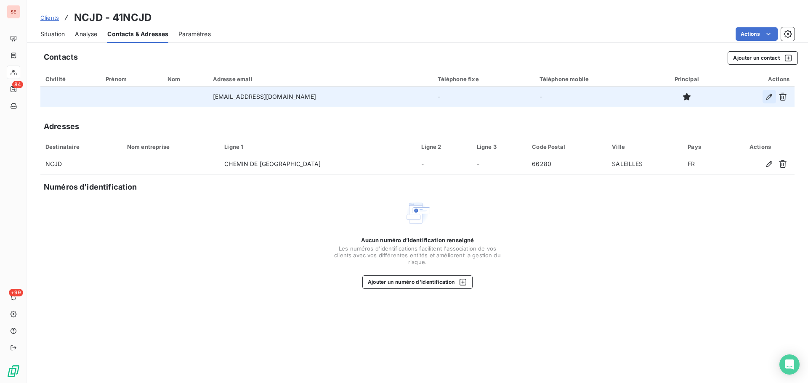
click at [768, 99] on icon "button" at bounding box center [769, 97] width 8 height 8
type input "[EMAIL_ADDRESS][DOMAIN_NAME]"
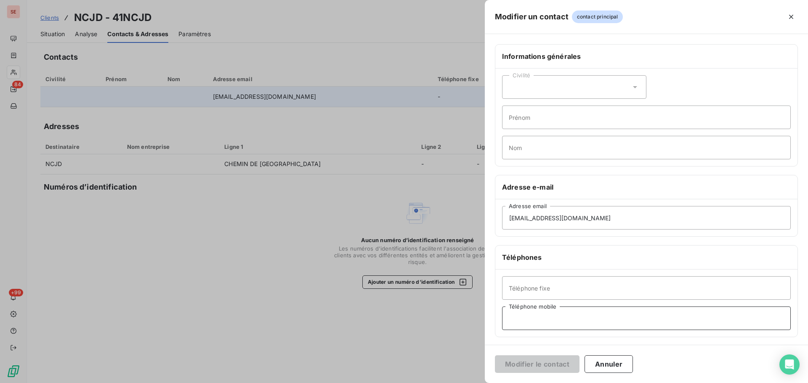
paste input "06 12 46 59 19"
type input "06 12 46 59 19"
click at [537, 368] on button "Modifier le contact" at bounding box center [537, 365] width 85 height 18
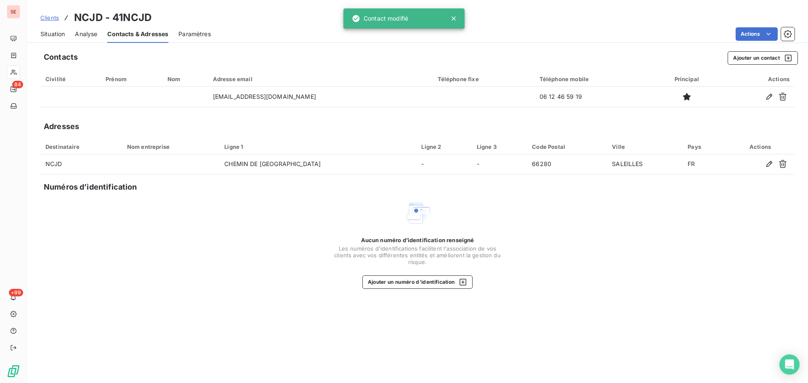
click at [55, 34] on span "Situation" at bounding box center [52, 34] width 24 height 8
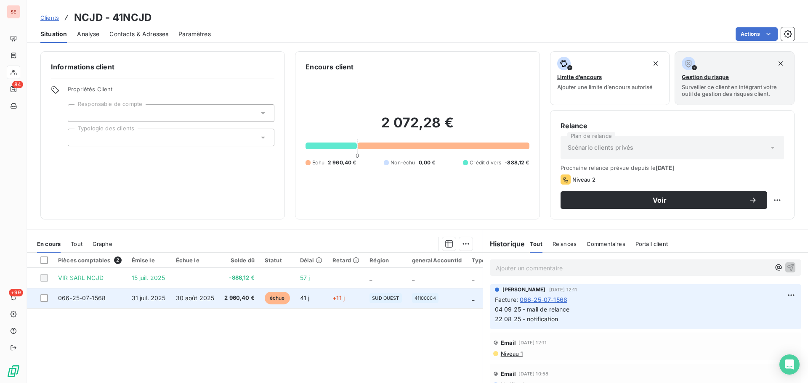
click at [97, 304] on td "066-25-07-1568" at bounding box center [90, 298] width 74 height 20
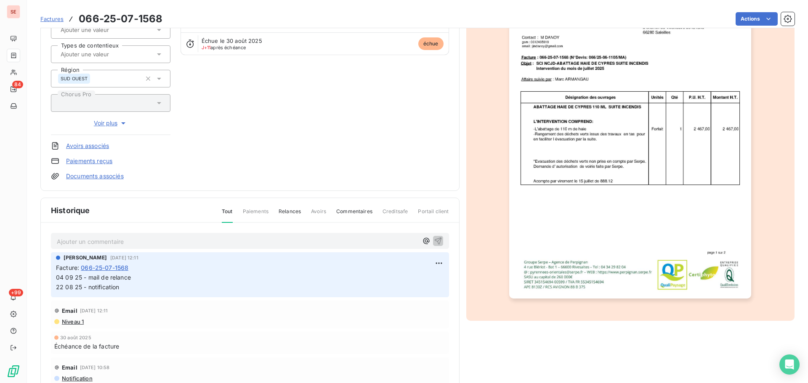
scroll to position [115, 0]
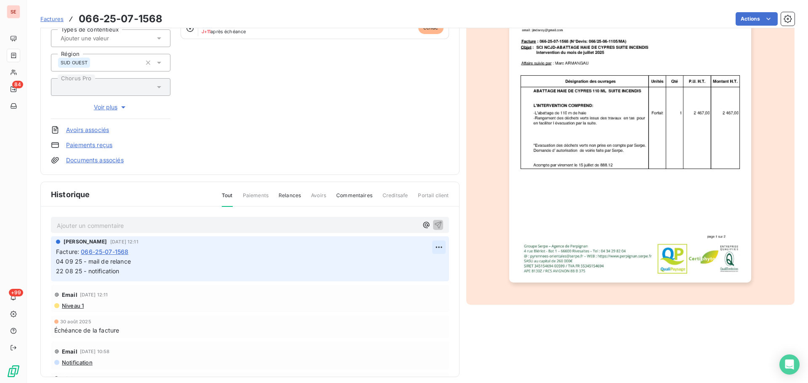
click at [428, 241] on html "SE 84 +99 Factures 066-25-07-1568 Actions NCJD 41NCJD Montant initial 2 960,40 …" at bounding box center [404, 191] width 808 height 383
click at [409, 264] on div "Editer" at bounding box center [408, 265] width 47 height 13
click at [55, 263] on div "[PERSON_NAME] [DATE] 12:11 Facture : 066-25-07-1568 04 09 25 - mail de relance …" at bounding box center [250, 258] width 398 height 45
click at [58, 260] on span "04 09 25 - mail de relance 22 08 25 - notification" at bounding box center [247, 266] width 382 height 17
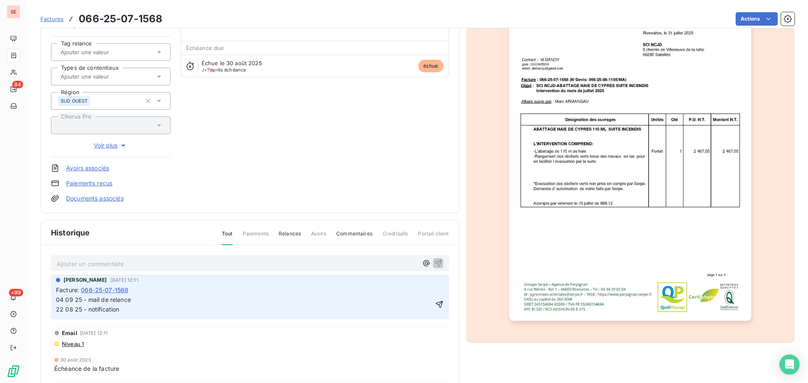
scroll to position [123, 0]
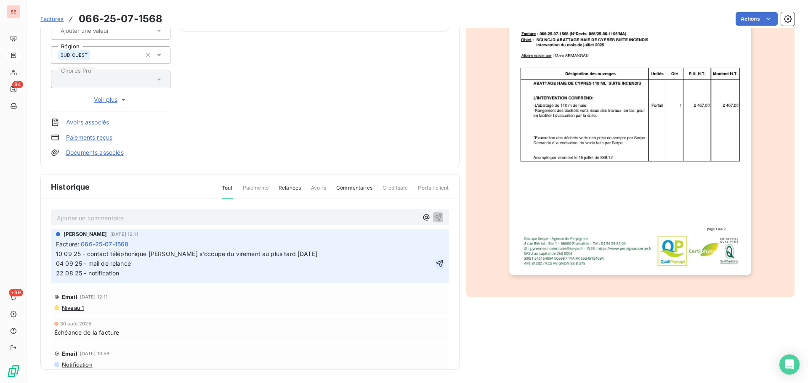
click at [436, 264] on icon "button" at bounding box center [439, 263] width 7 height 7
click at [221, 253] on span "10 09 25 - contact téléphonique [PERSON_NAME] s'occupe du virement au plus tard…" at bounding box center [262, 263] width 413 height 27
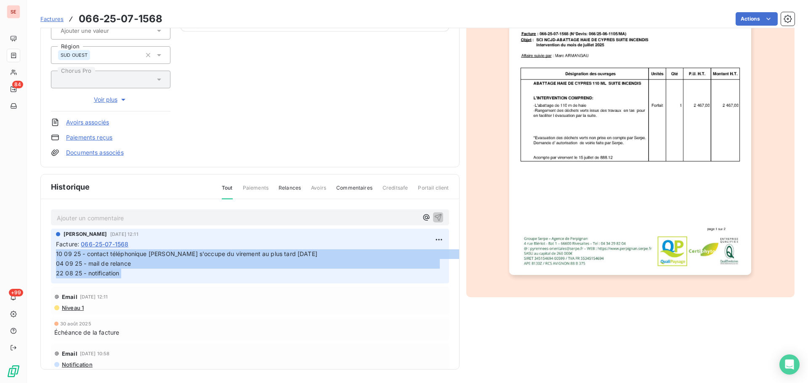
click at [221, 253] on span "10 09 25 - contact téléphonique [PERSON_NAME] s'occupe du virement au plus tard…" at bounding box center [262, 263] width 413 height 27
click at [227, 253] on span "10 09 25 - contact téléphonique [PERSON_NAME] s'occupe du virement au plus tard…" at bounding box center [262, 263] width 413 height 27
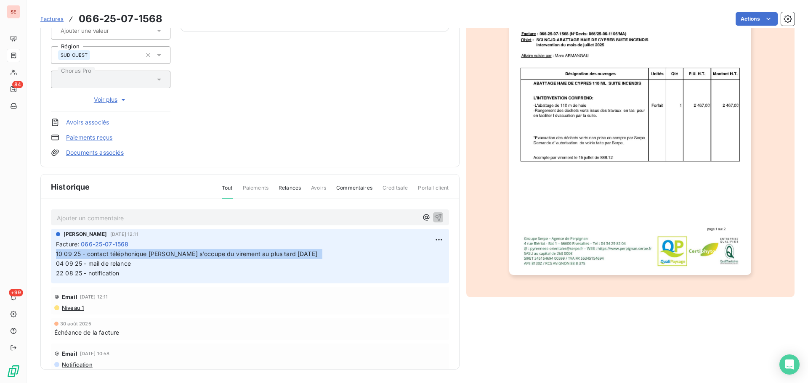
drag, startPoint x: 313, startPoint y: 257, endPoint x: 53, endPoint y: 254, distance: 260.0
click at [53, 254] on div "[PERSON_NAME] [DATE] 12:11 Facture : [PHONE_NUMBER] 10 09 25 - contact téléphon…" at bounding box center [250, 256] width 398 height 55
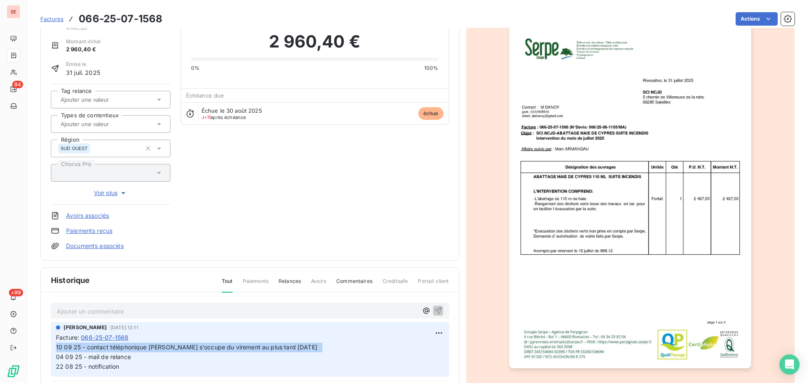
scroll to position [0, 0]
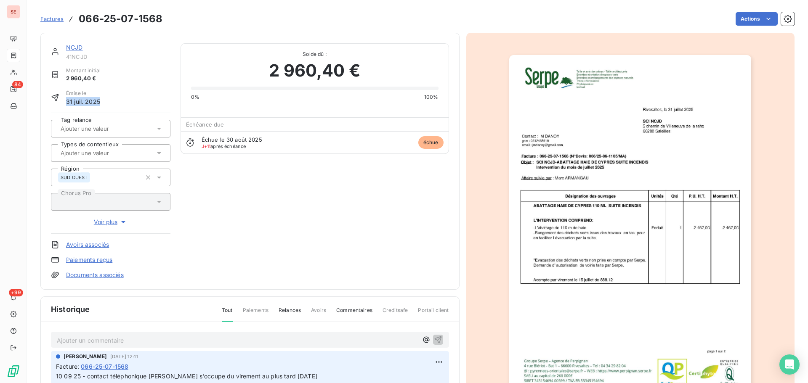
drag, startPoint x: 106, startPoint y: 90, endPoint x: 102, endPoint y: 97, distance: 8.1
click at [102, 97] on div "Émise le [DATE]" at bounding box center [110, 98] width 119 height 16
click at [74, 48] on link "NCJD" at bounding box center [74, 47] width 17 height 7
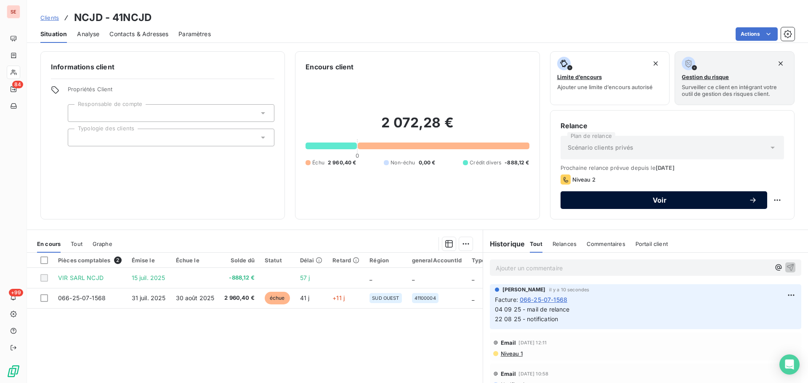
click at [717, 202] on span "Voir" at bounding box center [660, 200] width 178 height 7
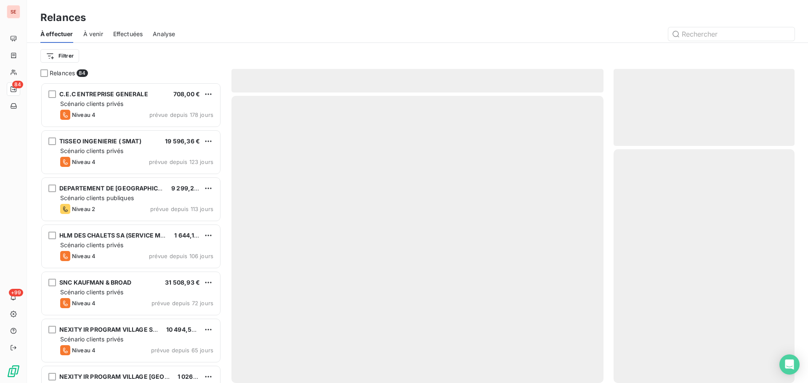
scroll to position [295, 175]
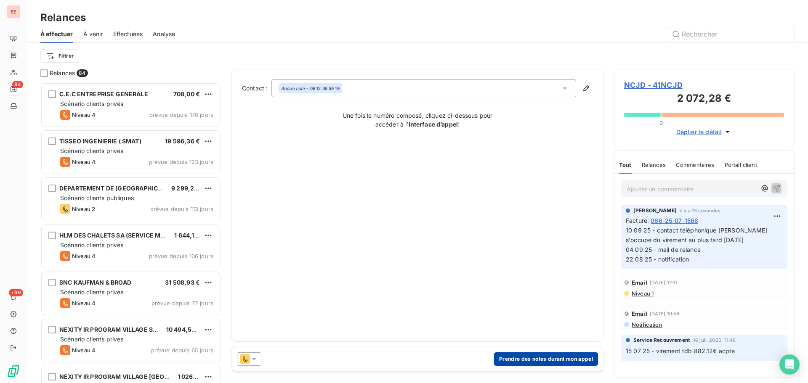
click at [554, 359] on button "Prendre des notes durant mon appel" at bounding box center [546, 359] width 104 height 13
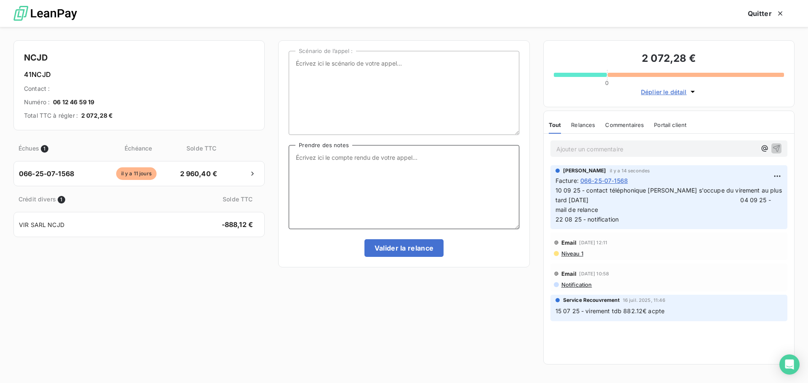
click at [367, 157] on textarea "Prendre des notes" at bounding box center [404, 187] width 230 height 84
paste textarea "10 09 25 - contact téléphonique [PERSON_NAME] - Il s'occupe du virement au plus…"
click at [328, 159] on textarea "10 09 25 - contact téléphonique [PERSON_NAME] - Il s'occupe du virement au plus…" at bounding box center [404, 187] width 230 height 84
type textarea "contact téléphonique [PERSON_NAME] - Il s'occupe du virement au plus tard [DATE]"
click at [388, 252] on button "Valider la relance" at bounding box center [404, 248] width 80 height 18
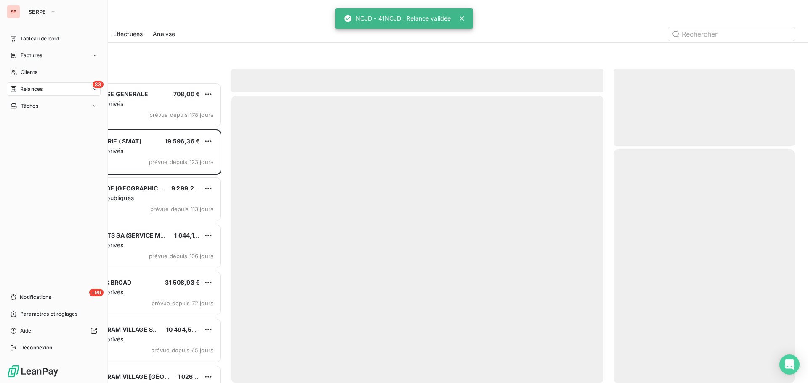
click at [19, 57] on div "Factures" at bounding box center [26, 56] width 32 height 8
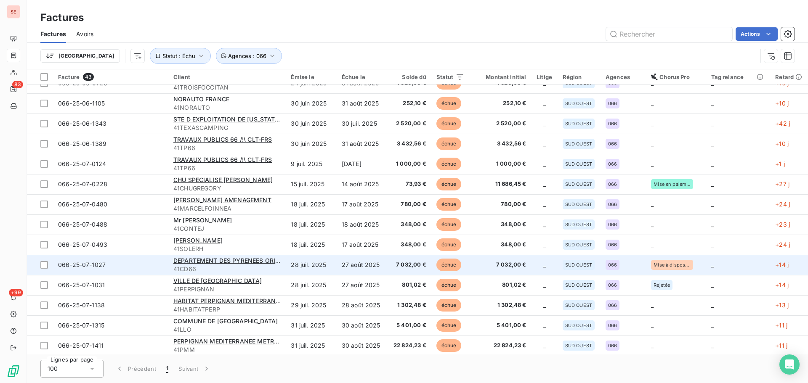
scroll to position [224, 0]
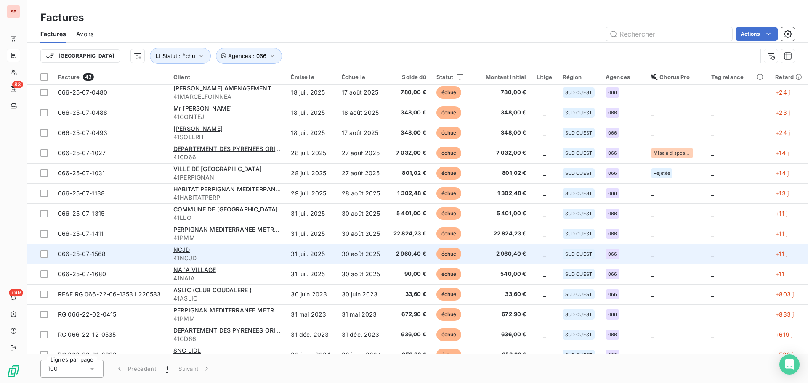
click at [223, 253] on div "NCJD" at bounding box center [227, 250] width 108 height 8
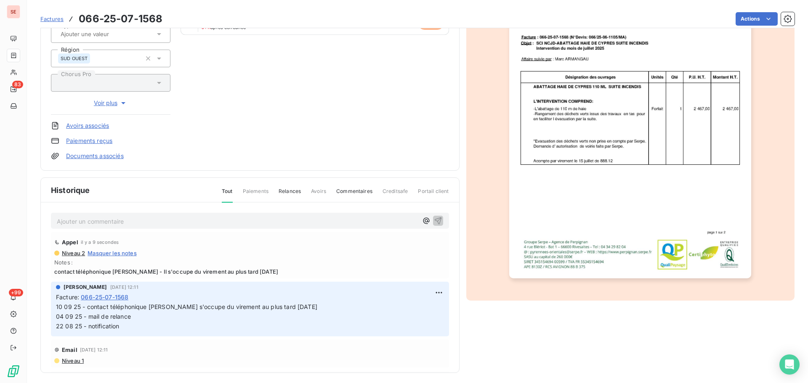
scroll to position [123, 0]
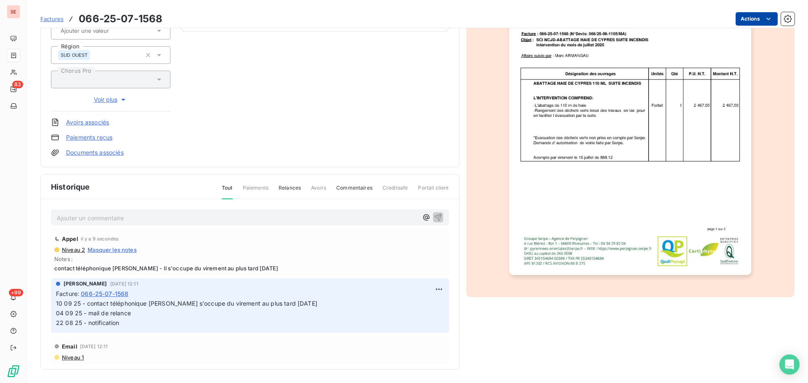
click at [755, 17] on html "SE 83 +99 Factures 066-25-07-1568 Actions NCJD 41NCJD Montant initial 2 960,40 …" at bounding box center [404, 191] width 808 height 383
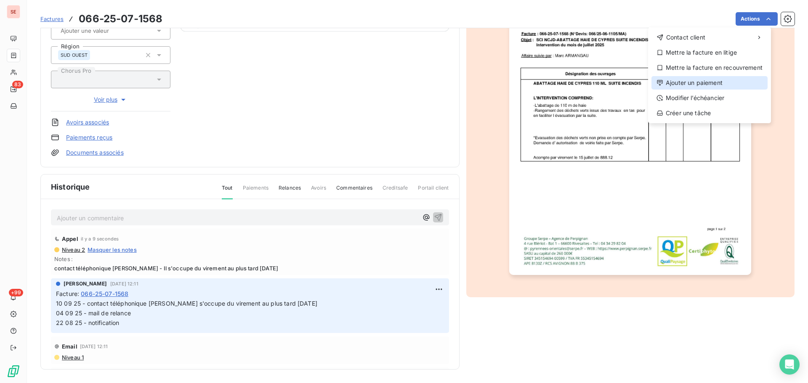
click at [725, 80] on div "Ajouter un paiement" at bounding box center [709, 82] width 116 height 13
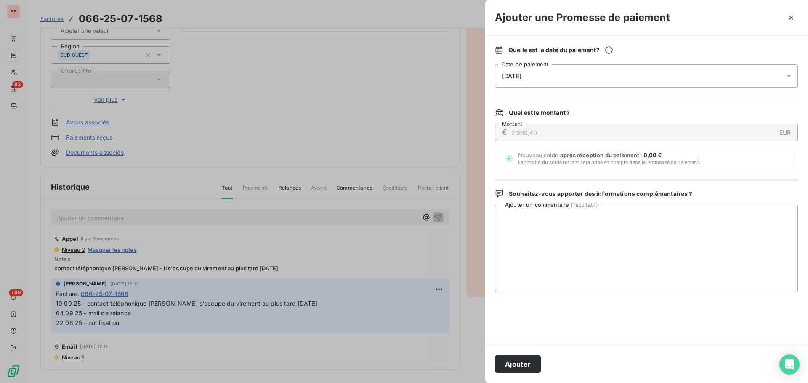
click at [695, 78] on div "[DATE]" at bounding box center [646, 76] width 303 height 24
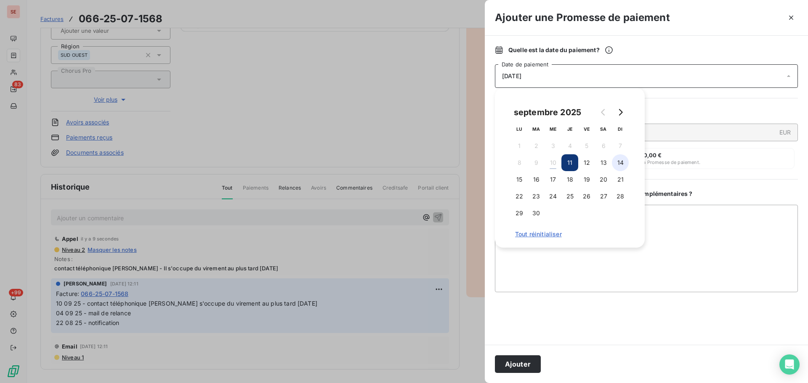
click at [622, 163] on button "14" at bounding box center [620, 162] width 17 height 17
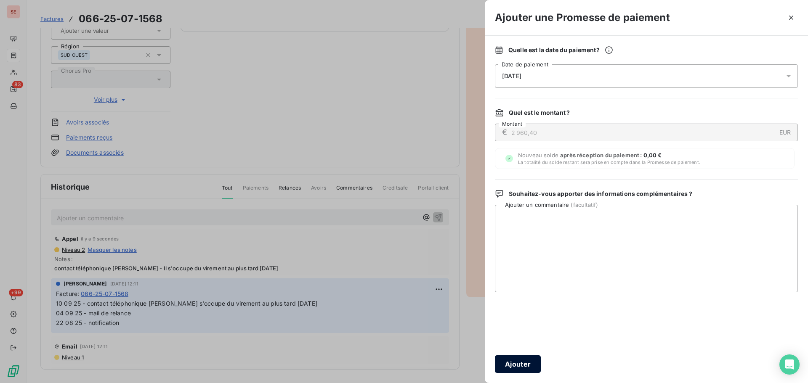
click at [523, 363] on button "Ajouter" at bounding box center [518, 365] width 46 height 18
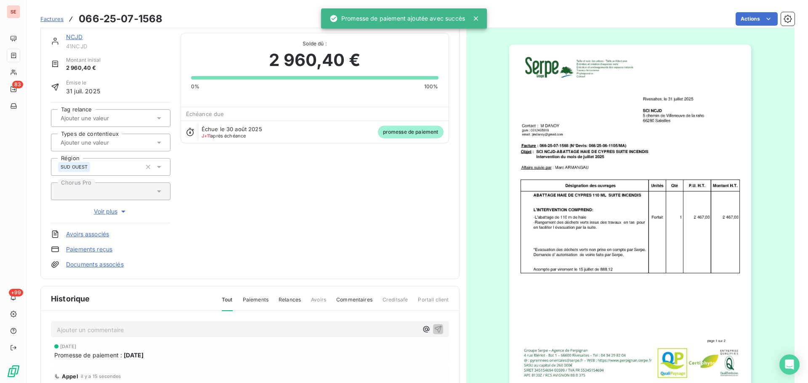
scroll to position [0, 0]
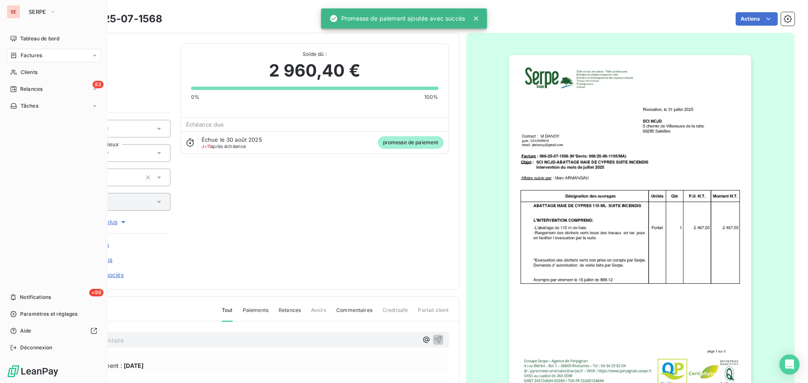
click at [29, 61] on div "Factures" at bounding box center [54, 55] width 94 height 13
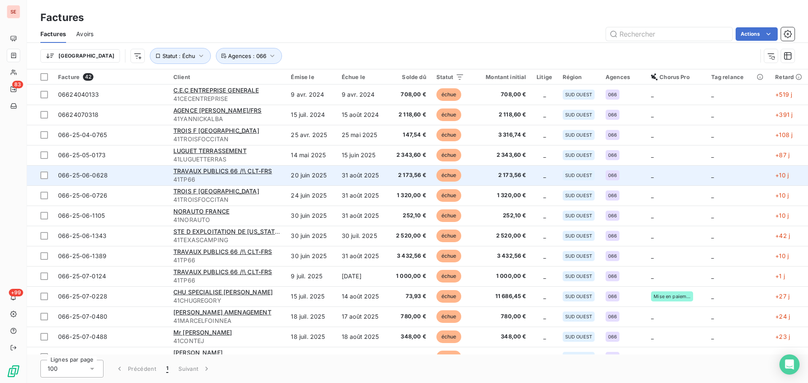
scroll to position [112, 0]
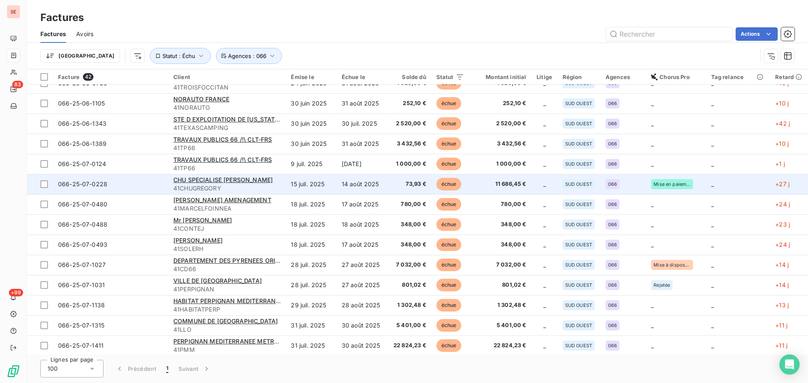
click at [327, 180] on td "15 juil. 2025" at bounding box center [311, 184] width 50 height 20
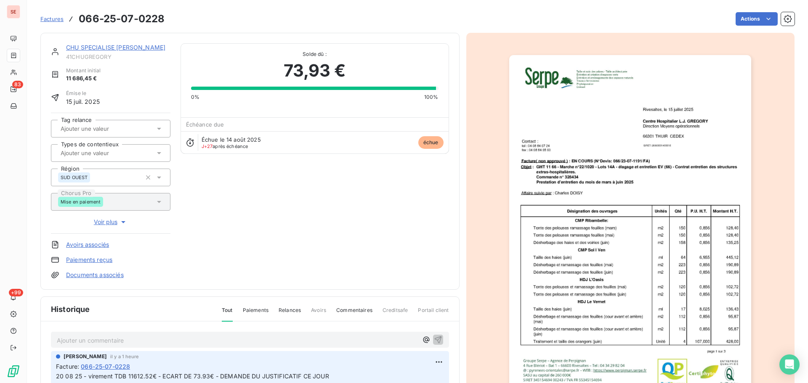
click at [120, 46] on link "CHU SPECIALISE [PERSON_NAME]" at bounding box center [115, 47] width 99 height 7
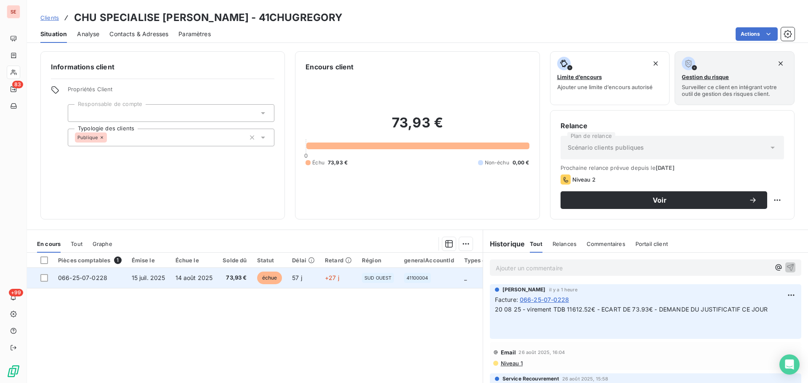
click at [146, 274] on span "15 juil. 2025" at bounding box center [149, 277] width 34 height 7
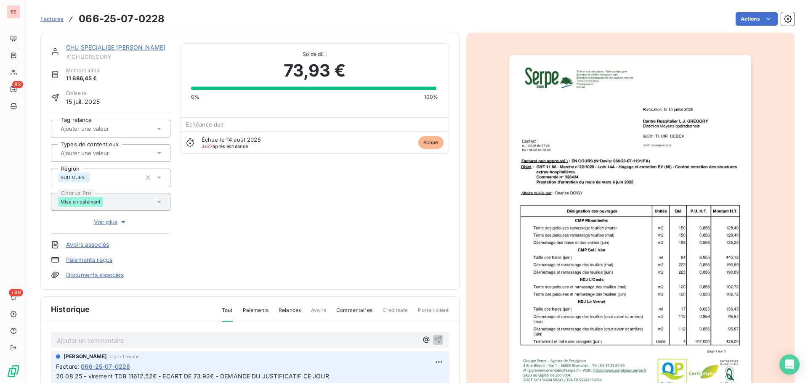
click at [149, 48] on link "CHU SPECIALISE [PERSON_NAME]" at bounding box center [115, 47] width 99 height 7
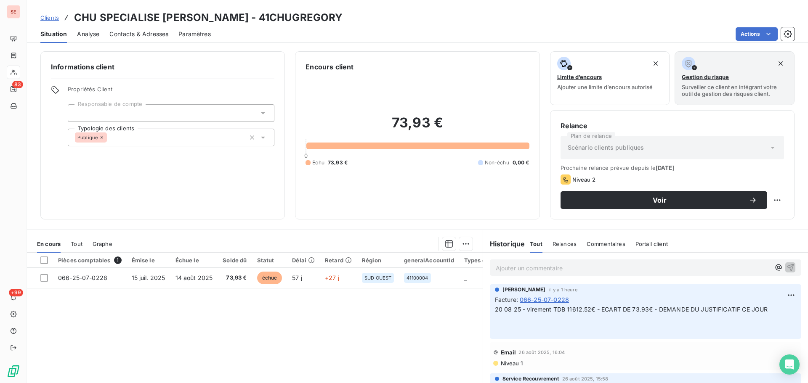
click at [157, 36] on span "Contacts & Adresses" at bounding box center [138, 34] width 59 height 8
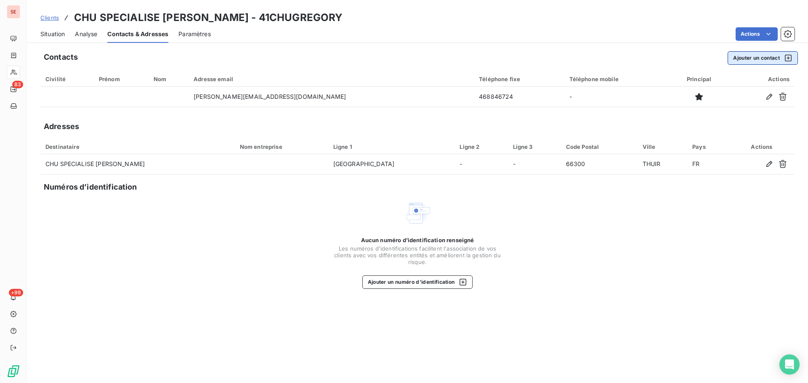
click at [739, 61] on button "Ajouter un contact" at bounding box center [762, 57] width 70 height 13
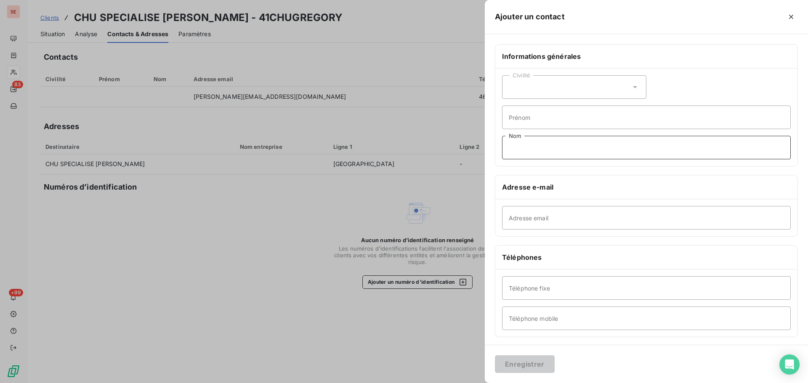
click at [547, 153] on input "Nom" at bounding box center [646, 148] width 289 height 24
click at [525, 290] on input "Téléphone fixe" at bounding box center [646, 288] width 289 height 24
paste input "04 68 84 66 00"
type input "04 68 84 66 00"
click at [533, 146] on input "Nom" at bounding box center [646, 148] width 289 height 24
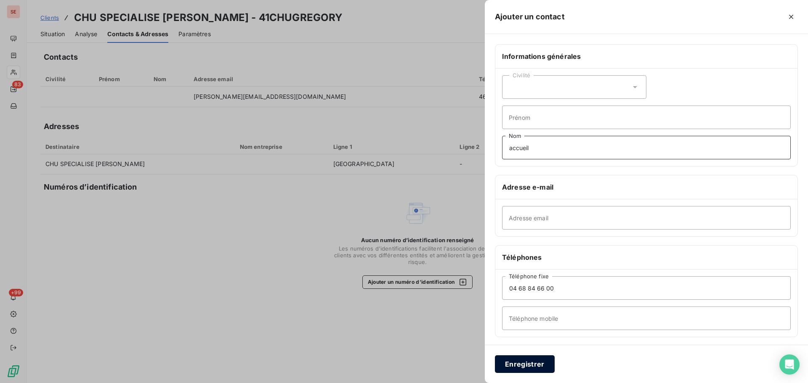
type input "accueil"
click at [532, 364] on button "Enregistrer" at bounding box center [525, 365] width 60 height 18
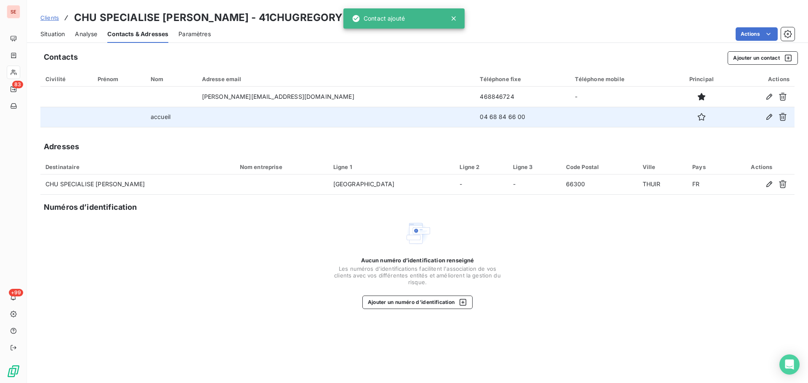
click at [475, 117] on td "04 68 84 66 00" at bounding box center [522, 117] width 95 height 20
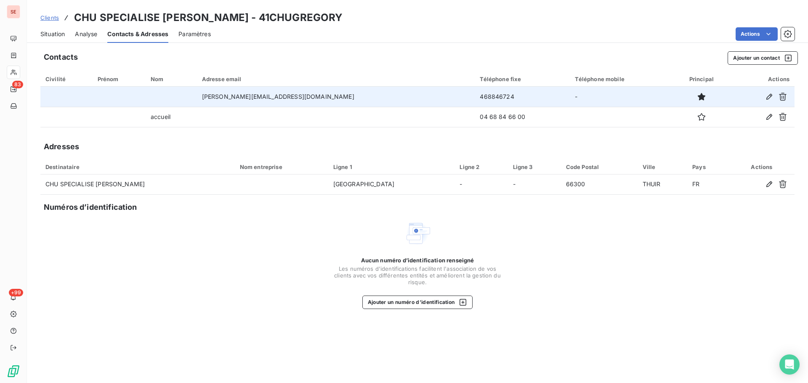
drag, startPoint x: 441, startPoint y: 117, endPoint x: 430, endPoint y: 97, distance: 22.6
click at [475, 97] on td "468846724" at bounding box center [522, 97] width 95 height 20
click at [475, 96] on td "468846724" at bounding box center [522, 97] width 95 height 20
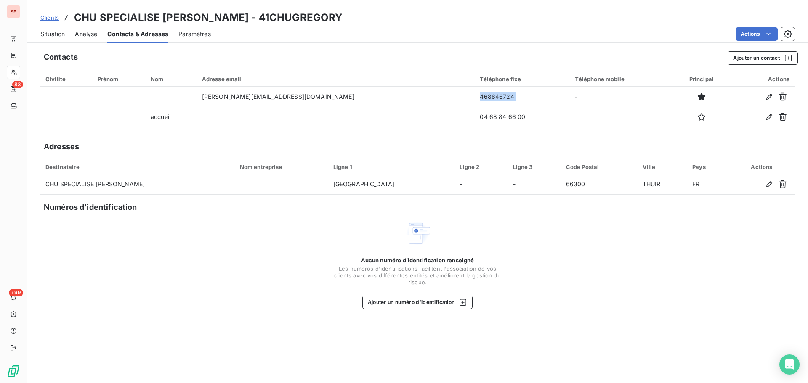
click at [53, 35] on span "Situation" at bounding box center [52, 34] width 24 height 8
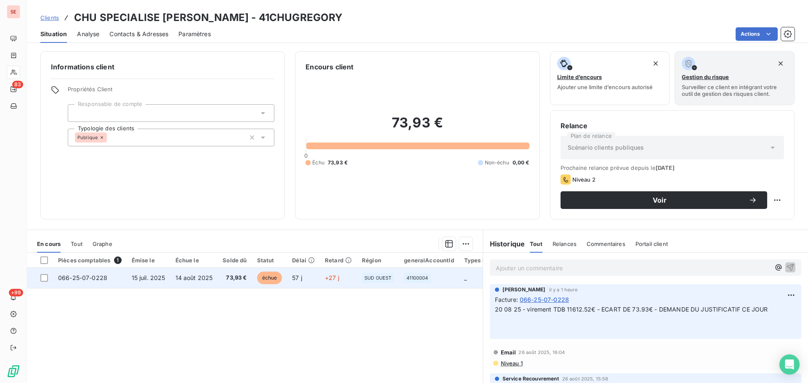
click at [81, 281] on span "066-25-07-0228" at bounding box center [82, 277] width 49 height 7
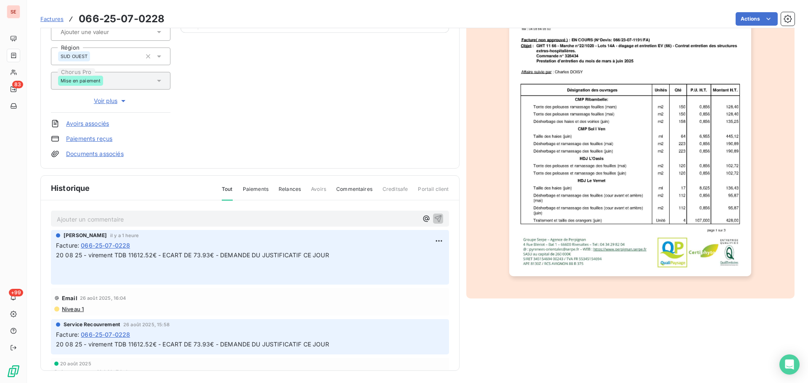
scroll to position [123, 0]
click at [425, 236] on html "SE 83 +99 Factures 066-25-07-0228 Actions CHU SPECIALISE [PERSON_NAME] 41CHUGRE…" at bounding box center [404, 191] width 808 height 383
click at [416, 252] on div "Editer" at bounding box center [408, 258] width 47 height 13
click at [57, 254] on span "20 08 25 - virement TDB 11612.52€ - ECART DE 73.93€ - DEMANDE DU JUSTIFICATIF C…" at bounding box center [192, 253] width 273 height 7
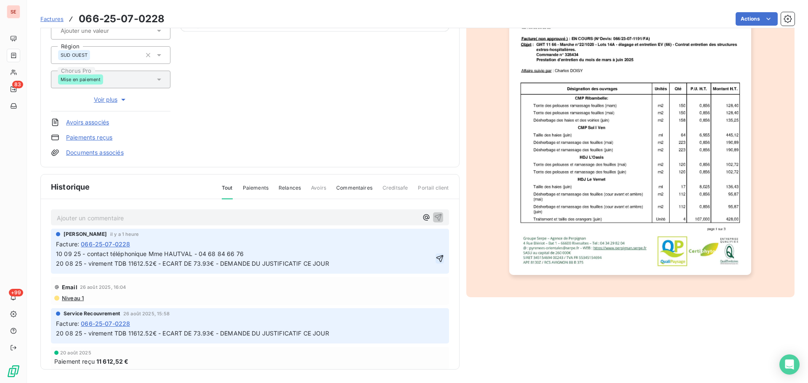
click at [435, 263] on icon "button" at bounding box center [439, 259] width 8 height 8
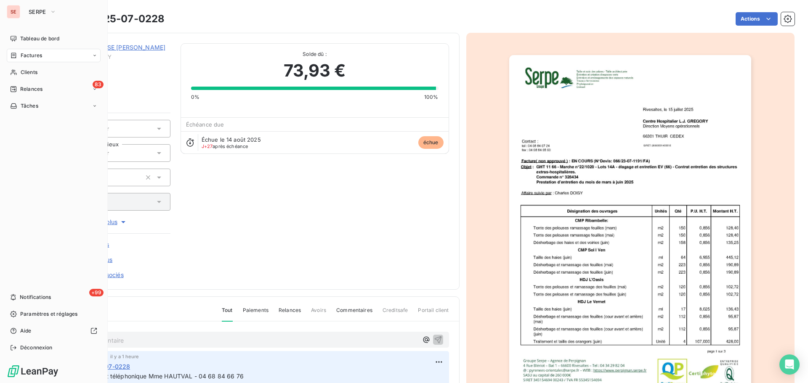
click at [42, 53] on div "Factures" at bounding box center [54, 55] width 94 height 13
click at [8, 59] on div "Factures" at bounding box center [54, 55] width 94 height 13
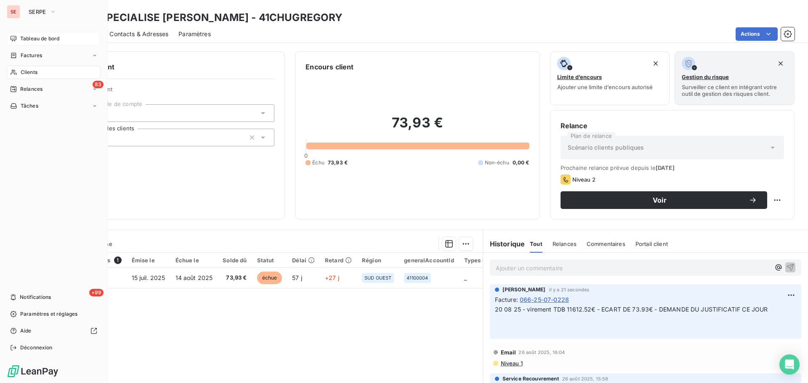
click at [9, 44] on div "Tableau de bord" at bounding box center [54, 38] width 94 height 13
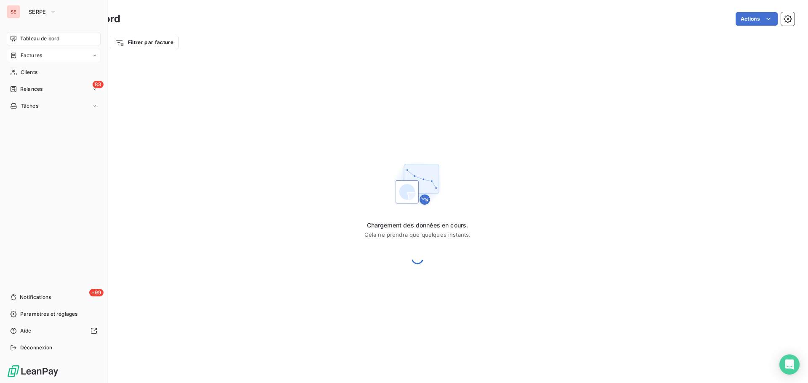
click at [19, 56] on div "Factures" at bounding box center [26, 56] width 32 height 8
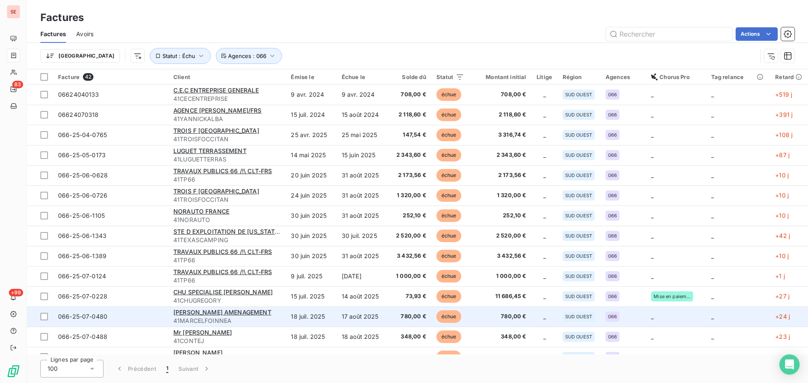
click at [369, 319] on td "17 août 2025" at bounding box center [362, 317] width 51 height 20
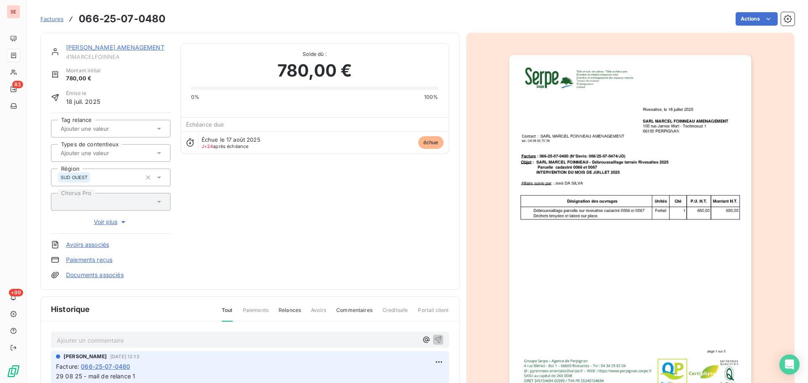
click at [550, 141] on img "button" at bounding box center [630, 226] width 242 height 342
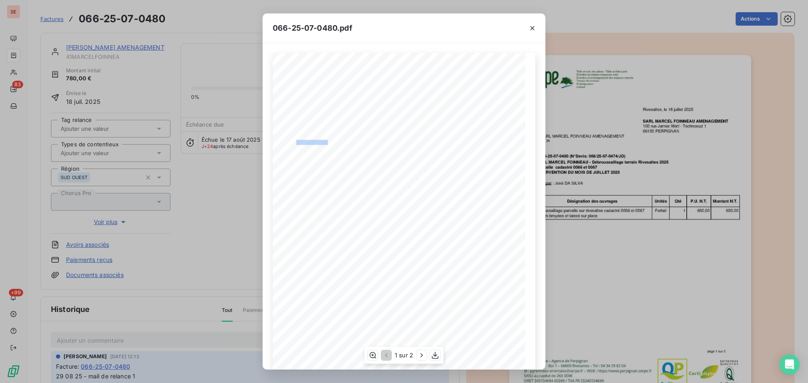
drag, startPoint x: 319, startPoint y: 141, endPoint x: 293, endPoint y: 140, distance: 26.1
click at [293, 140] on span "tel : [PHONE_NUMBER]" at bounding box center [310, 141] width 38 height 3
click at [535, 26] on icon "button" at bounding box center [532, 28] width 8 height 8
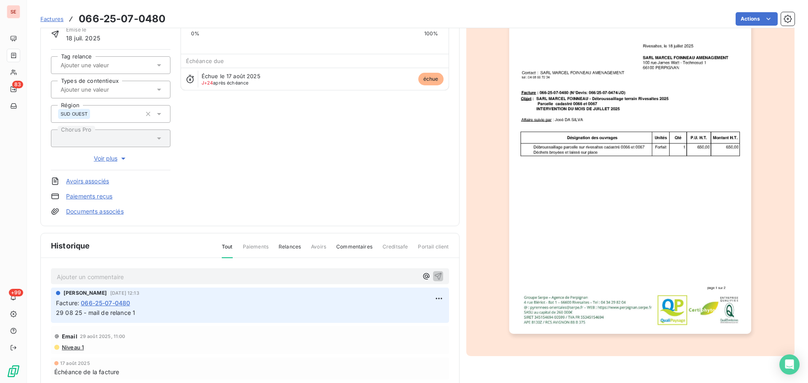
scroll to position [115, 0]
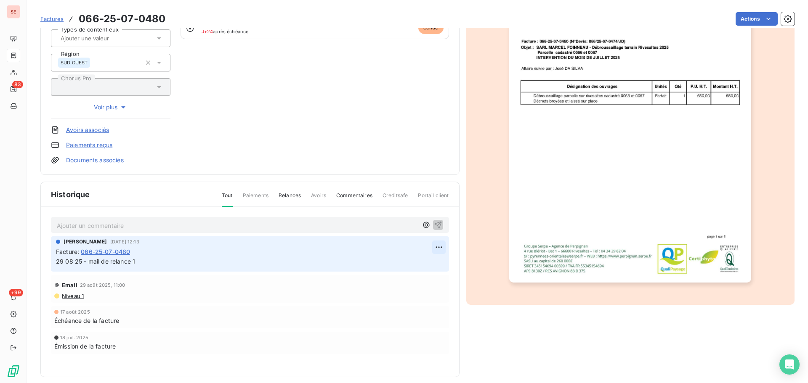
click at [432, 248] on html "SE 83 +99 Factures 066-25-07-0480 Actions [PERSON_NAME] AMENAGEMENT 41MARCELFOI…" at bounding box center [404, 191] width 808 height 383
click at [414, 267] on div "Editer" at bounding box center [415, 265] width 47 height 13
click at [57, 263] on span "29 08 25 - mail de relance 1" at bounding box center [95, 261] width 79 height 7
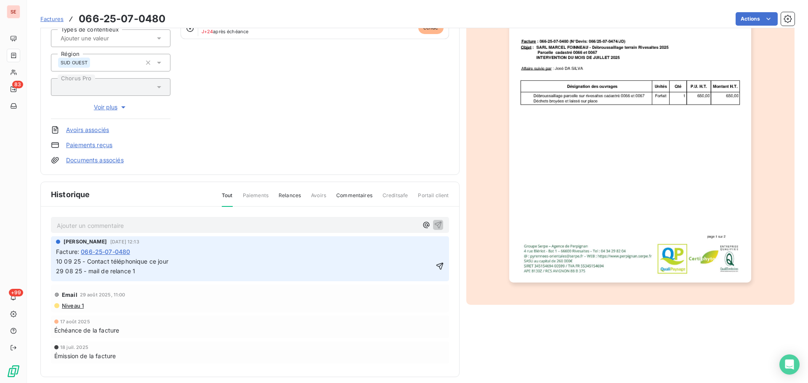
click at [177, 264] on span "10 09 25 - Contact téléphonique ce jour 29 08 25 - mail de relance 1" at bounding box center [275, 266] width 439 height 17
click at [172, 262] on span "10 09 25 - Contact téléphonique ce jour 29 08 25 - mail de relance 1" at bounding box center [275, 266] width 439 height 17
click at [171, 262] on span "10 09 25 - Contact téléphonique ce jour 29 08 25 - mail de relance 1" at bounding box center [275, 266] width 439 height 17
click at [175, 262] on span "10 09 25 - Contact téléphonique ce jour 29 08 25 - mail de relance 1" at bounding box center [275, 266] width 439 height 17
drag, startPoint x: 433, startPoint y: 273, endPoint x: 439, endPoint y: 268, distance: 8.4
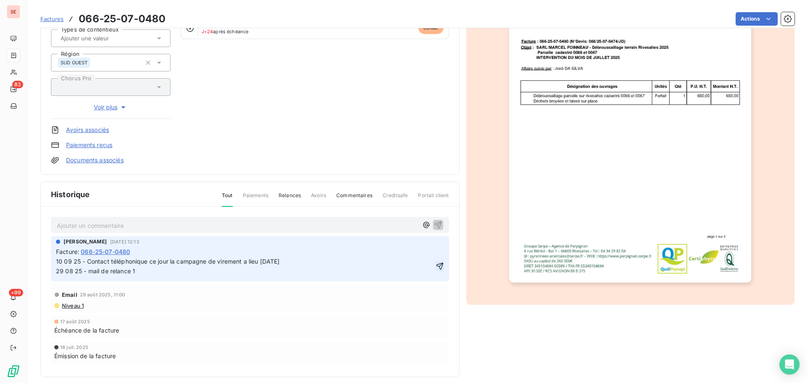
click at [432, 273] on div "10 09 25 - Contact téléphonique ce jour la campagne de virement a lieu [DATE] 2…" at bounding box center [250, 266] width 388 height 20
click at [442, 263] on span "10 09 25 - Contact téléphonique ce jour la campagne de virement a lieu [DATE] 2…" at bounding box center [329, 266] width 547 height 17
click at [441, 268] on div "[PERSON_NAME] [DATE] 12:13 Facture : [PHONE_NUMBER] 10 09 25 - Contact téléphon…" at bounding box center [250, 258] width 398 height 45
click at [438, 268] on icon "button" at bounding box center [439, 266] width 8 height 8
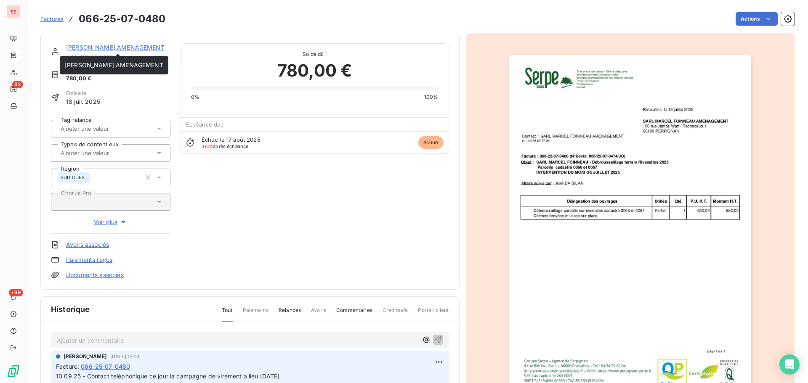
click at [133, 48] on link "[PERSON_NAME] AMENAGEMENT" at bounding box center [115, 47] width 98 height 7
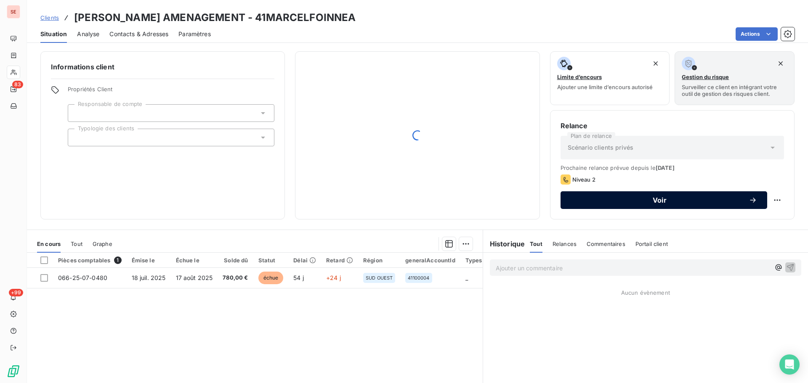
click at [686, 195] on button "Voir" at bounding box center [663, 200] width 207 height 18
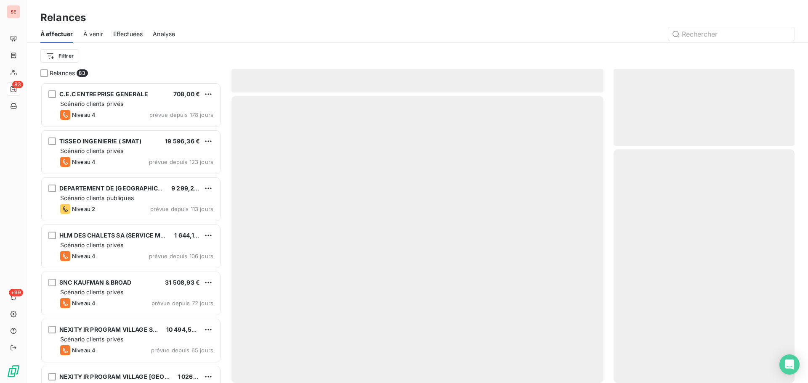
scroll to position [295, 175]
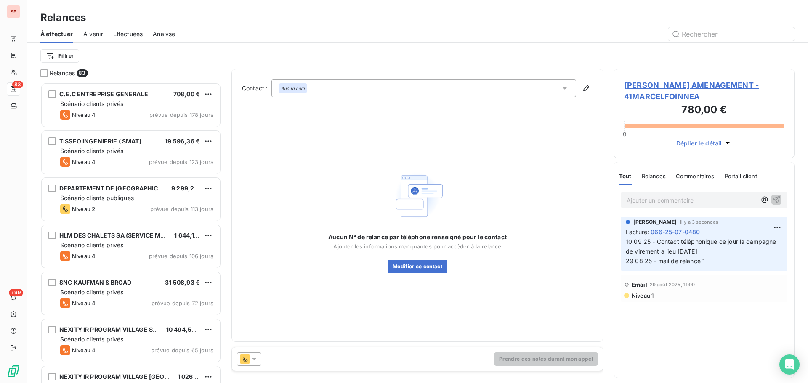
click at [468, 97] on div "Contact : Aucun nom Aucun N° de relance par téléphone renseigné pour le contact…" at bounding box center [417, 206] width 351 height 252
click at [467, 88] on div "Aucun nom" at bounding box center [423, 89] width 305 height 18
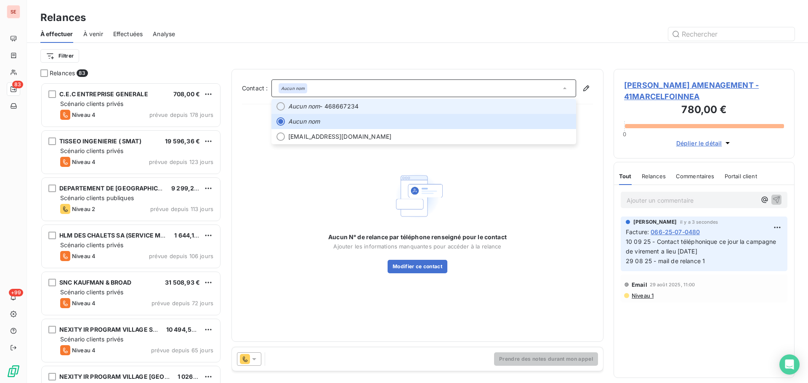
click at [438, 107] on span "Aucun nom - 468667234" at bounding box center [429, 106] width 283 height 8
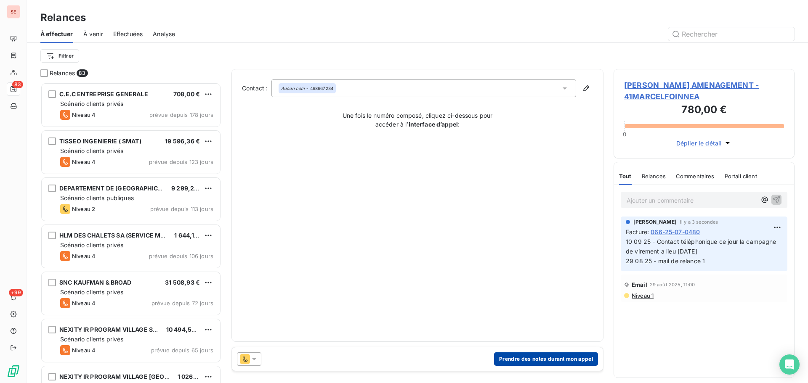
click at [558, 358] on button "Prendre des notes durant mon appel" at bounding box center [546, 359] width 104 height 13
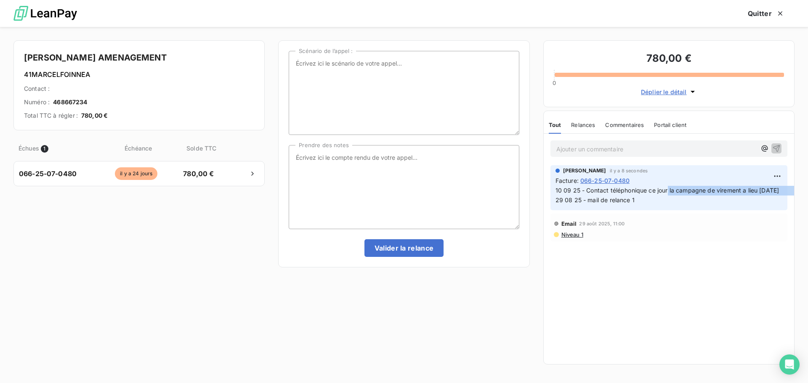
drag, startPoint x: 629, startPoint y: 199, endPoint x: 668, endPoint y: 187, distance: 40.7
click at [357, 157] on textarea "Prendre des notes" at bounding box center [404, 187] width 230 height 84
paste textarea "la campagne de virement a lieu [DATE]"
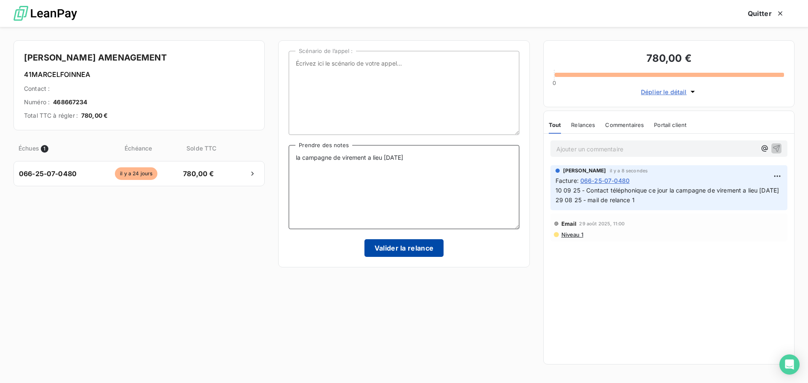
type textarea "la campagne de virement a lieu [DATE]"
click at [392, 251] on button "Valider la relance" at bounding box center [404, 248] width 80 height 18
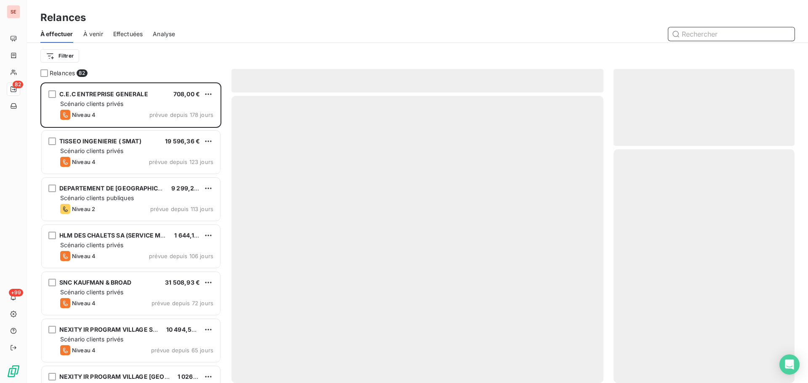
click at [117, 35] on span "Effectuées" at bounding box center [128, 34] width 30 height 8
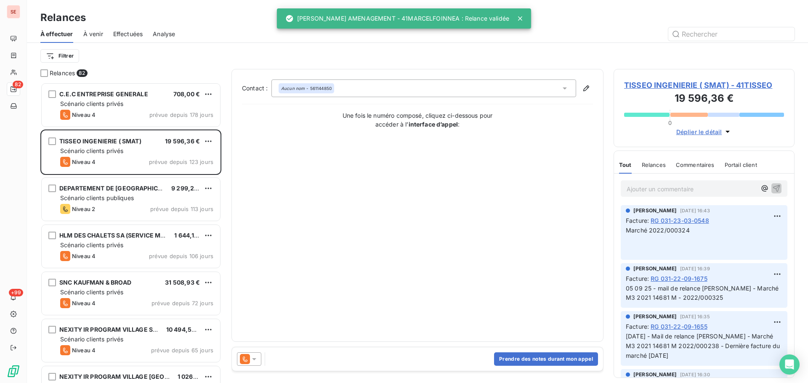
click at [118, 35] on span "Effectuées" at bounding box center [128, 34] width 30 height 8
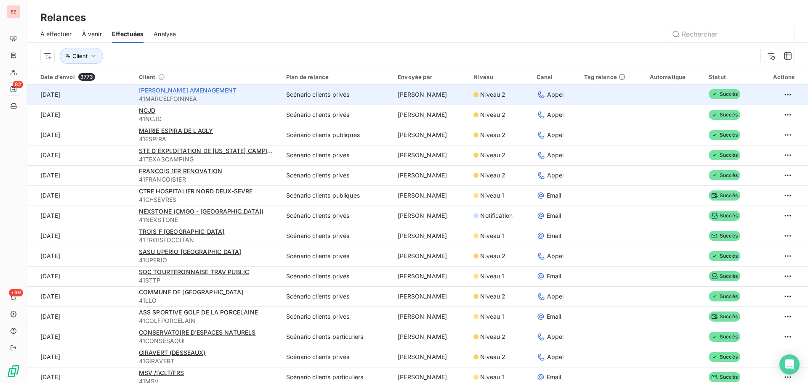
click at [167, 91] on span "[PERSON_NAME] AMENAGEMENT" at bounding box center [188, 90] width 98 height 7
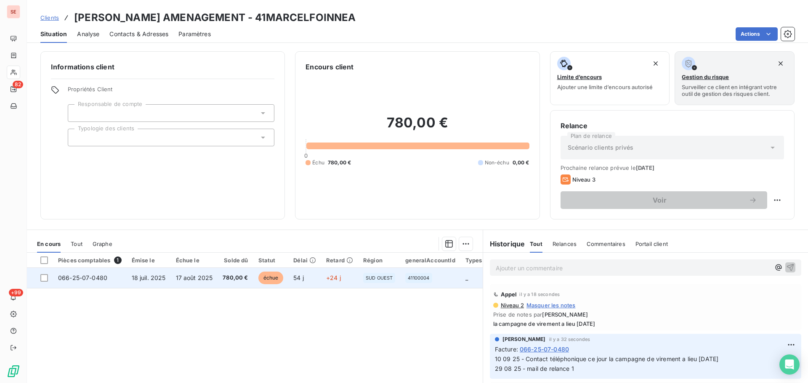
click at [213, 283] on td "17 août 2025" at bounding box center [194, 278] width 47 height 20
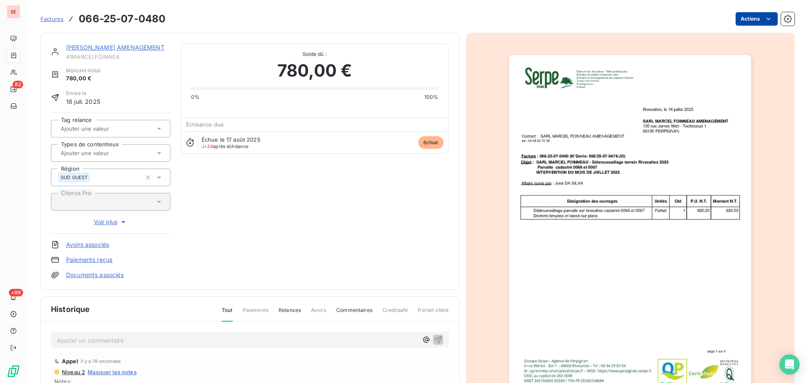
click at [754, 19] on html "SE 82 +99 Factures 066-25-07-0480 Actions [PERSON_NAME] AMENAGEMENT 41MARCELFOI…" at bounding box center [404, 191] width 808 height 383
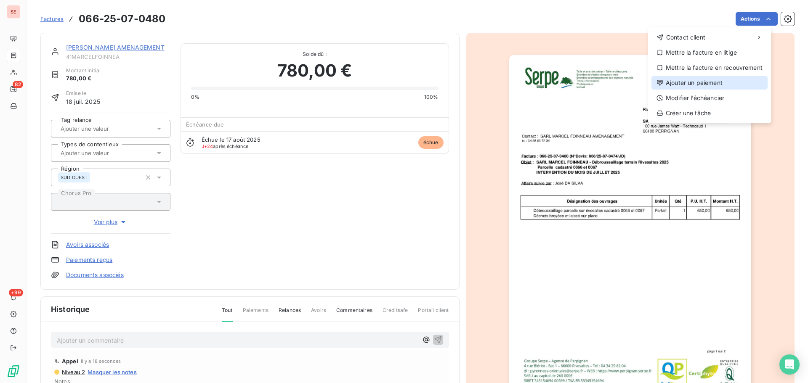
click at [717, 84] on div "Ajouter un paiement" at bounding box center [709, 82] width 116 height 13
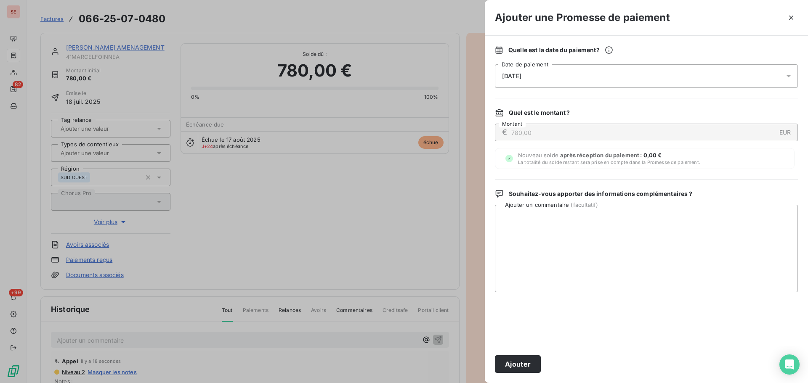
click at [669, 82] on div "[DATE]" at bounding box center [646, 76] width 303 height 24
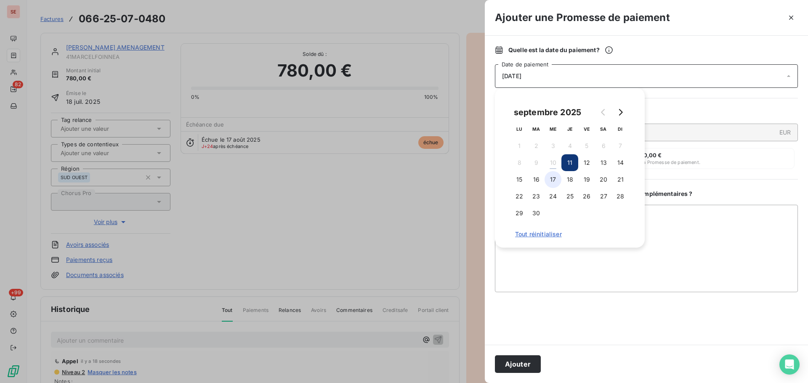
click at [548, 184] on button "17" at bounding box center [552, 179] width 17 height 17
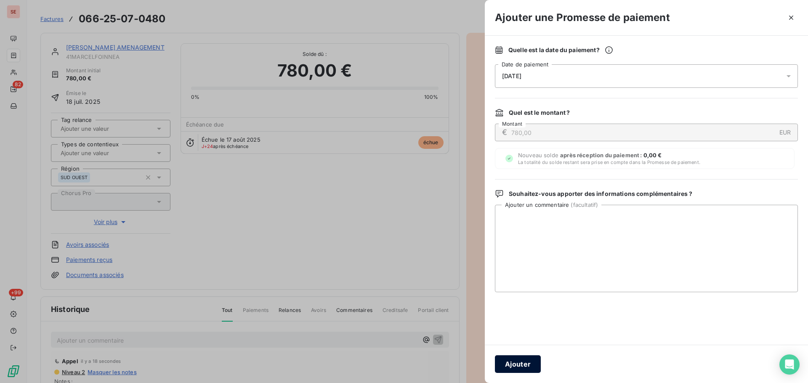
click at [517, 361] on button "Ajouter" at bounding box center [518, 365] width 46 height 18
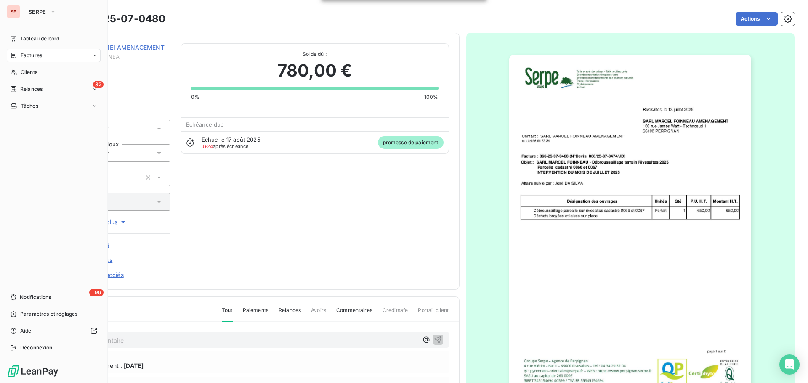
click at [37, 48] on nav "Tableau de bord Factures Clients 82 Relances Tâches" at bounding box center [54, 72] width 94 height 81
click at [45, 53] on div "Factures" at bounding box center [54, 55] width 94 height 13
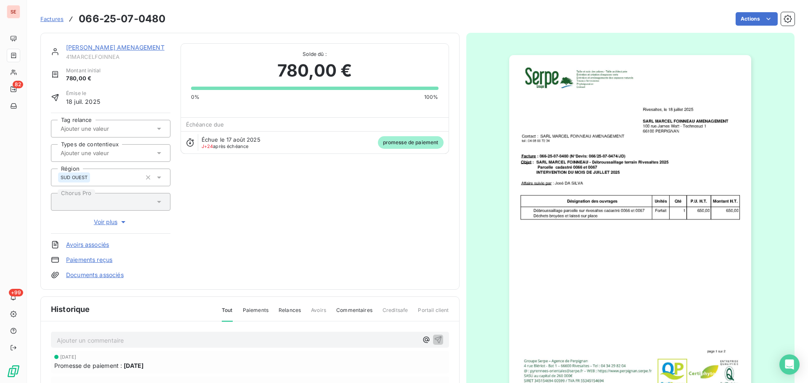
click at [247, 29] on div "[PERSON_NAME] AMENAGEMENT 41MARCELFOINNEA Montant initial 780,00 € Émise le [DA…" at bounding box center [417, 260] width 754 height 464
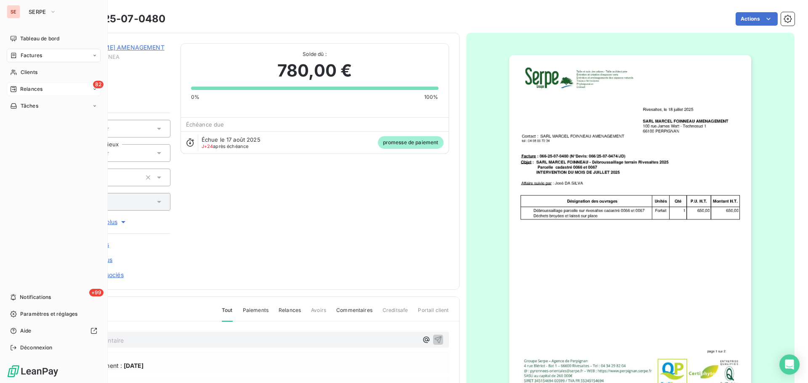
click at [44, 93] on div "82 Relances" at bounding box center [54, 88] width 94 height 13
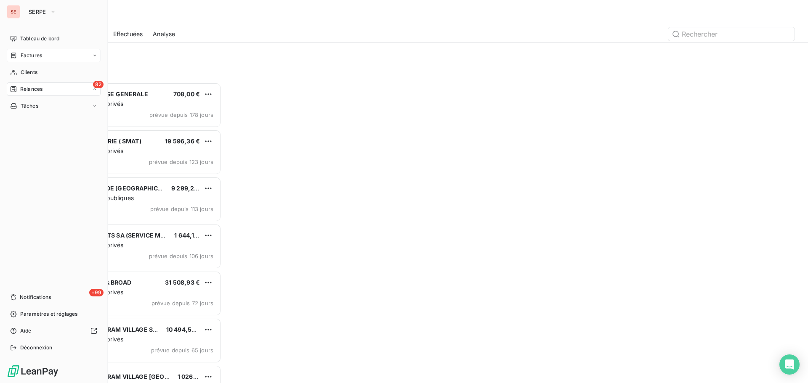
scroll to position [295, 175]
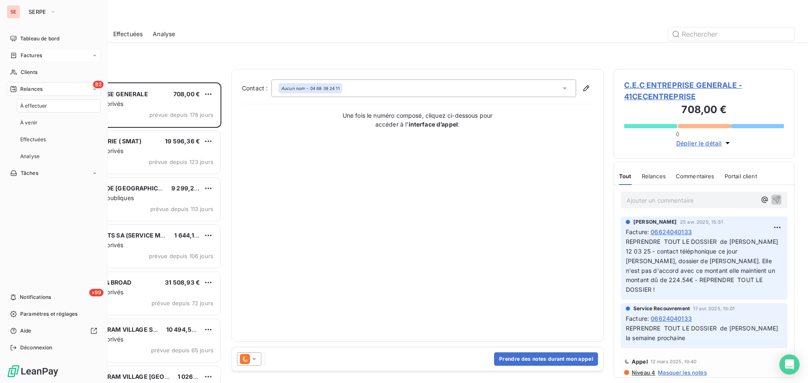
click at [50, 53] on div "Factures" at bounding box center [54, 55] width 94 height 13
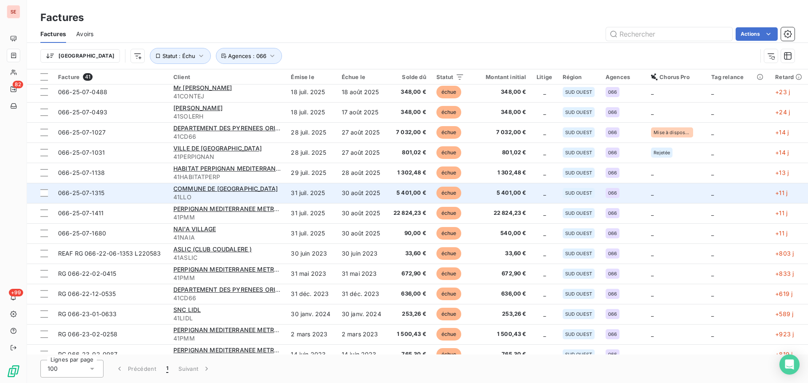
scroll to position [225, 0]
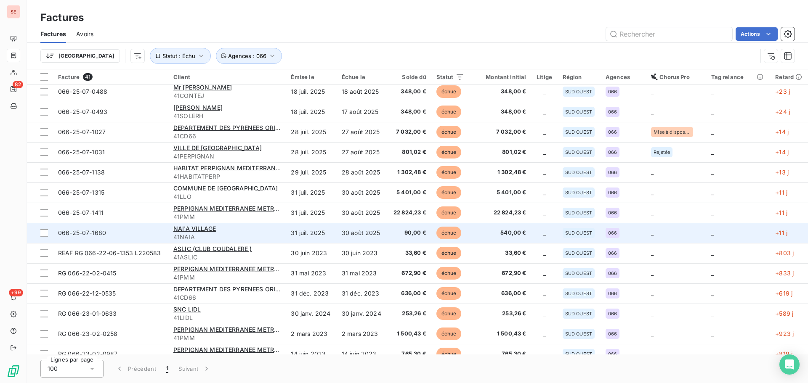
click at [411, 230] on span "90,00 €" at bounding box center [410, 233] width 34 height 8
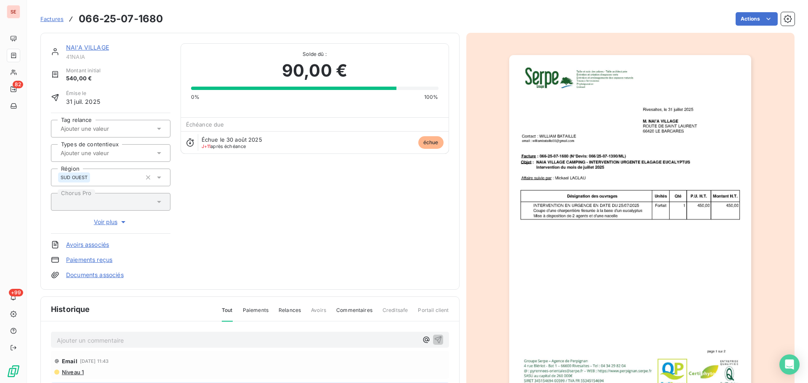
click at [96, 51] on div "NAI'A VILLAGE" at bounding box center [118, 47] width 104 height 8
click at [88, 45] on link "NAI'A VILLAGE" at bounding box center [87, 47] width 43 height 7
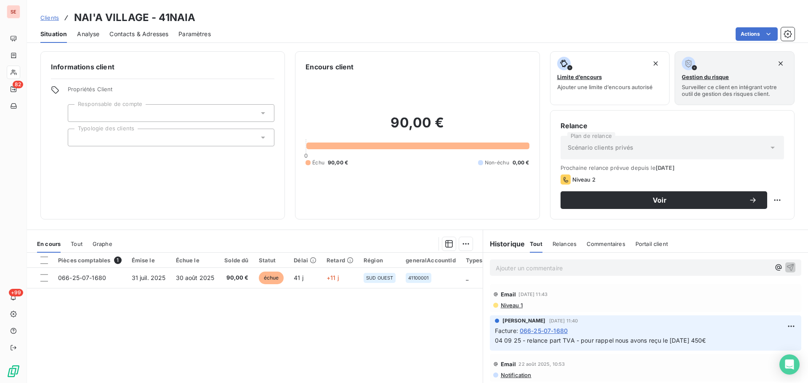
click at [140, 32] on span "Contacts & Adresses" at bounding box center [138, 34] width 59 height 8
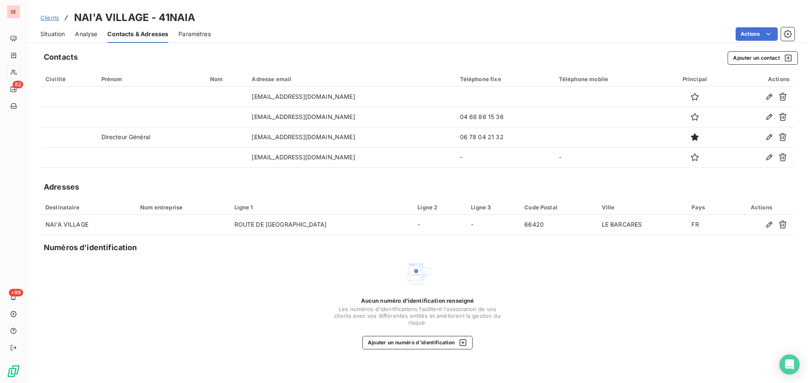
click at [63, 35] on span "Situation" at bounding box center [52, 34] width 24 height 8
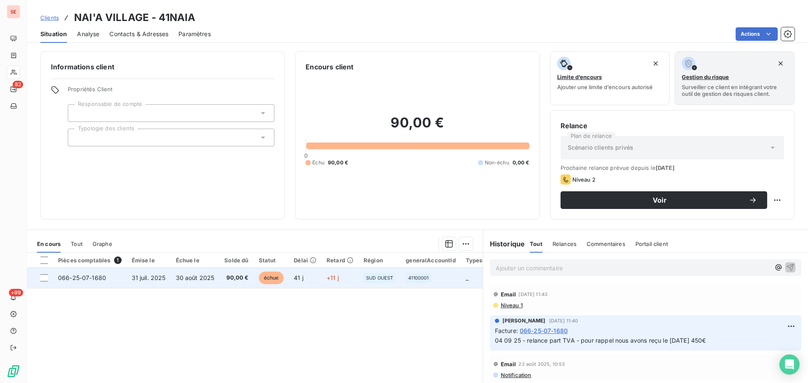
click at [181, 272] on td "30 août 2025" at bounding box center [195, 278] width 49 height 20
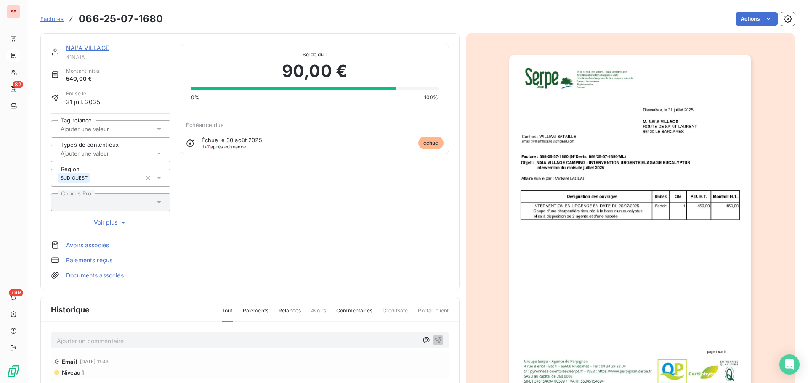
scroll to position [123, 0]
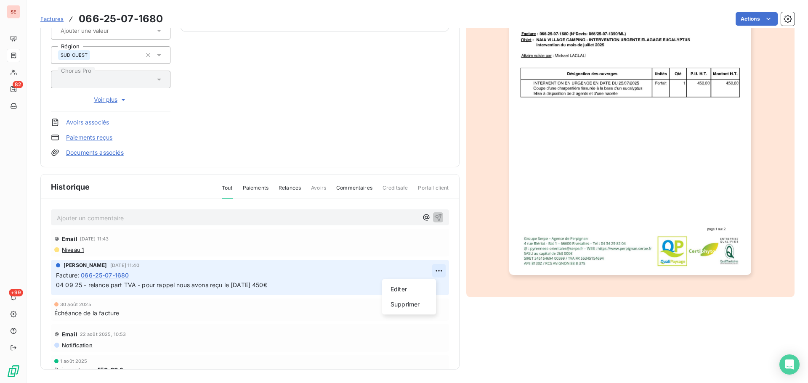
click at [432, 270] on html "SE 82 +99 Factures 066-25-07-1680 Actions NAI'A VILLAGE 41NAIA Montant initial …" at bounding box center [404, 191] width 808 height 383
click at [426, 290] on div "Editer" at bounding box center [408, 289] width 47 height 13
click at [56, 287] on div "Sabrina PEIGNE 4 sept. 2025, 11:40 Facture : 066-25-07-1680 04 09 25 - relance …" at bounding box center [250, 277] width 398 height 35
click at [56, 287] on span "04 09 25 - relance part TVA - pour rappel nous avons reçu le [DATE] 450€" at bounding box center [161, 284] width 211 height 7
click at [435, 282] on icon "button" at bounding box center [438, 285] width 7 height 7
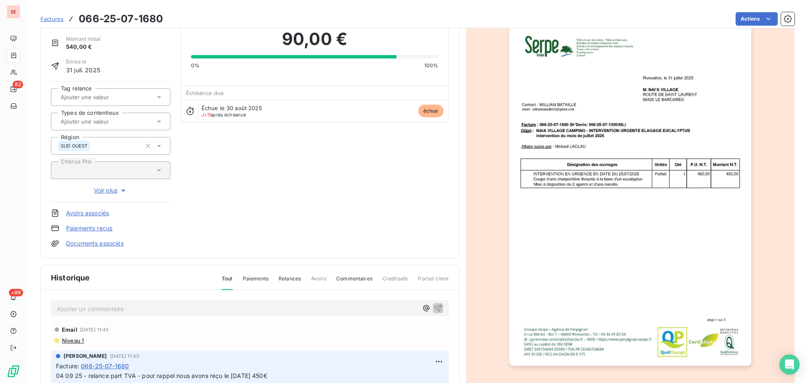
scroll to position [0, 0]
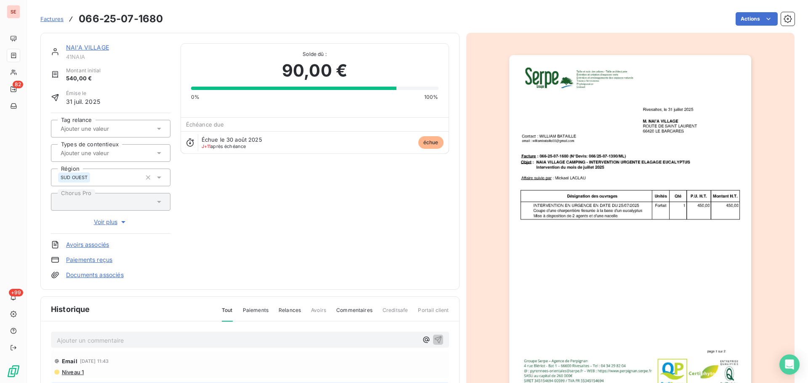
click at [91, 44] on link "NAI'A VILLAGE" at bounding box center [87, 47] width 43 height 7
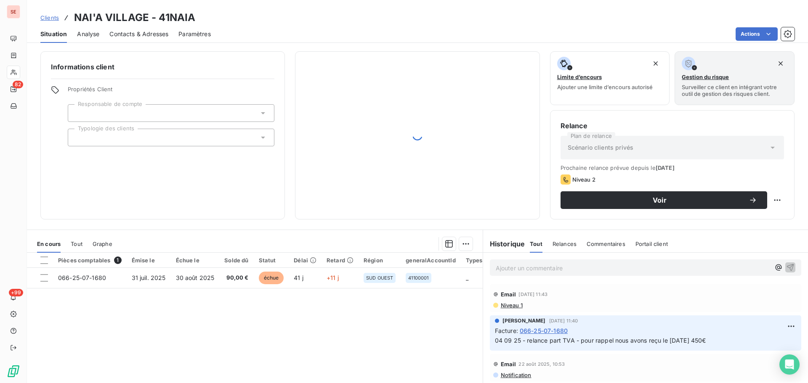
click at [127, 35] on span "Contacts & Adresses" at bounding box center [138, 34] width 59 height 8
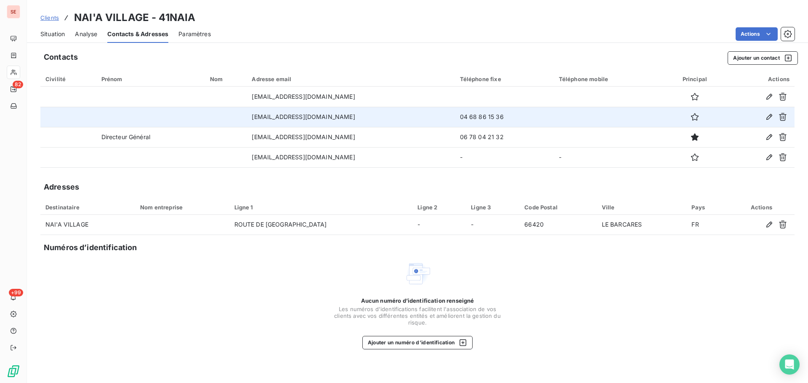
click at [483, 118] on td "04 68 86 15 36" at bounding box center [504, 117] width 99 height 20
copy td "04 68 86 15 36"
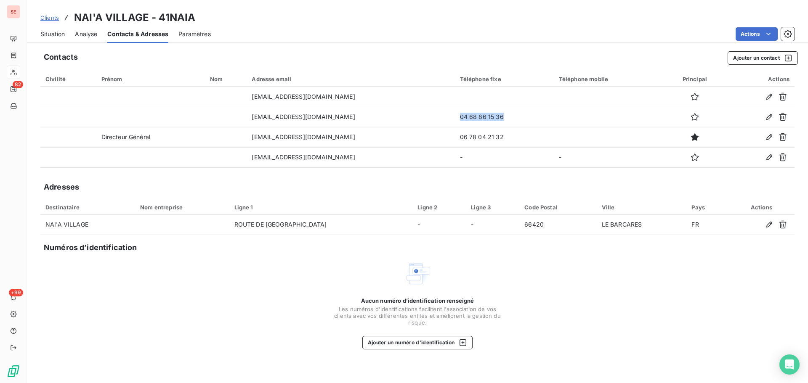
click at [60, 35] on span "Situation" at bounding box center [52, 34] width 24 height 8
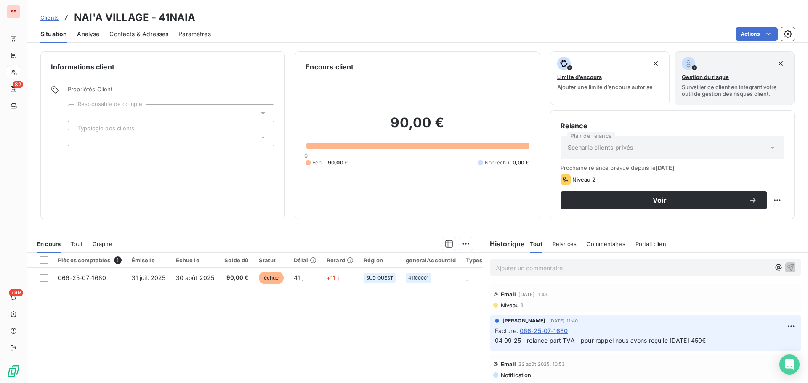
click at [127, 35] on span "Contacts & Adresses" at bounding box center [138, 34] width 59 height 8
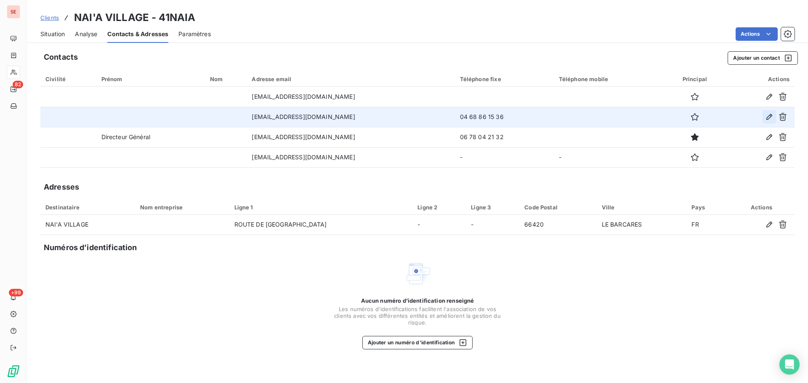
click at [768, 116] on icon "button" at bounding box center [769, 117] width 8 height 8
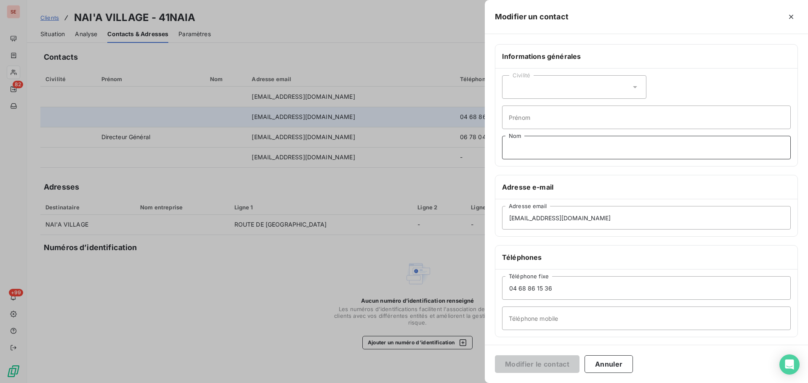
click at [560, 149] on input "Nom" at bounding box center [646, 148] width 289 height 24
type input "Taper 3"
click at [551, 369] on button "Modifier le contact" at bounding box center [537, 365] width 85 height 18
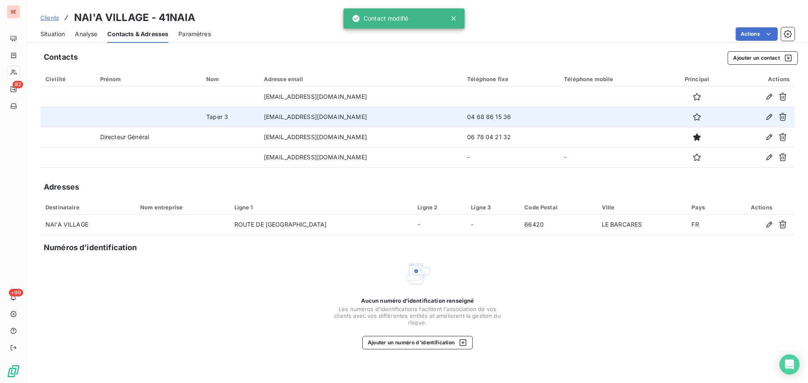
click at [57, 32] on span "Situation" at bounding box center [52, 34] width 24 height 8
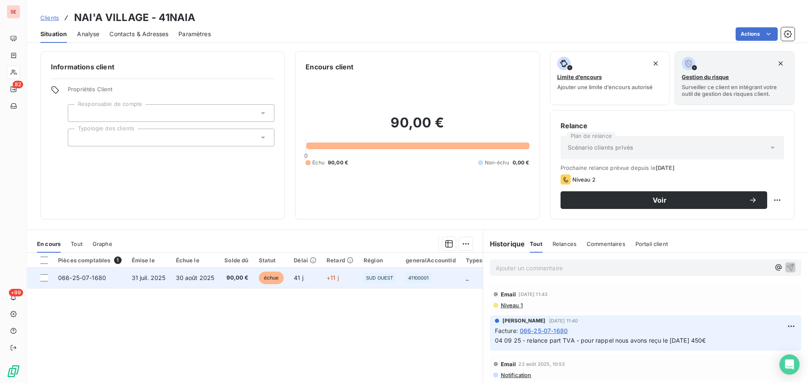
click at [202, 277] on span "30 août 2025" at bounding box center [195, 277] width 39 height 7
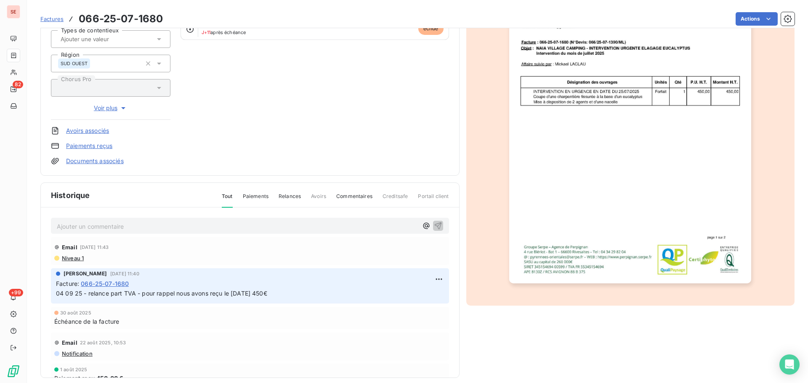
scroll to position [115, 0]
click at [433, 277] on html "SE 82 +99 Factures 066-25-07-1680 Actions NAI'A VILLAGE 41NAIA Montant initial …" at bounding box center [404, 191] width 808 height 383
click at [416, 295] on div "Editer" at bounding box center [408, 296] width 47 height 13
click at [56, 294] on span "04 09 25 - relance part TVA - pour rappel nous avons reçu le [DATE] 450€" at bounding box center [161, 292] width 211 height 7
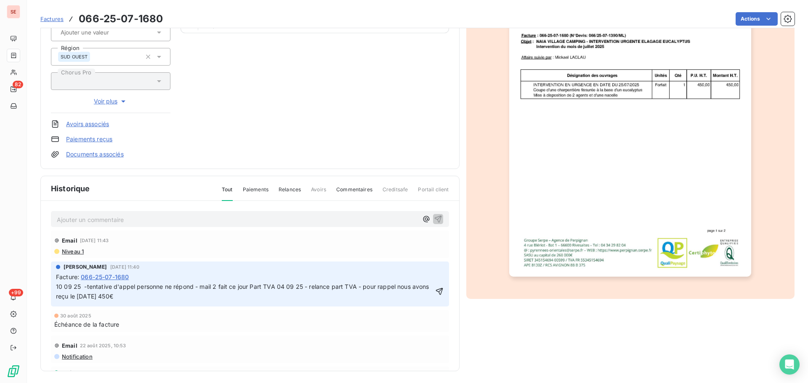
scroll to position [123, 0]
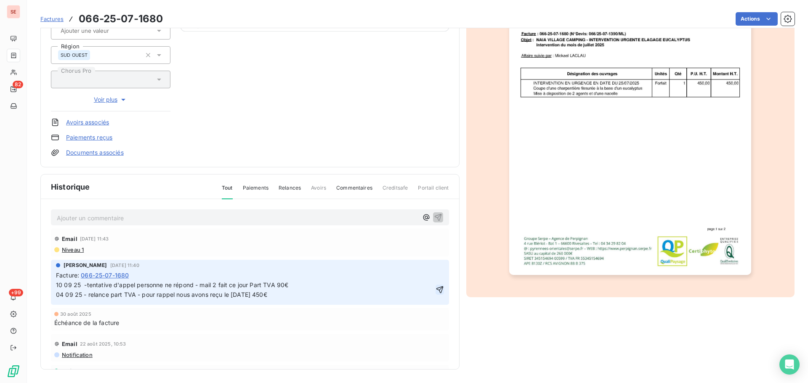
click at [435, 289] on icon "button" at bounding box center [439, 290] width 8 height 8
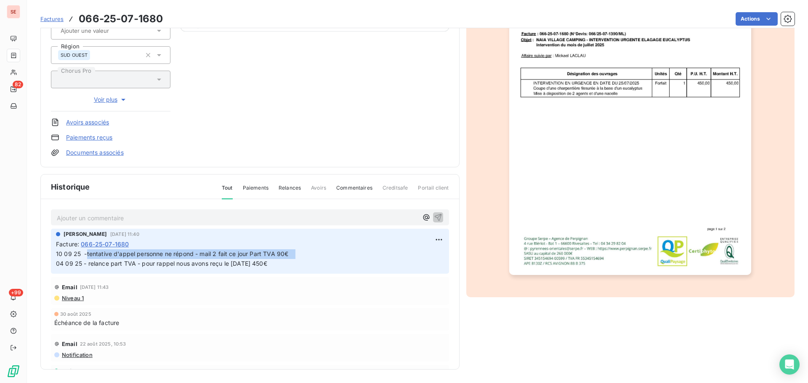
drag, startPoint x: 295, startPoint y: 254, endPoint x: 88, endPoint y: 255, distance: 207.0
click at [88, 255] on span "10 09 25 -tentative d'appel personne ne répond - mail 2 fait ce jour Part TVA 9…" at bounding box center [252, 258] width 393 height 17
copy span "tentative d'appel personne ne répond - mail 2 fait ce jour Part TVA 90€"
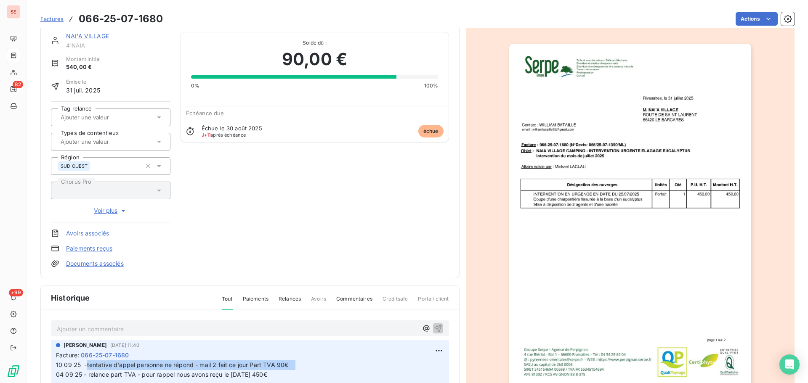
scroll to position [0, 0]
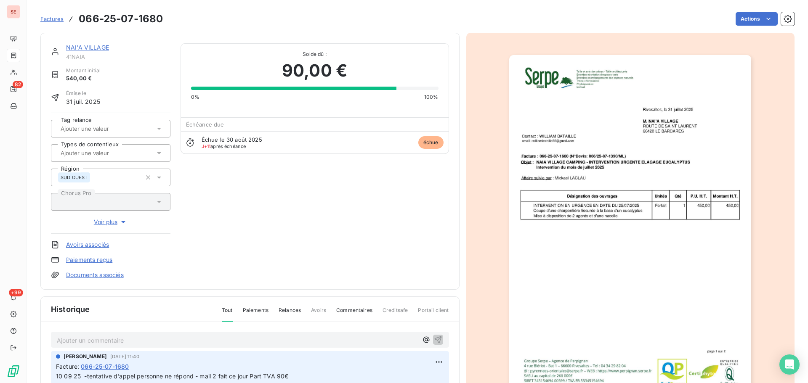
click at [87, 47] on link "NAI'A VILLAGE" at bounding box center [87, 47] width 43 height 7
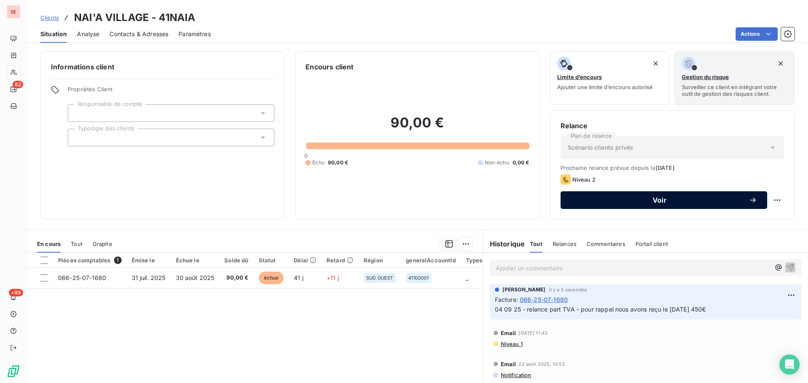
click at [700, 200] on span "Voir" at bounding box center [660, 200] width 178 height 7
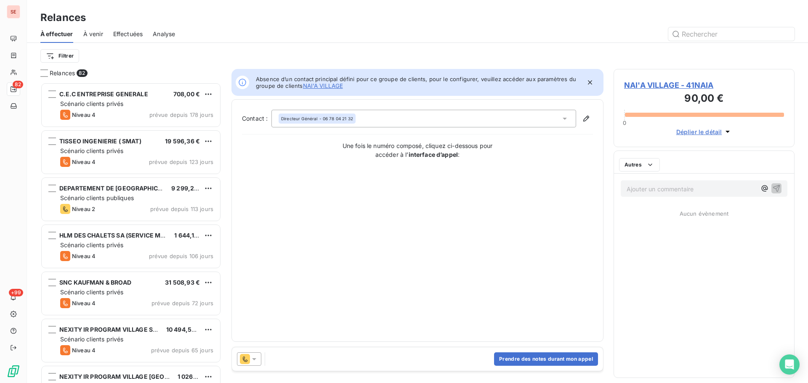
scroll to position [295, 175]
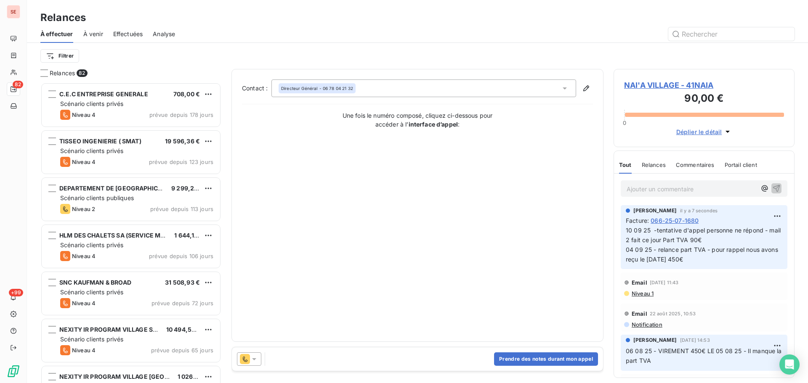
click at [454, 89] on div "Directeur Général - 06 78 04 21 32" at bounding box center [423, 89] width 305 height 18
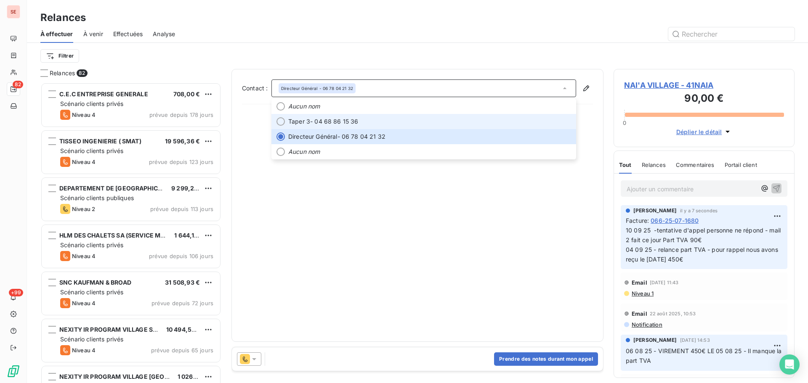
click at [407, 119] on span "Taper 3 - 04 68 86 15 36" at bounding box center [429, 121] width 283 height 8
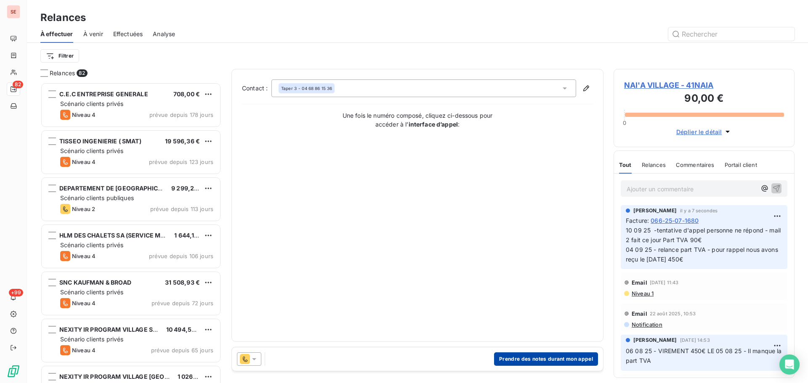
click at [528, 361] on button "Prendre des notes durant mon appel" at bounding box center [546, 359] width 104 height 13
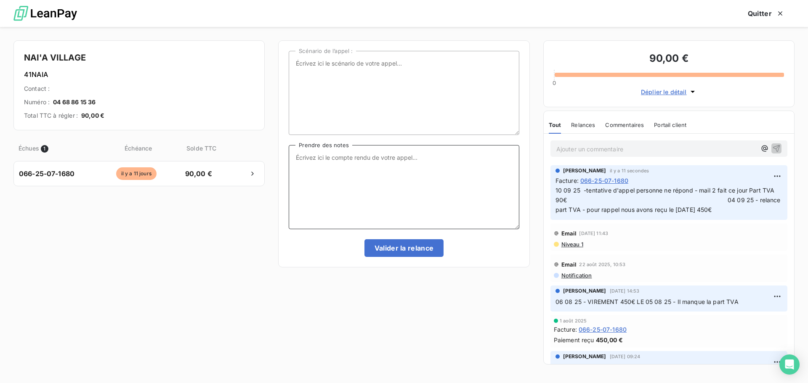
paste textarea "tentative d'appel personne ne répond - mail 2 fait ce jour Part TVA 90€"
type textarea "tentative d'appel personne ne répond - mail 2 fait ce jour Part TVA 90€"
click at [417, 250] on button "Valider la relance" at bounding box center [404, 248] width 80 height 18
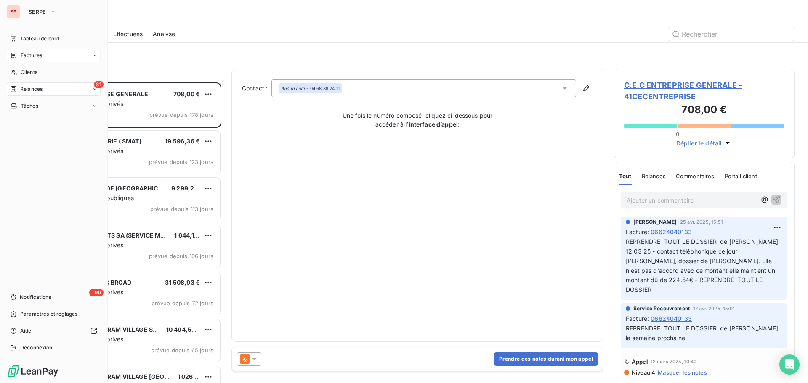
click at [24, 54] on span "Factures" at bounding box center [31, 56] width 21 height 8
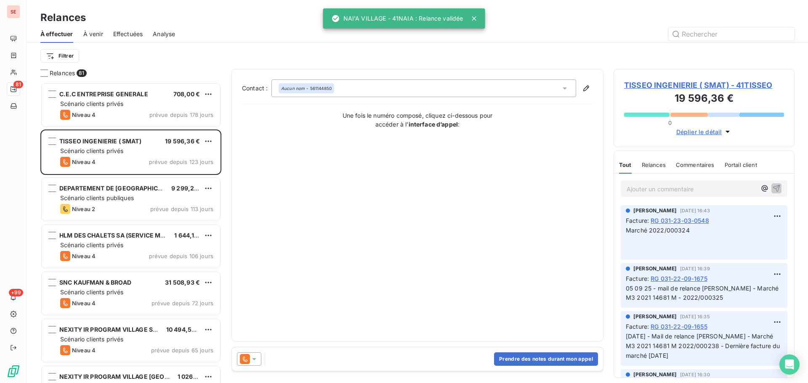
scroll to position [295, 175]
click at [126, 37] on span "Effectuées" at bounding box center [128, 34] width 30 height 8
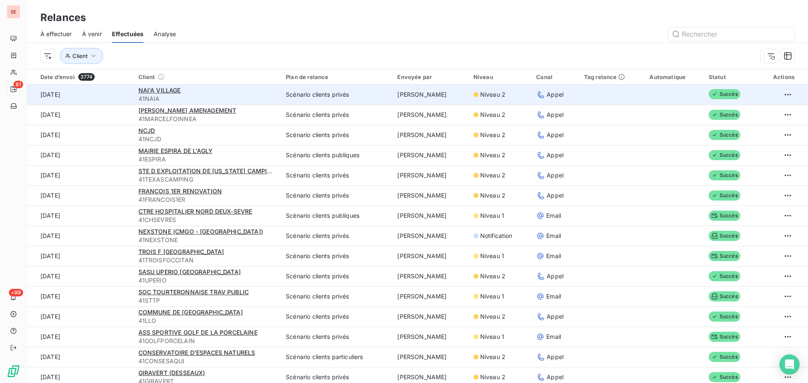
click at [184, 91] on div "NAI'A VILLAGE" at bounding box center [207, 90] width 138 height 8
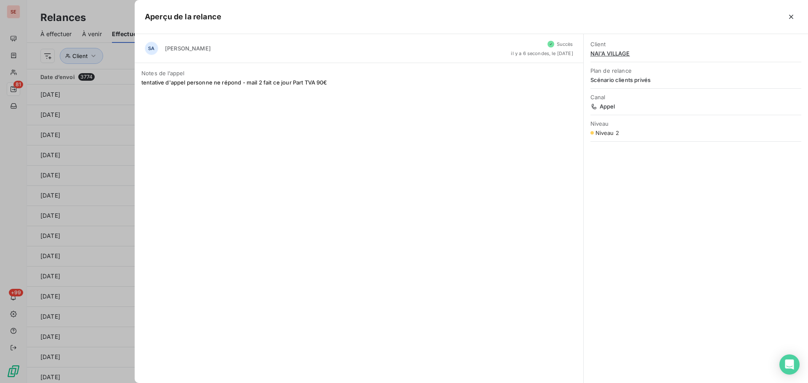
click at [610, 56] on span "NAI'A VILLAGE" at bounding box center [695, 53] width 211 height 7
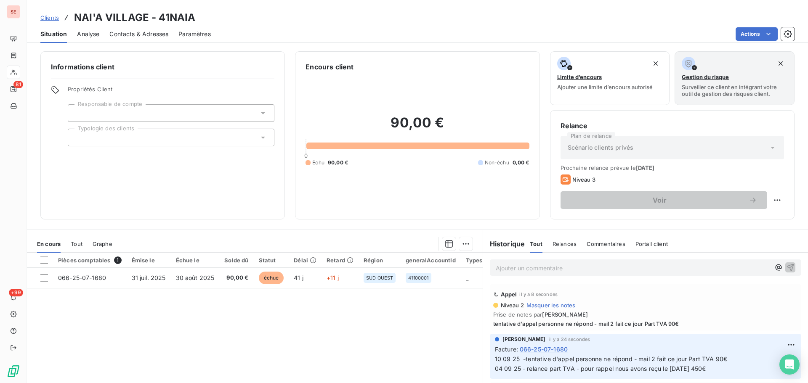
scroll to position [112, 0]
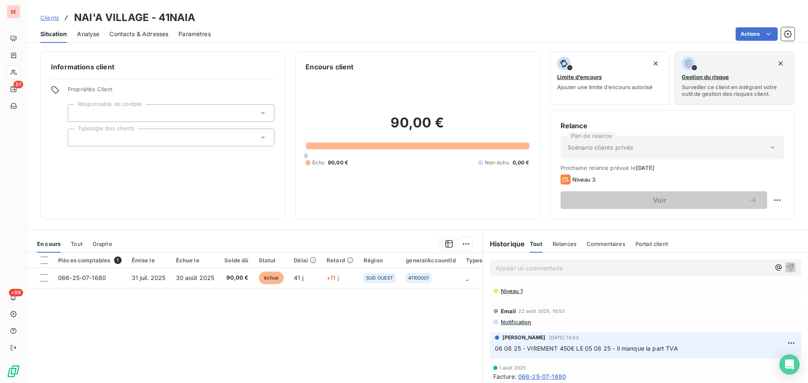
click at [510, 292] on span "Niveau 1" at bounding box center [511, 291] width 23 height 7
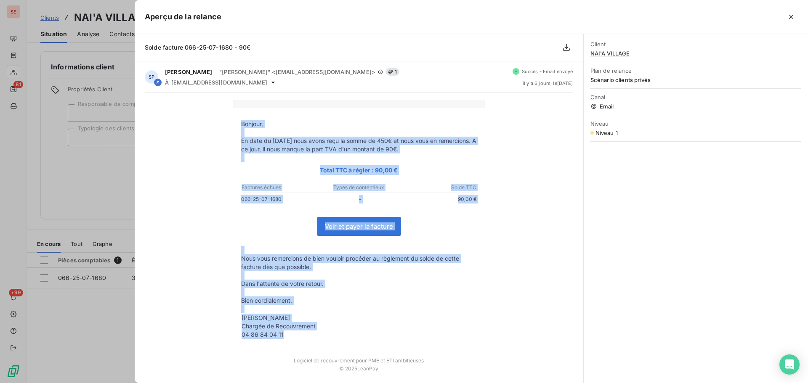
drag, startPoint x: 239, startPoint y: 124, endPoint x: 344, endPoint y: 338, distance: 239.0
click at [344, 338] on tbody "Bonjour, En date du 1er août 2025 nous avons reçu la somme de 450€ et nous vous…" at bounding box center [359, 230] width 252 height 221
copy tbody "Bonjour, En date du 1er août 2025 nous avons reçu la somme de 450€ et nous vous…"
click at [787, 13] on icon "button" at bounding box center [791, 17] width 8 height 8
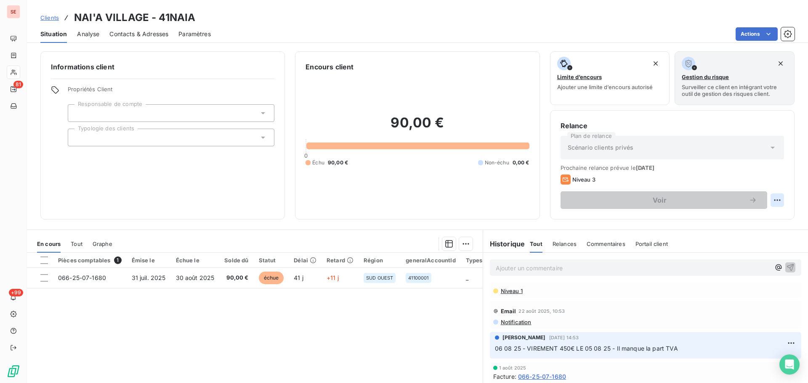
click at [773, 199] on html "SE 81 +99 Clients NAI'A VILLAGE - 41NAIA Situation Analyse Contacts & Adresses …" at bounding box center [404, 191] width 808 height 383
click at [738, 214] on div "Replanifier cette action" at bounding box center [735, 218] width 75 height 13
select select "8"
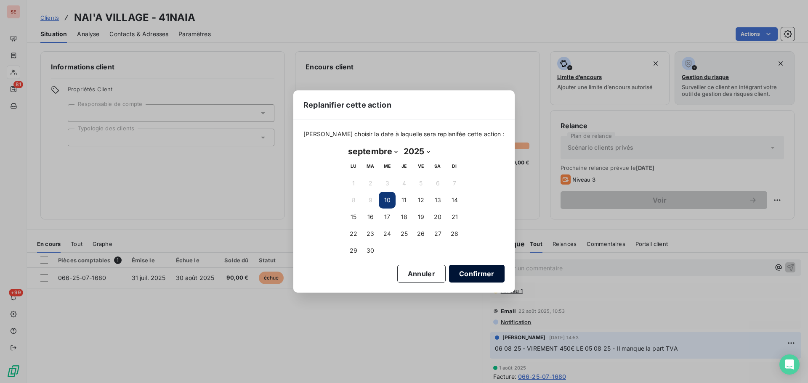
click at [451, 275] on button "Confirmer" at bounding box center [477, 274] width 56 height 18
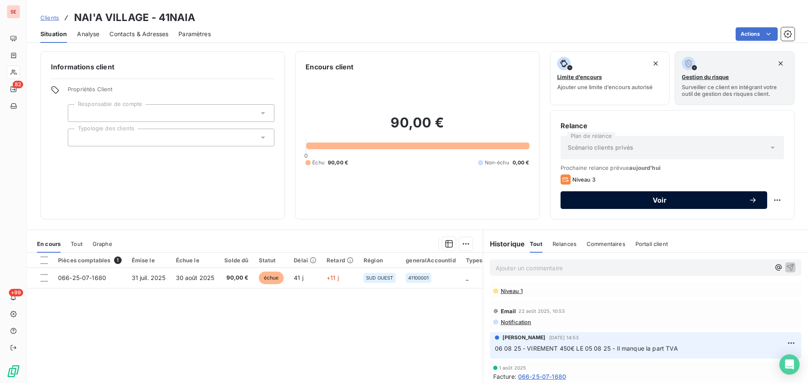
click at [668, 202] on span "Voir" at bounding box center [660, 200] width 178 height 7
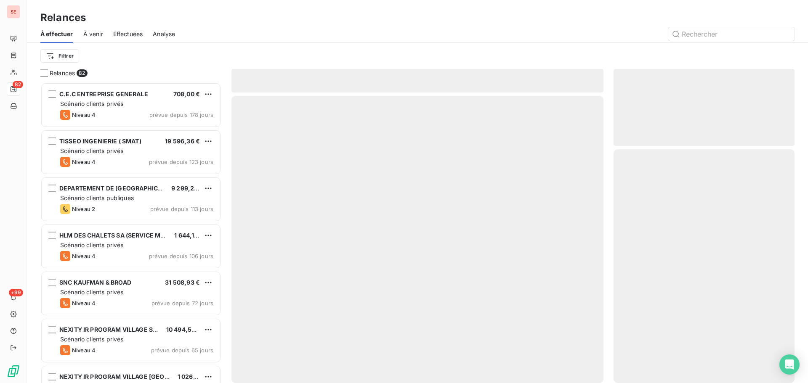
scroll to position [295, 175]
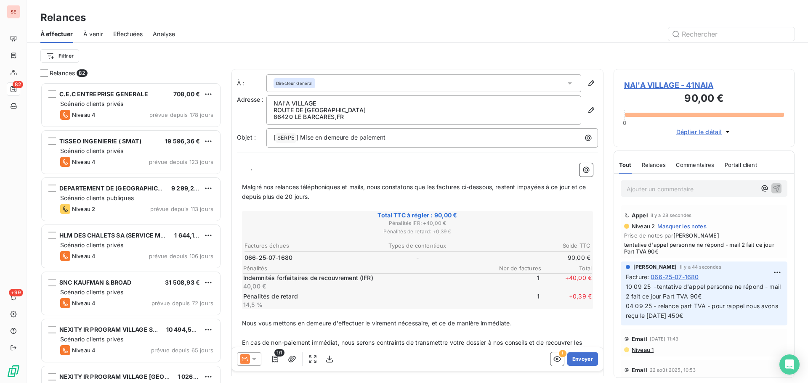
click at [256, 356] on icon at bounding box center [254, 359] width 8 height 8
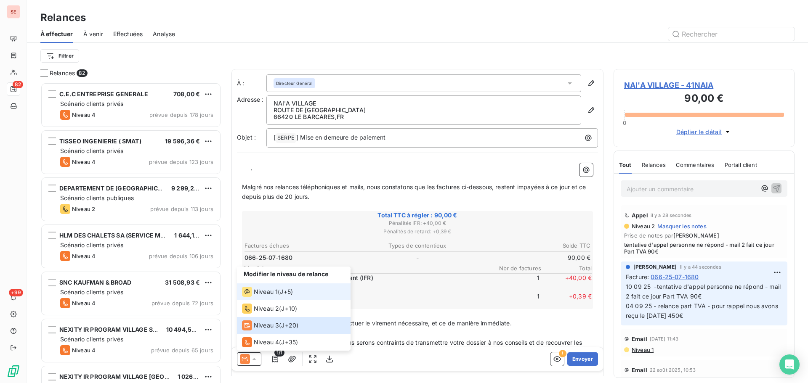
click at [276, 295] on span "Niveau 1" at bounding box center [266, 292] width 24 height 8
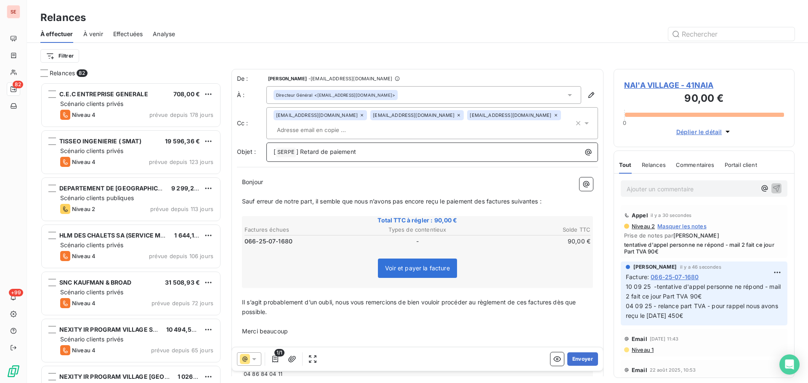
click at [350, 150] on span "] Retard de paiement" at bounding box center [326, 151] width 60 height 7
click at [412, 96] on div "Directeur Général <sebastien.guillaudeux@ysidis.com>" at bounding box center [423, 95] width 315 height 18
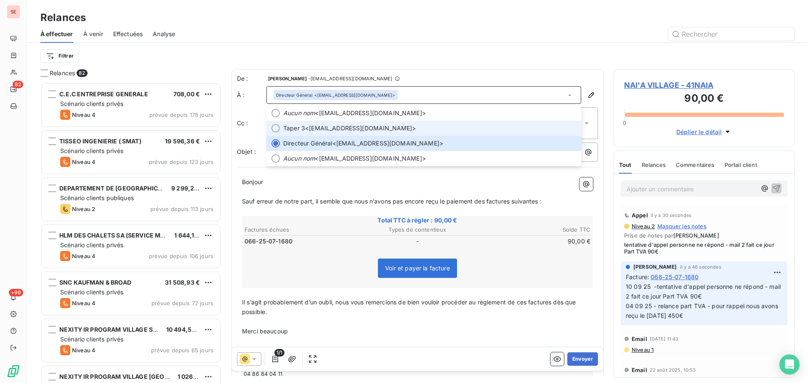
click at [393, 129] on span "Taper 3 <comptabilite@naia-village.com>" at bounding box center [429, 128] width 293 height 8
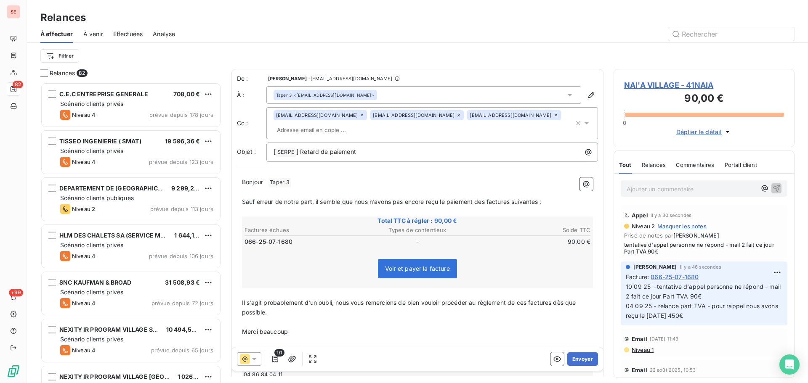
click at [456, 114] on icon at bounding box center [458, 115] width 5 height 5
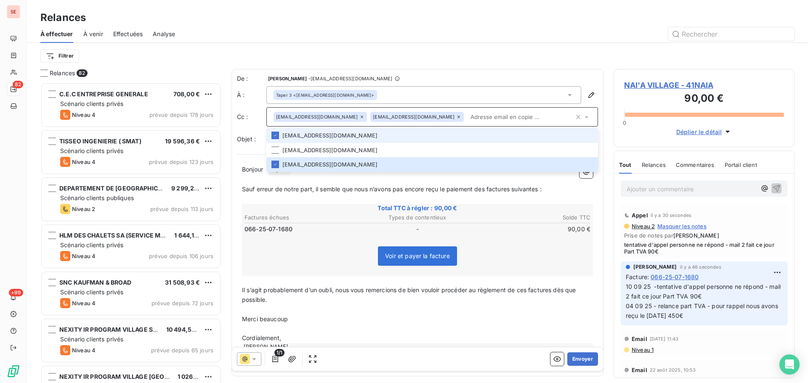
click at [456, 117] on icon at bounding box center [458, 116] width 5 height 5
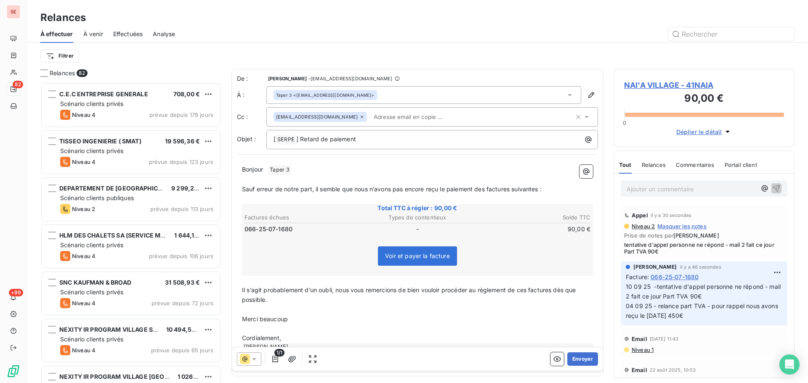
click at [359, 117] on icon at bounding box center [361, 116] width 5 height 5
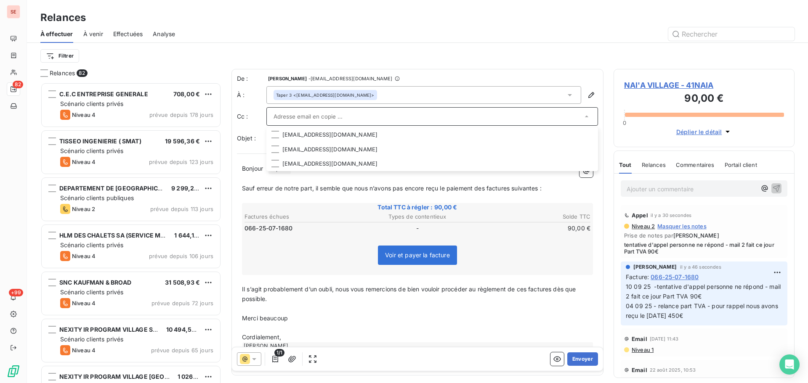
click at [293, 198] on p "﻿" at bounding box center [417, 199] width 351 height 10
drag, startPoint x: 365, startPoint y: 137, endPoint x: 259, endPoint y: 135, distance: 105.6
click at [260, 135] on div "Objet : [ SERPE ﻿ ] Retard de paiement" at bounding box center [417, 138] width 361 height 19
click at [284, 168] on span "Taper 3 ﻿" at bounding box center [279, 170] width 22 height 10
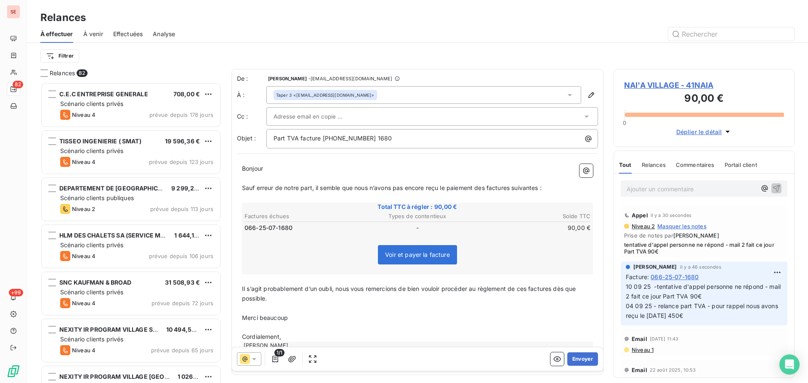
click at [313, 174] on p "﻿" at bounding box center [417, 179] width 351 height 10
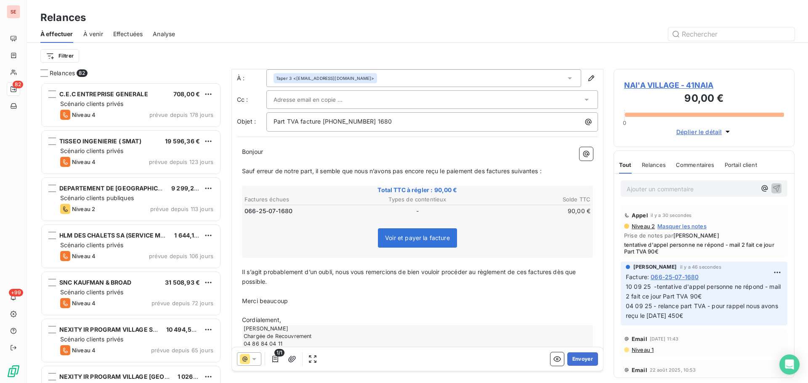
scroll to position [34, 0]
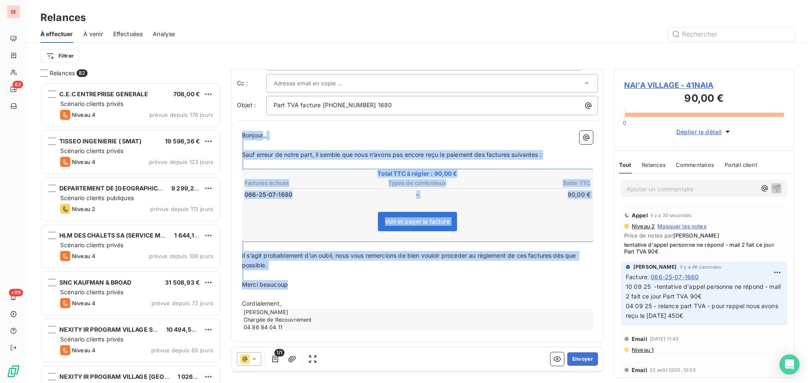
drag, startPoint x: 304, startPoint y: 287, endPoint x: 235, endPoint y: 134, distance: 167.6
click at [235, 134] on div "De : Sabrina PEIGNE - peigne@serpe.fr À : Taper 3 <comptabilite@naia-village.co…" at bounding box center [417, 189] width 372 height 306
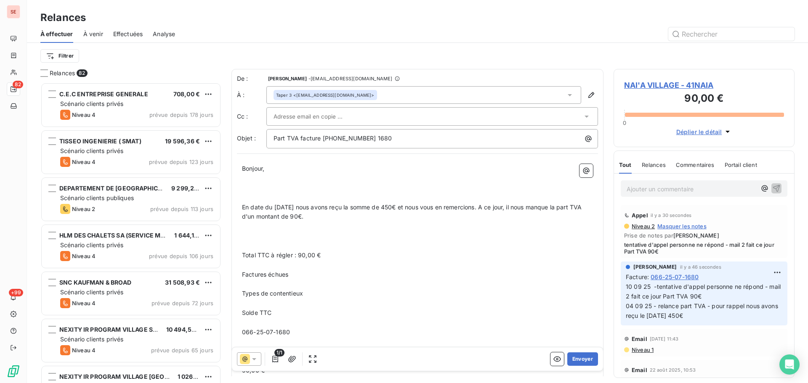
click at [305, 224] on p "﻿" at bounding box center [417, 227] width 351 height 10
click at [244, 207] on span "En date du 1er août 2025 nous avons reçu la somme de 450€ et nous vous en remer…" at bounding box center [413, 212] width 342 height 17
click at [242, 185] on div "Bonjour, ﻿ ﻿ En date du 1er août 2025 nous avons reçu la somme de 450€ et nous …" at bounding box center [417, 382] width 361 height 447
click at [254, 186] on p at bounding box center [417, 188] width 351 height 10
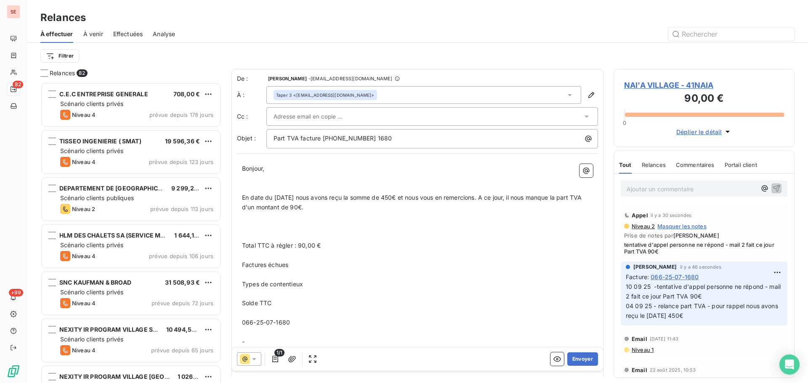
click at [249, 184] on p "﻿" at bounding box center [417, 188] width 351 height 10
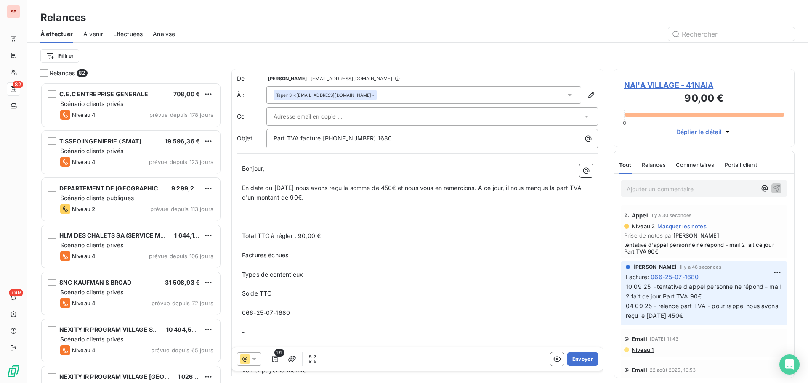
click at [244, 187] on span "En date du 1er août 2025 nous avons reçu la somme de 450€ et nous vous en remer…" at bounding box center [413, 192] width 342 height 17
click at [243, 186] on span "En date du 1er août 2025 nous avons reçu la somme de 450€ et nous vous en remer…" at bounding box center [413, 192] width 342 height 17
click at [385, 187] on span "Je reviens vers vous car votre compte fait appara^tre un solde En date du 1er a…" at bounding box center [413, 192] width 342 height 17
drag, startPoint x: 385, startPoint y: 187, endPoint x: 383, endPoint y: 183, distance: 4.3
click at [419, 187] on span "Je reviens vers vous car votre compte fait apparaître un solde En date du 1er a…" at bounding box center [412, 192] width 340 height 17
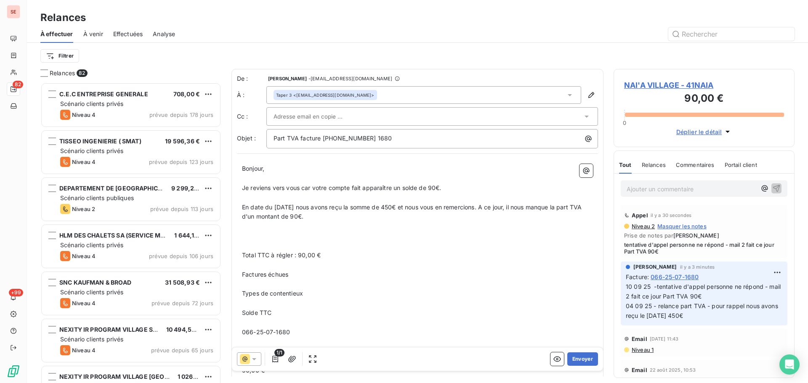
click at [500, 207] on span "En date du 1er août 2025 nous avons reçu la somme de 450€ et nous vous en remer…" at bounding box center [413, 212] width 342 height 17
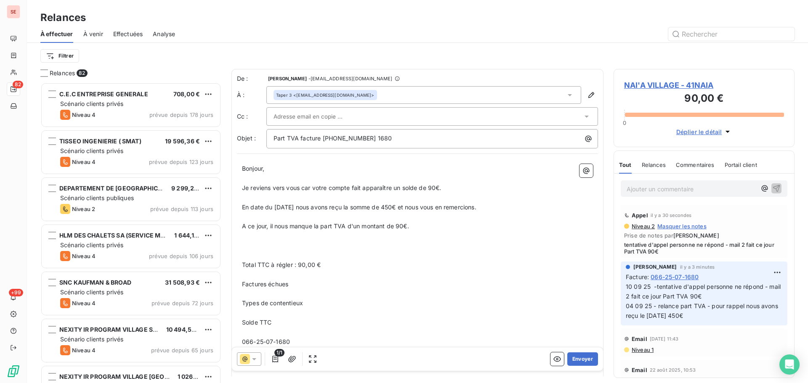
click at [284, 251] on p "﻿" at bounding box center [417, 256] width 351 height 10
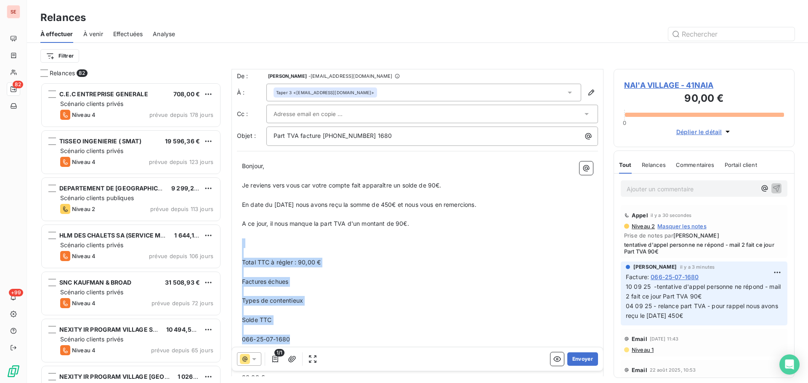
drag, startPoint x: 295, startPoint y: 338, endPoint x: 236, endPoint y: 239, distance: 115.3
click at [236, 239] on div "De : Sabrina PEIGNE - peigne@serpe.fr À : Taper 3 <comptabilite@naia-village.co…" at bounding box center [417, 342] width 372 height 552
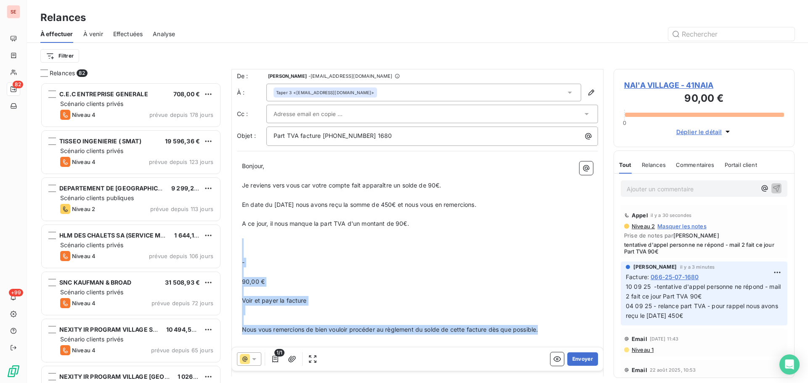
drag, startPoint x: 544, startPoint y: 329, endPoint x: 244, endPoint y: 245, distance: 311.4
click at [244, 245] on div "Bonjour, ﻿ Je reviens vers vous car votre compte fait apparaître un solde de 90…" at bounding box center [417, 337] width 351 height 350
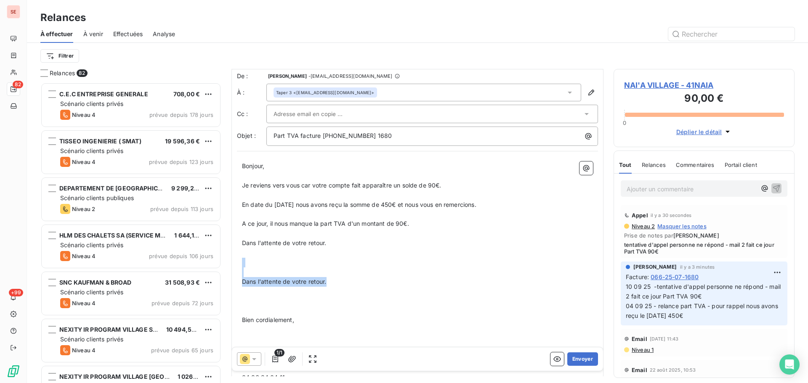
drag, startPoint x: 329, startPoint y: 281, endPoint x: 238, endPoint y: 263, distance: 92.9
click at [238, 263] on div "Bonjour, ﻿ Je reviens vers vous car votre compte fait apparaître un solde de 90…" at bounding box center [417, 293] width 361 height 273
click at [248, 273] on p "﻿" at bounding box center [417, 273] width 351 height 10
click at [256, 257] on p "﻿" at bounding box center [417, 253] width 351 height 10
click at [257, 271] on p "﻿" at bounding box center [417, 273] width 351 height 10
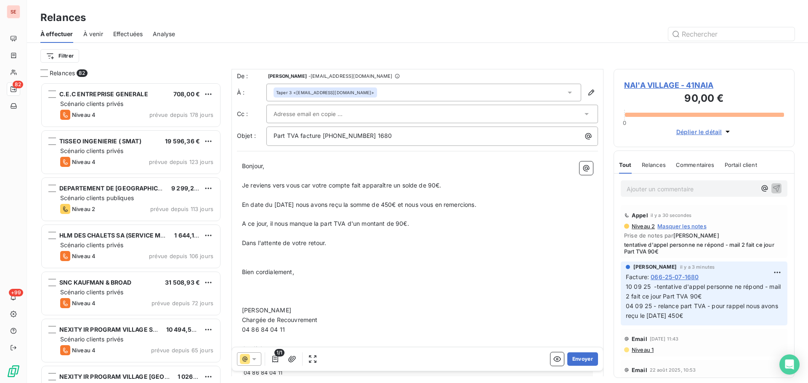
click at [269, 258] on p at bounding box center [417, 263] width 351 height 10
click at [258, 288] on p at bounding box center [417, 292] width 351 height 10
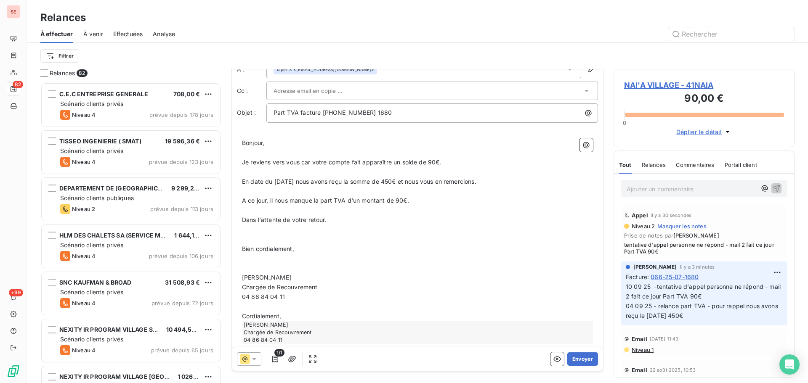
scroll to position [39, 0]
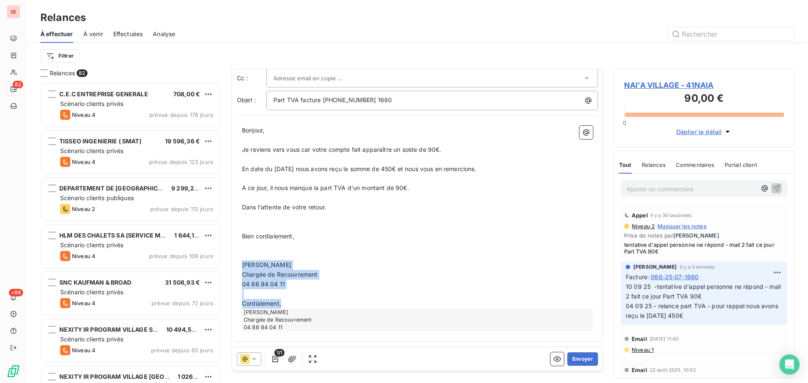
drag, startPoint x: 294, startPoint y: 300, endPoint x: 241, endPoint y: 265, distance: 64.3
click at [241, 265] on div "Bonjour, ﻿ Je reviens vers vous car votre compte fait apparaître un solde de 90…" at bounding box center [417, 229] width 361 height 216
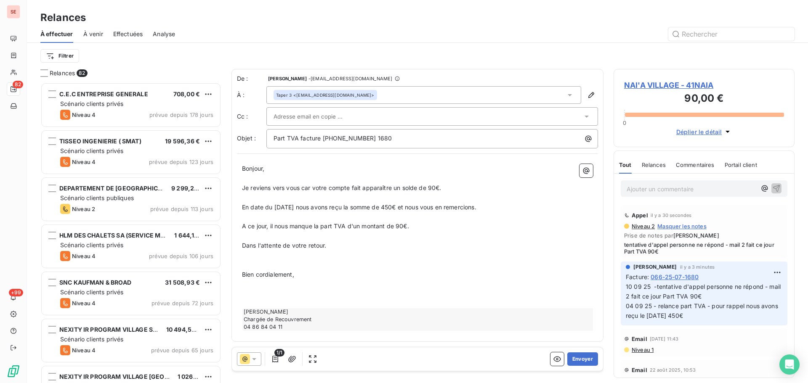
scroll to position [0, 0]
click at [297, 358] on button "button" at bounding box center [291, 359] width 13 height 13
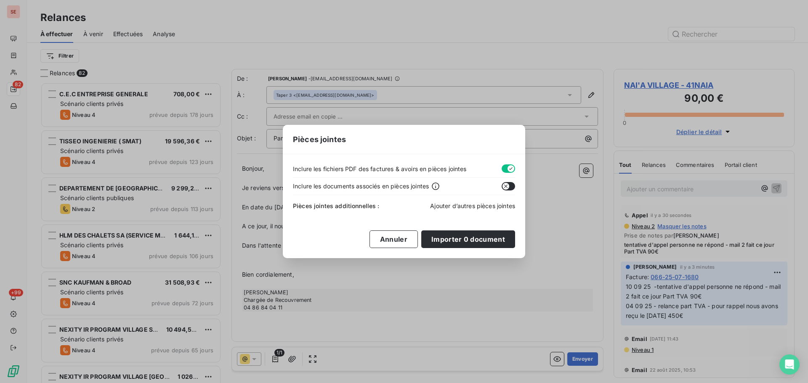
click at [490, 205] on span "Ajouter d’autres pièces jointes" at bounding box center [472, 205] width 85 height 7
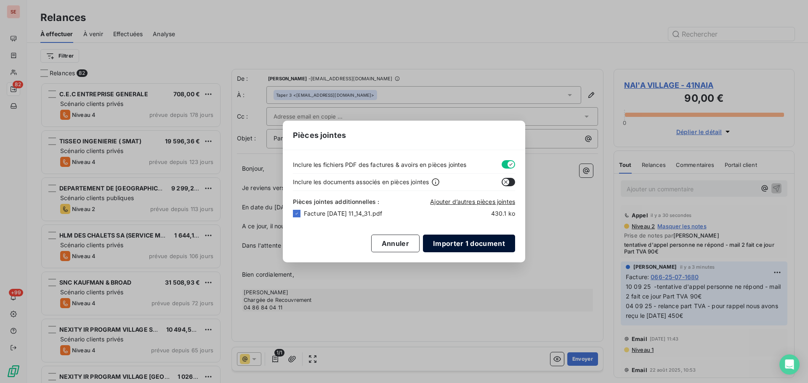
click at [448, 244] on button "Importer 1 document" at bounding box center [469, 244] width 92 height 18
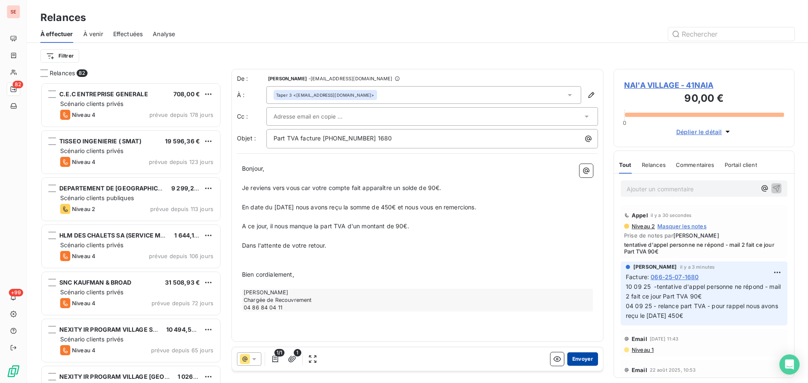
click at [588, 354] on button "Envoyer" at bounding box center [582, 359] width 31 height 13
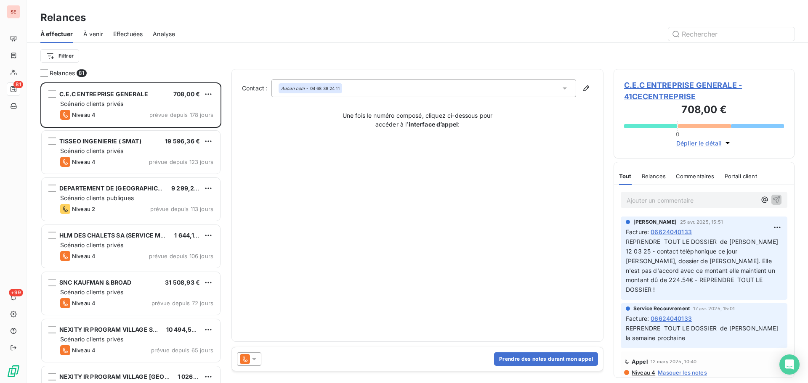
click at [125, 38] on span "Effectuées" at bounding box center [128, 34] width 30 height 8
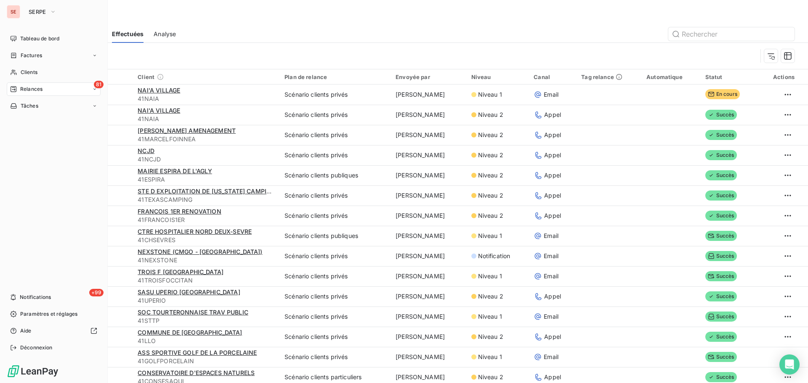
click at [37, 92] on span "Relances" at bounding box center [31, 89] width 22 height 8
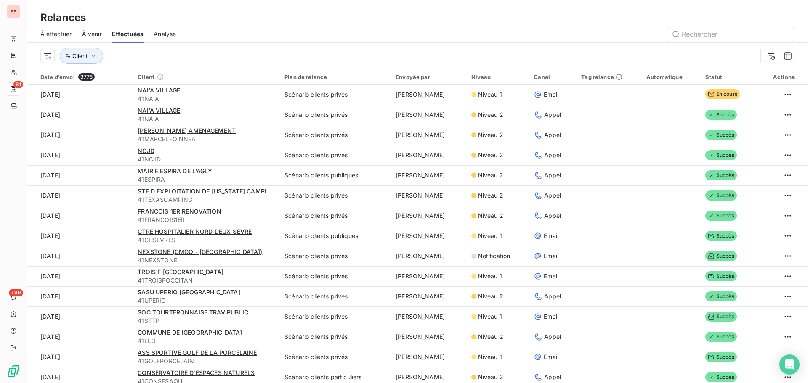
click at [27, 52] on div "Client" at bounding box center [417, 56] width 781 height 26
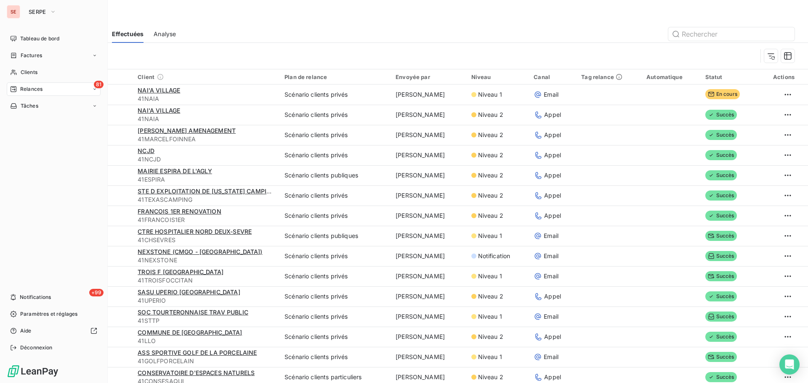
click at [22, 56] on span "Factures" at bounding box center [31, 56] width 21 height 8
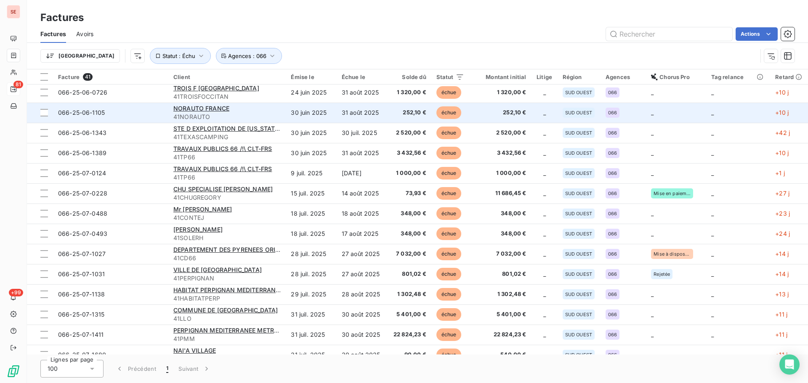
scroll to position [112, 0]
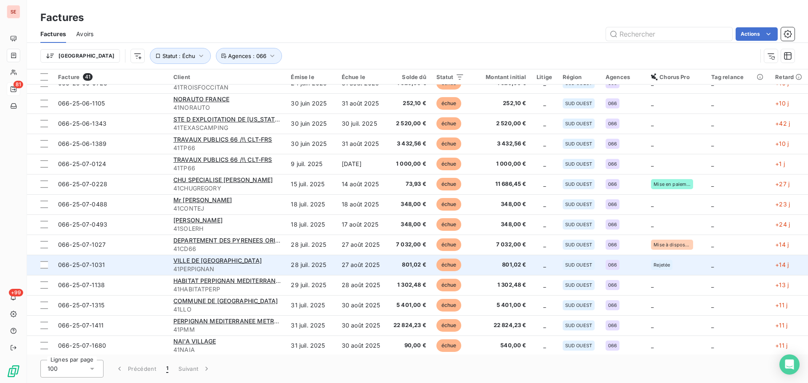
click at [370, 264] on td "27 août 2025" at bounding box center [362, 265] width 51 height 20
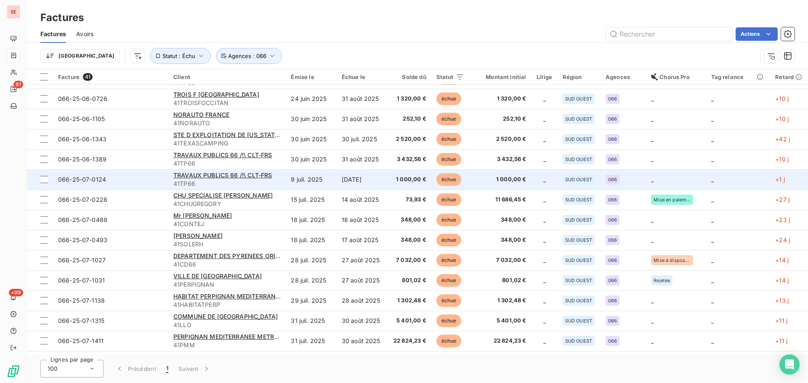
scroll to position [112, 0]
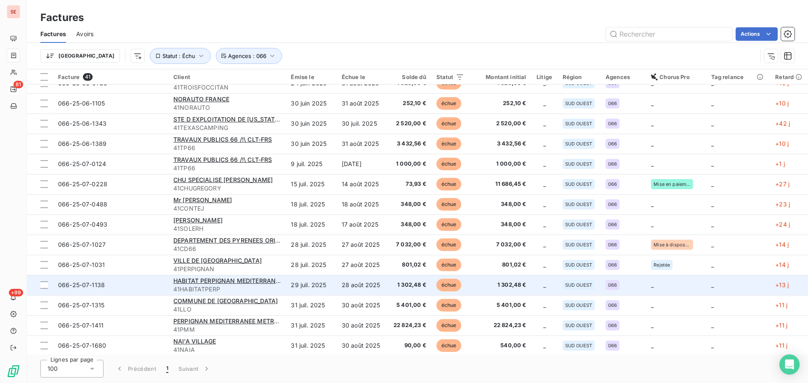
click at [520, 289] on span "1 302,48 €" at bounding box center [500, 285] width 52 height 8
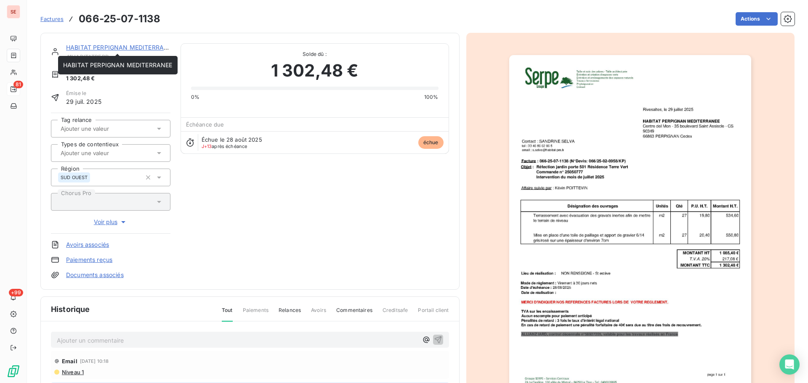
click at [146, 48] on link "HABITAT PERPIGNAN MEDITERRANEE" at bounding box center [120, 47] width 109 height 7
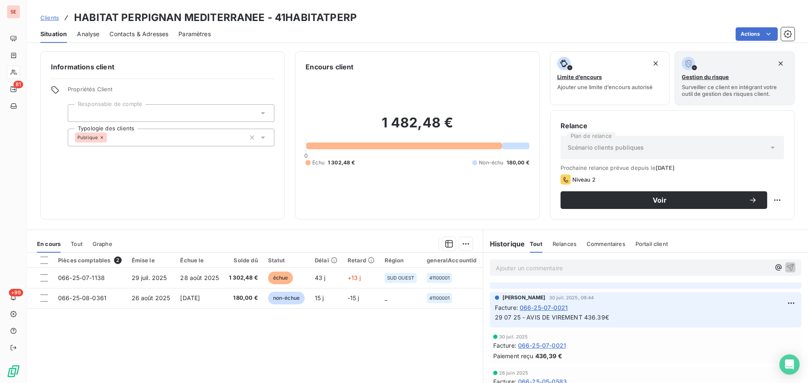
scroll to position [224, 0]
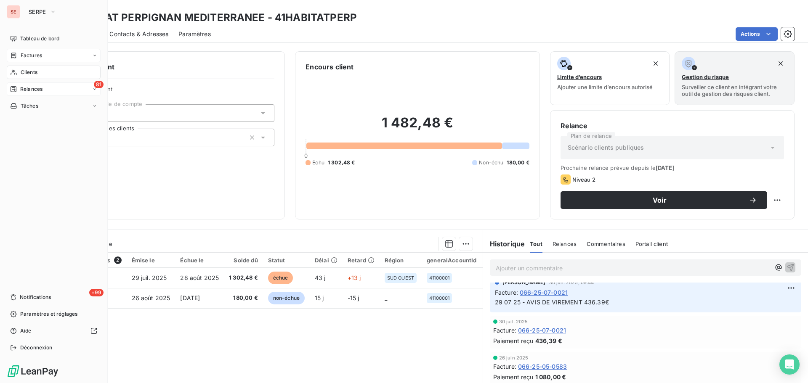
click at [21, 50] on div "Factures" at bounding box center [54, 55] width 94 height 13
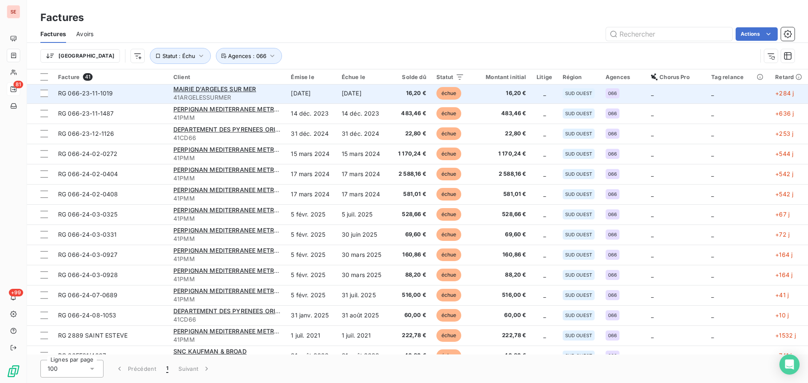
scroll to position [558, 0]
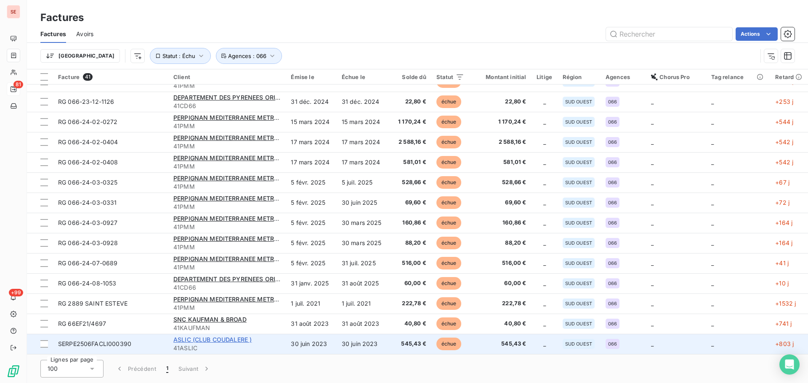
click at [234, 341] on span "ASLIC (CLUB COUDALERE )" at bounding box center [212, 339] width 78 height 7
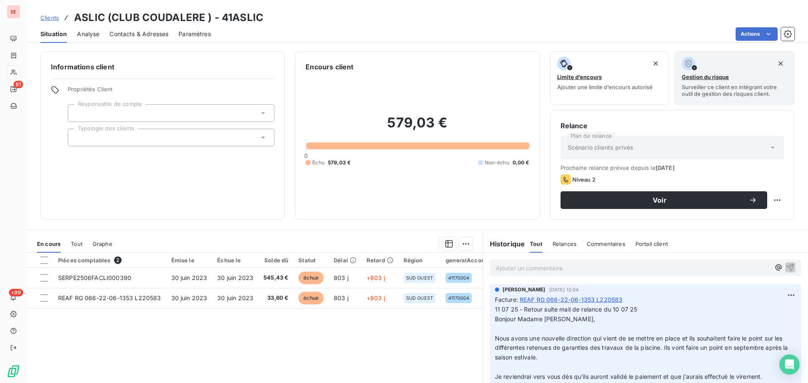
click at [152, 30] on span "Contacts & Adresses" at bounding box center [138, 34] width 59 height 8
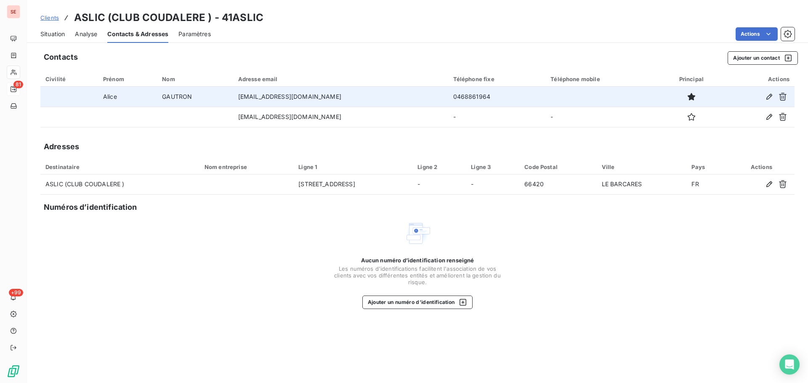
click at [466, 97] on td "0468861964" at bounding box center [497, 97] width 98 height 20
copy td "0468861964"
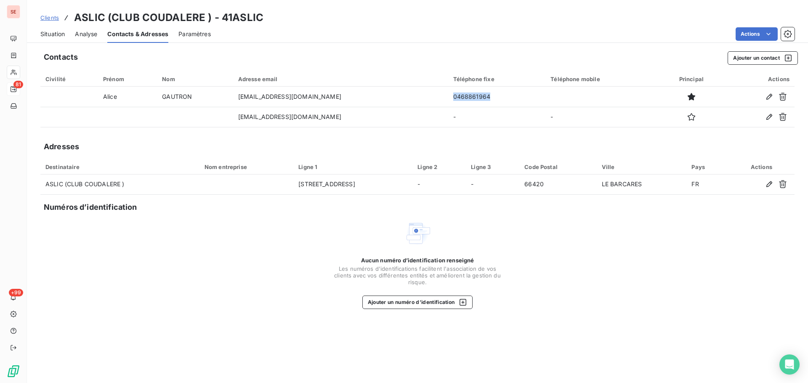
click at [61, 33] on span "Situation" at bounding box center [52, 34] width 24 height 8
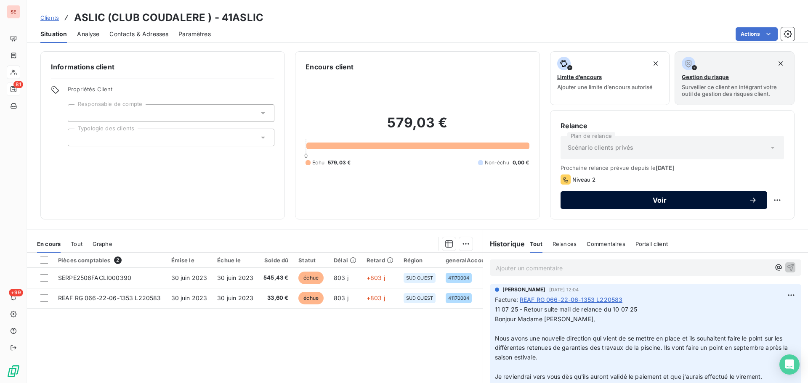
click at [627, 199] on span "Voir" at bounding box center [660, 200] width 178 height 7
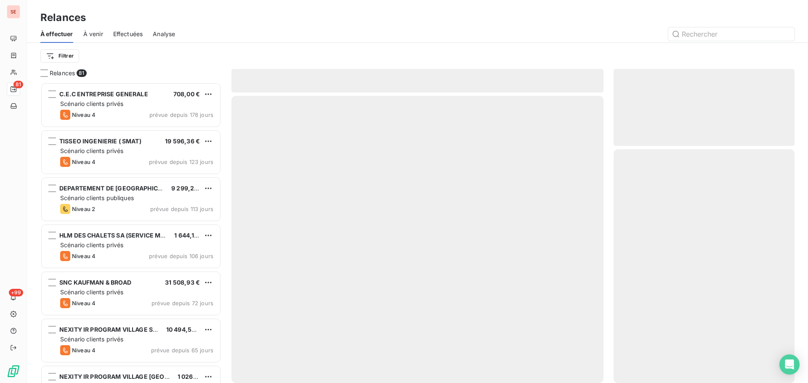
scroll to position [295, 175]
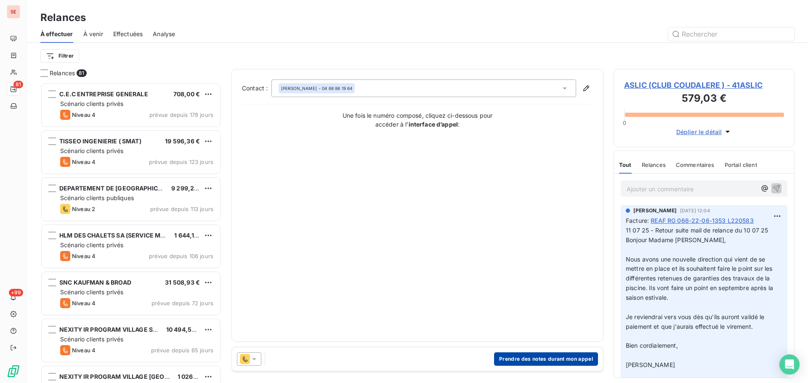
click at [547, 361] on button "Prendre des notes durant mon appel" at bounding box center [546, 359] width 104 height 13
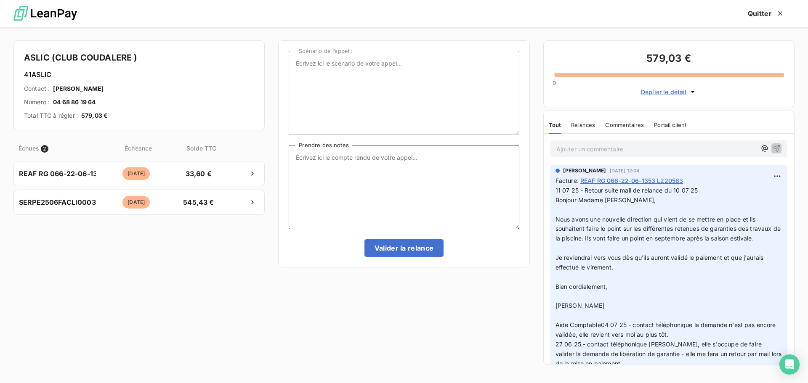
click at [340, 158] on textarea "Prendre des notes" at bounding box center [404, 187] width 230 height 84
type textarea "Tentative d'appel personne ne répond - mail fait ce jour à Alice GAUTRON"
click at [408, 246] on button "Valider la relance" at bounding box center [404, 248] width 80 height 18
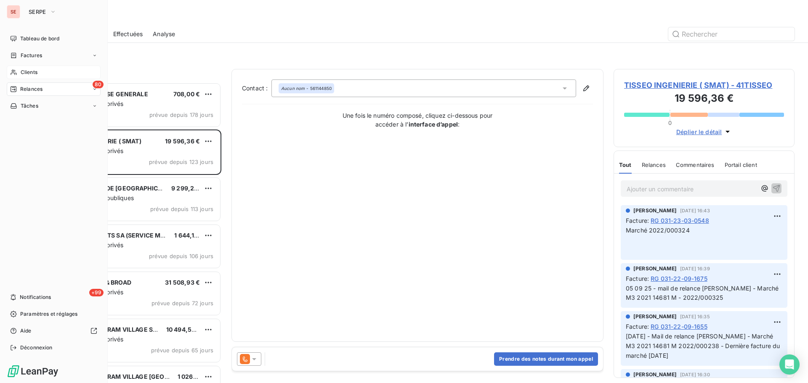
click at [36, 73] on span "Clients" at bounding box center [29, 73] width 17 height 8
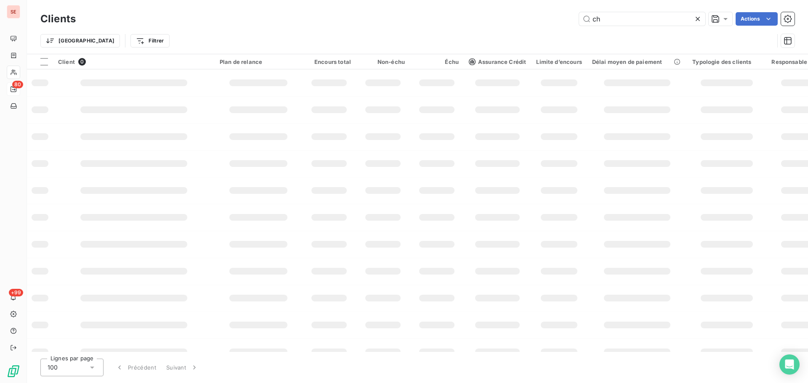
type input "c"
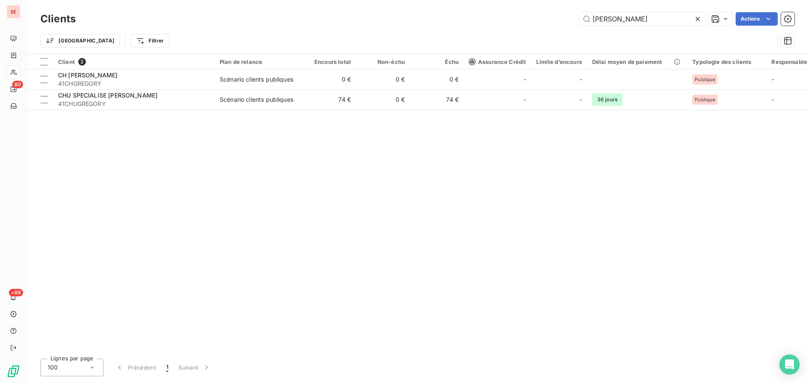
type input "GREGORY"
click at [288, 110] on table "Client 2 Plan de relance Encours total Non-échu Échu Assurance Crédit Limite d’…" at bounding box center [440, 82] width 826 height 56
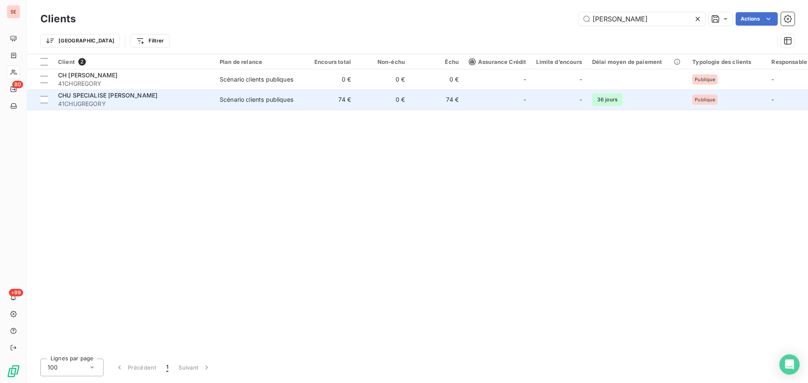
click at [300, 98] on td "Scénario clients publiques" at bounding box center [259, 100] width 88 height 20
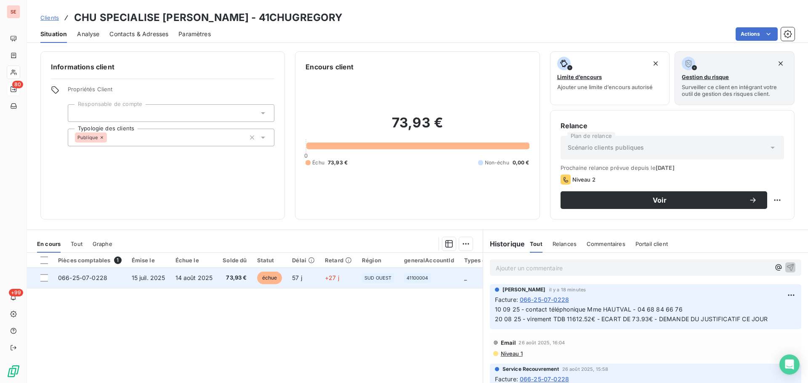
click at [215, 279] on td "14 août 2025" at bounding box center [194, 278] width 48 height 20
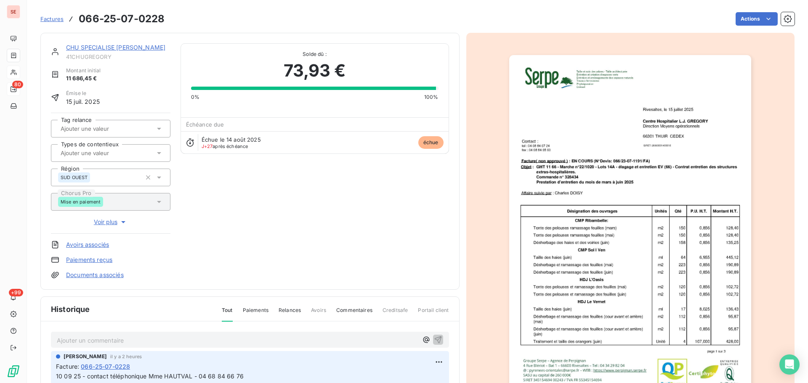
scroll to position [123, 0]
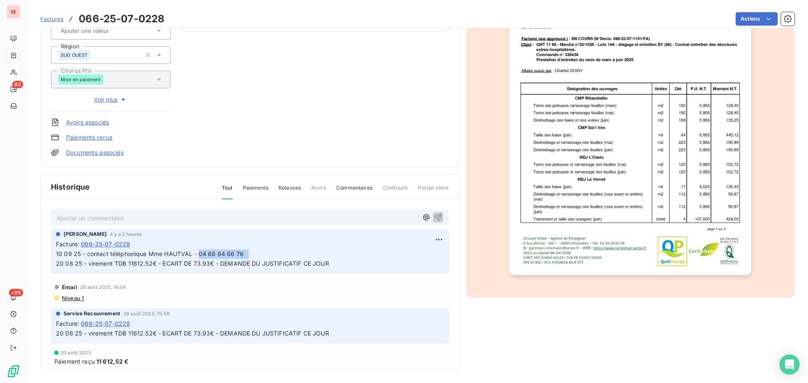
drag, startPoint x: 248, startPoint y: 252, endPoint x: 200, endPoint y: 253, distance: 47.6
click at [200, 253] on span "10 09 25 - contact téléphonique Mme HAUTVAL - 04 68 84 66 76 20 08 25 - viremen…" at bounding box center [252, 258] width 392 height 17
copy span "04 68 84 66 76"
click at [566, 181] on img "button" at bounding box center [630, 104] width 242 height 342
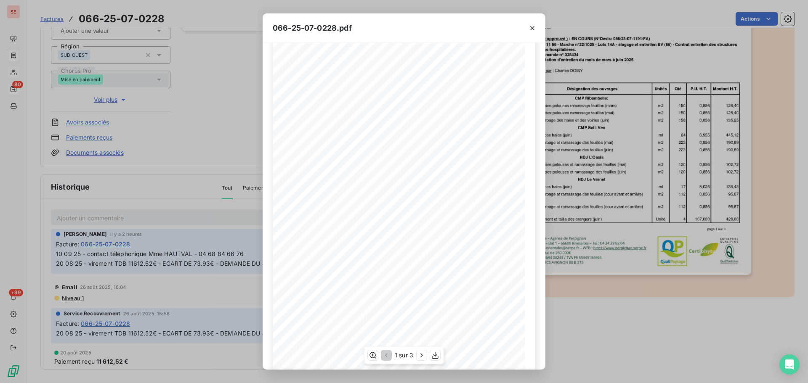
scroll to position [50, 0]
click at [422, 355] on icon "button" at bounding box center [421, 355] width 8 height 8
click at [422, 355] on icon "button" at bounding box center [422, 356] width 2 height 4
click at [532, 27] on icon "button" at bounding box center [532, 28] width 8 height 8
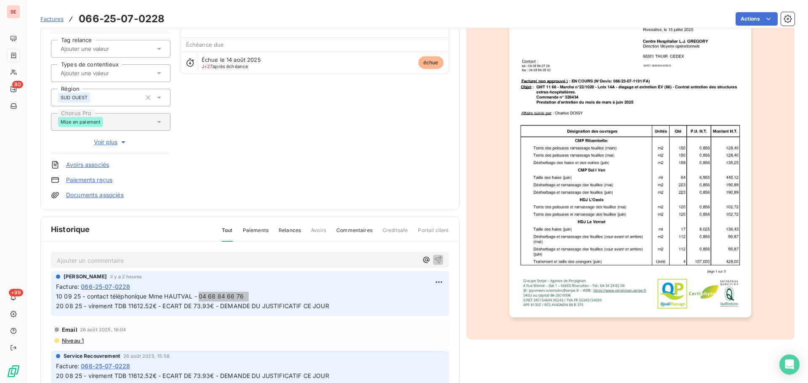
scroll to position [123, 0]
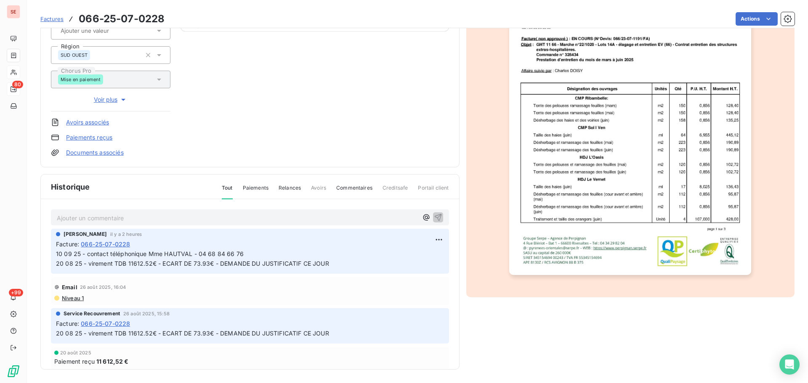
click at [142, 266] on span "10 09 25 - contact téléphonique Mme HAUTVAL - 04 68 84 66 76 20 08 25 - viremen…" at bounding box center [252, 258] width 392 height 17
click at [426, 237] on html "SE 80 +99 Factures 066-25-07-0228 Actions CHU SPECIALISE LEON JEAN GREGORY 41CH…" at bounding box center [404, 191] width 808 height 383
click at [408, 257] on div "Editer" at bounding box center [408, 258] width 47 height 13
click at [255, 254] on span "10 09 25 - contact téléphonique Mme HAUTVAL - 04 68 84 66 76 20 08 25 - viremen…" at bounding box center [252, 258] width 392 height 17
click at [248, 255] on span "10 09 25 - contact téléphonique Mme HAUTVAL - 04 68 84 66 76 20 08 25 - viremen…" at bounding box center [252, 258] width 392 height 17
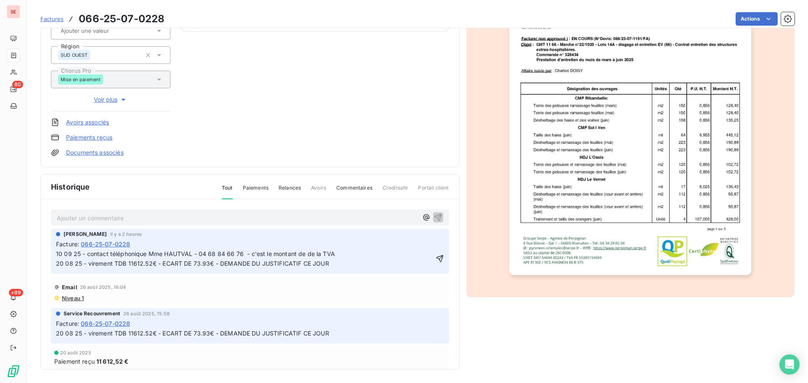
click at [319, 260] on span "10 09 25 - contact téléphonique Mme HAUTVAL - 04 68 84 66 76 - c'est le montant…" at bounding box center [296, 258] width 480 height 17
click at [320, 255] on span "10 09 25 - contact téléphonique Mme HAUTVAL - 04 68 84 66 76 - c'est le montant…" at bounding box center [296, 258] width 480 height 17
click at [330, 255] on span "10 09 25 - contact téléphonique Mme HAUTVAL - 04 68 84 66 76 - c'est le montant…" at bounding box center [291, 258] width 471 height 17
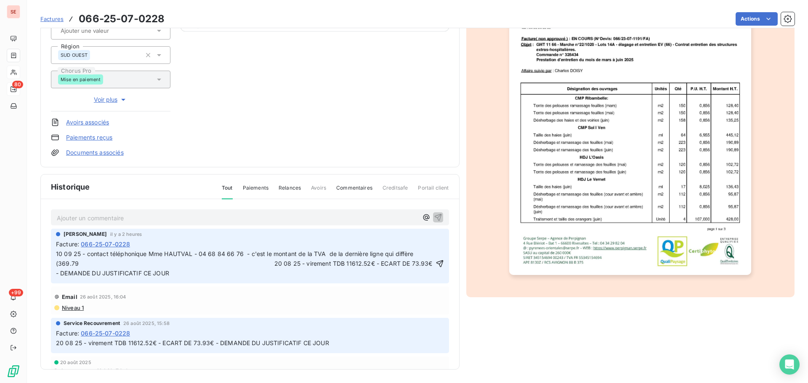
click at [332, 260] on p "10 09 25 - contact téléphonique Mme HAUTVAL - 04 68 84 66 76 - c'est le montant…" at bounding box center [245, 263] width 378 height 29
click at [77, 263] on span "10 09 25 - contact téléphonique Mme HAUTVAL - 04 68 84 66 76 - c'est le montant…" at bounding box center [245, 263] width 378 height 27
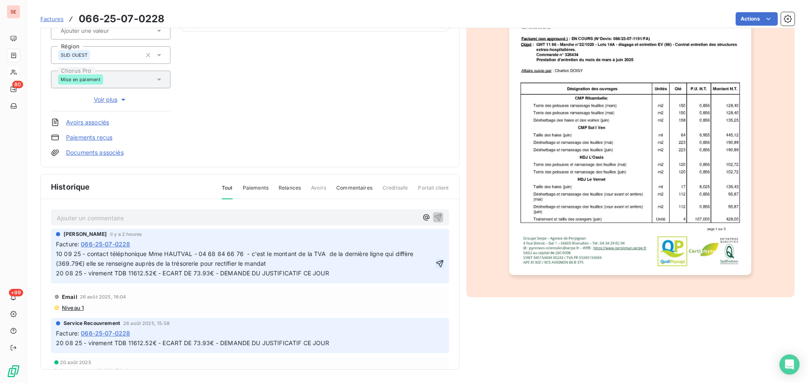
click at [435, 268] on icon "button" at bounding box center [439, 264] width 8 height 8
click at [240, 250] on p "10 09 25 - contact téléphonique Mme HAUTVAL - 04 68 84 66 76 - c'est le montant…" at bounding box center [250, 263] width 388 height 29
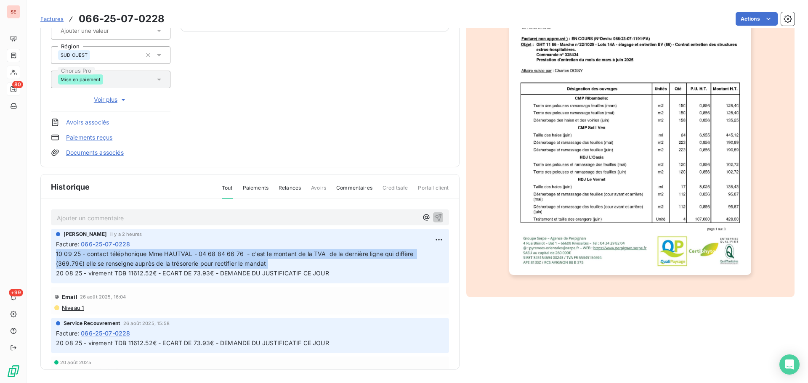
drag, startPoint x: 270, startPoint y: 263, endPoint x: 55, endPoint y: 253, distance: 215.7
click at [55, 253] on div "Sabrina PEIGNE il y a 2 heures Facture : 066-25-07-0228 10 09 25 - contact télé…" at bounding box center [250, 256] width 398 height 55
copy span "10 09 25 - contact téléphonique Mme HAUTVAL - 04 68 84 66 76 - c'est le montant…"
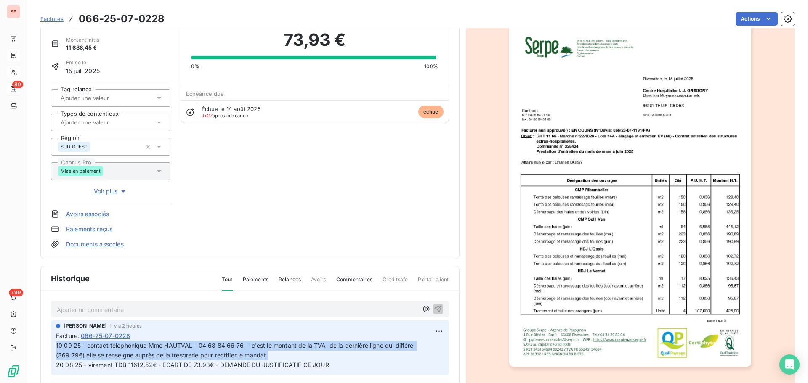
scroll to position [0, 0]
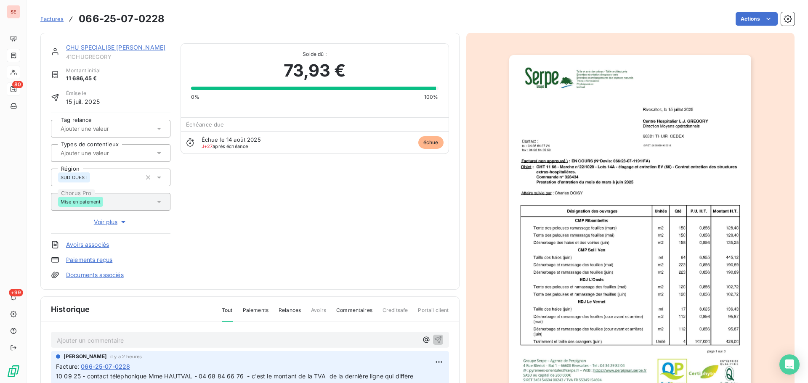
click at [120, 45] on link "CHU SPECIALISE [PERSON_NAME]" at bounding box center [115, 47] width 99 height 7
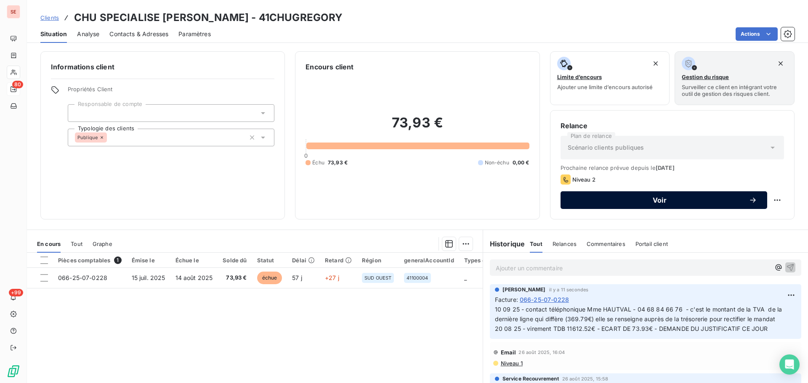
click at [650, 196] on button "Voir" at bounding box center [663, 200] width 207 height 18
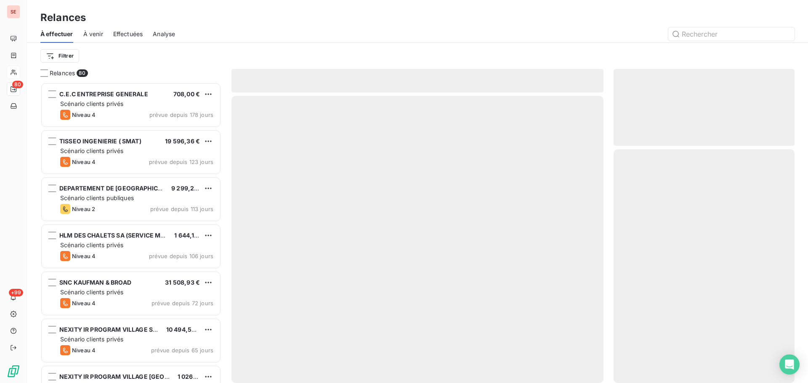
scroll to position [295, 175]
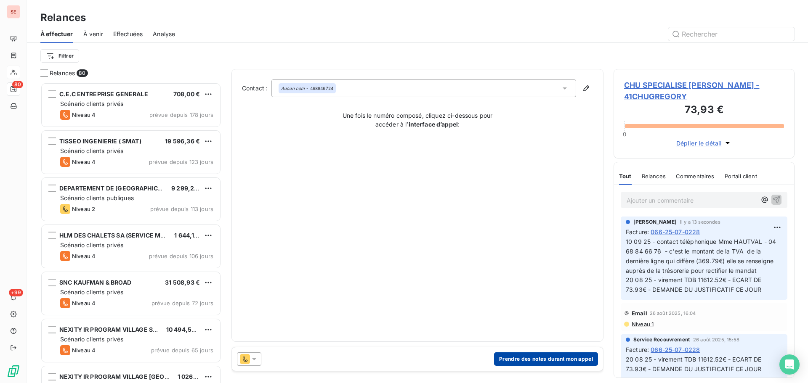
click at [527, 361] on button "Prendre des notes durant mon appel" at bounding box center [546, 359] width 104 height 13
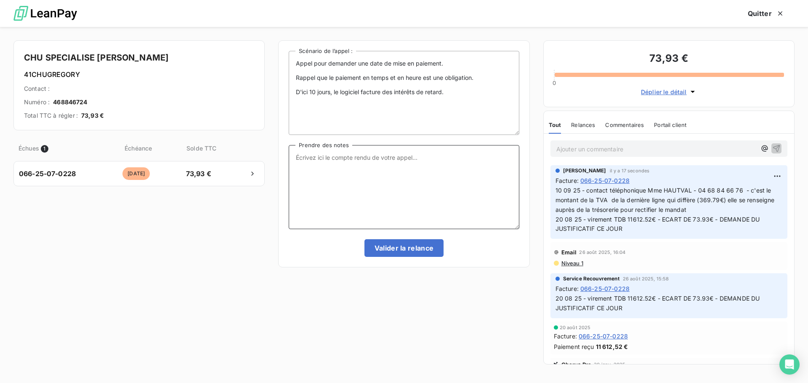
paste textarea "10 09 25 - contact téléphonique Mme HAUTVAL - 04 68 84 66 76 - c'est le montant…"
click at [324, 161] on textarea "10 09 25 - contact téléphonique Mme HAUTVAL - 04 68 84 66 76 - c'est le montant…" at bounding box center [404, 187] width 230 height 84
click at [298, 157] on textarea "contact téléphonique Mme HAUTVAL - 04 68 84 66 76 - c'est le montant de la TVA …" at bounding box center [404, 187] width 230 height 84
click at [300, 159] on textarea "contact téléphonique Mme HAUTVAL - 04 68 84 66 76 - c'est le montant de la TVA …" at bounding box center [404, 187] width 230 height 84
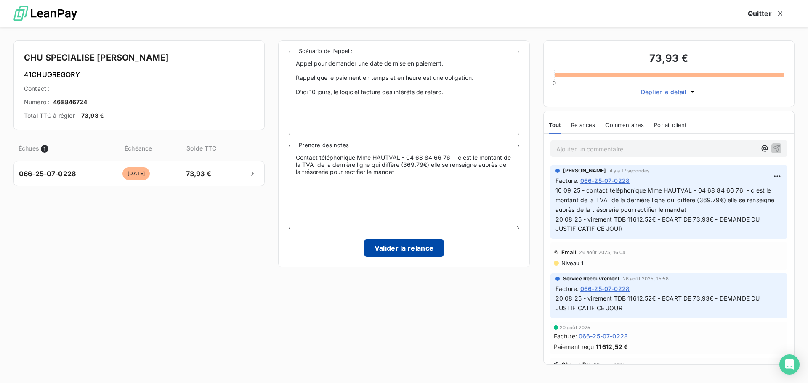
type textarea "Contact téléphonique Mme HAUTVAL - 04 68 84 66 76 - c'est le montant de la TVA …"
click at [403, 245] on button "Valider la relance" at bounding box center [404, 248] width 80 height 18
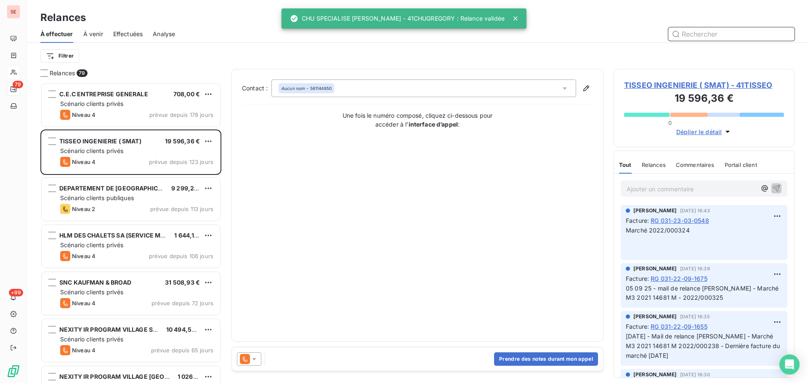
click at [136, 31] on span "Effectuées" at bounding box center [128, 34] width 30 height 8
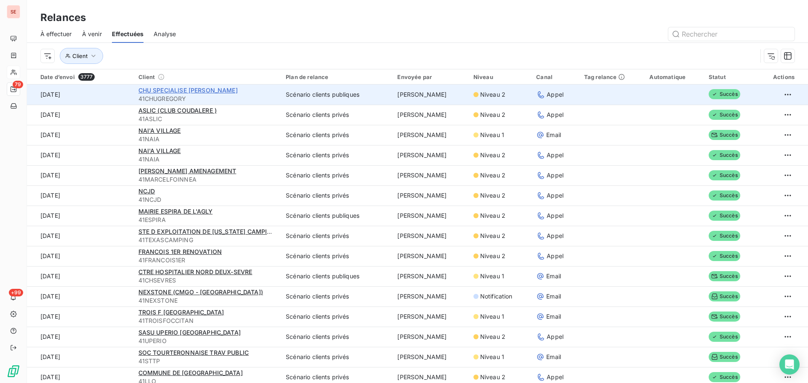
click at [226, 92] on span "CHU SPECIALISE [PERSON_NAME]" at bounding box center [187, 90] width 99 height 7
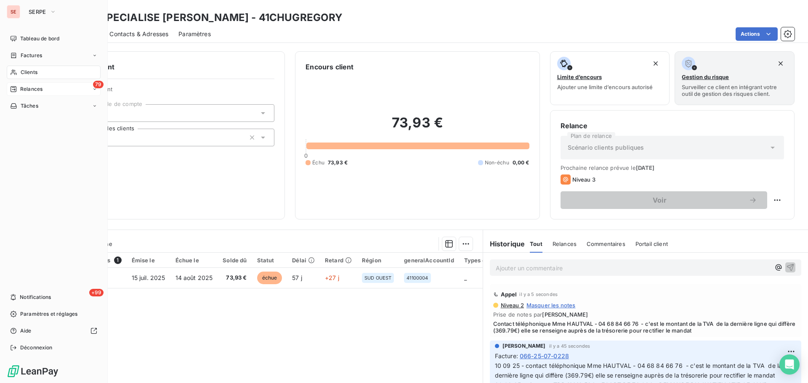
click at [24, 86] on span "Relances" at bounding box center [31, 89] width 22 height 8
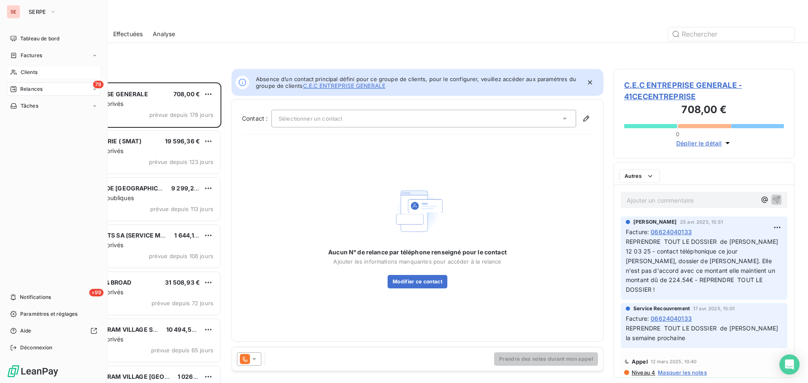
scroll to position [295, 175]
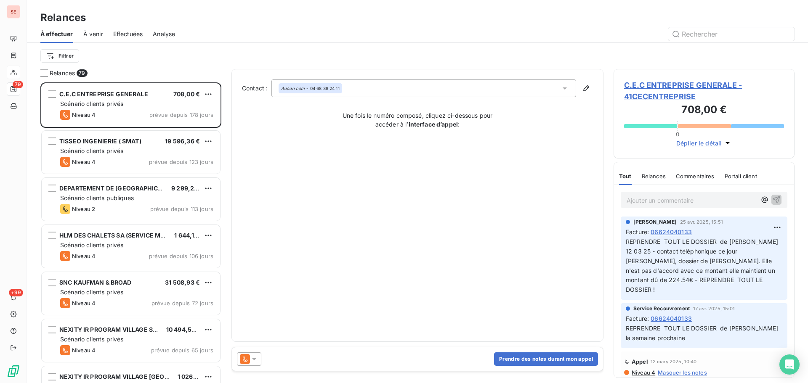
click at [119, 36] on span "Effectuées" at bounding box center [128, 34] width 30 height 8
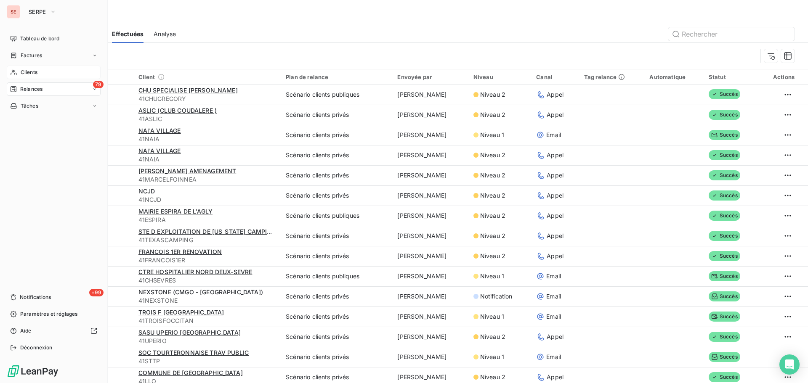
click at [36, 91] on span "Relances" at bounding box center [31, 89] width 22 height 8
click at [20, 91] on div "Relances" at bounding box center [26, 89] width 32 height 8
click at [40, 59] on span "Factures" at bounding box center [31, 56] width 21 height 8
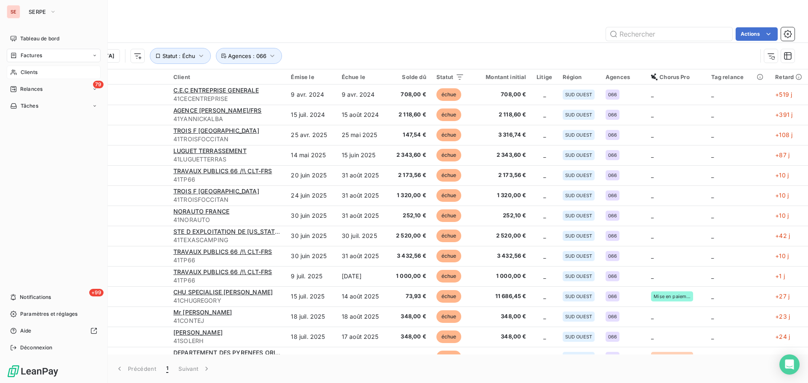
click at [40, 69] on div "Clients" at bounding box center [54, 72] width 94 height 13
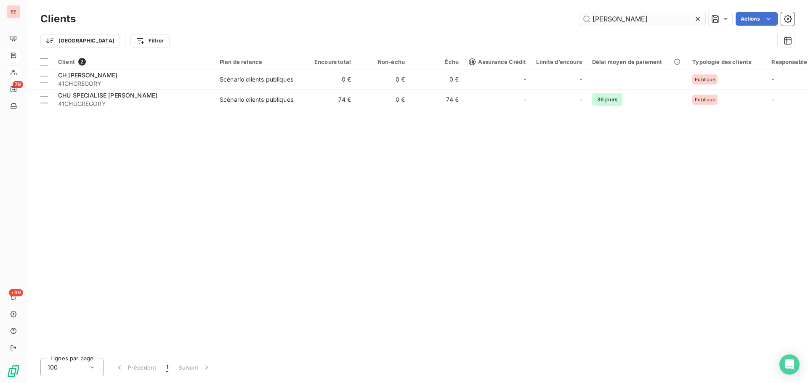
click at [695, 21] on icon at bounding box center [697, 19] width 8 height 8
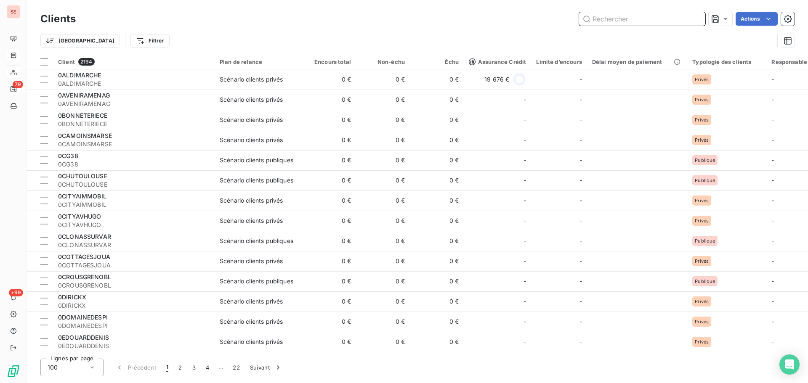
click at [638, 22] on input "text" at bounding box center [642, 18] width 126 height 13
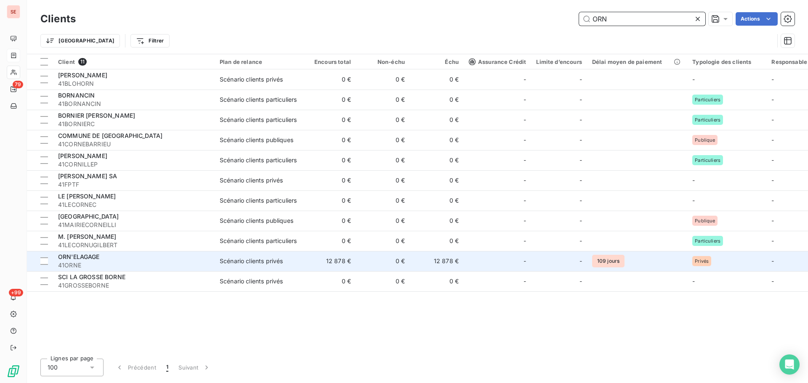
type input "ORN"
click at [222, 263] on div "Scénario clients privés" at bounding box center [251, 261] width 63 height 8
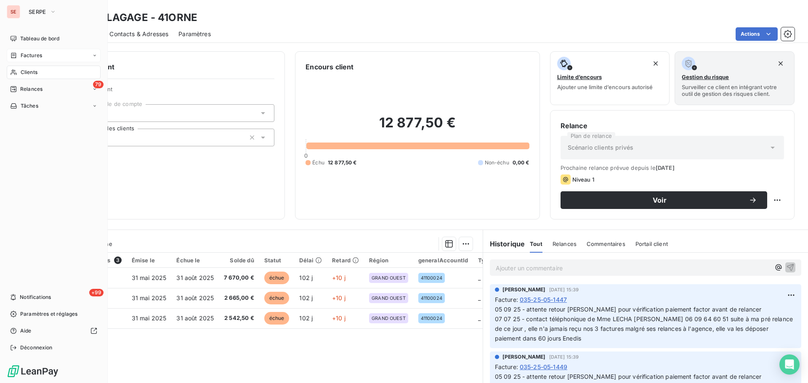
click at [18, 70] on div "Clients" at bounding box center [54, 72] width 94 height 13
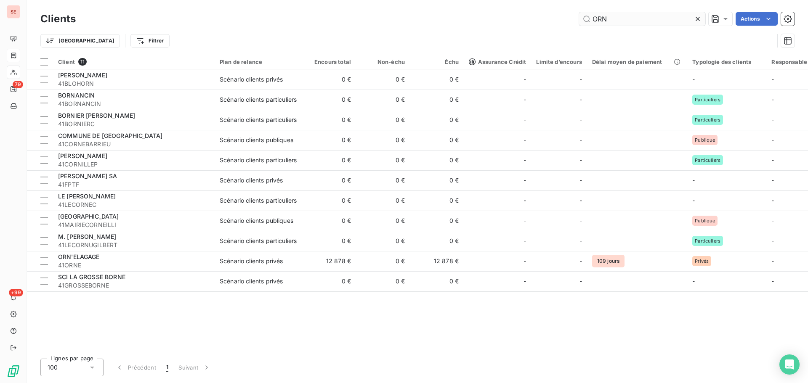
click at [612, 20] on input "ORN" at bounding box center [642, 18] width 126 height 13
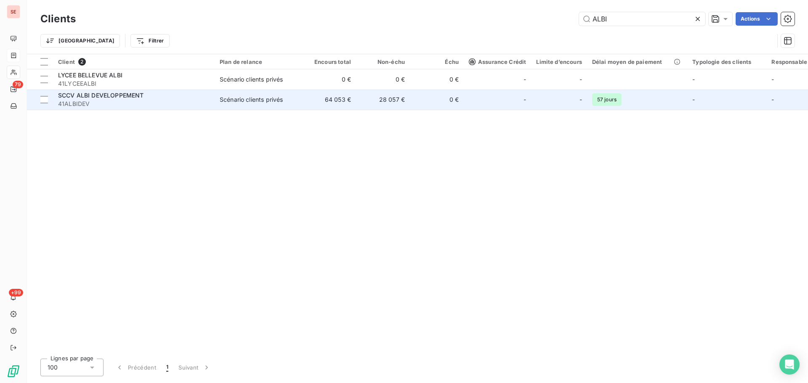
type input "ALBI"
click at [262, 99] on div "Scénario clients privés" at bounding box center [251, 100] width 63 height 8
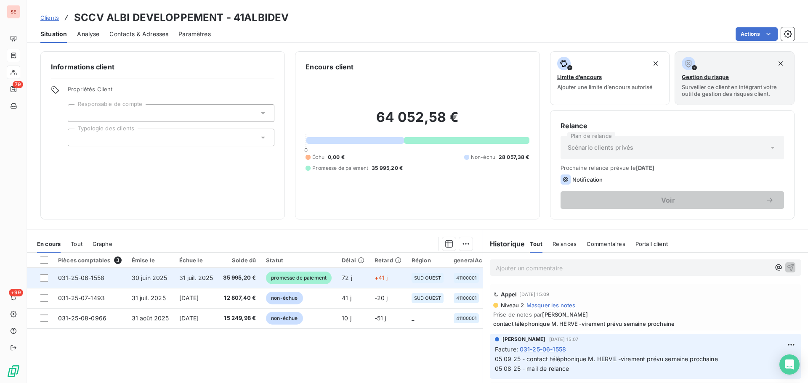
click at [204, 280] on span "31 juil. 2025" at bounding box center [196, 277] width 34 height 7
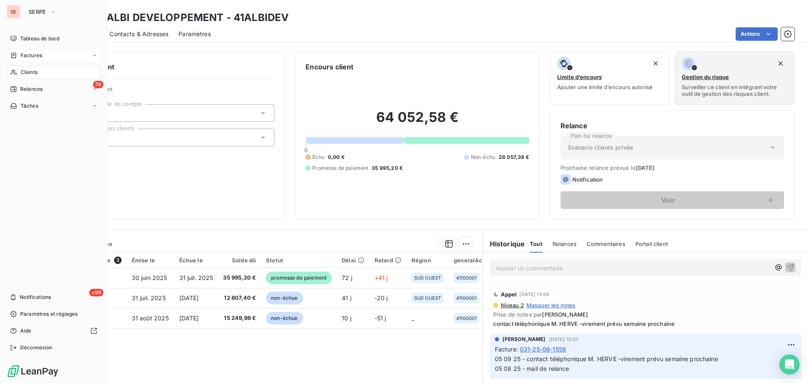
click at [31, 77] on div "Clients" at bounding box center [54, 72] width 94 height 13
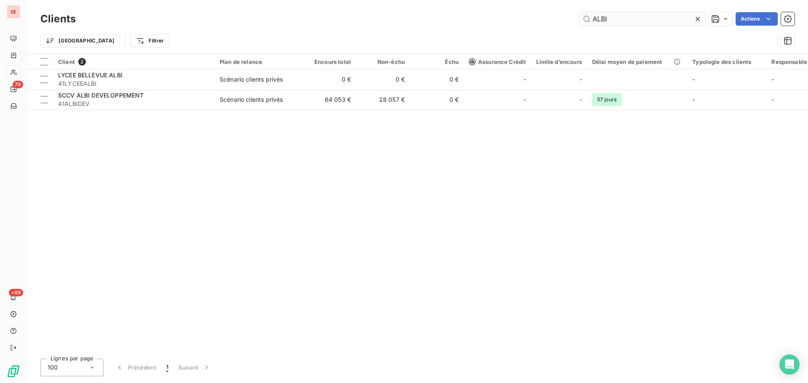
click at [633, 21] on input "ALBI" at bounding box center [642, 18] width 126 height 13
click at [632, 20] on input "ALBI" at bounding box center [642, 18] width 126 height 13
drag, startPoint x: 629, startPoint y: 20, endPoint x: 629, endPoint y: 15, distance: 5.1
click at [629, 16] on input "ALBI" at bounding box center [642, 18] width 126 height 13
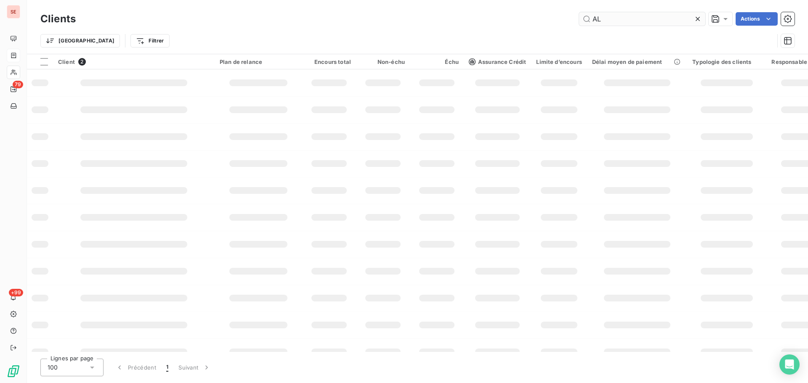
type input "A"
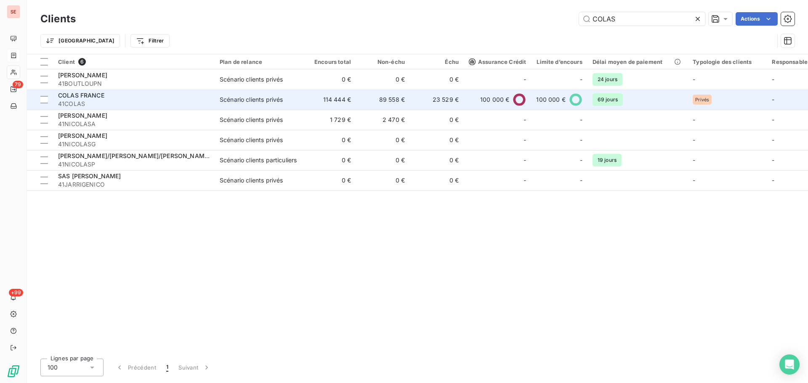
type input "COLAS"
click at [207, 108] on td "COLAS FRANCE 41COLAS" at bounding box center [134, 100] width 162 height 20
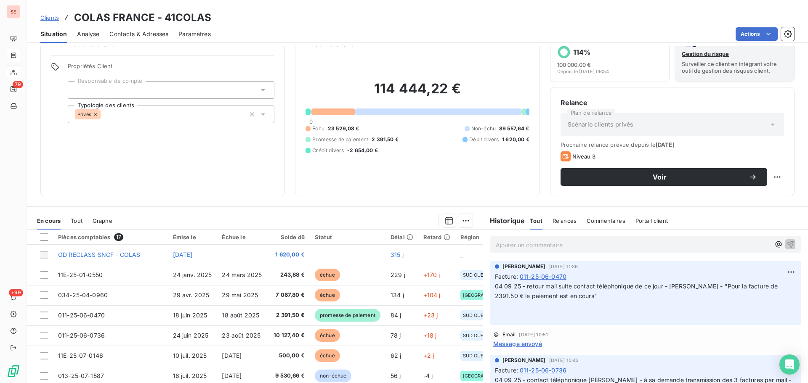
scroll to position [57, 0]
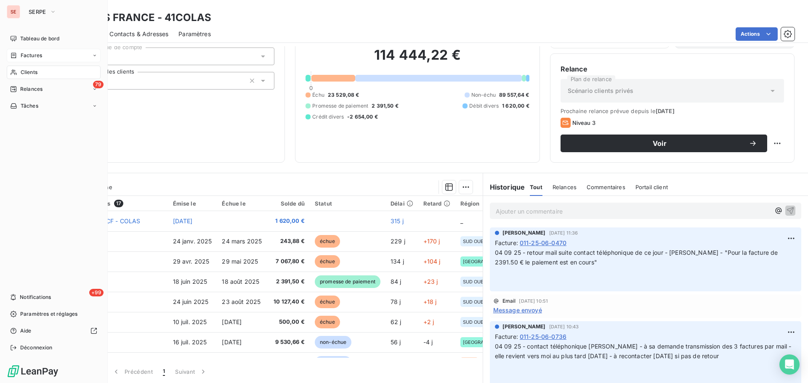
click at [22, 58] on span "Factures" at bounding box center [31, 56] width 21 height 8
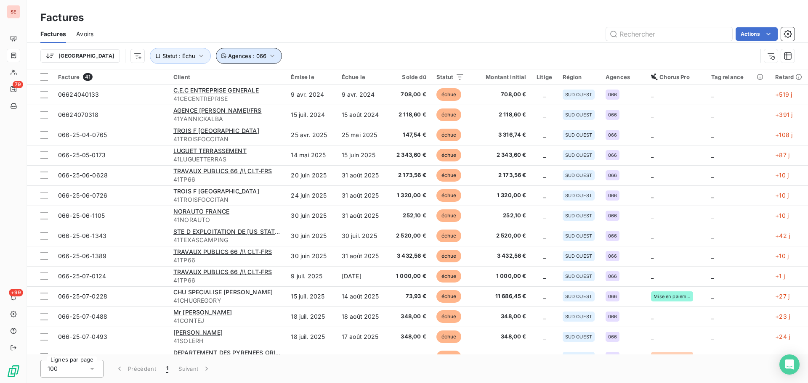
click at [217, 49] on button "Agences : 066" at bounding box center [249, 56] width 66 height 16
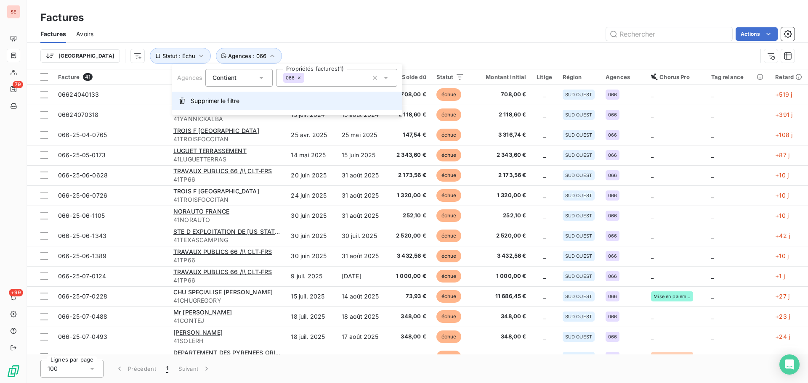
click at [209, 97] on span "Supprimer le filtre" at bounding box center [215, 101] width 49 height 8
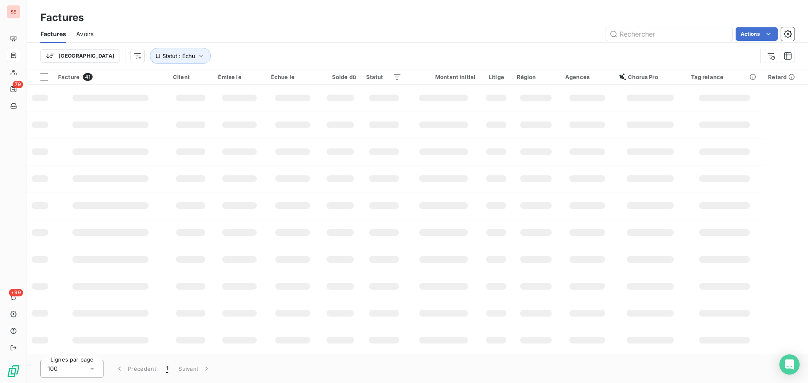
click at [273, 37] on div "Actions" at bounding box center [449, 33] width 691 height 13
click at [150, 51] on button "Statut : Échu" at bounding box center [180, 56] width 61 height 16
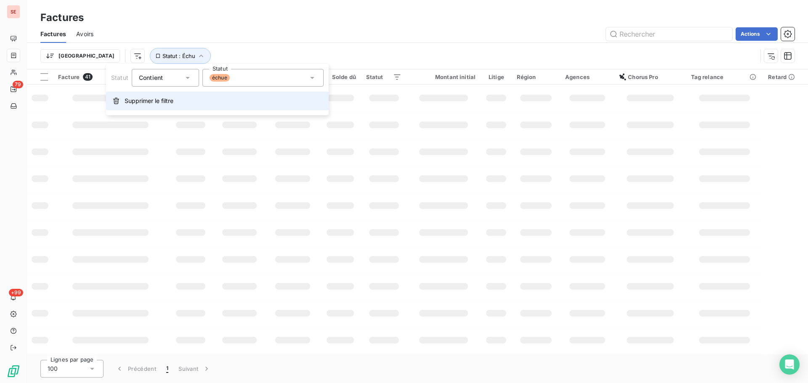
click at [159, 102] on span "Supprimer le filtre" at bounding box center [149, 101] width 49 height 8
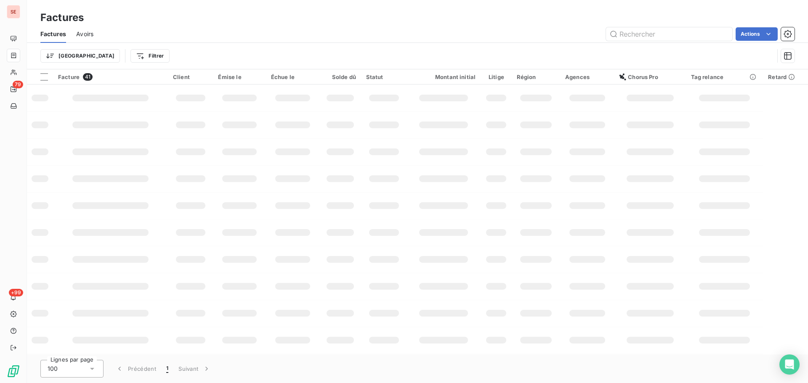
click at [212, 43] on div "Trier Filtrer" at bounding box center [417, 56] width 754 height 26
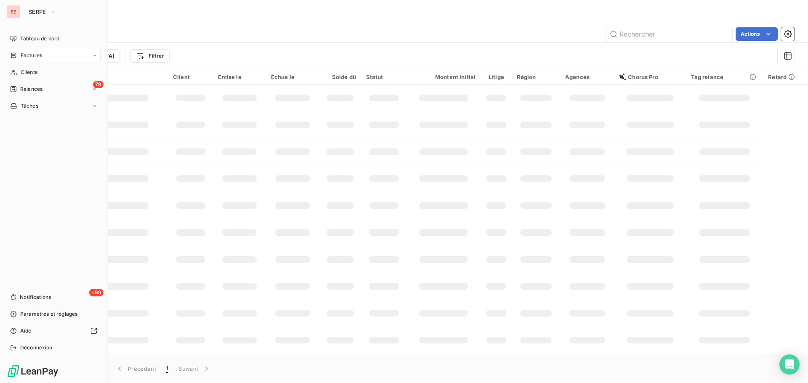
click at [26, 79] on nav "Tableau de bord Factures Clients 79 Relances Tâches" at bounding box center [54, 72] width 94 height 81
click at [65, 69] on div "Clients" at bounding box center [54, 72] width 94 height 13
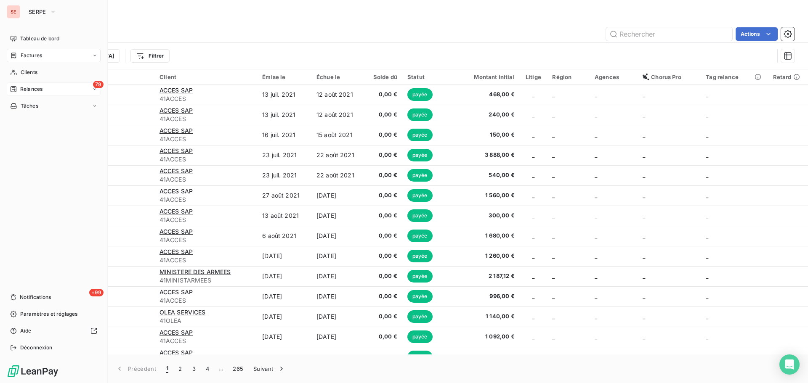
click at [50, 88] on div "79 Relances" at bounding box center [54, 88] width 94 height 13
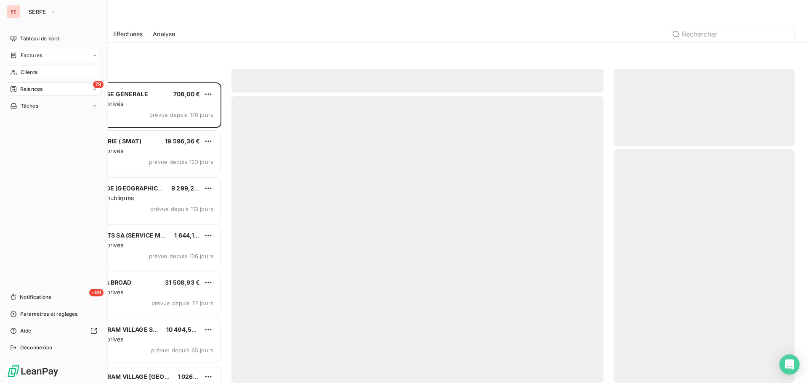
scroll to position [295, 175]
click at [56, 75] on div "Clients" at bounding box center [54, 72] width 94 height 13
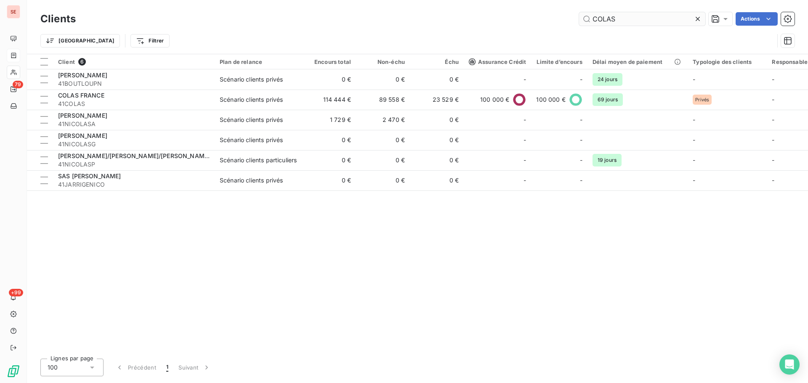
click at [623, 17] on input "COLAS" at bounding box center [642, 18] width 126 height 13
click at [622, 17] on input "COLAS" at bounding box center [642, 18] width 126 height 13
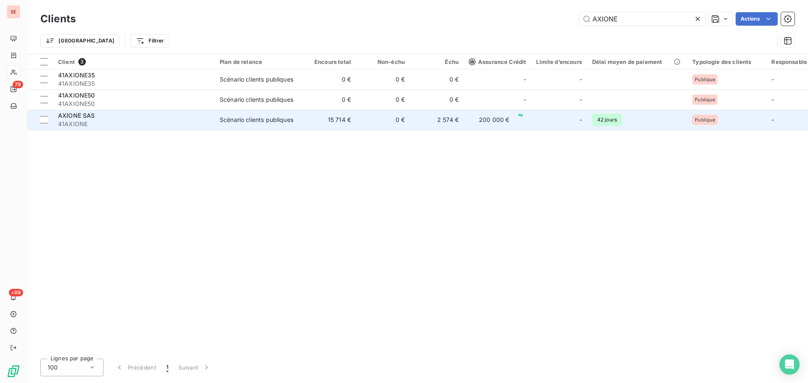
type input "AXIONE"
click at [255, 128] on td "Scénario clients publiques" at bounding box center [259, 120] width 88 height 20
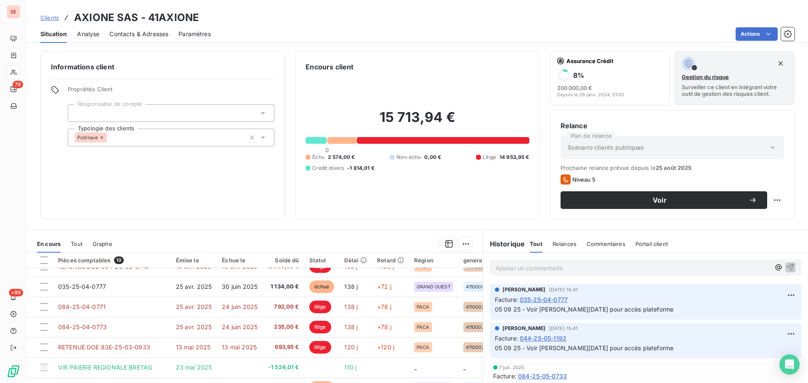
click at [587, 268] on p "Ajouter un commentaire ﻿" at bounding box center [633, 268] width 274 height 11
click at [519, 268] on span "Factures validée" at bounding box center [519, 267] width 46 height 7
click at [588, 267] on p "Factures en interne - validée" at bounding box center [633, 268] width 274 height 10
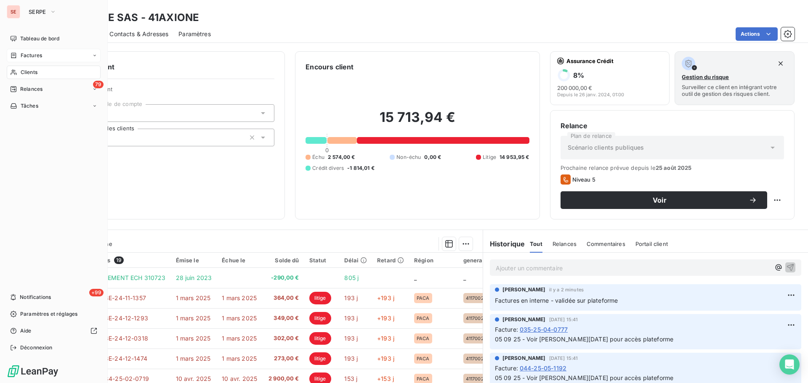
click at [30, 72] on span "Clients" at bounding box center [29, 73] width 17 height 8
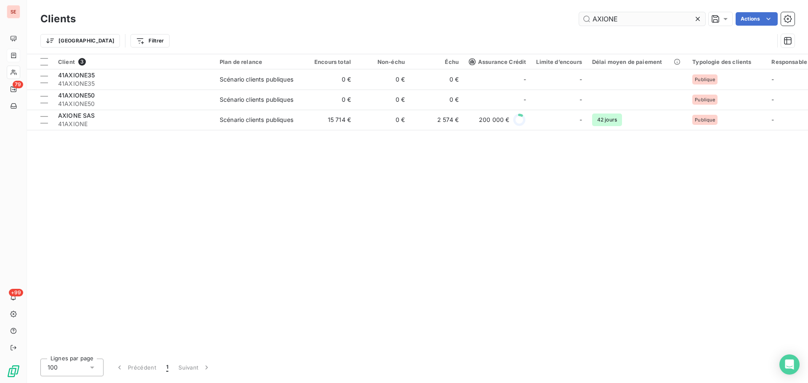
click at [631, 22] on input "AXIONE" at bounding box center [642, 18] width 126 height 13
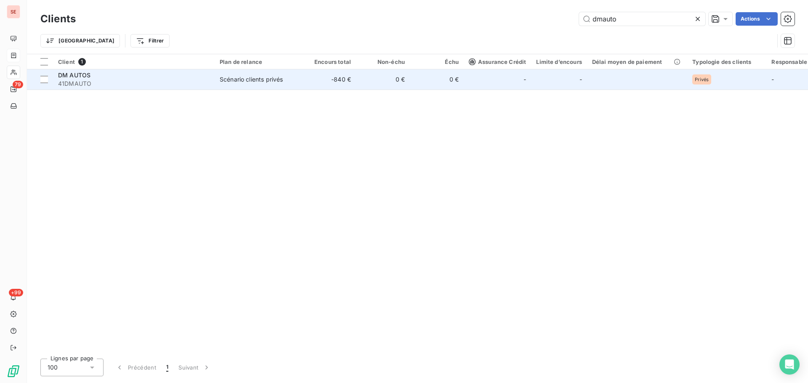
type input "dmauto"
click at [374, 85] on td "0 €" at bounding box center [383, 79] width 54 height 20
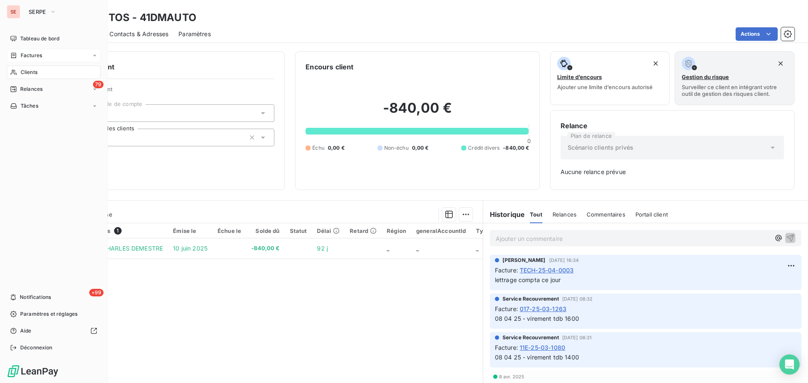
click at [47, 69] on div "Clients" at bounding box center [54, 72] width 94 height 13
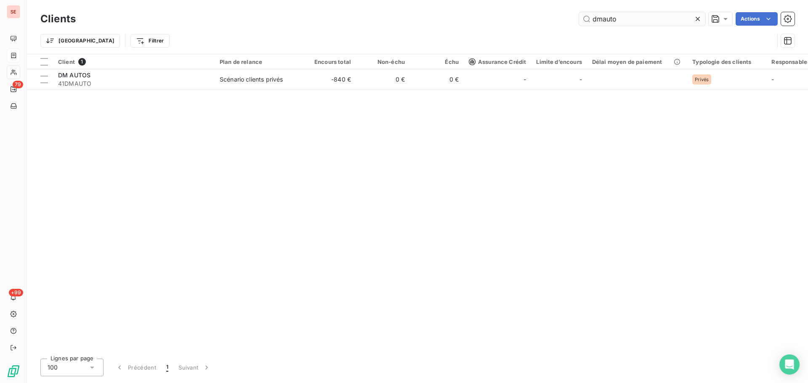
click at [629, 21] on input "dmauto" at bounding box center [642, 18] width 126 height 13
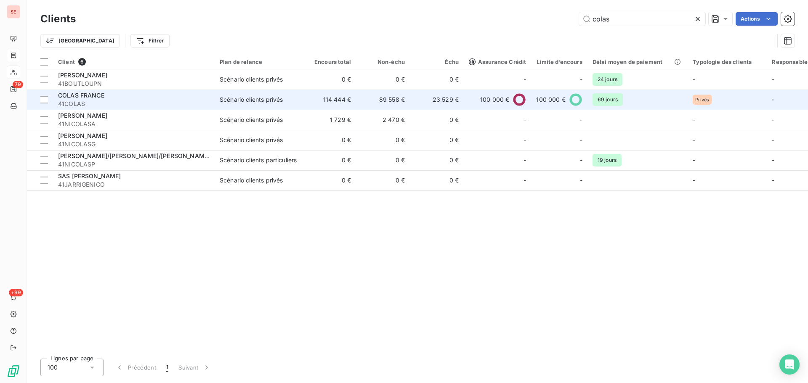
type input "colas"
click at [305, 100] on td "114 444 €" at bounding box center [329, 100] width 54 height 20
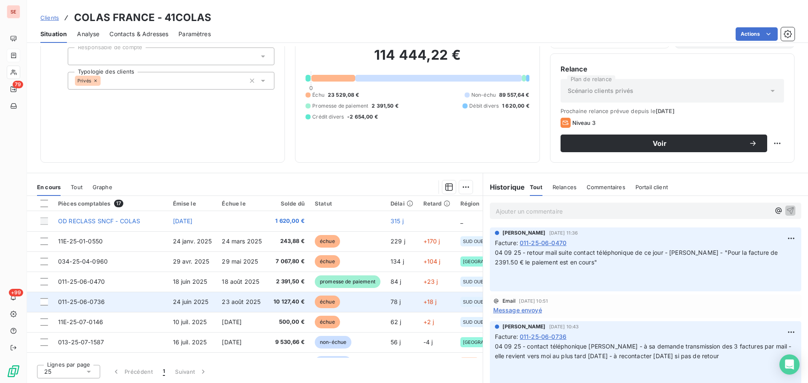
click at [222, 301] on span "23 août 2025" at bounding box center [241, 301] width 39 height 7
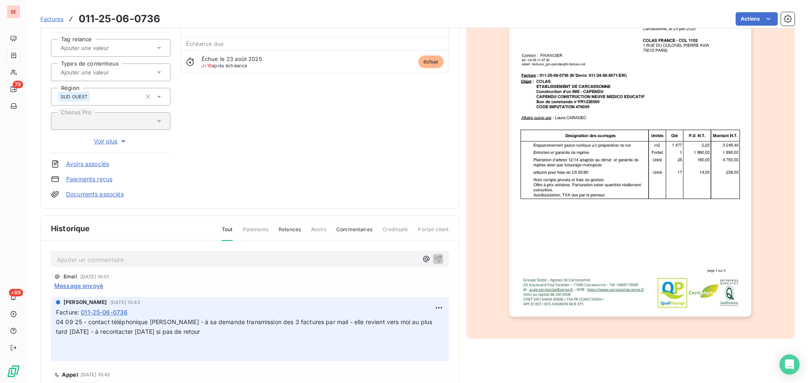
scroll to position [113, 0]
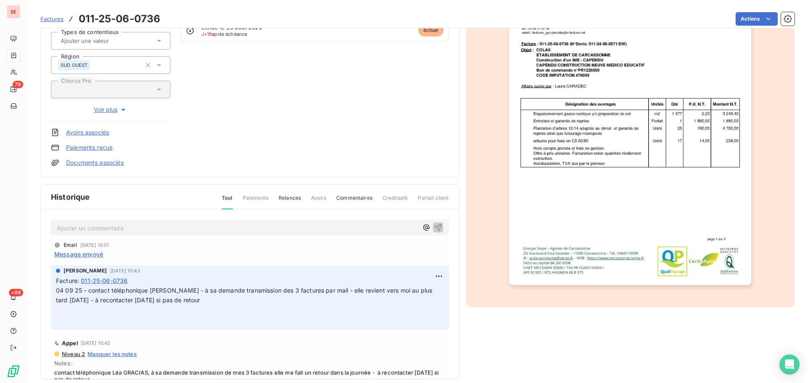
click at [192, 226] on p "Ajouter un commentaire ﻿" at bounding box center [237, 228] width 361 height 11
click at [432, 279] on html "SE 79 +99 Factures 011-25-06-0736 Actions COLAS FRANCE 41COLAS Montant initial …" at bounding box center [404, 191] width 808 height 383
click at [417, 293] on div "Editer" at bounding box center [408, 294] width 47 height 13
click at [56, 291] on span "04 09 25 - contact téléphonique Léa GRACIA - à sa demande transmission des 3 fa…" at bounding box center [245, 295] width 378 height 17
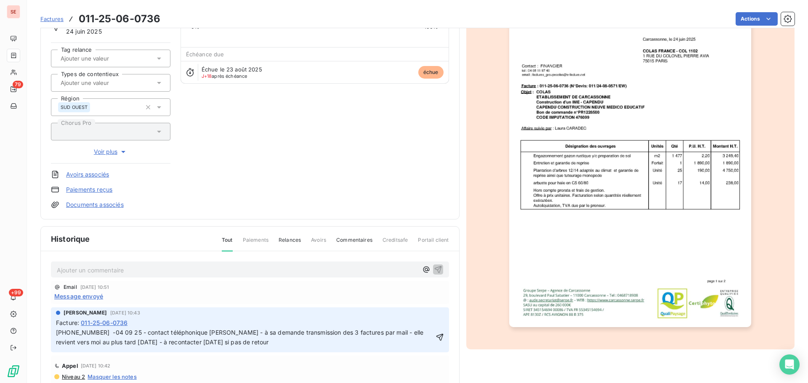
scroll to position [123, 0]
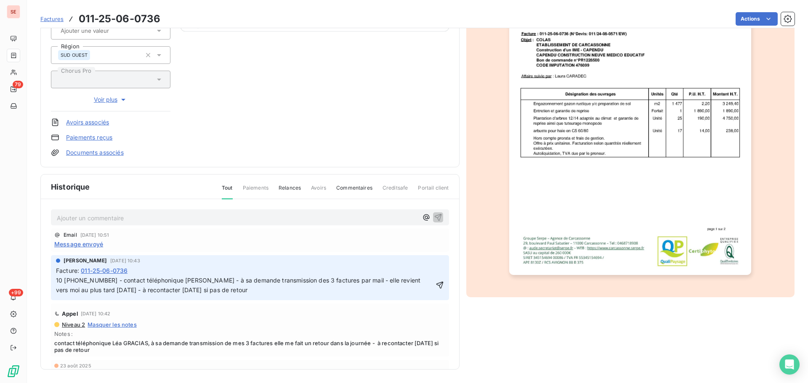
click at [85, 284] on span "10 09 25- 04 09 25 - contact téléphonique Léa GRACIA - à sa demande transmissio…" at bounding box center [239, 285] width 366 height 17
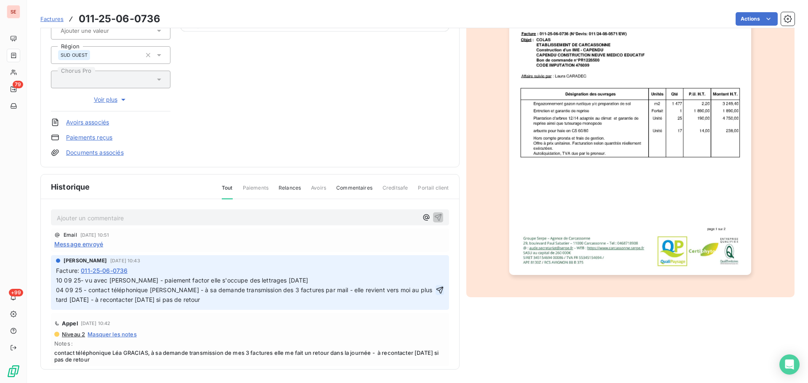
click button "button" at bounding box center [439, 290] width 8 height 10
click at [253, 279] on span "10 09 25- vu avec shirley - paiement factor elle s'occupe des lettrages aujourd…" at bounding box center [261, 290] width 411 height 27
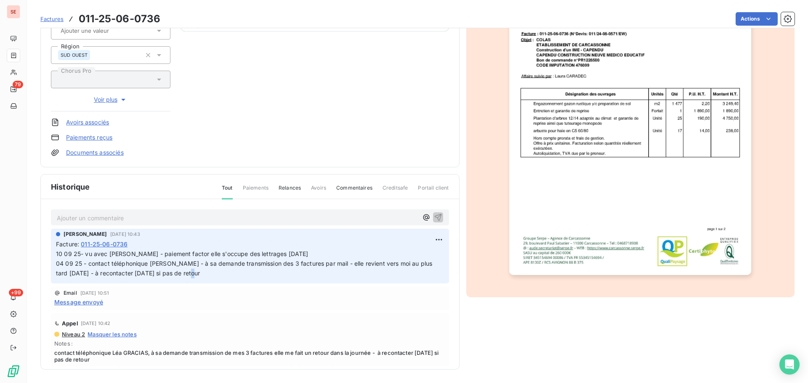
click at [253, 279] on p "10 09 25- vu avec shirley - paiement factor elle s'occupe des lettrages aujourd…" at bounding box center [250, 263] width 388 height 29
drag, startPoint x: 295, startPoint y: 254, endPoint x: 53, endPoint y: 256, distance: 241.9
click at [53, 256] on div "Sabrina PEIGNE 4 sept. 2025, 10:43 Facture : 011-25-06-0736 10 09 25- vu avec s…" at bounding box center [250, 256] width 398 height 55
copy span "10 09 25- vu avec shirley - paiement factor elle s'occupe des lettrages aujourd…"
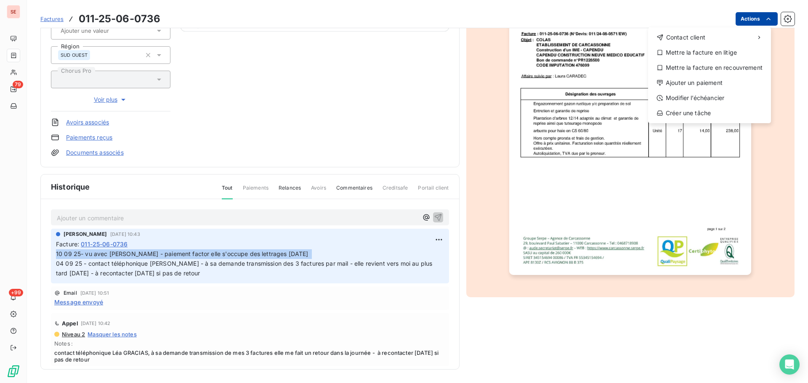
click at [740, 17] on html "SE 79 +99 Factures 011-25-06-0736 Actions Contact client Mettre la facture en l…" at bounding box center [404, 191] width 808 height 383
click at [711, 78] on div "Ajouter un paiement" at bounding box center [709, 82] width 116 height 13
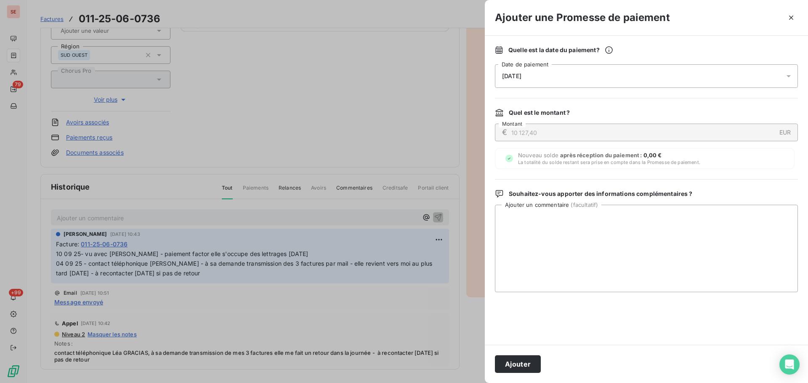
drag, startPoint x: 662, startPoint y: 68, endPoint x: 649, endPoint y: 78, distance: 16.8
click at [662, 68] on div "[DATE]" at bounding box center [646, 76] width 303 height 24
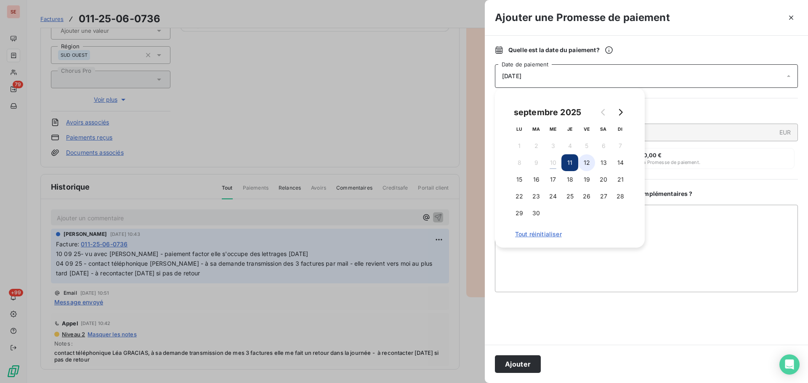
click at [594, 165] on button "12" at bounding box center [586, 162] width 17 height 17
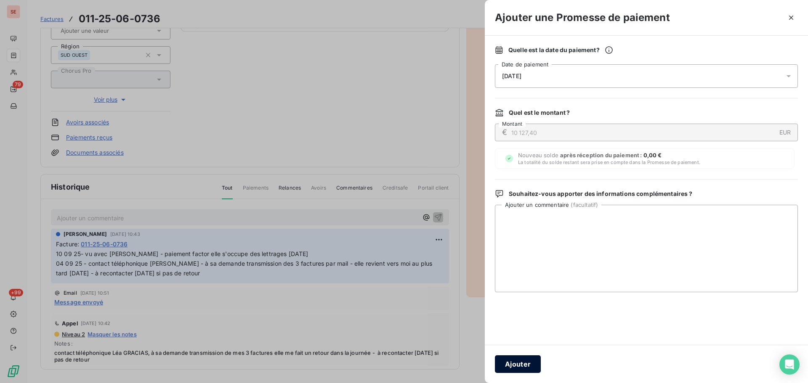
click at [522, 366] on button "Ajouter" at bounding box center [518, 365] width 46 height 18
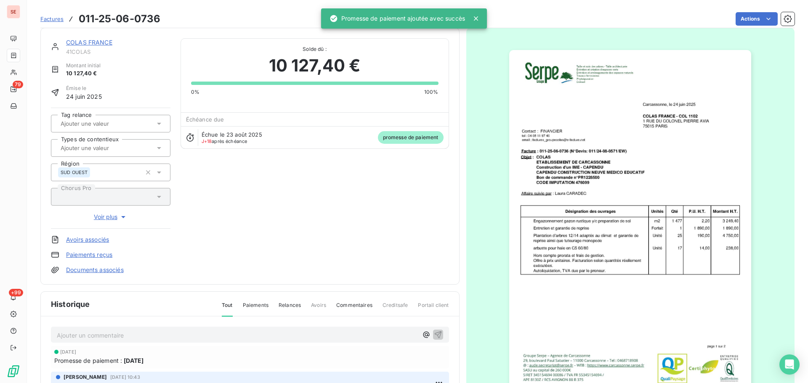
scroll to position [0, 0]
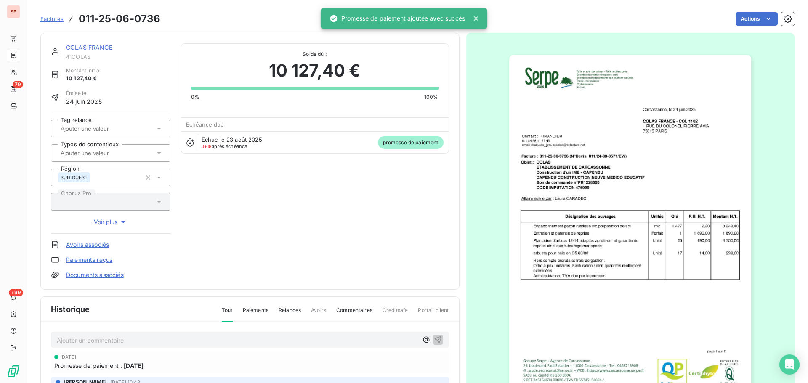
click at [98, 54] on span "41COLAS" at bounding box center [118, 56] width 104 height 7
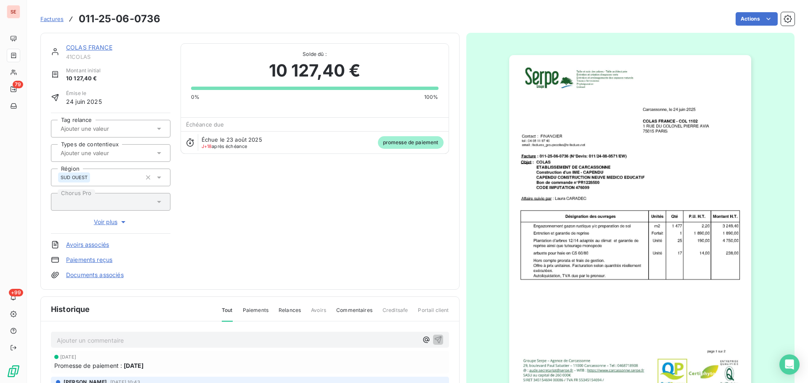
click at [102, 46] on link "COLAS FRANCE" at bounding box center [89, 47] width 46 height 7
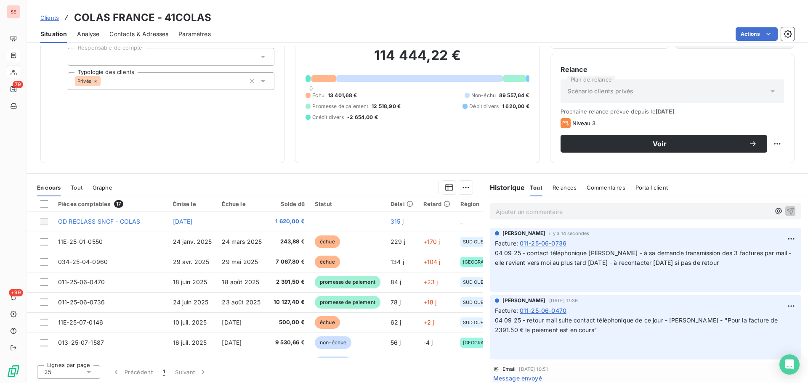
scroll to position [57, 0]
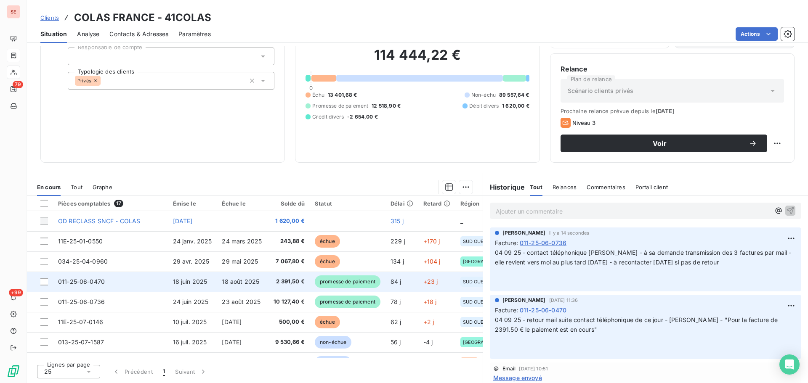
click at [290, 282] on span "2 391,50 €" at bounding box center [288, 282] width 33 height 8
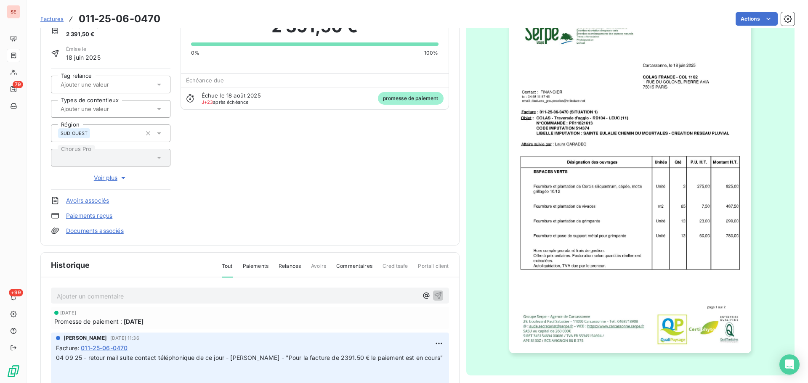
scroll to position [46, 0]
click at [216, 292] on p "Ajouter un commentaire ﻿" at bounding box center [237, 295] width 361 height 11
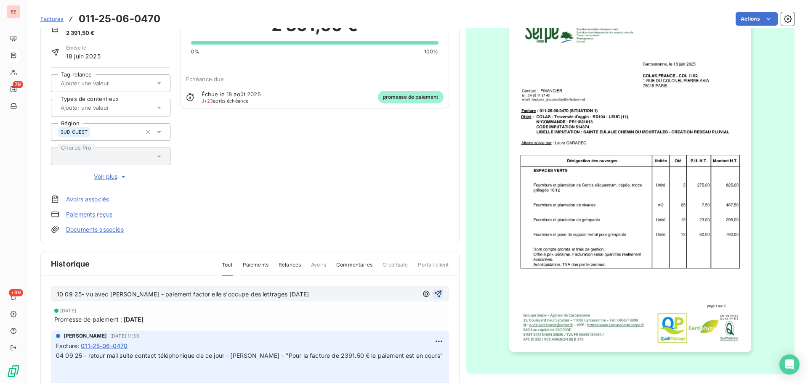
click at [434, 294] on icon "button" at bounding box center [437, 294] width 7 height 7
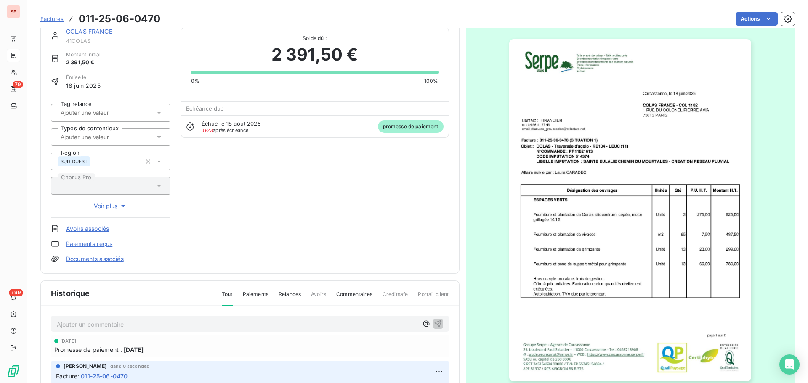
scroll to position [0, 0]
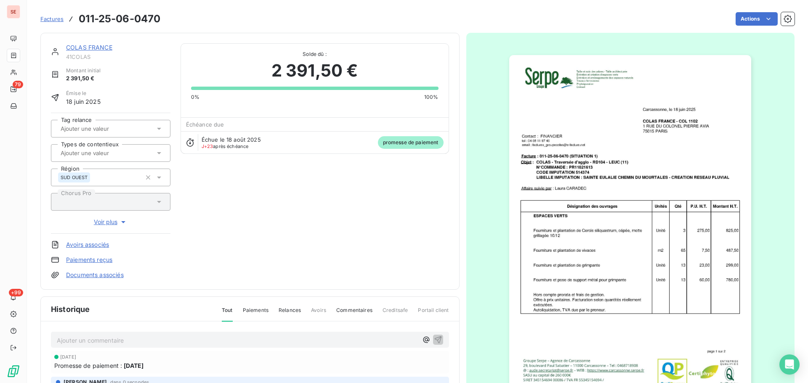
click at [90, 47] on link "COLAS FRANCE" at bounding box center [89, 47] width 46 height 7
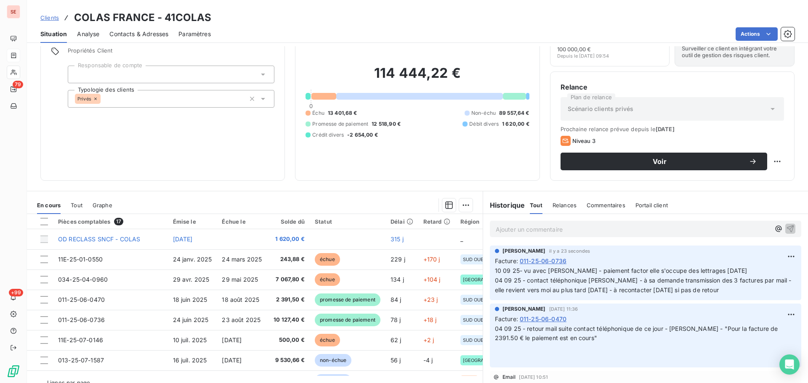
scroll to position [57, 0]
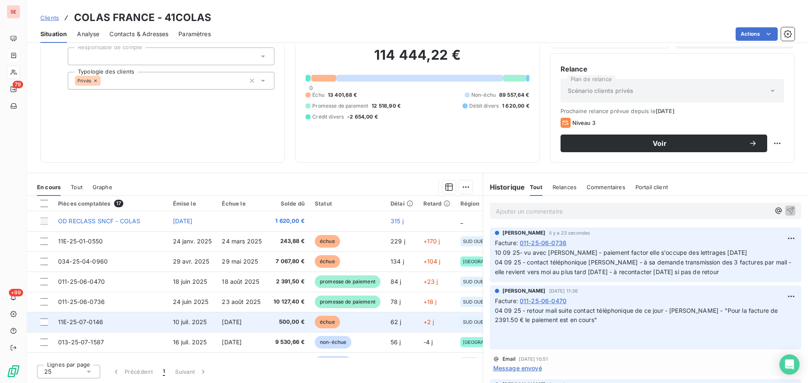
click at [242, 322] on span "[DATE]" at bounding box center [232, 321] width 20 height 7
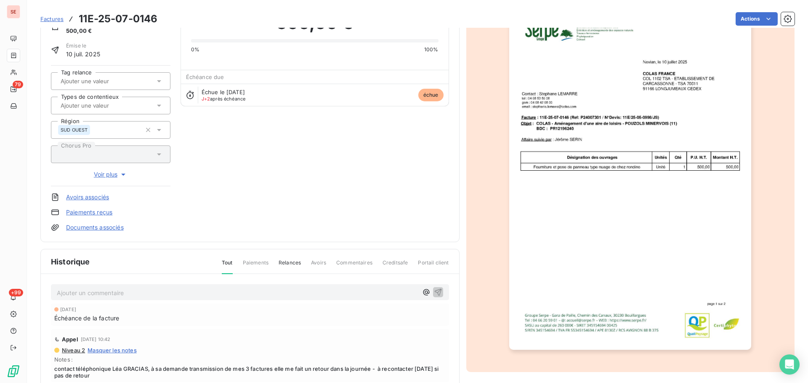
scroll to position [115, 0]
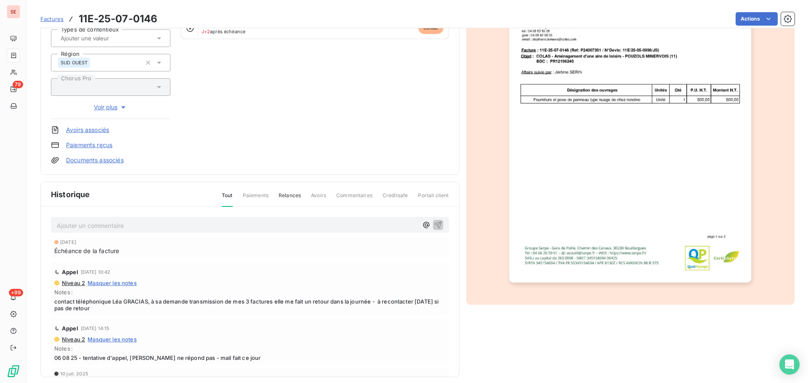
click at [215, 226] on p "Ajouter un commentaire ﻿" at bounding box center [237, 225] width 361 height 11
click at [433, 226] on button "button" at bounding box center [438, 225] width 10 height 10
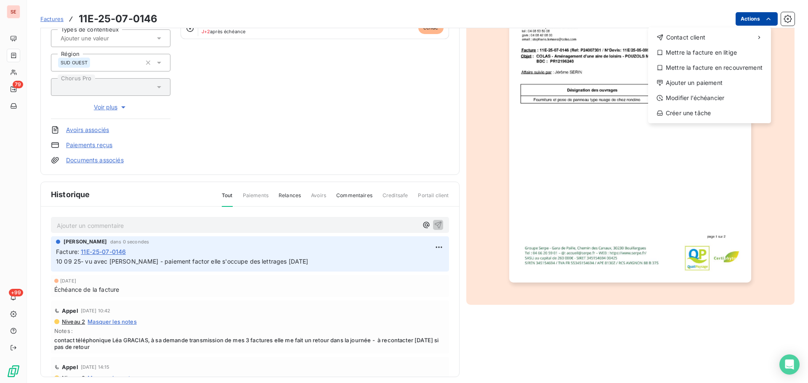
click at [739, 24] on html "SE 79 +99 Factures 11E-25-07-0146 Actions Contact client Mettre la facture en l…" at bounding box center [404, 191] width 808 height 383
click at [710, 79] on div "Ajouter un paiement" at bounding box center [709, 82] width 116 height 13
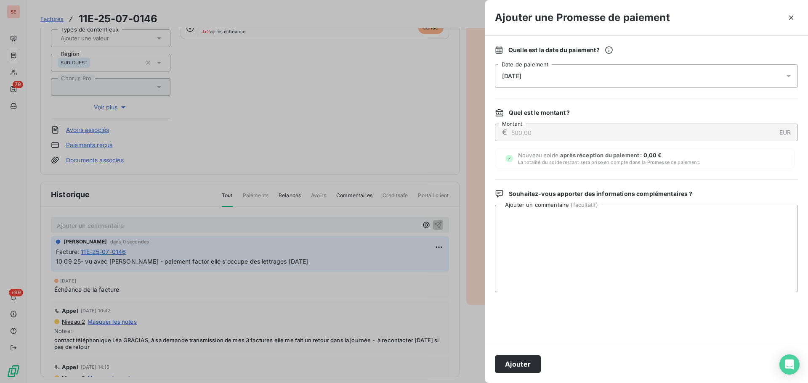
click at [664, 65] on div "[DATE]" at bounding box center [646, 76] width 303 height 24
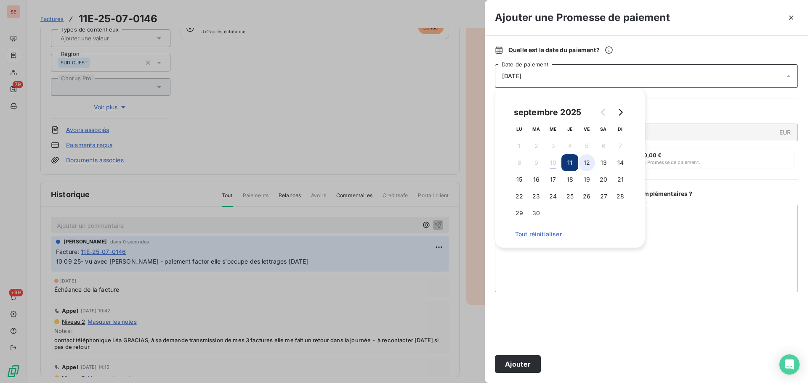
click at [592, 164] on button "12" at bounding box center [586, 162] width 17 height 17
click at [510, 366] on button "Ajouter" at bounding box center [518, 365] width 46 height 18
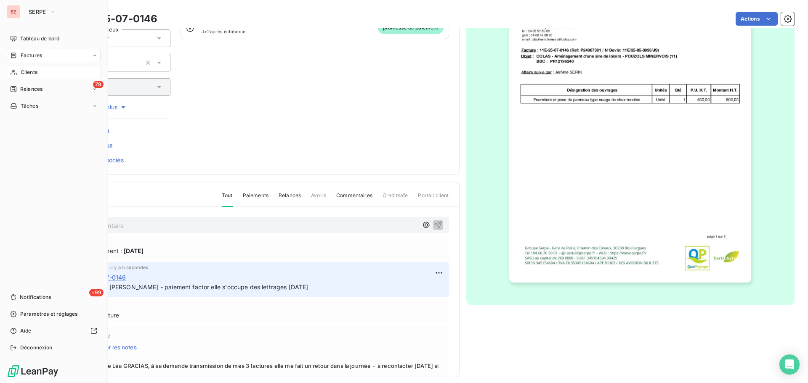
click at [29, 70] on span "Clients" at bounding box center [29, 73] width 17 height 8
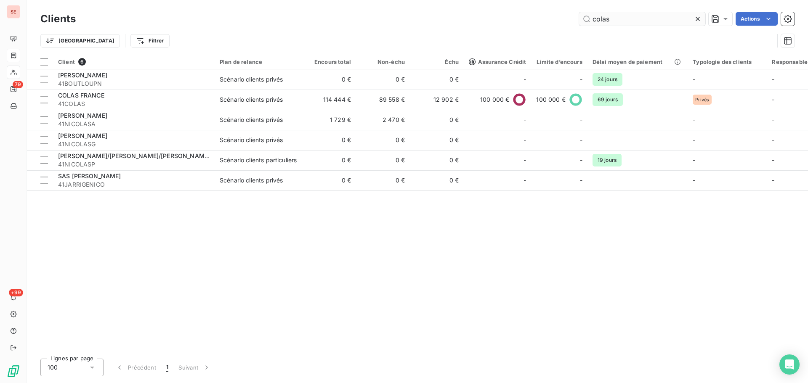
click at [630, 18] on input "colas" at bounding box center [642, 18] width 126 height 13
click at [630, 17] on input "colas" at bounding box center [642, 18] width 126 height 13
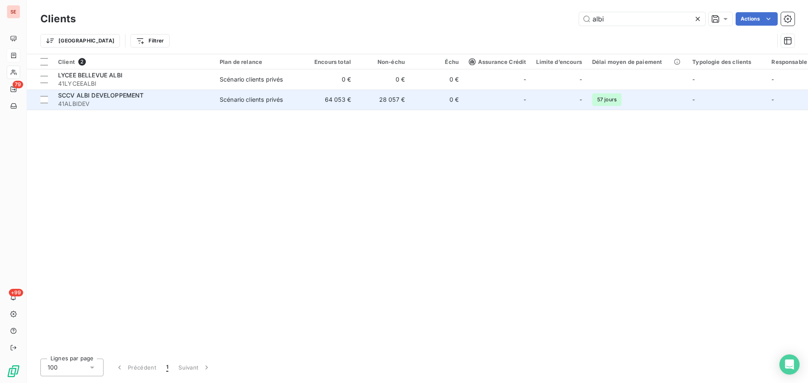
type input "albi"
click at [391, 104] on td "28 057 €" at bounding box center [383, 100] width 54 height 20
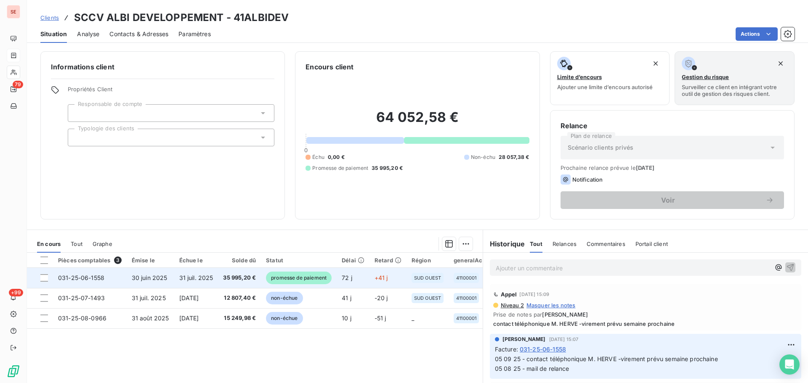
click at [250, 280] on span "35 995,20 €" at bounding box center [239, 278] width 33 height 8
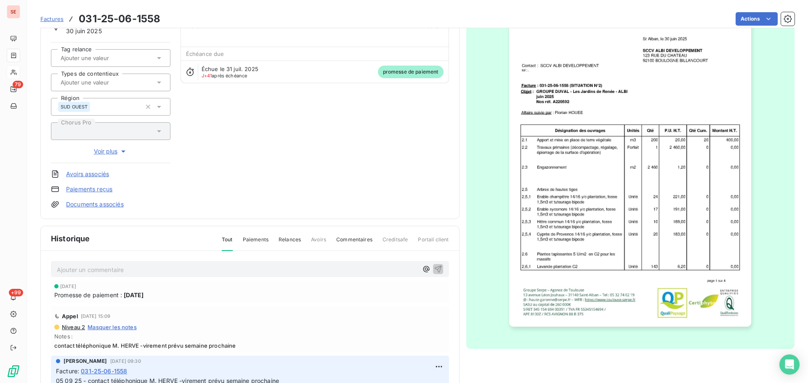
scroll to position [123, 0]
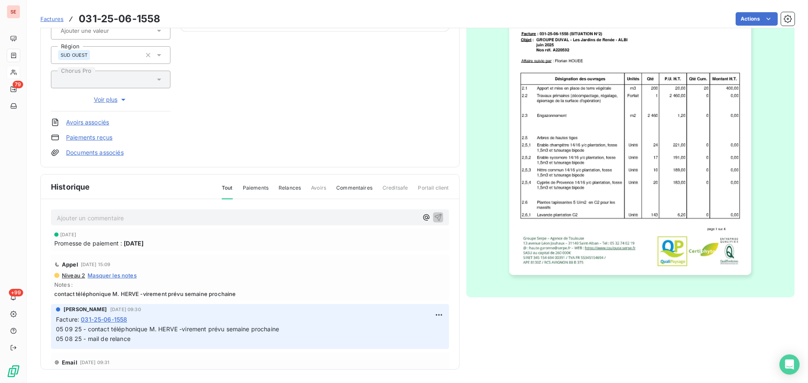
click at [261, 218] on p "Ajouter un commentaire ﻿" at bounding box center [237, 218] width 361 height 11
click at [433, 212] on button "button" at bounding box center [438, 217] width 10 height 10
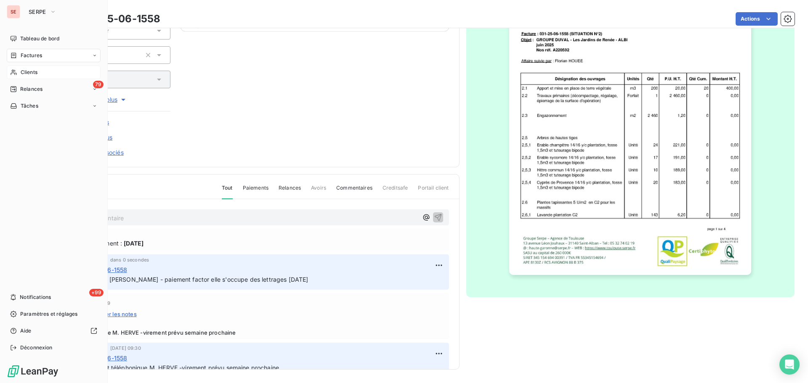
click at [29, 72] on span "Clients" at bounding box center [29, 73] width 17 height 8
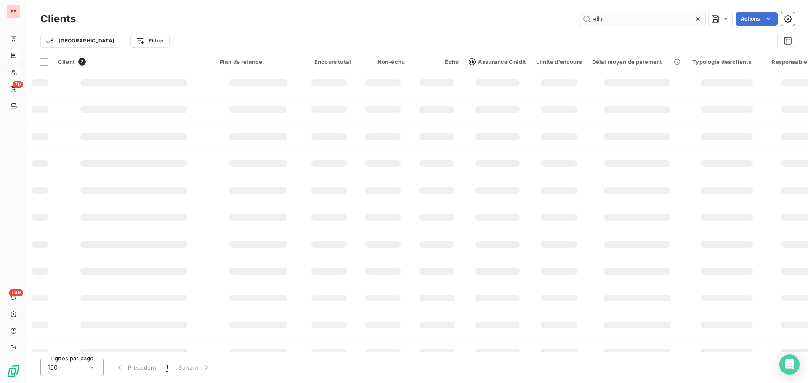
click at [626, 21] on input "albi" at bounding box center [642, 18] width 126 height 13
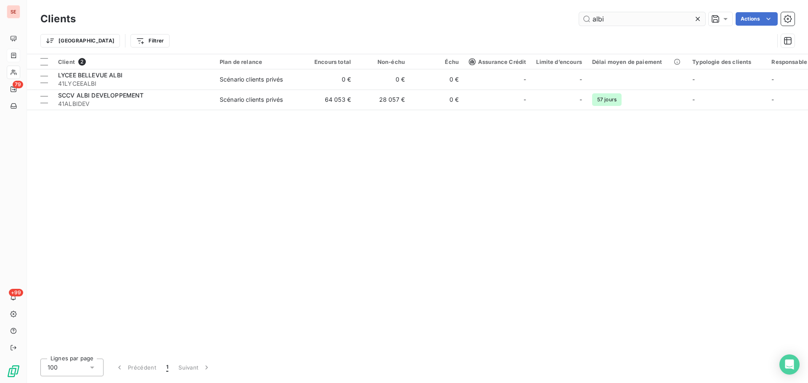
type input "r"
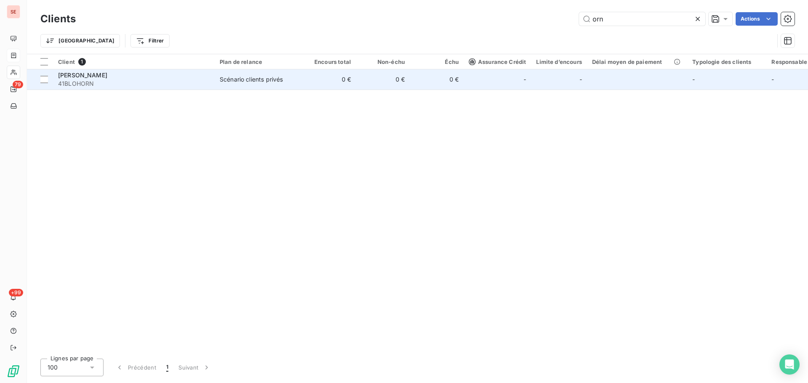
type input "orn"
click at [167, 75] on div "BLOHORN Frédéric" at bounding box center [133, 75] width 151 height 8
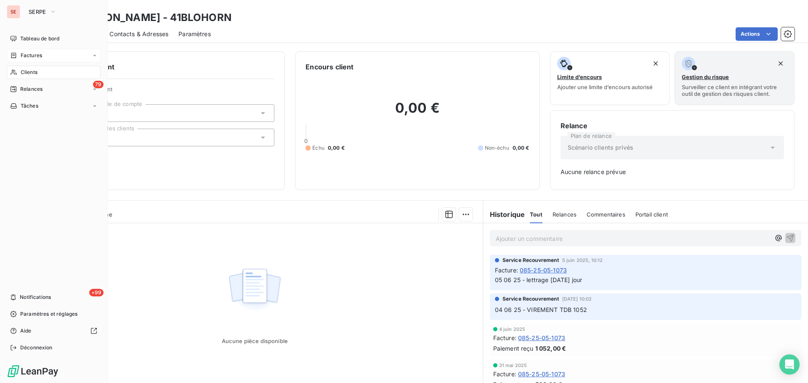
click at [30, 73] on span "Clients" at bounding box center [29, 73] width 17 height 8
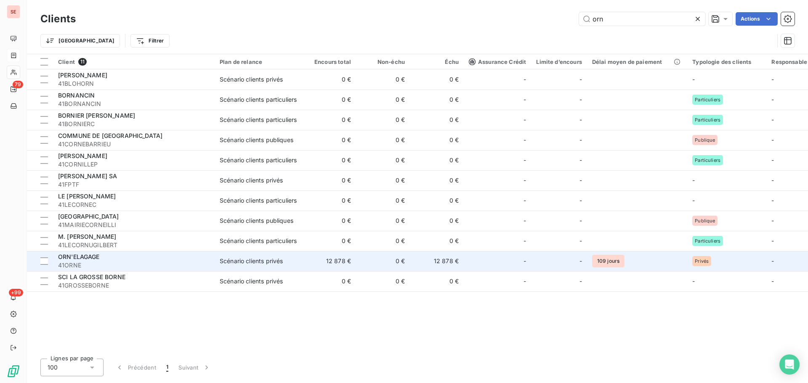
type input "orn"
click at [455, 259] on td "12 878 €" at bounding box center [437, 261] width 54 height 20
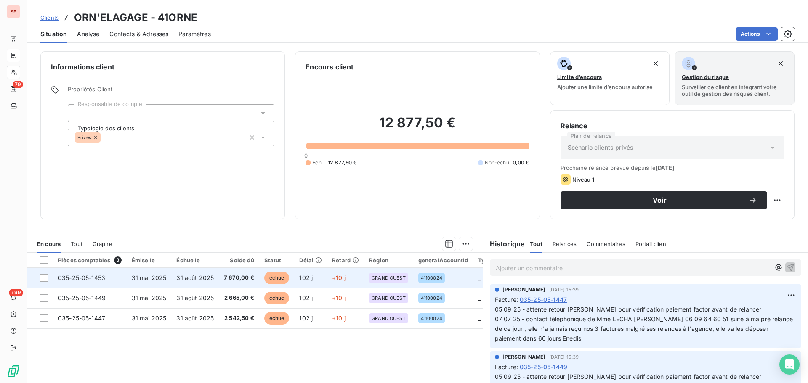
click at [206, 281] on span "31 août 2025" at bounding box center [194, 277] width 37 height 7
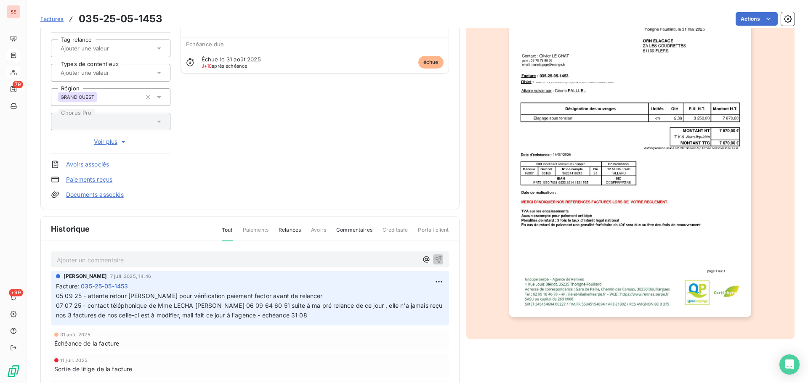
scroll to position [113, 0]
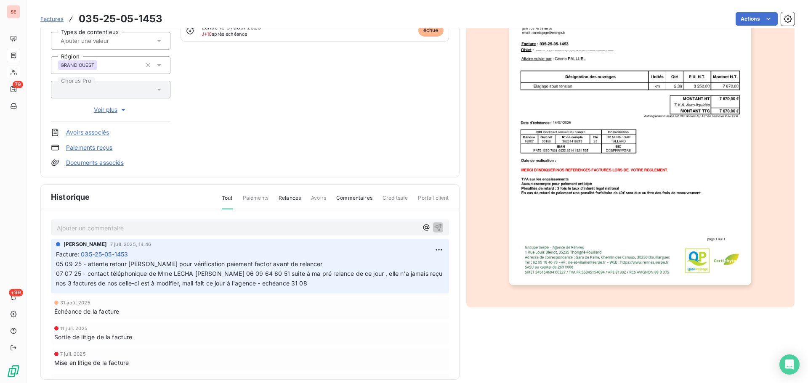
click at [223, 225] on p "Ajouter un commentaire ﻿" at bounding box center [237, 228] width 361 height 11
click at [434, 228] on icon "button" at bounding box center [437, 227] width 7 height 7
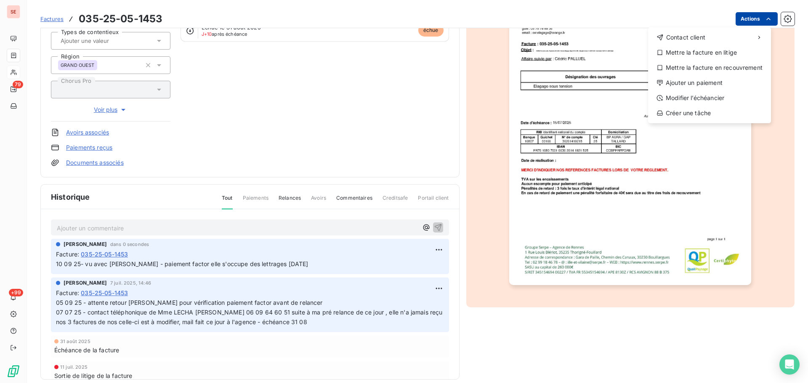
click at [739, 15] on html "SE 79 +99 Factures 035-25-05-1453 Actions Contact client Mettre la facture en l…" at bounding box center [404, 191] width 808 height 383
click at [694, 89] on div "Ajouter un paiement" at bounding box center [709, 82] width 116 height 13
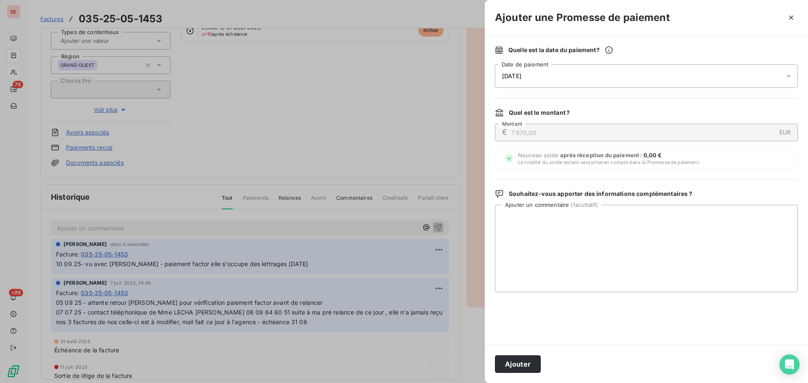
click at [648, 74] on div "[DATE]" at bounding box center [646, 76] width 303 height 24
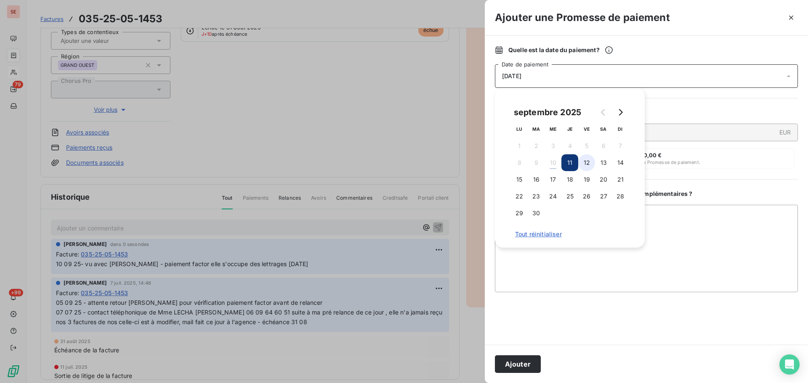
click at [589, 161] on button "12" at bounding box center [586, 162] width 17 height 17
click at [515, 362] on button "Ajouter" at bounding box center [518, 365] width 46 height 18
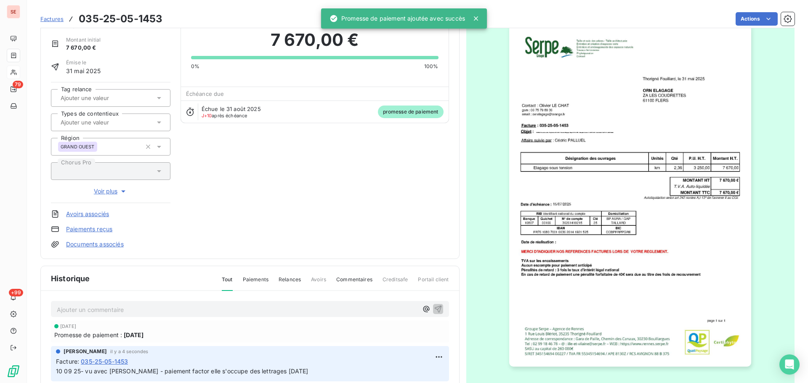
scroll to position [0, 0]
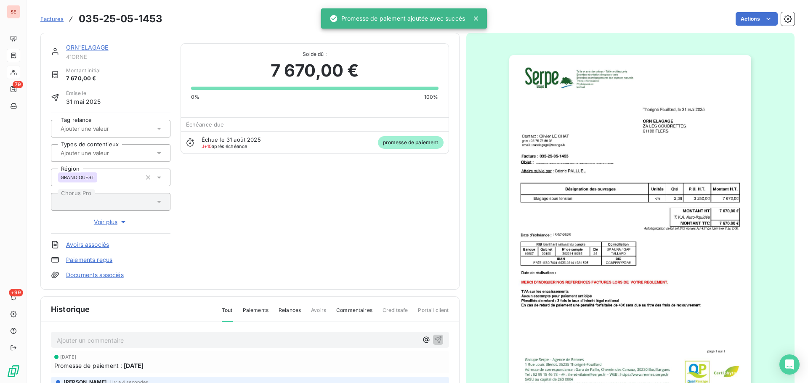
click at [75, 44] on link "ORN'ELAGAGE" at bounding box center [87, 47] width 42 height 7
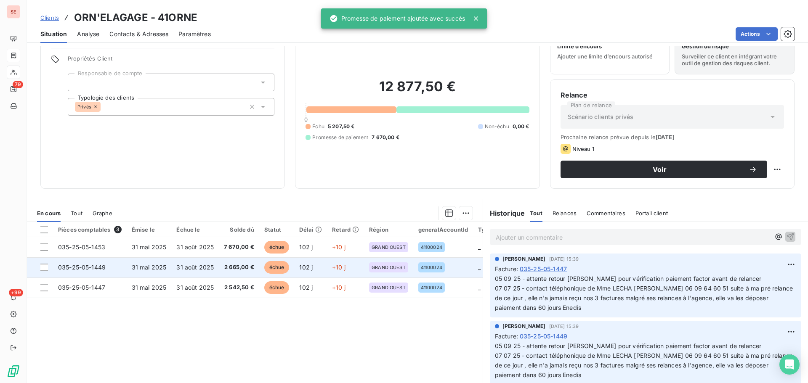
scroll to position [57, 0]
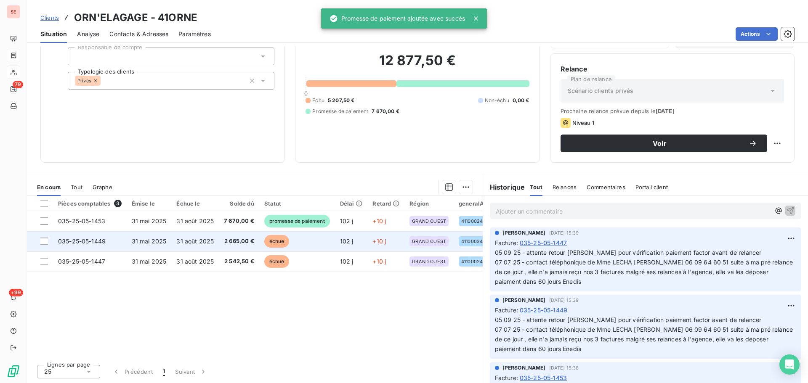
click at [215, 241] on td "31 août 2025" at bounding box center [195, 241] width 48 height 20
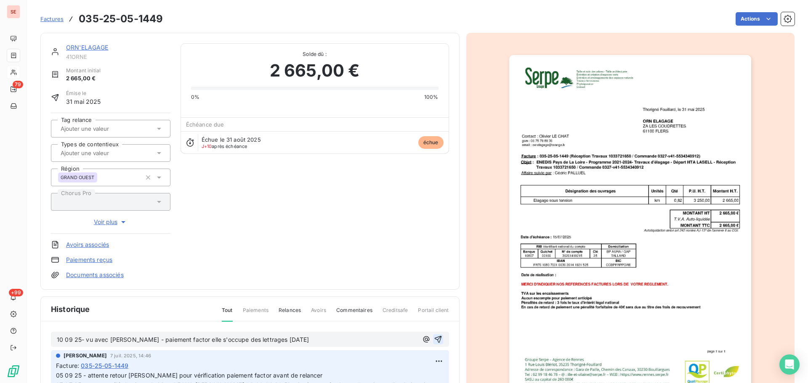
click at [434, 336] on icon "button" at bounding box center [438, 339] width 8 height 8
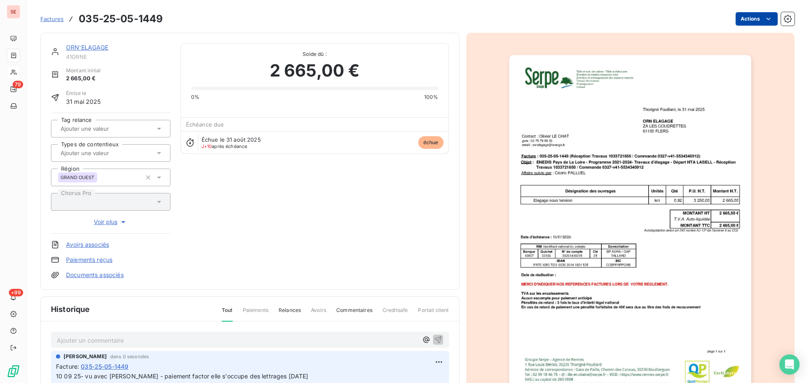
click at [750, 22] on html "SE 79 +99 Factures 035-25-05-1449 Actions ORN'ELAGAGE 41ORNE Montant initial 2 …" at bounding box center [404, 191] width 808 height 383
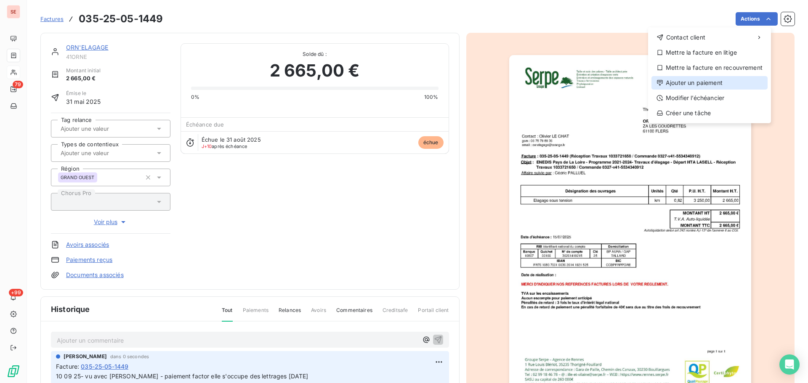
click at [712, 83] on div "Ajouter un paiement" at bounding box center [709, 82] width 116 height 13
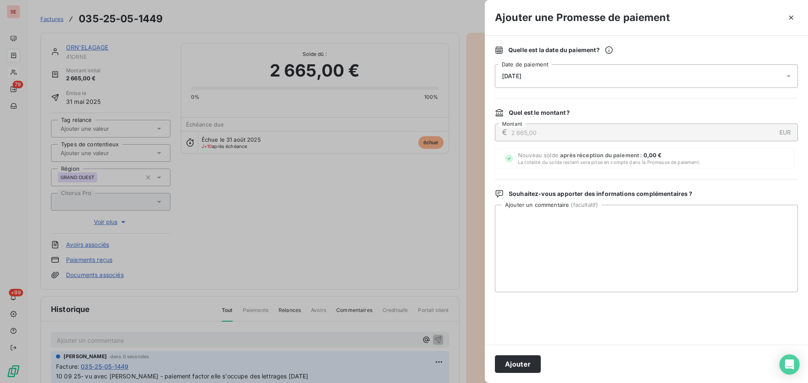
click at [642, 71] on div "[DATE]" at bounding box center [646, 76] width 303 height 24
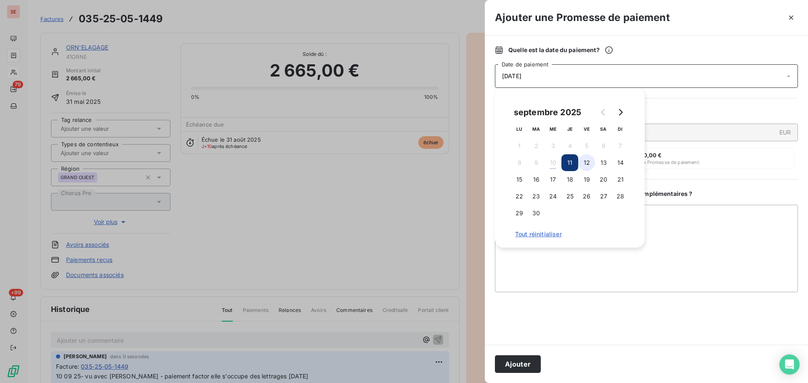
click at [591, 165] on button "12" at bounding box center [586, 162] width 17 height 17
click at [525, 364] on button "Ajouter" at bounding box center [518, 365] width 46 height 18
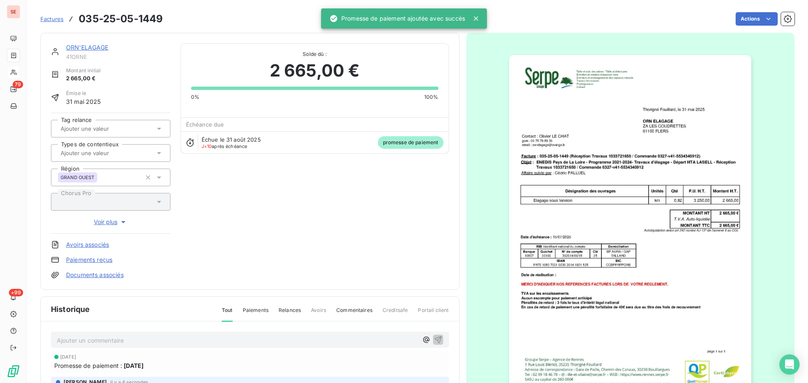
click at [95, 49] on link "ORN'ELAGAGE" at bounding box center [87, 47] width 42 height 7
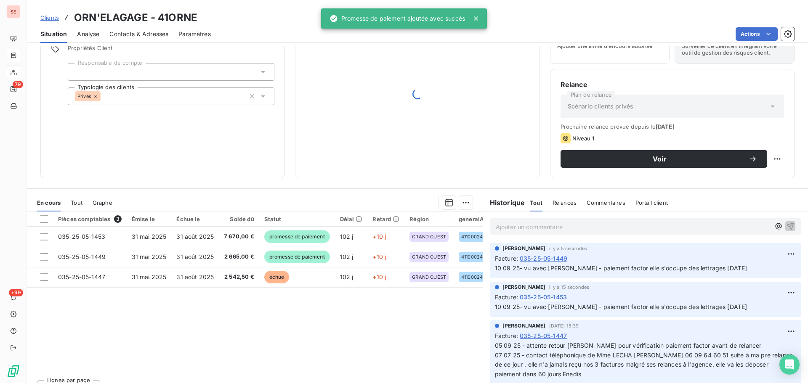
scroll to position [57, 0]
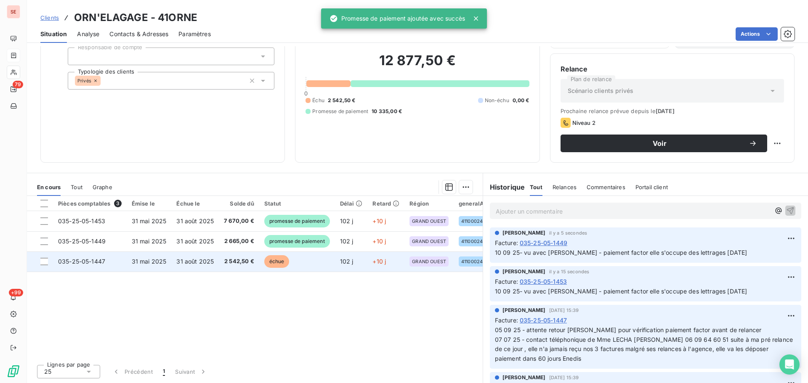
click at [197, 264] on span "31 août 2025" at bounding box center [194, 261] width 37 height 7
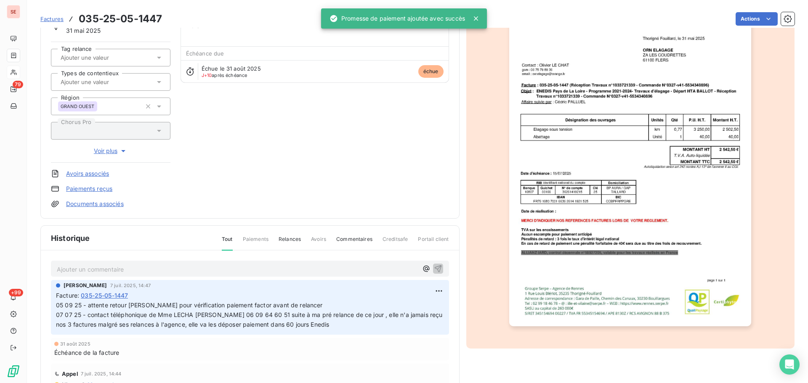
scroll to position [123, 0]
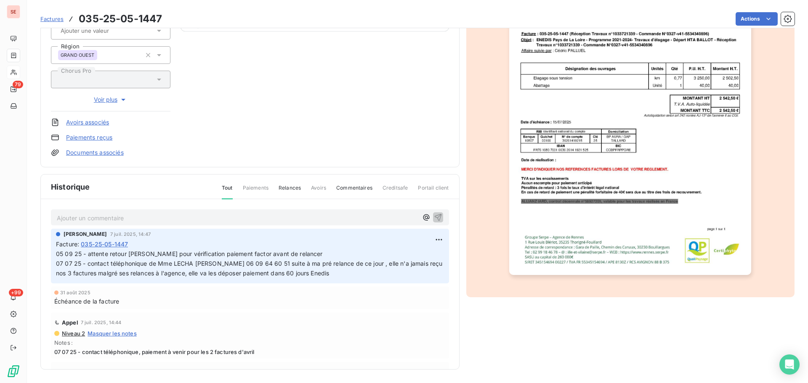
click at [223, 218] on p "Ajouter un commentaire ﻿" at bounding box center [237, 218] width 361 height 11
click at [434, 218] on icon "button" at bounding box center [438, 217] width 8 height 8
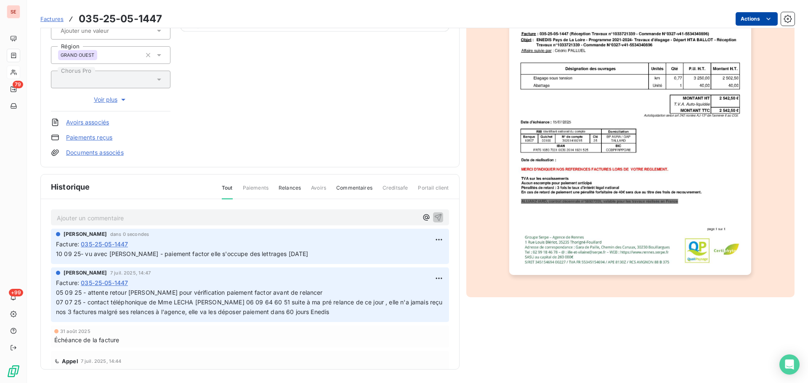
click at [740, 21] on html "SE 79 +99 Factures 035-25-05-1447 Actions ORN'ELAGAGE 41ORNE Montant initial 2 …" at bounding box center [404, 191] width 808 height 383
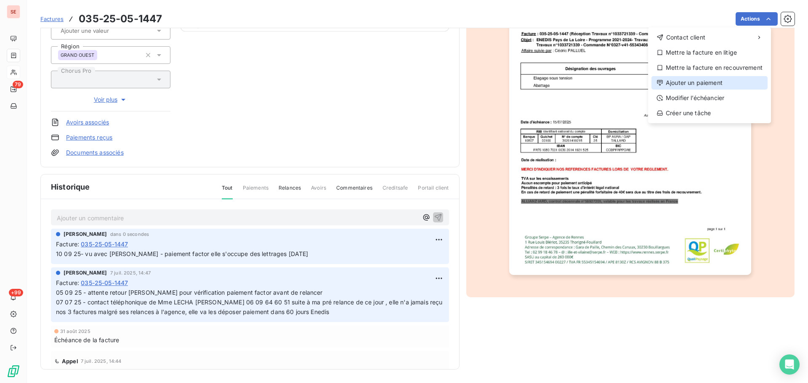
click at [696, 83] on div "Ajouter un paiement" at bounding box center [709, 82] width 116 height 13
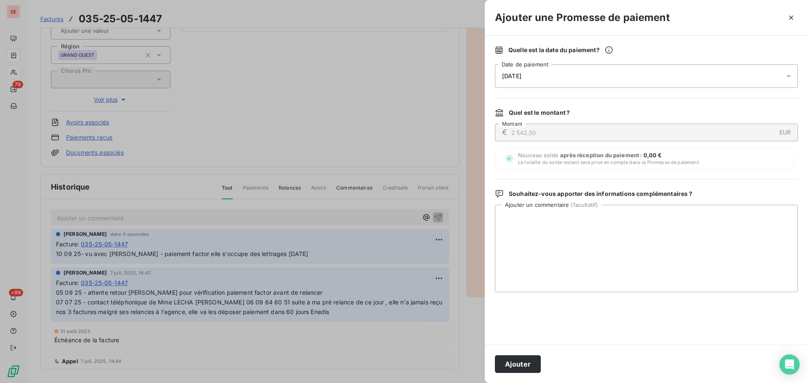
click at [592, 79] on div "[DATE]" at bounding box center [646, 76] width 303 height 24
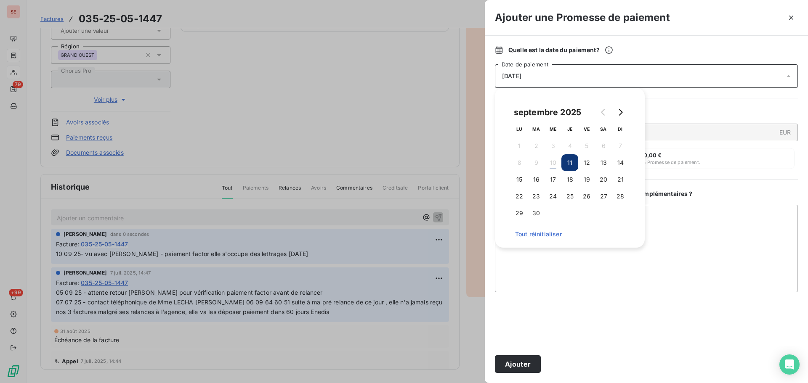
click at [613, 157] on td "14" at bounding box center [620, 162] width 17 height 17
click at [613, 167] on button "14" at bounding box center [620, 162] width 17 height 17
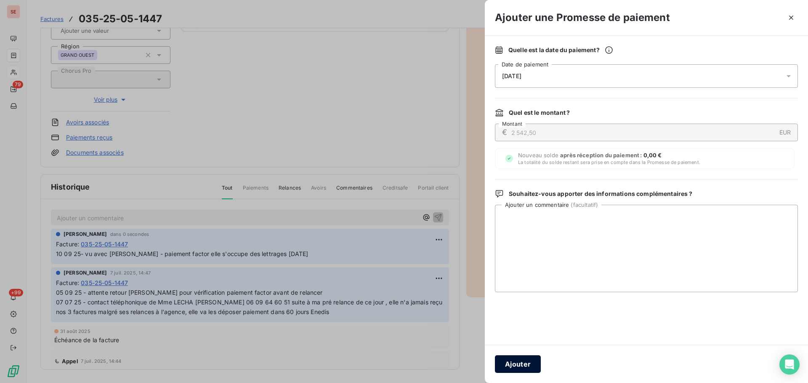
click at [516, 367] on button "Ajouter" at bounding box center [518, 365] width 46 height 18
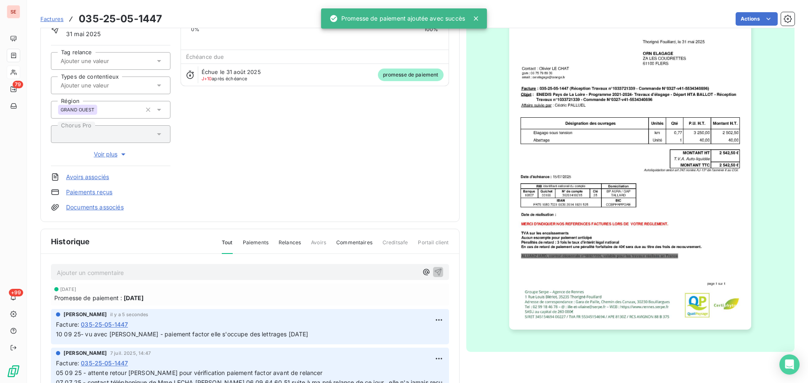
scroll to position [0, 0]
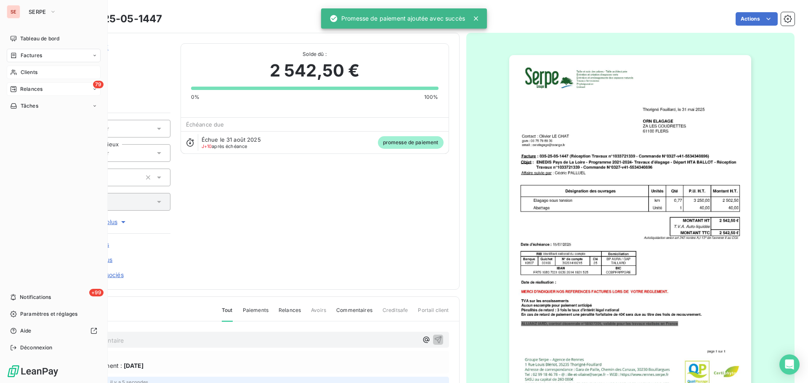
click at [42, 87] on span "Relances" at bounding box center [31, 89] width 22 height 8
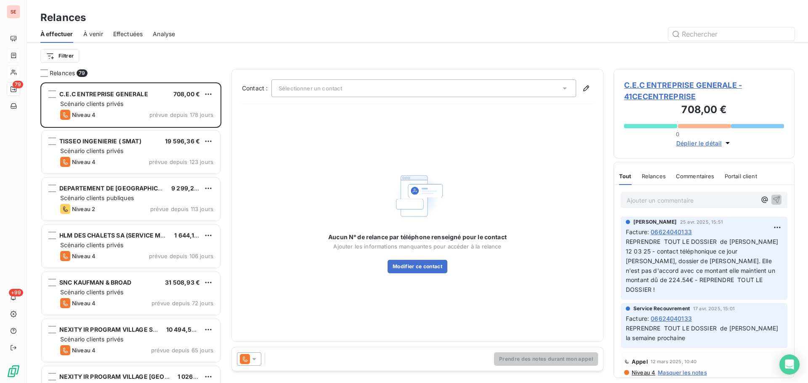
click at [127, 35] on span "Effectuées" at bounding box center [128, 34] width 30 height 8
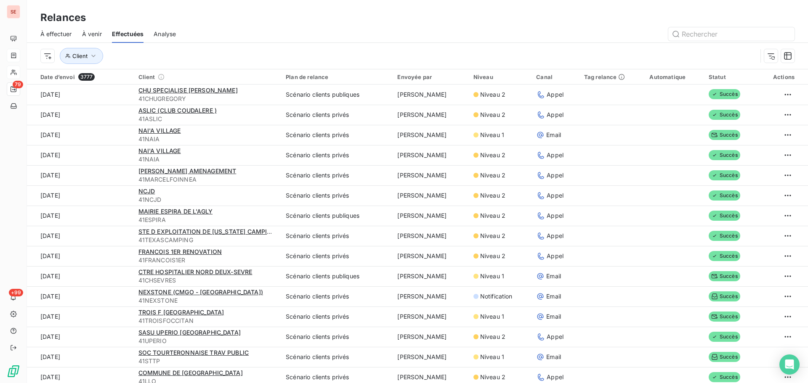
click at [61, 35] on span "À effectuer" at bounding box center [56, 34] width 32 height 8
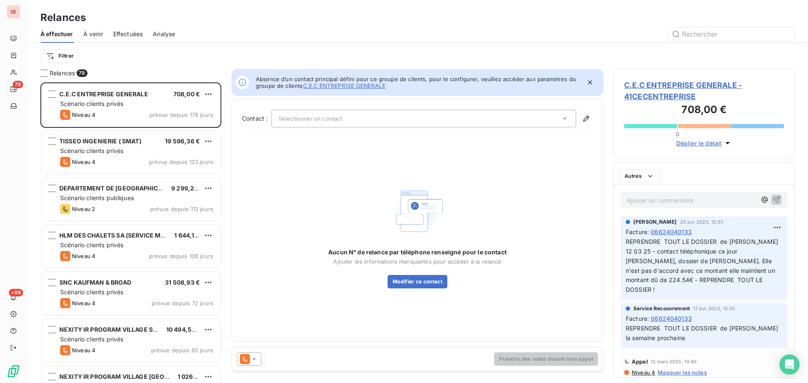
scroll to position [295, 175]
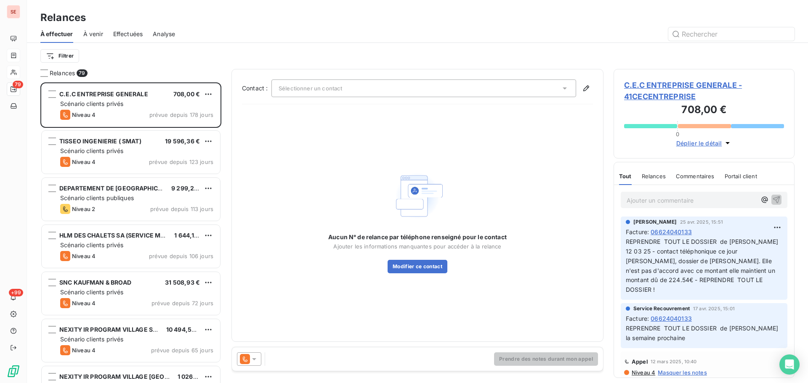
click at [130, 30] on span "Effectuées" at bounding box center [128, 34] width 30 height 8
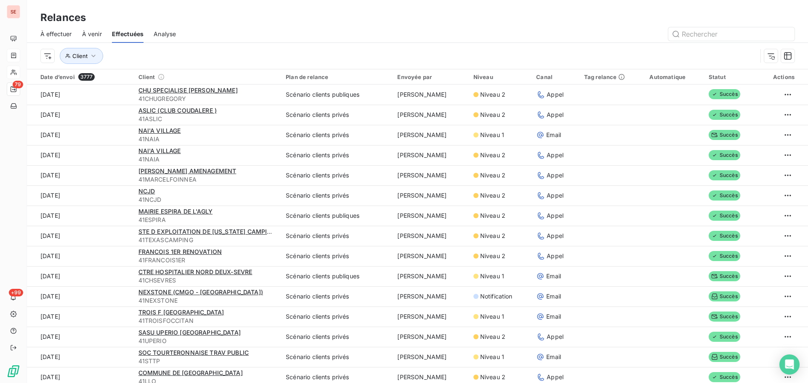
click at [63, 34] on span "À effectuer" at bounding box center [56, 34] width 32 height 8
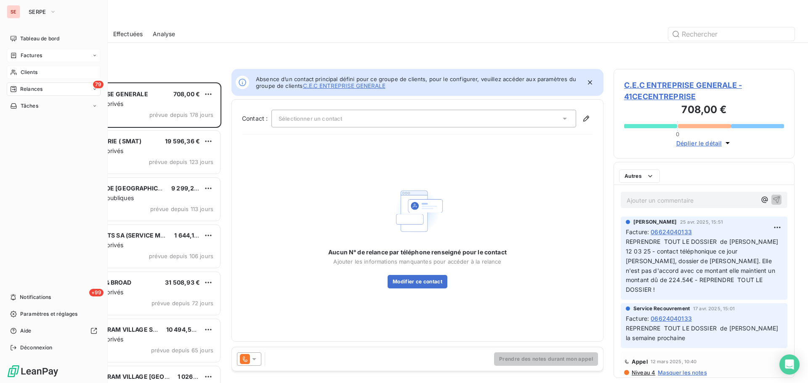
scroll to position [295, 175]
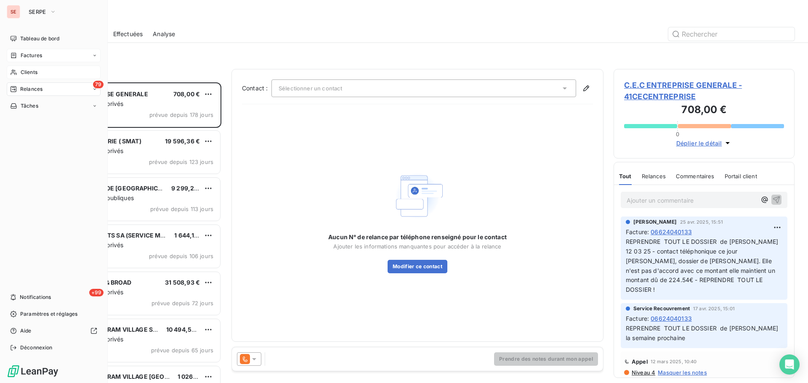
click at [18, 55] on div "Factures" at bounding box center [26, 56] width 32 height 8
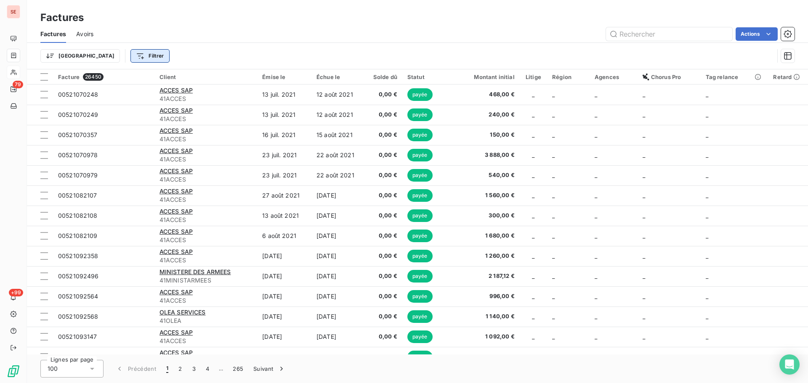
click at [96, 57] on html "SE 79 +99 Factures Factures Avoirs Actions Trier Filtrer Facture 26450 Client É…" at bounding box center [404, 191] width 808 height 383
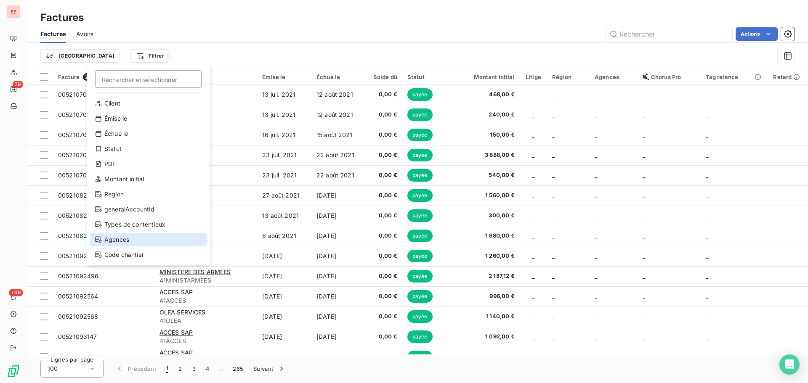
click at [138, 239] on div "Agences" at bounding box center [148, 239] width 117 height 13
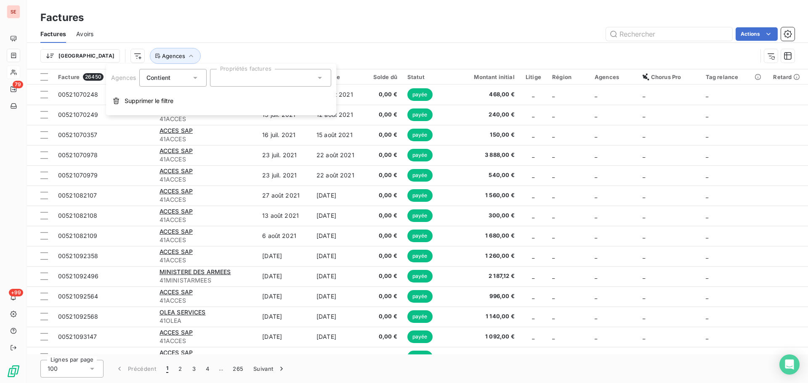
click at [244, 67] on div "Agences Contient Propriétés factures Supprimer le filtre" at bounding box center [221, 89] width 230 height 51
click at [240, 83] on div at bounding box center [270, 78] width 121 height 18
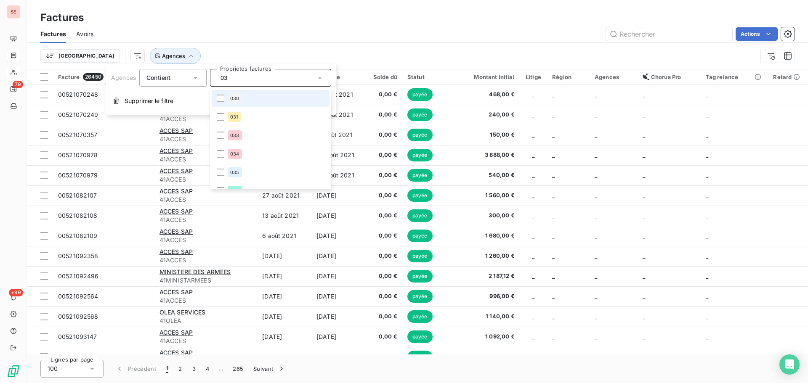
type input "033"
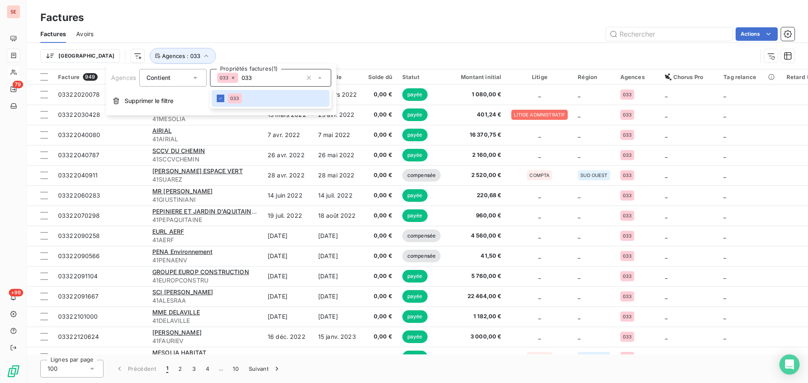
click at [350, 38] on div "Actions" at bounding box center [449, 33] width 691 height 13
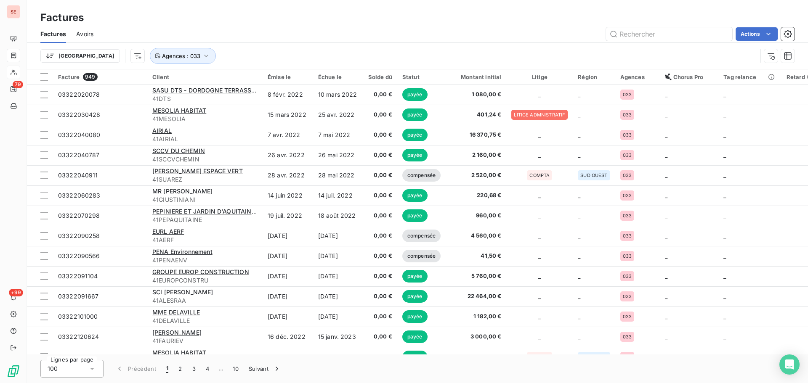
click at [93, 57] on html "SE 79 +99 Factures Factures Avoirs Actions Trier Agences : 033 Facture 949 Clie…" at bounding box center [404, 191] width 808 height 383
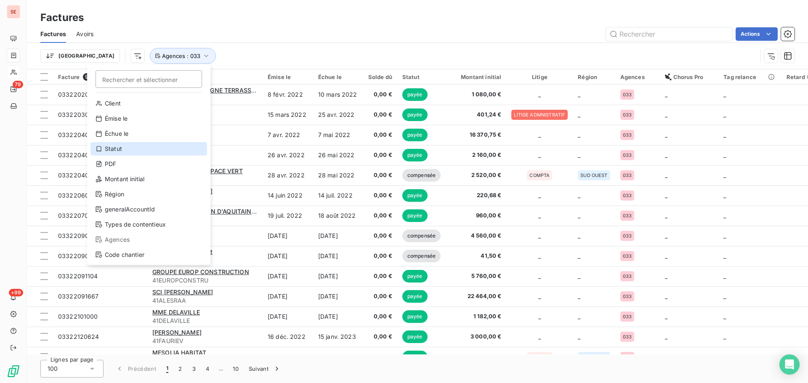
click at [124, 145] on div "Statut" at bounding box center [148, 148] width 117 height 13
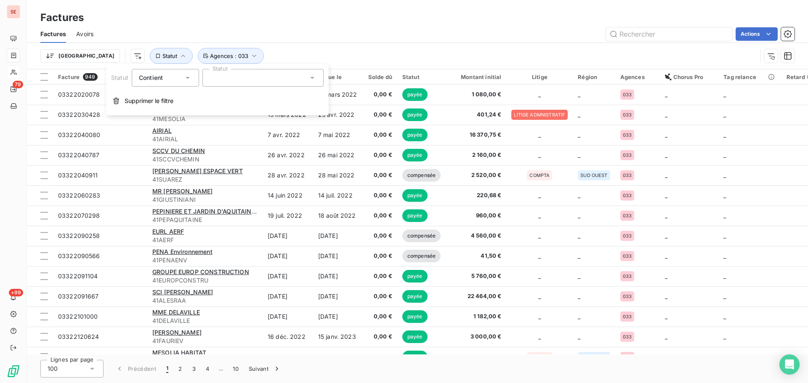
click at [276, 78] on div at bounding box center [262, 78] width 121 height 18
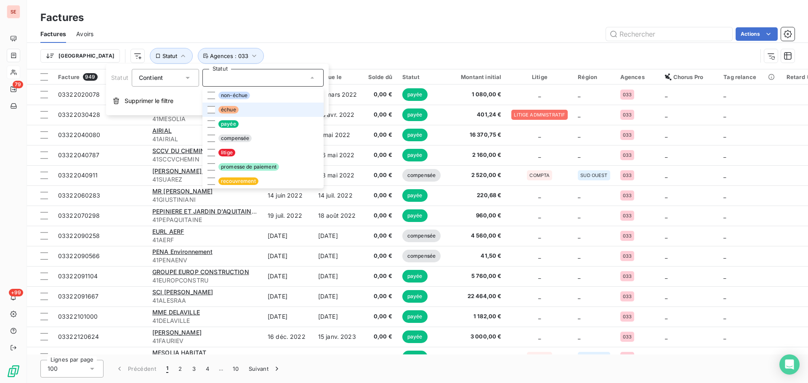
click at [257, 112] on li "échue" at bounding box center [262, 110] width 121 height 14
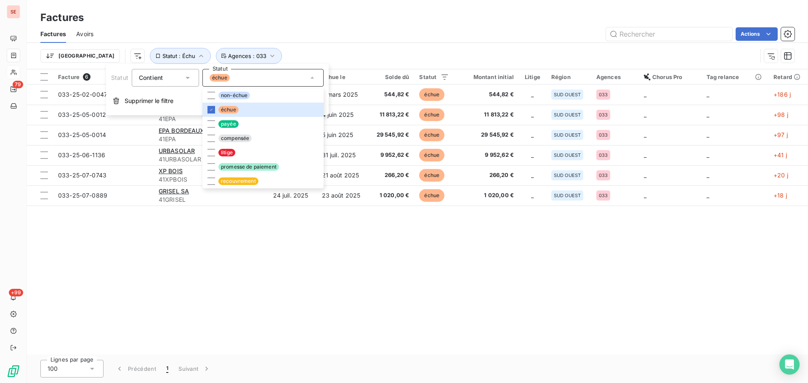
click at [323, 43] on div "Trier Statut : Échu Agences : 033" at bounding box center [417, 56] width 754 height 26
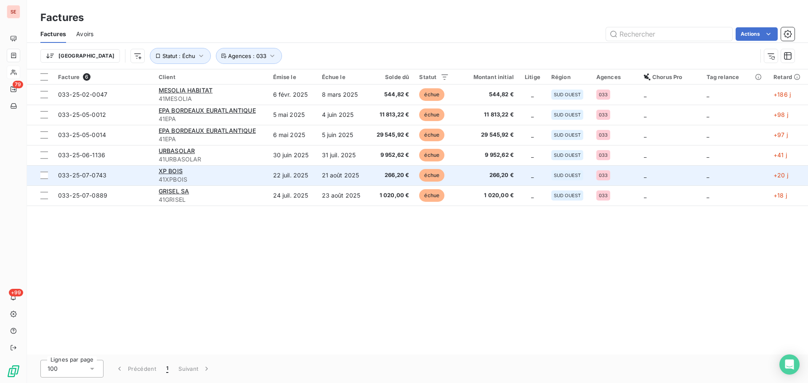
click at [269, 175] on td "22 juil. 2025" at bounding box center [292, 175] width 49 height 20
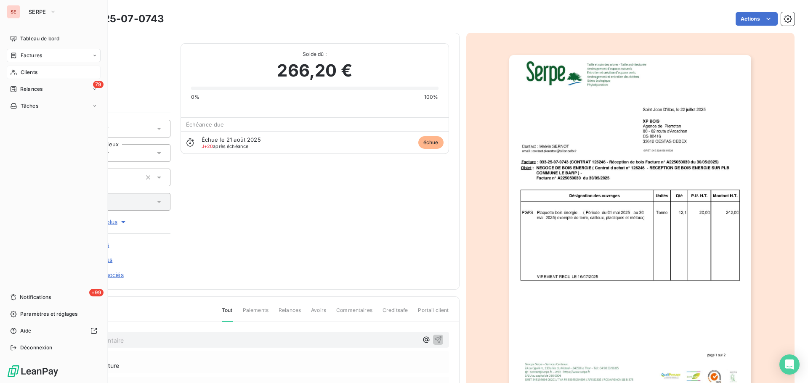
click at [29, 55] on span "Factures" at bounding box center [31, 56] width 21 height 8
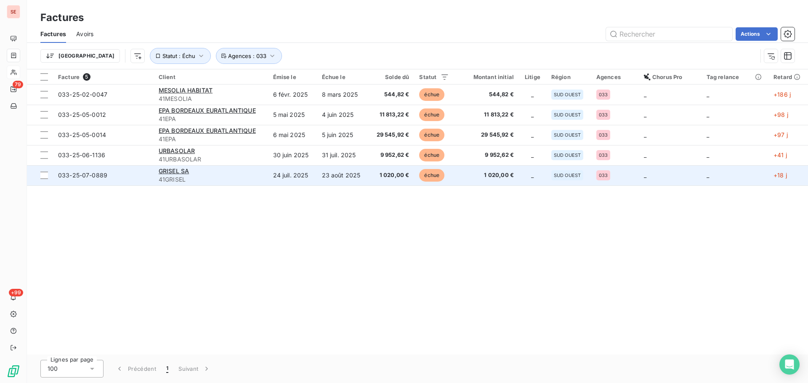
click at [211, 169] on div "GRISEL SA" at bounding box center [211, 171] width 104 height 8
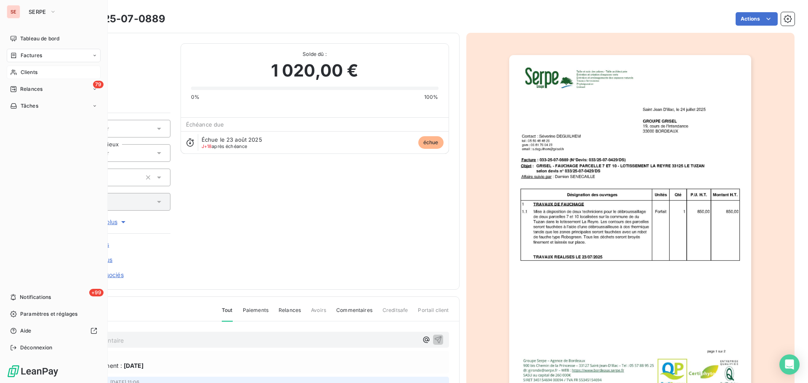
click at [21, 56] on span "Factures" at bounding box center [31, 56] width 21 height 8
click at [28, 55] on span "Factures" at bounding box center [31, 56] width 21 height 8
click at [27, 53] on span "Factures" at bounding box center [31, 56] width 21 height 8
click at [11, 53] on icon at bounding box center [13, 55] width 7 height 7
click at [23, 57] on span "Factures" at bounding box center [31, 56] width 21 height 8
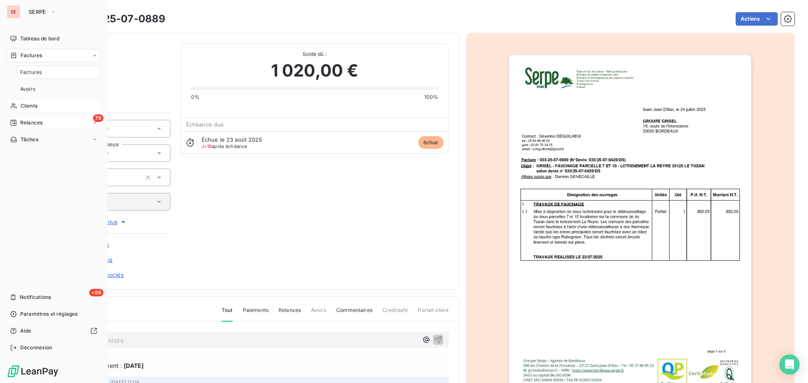
click at [41, 123] on span "Relances" at bounding box center [31, 123] width 22 height 8
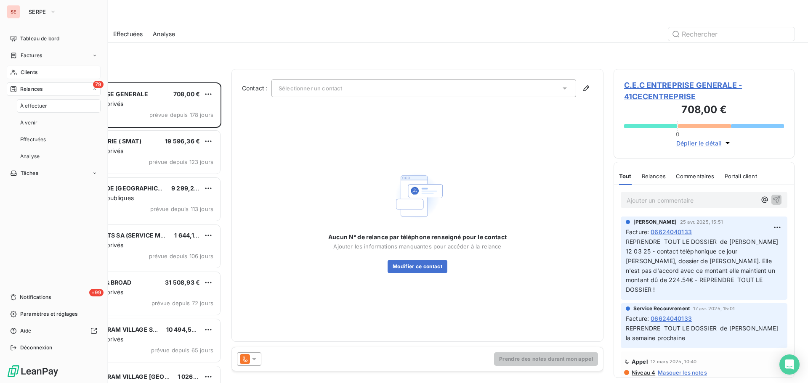
scroll to position [295, 175]
click at [24, 61] on div "Factures" at bounding box center [54, 55] width 94 height 13
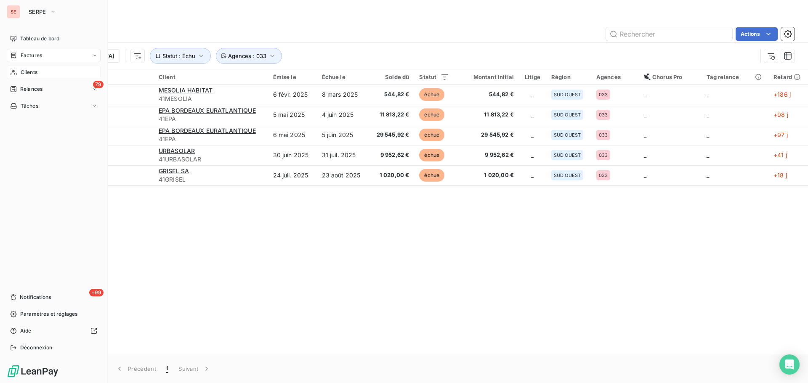
click at [48, 72] on div "Clients" at bounding box center [54, 72] width 94 height 13
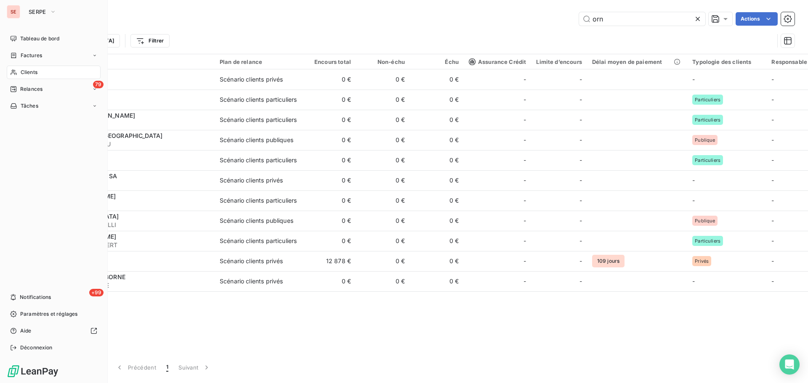
click at [21, 70] on span "Clients" at bounding box center [29, 73] width 17 height 8
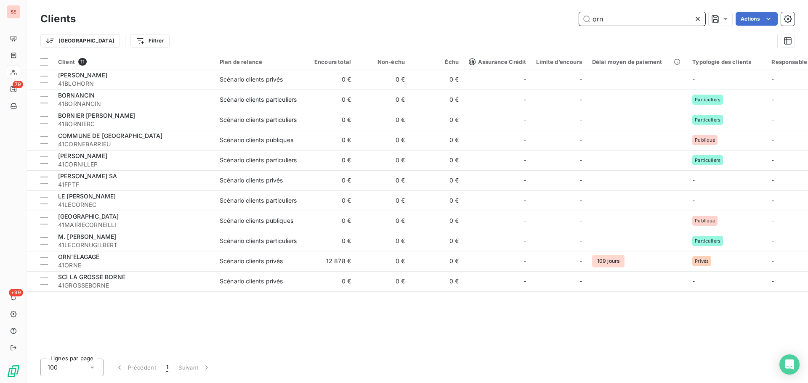
click at [629, 21] on input "orn" at bounding box center [642, 18] width 126 height 13
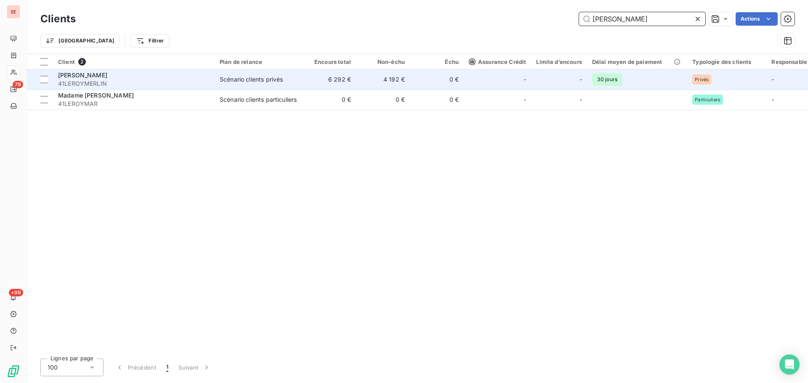
type input "leroy"
drag, startPoint x: 108, startPoint y: 85, endPoint x: 58, endPoint y: 87, distance: 50.5
click at [58, 87] on td "LEROY MERLIN FRANCE 41LEROYMERLIN" at bounding box center [134, 79] width 162 height 20
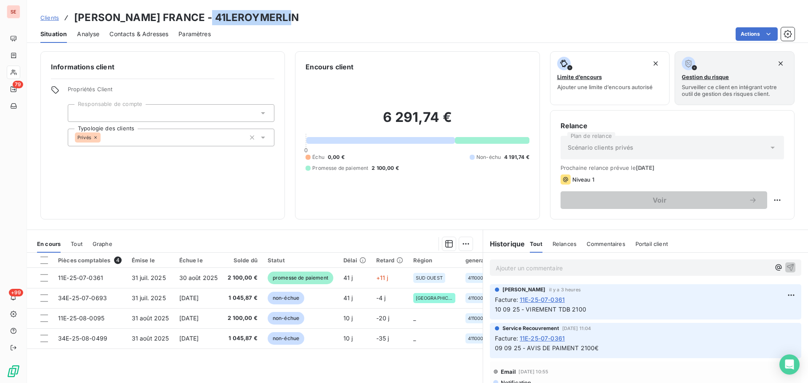
drag, startPoint x: 289, startPoint y: 18, endPoint x: 203, endPoint y: 14, distance: 86.7
click at [203, 14] on div "Clients LEROY MERLIN FRANCE - 41LEROYMERLIN" at bounding box center [417, 17] width 781 height 15
copy h3 "41LEROYMERLIN"
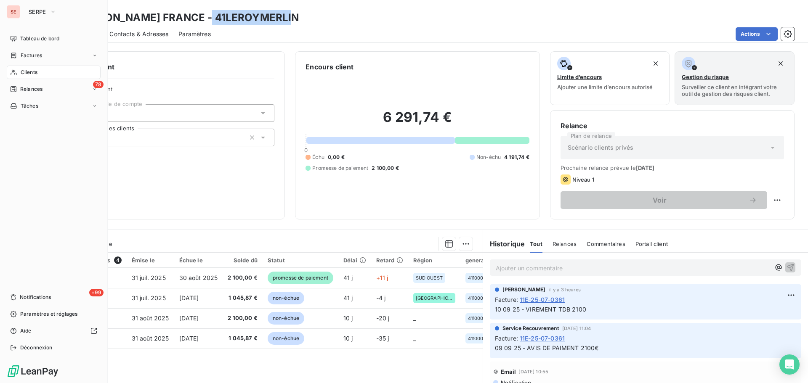
click at [25, 72] on span "Clients" at bounding box center [29, 73] width 17 height 8
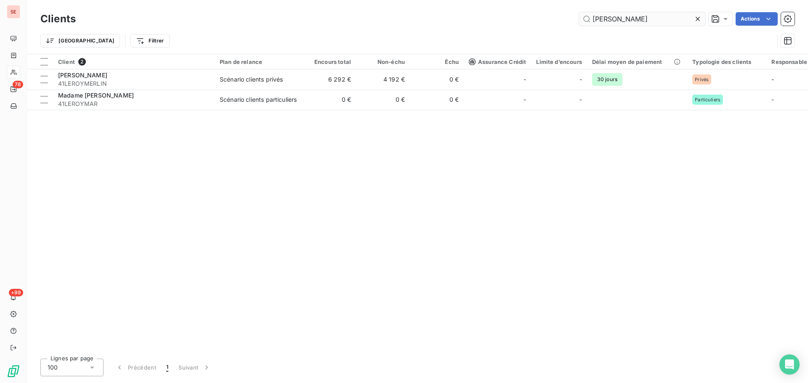
click at [626, 16] on input "leroy" at bounding box center [642, 18] width 126 height 13
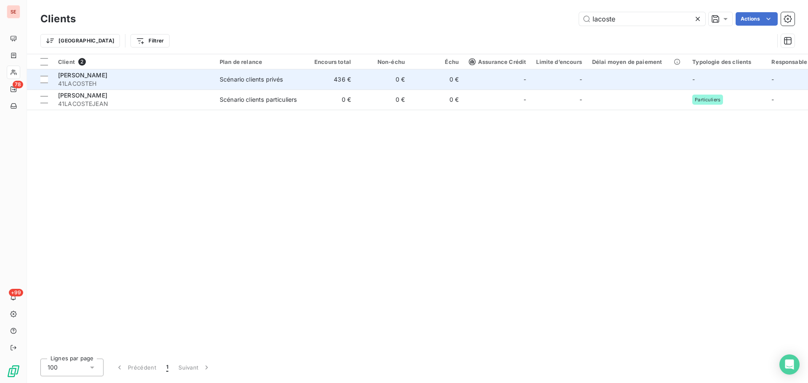
type input "lacoste"
click at [199, 85] on span "41LACOSTEH" at bounding box center [133, 84] width 151 height 8
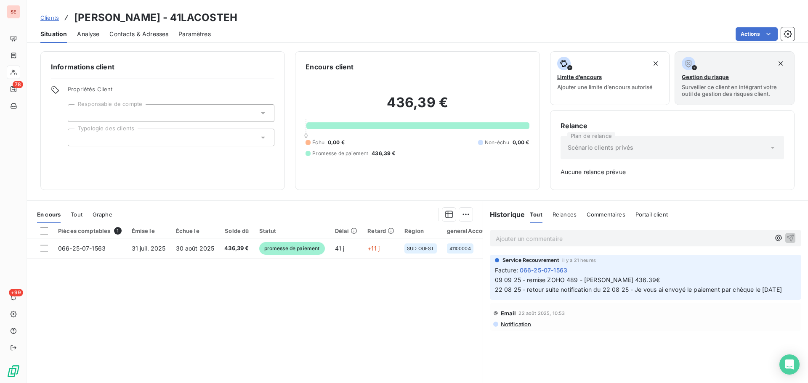
drag, startPoint x: 243, startPoint y: 18, endPoint x: 175, endPoint y: 19, distance: 67.7
click at [175, 19] on div "Clients LACOSTE HELENE - 41LACOSTEH" at bounding box center [417, 17] width 781 height 15
copy h3 "41LACOSTEH"
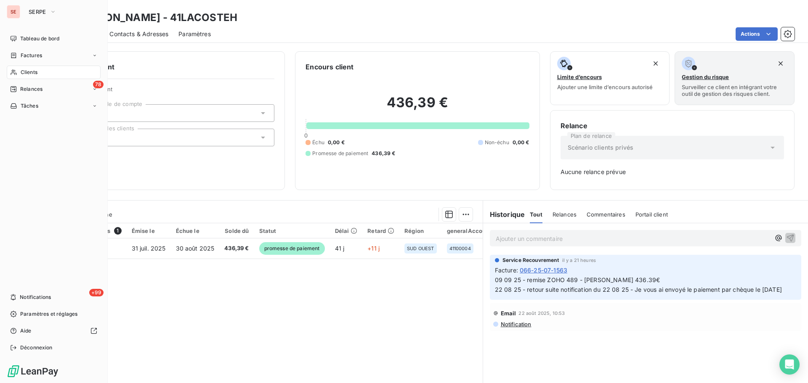
click at [37, 69] on span "Clients" at bounding box center [29, 73] width 17 height 8
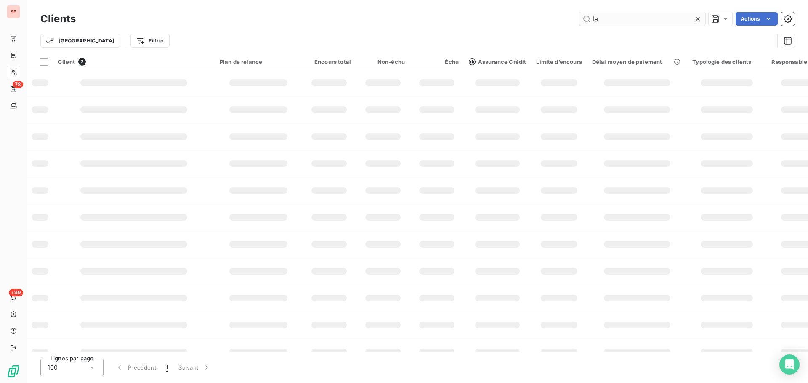
type input "l"
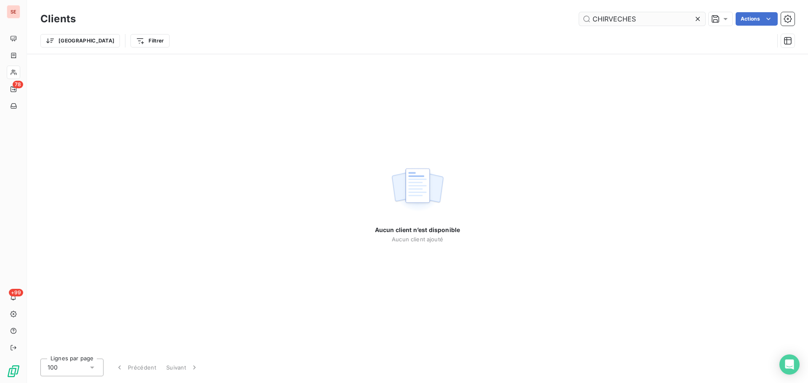
click at [612, 19] on input "CHIRVECHES" at bounding box center [642, 18] width 126 height 13
click at [640, 16] on input "CHIRVECHES" at bounding box center [642, 18] width 126 height 13
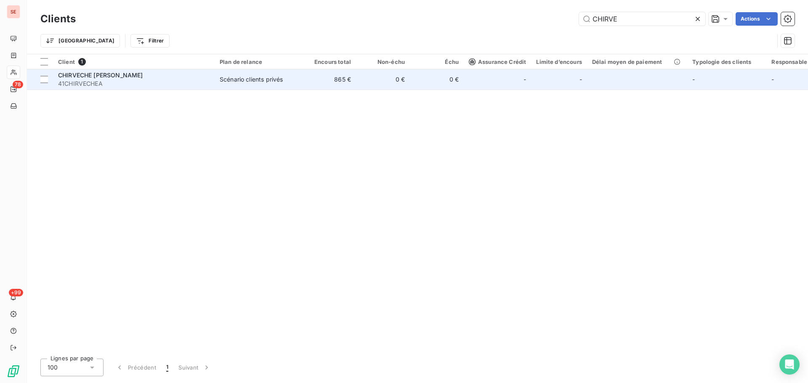
type input "CHIRVE"
click at [328, 78] on td "865 €" at bounding box center [329, 79] width 54 height 20
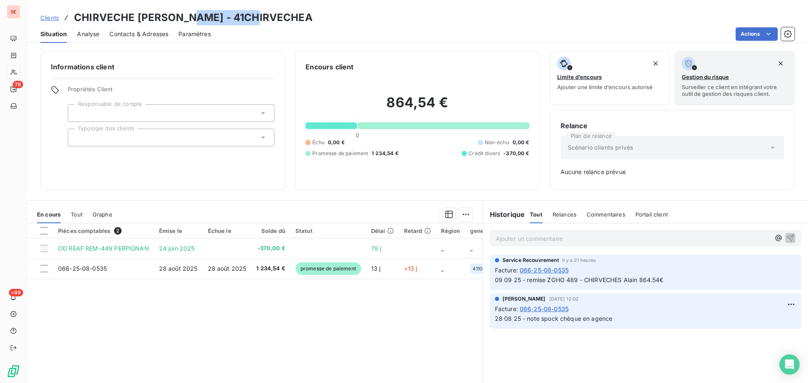
drag, startPoint x: 255, startPoint y: 20, endPoint x: 173, endPoint y: 16, distance: 82.6
click at [173, 16] on div "Clients CHIRVECHE Alain - 41CHIRVECHEA" at bounding box center [417, 17] width 781 height 15
copy h3 "41CHIRVECHEA"
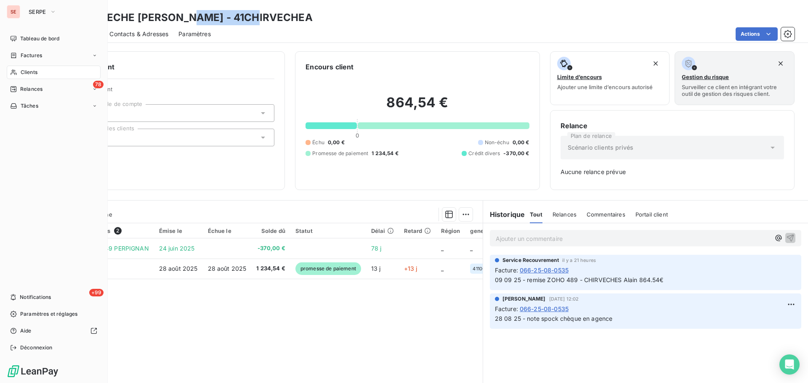
click at [27, 76] on div "Clients" at bounding box center [54, 72] width 94 height 13
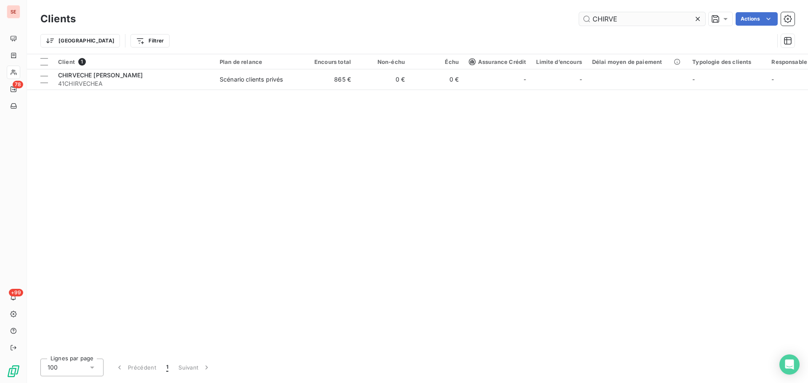
click at [625, 18] on input "CHIRVE" at bounding box center [642, 18] width 126 height 13
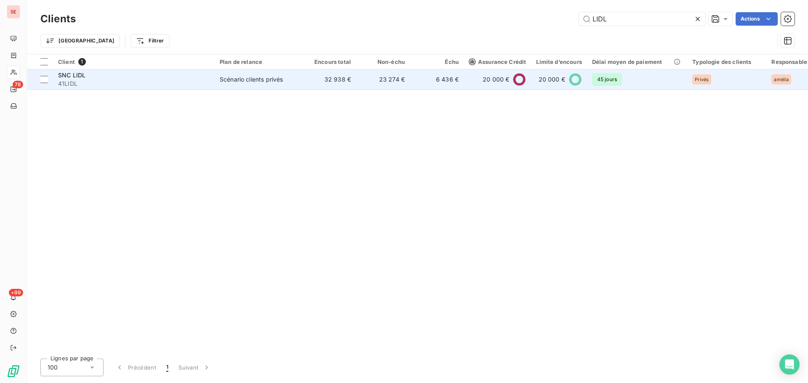
type input "LIDL"
click at [420, 79] on td "6 436 €" at bounding box center [437, 79] width 54 height 20
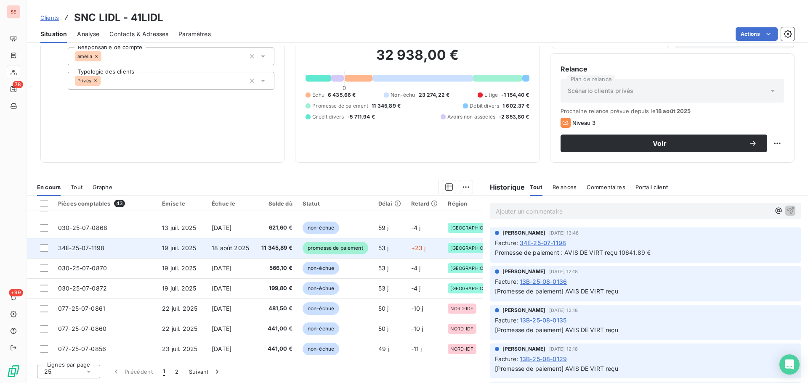
scroll to position [362, 0]
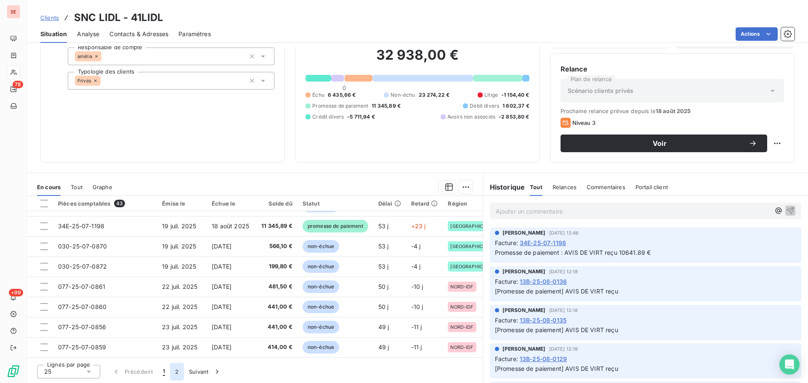
click at [174, 370] on button "2" at bounding box center [176, 372] width 13 height 18
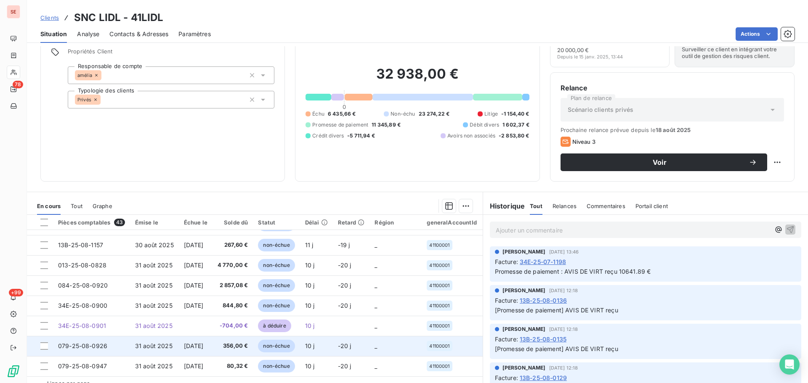
scroll to position [57, 0]
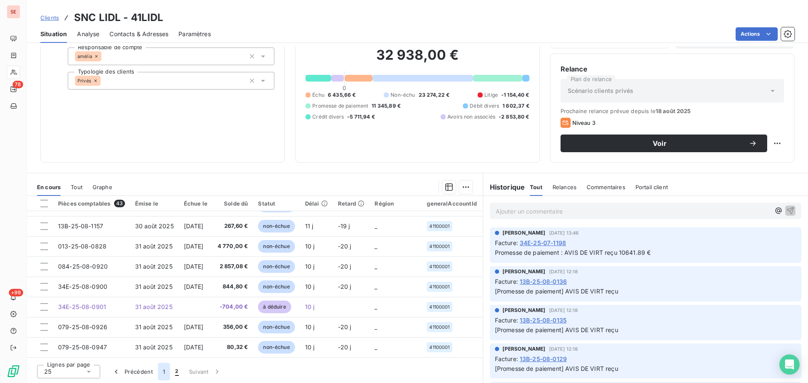
click at [161, 371] on button "1" at bounding box center [164, 372] width 12 height 18
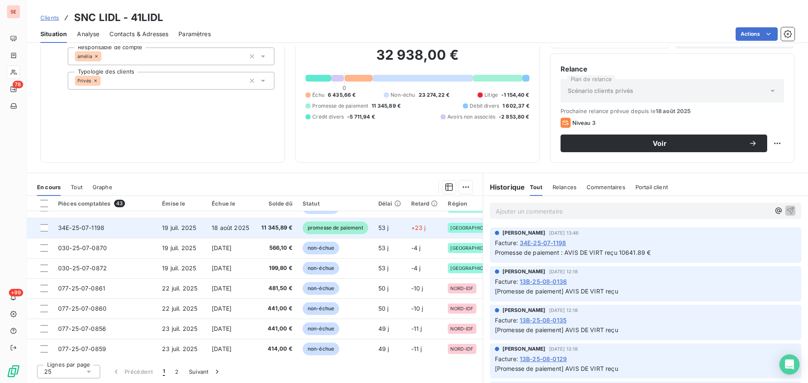
scroll to position [362, 0]
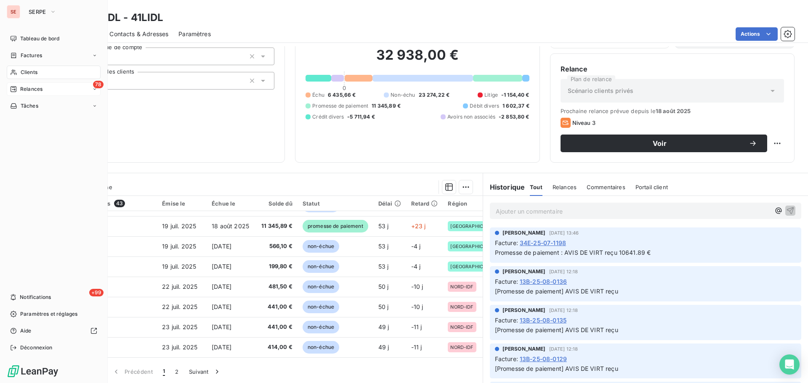
click at [24, 93] on div "78 Relances" at bounding box center [54, 88] width 94 height 13
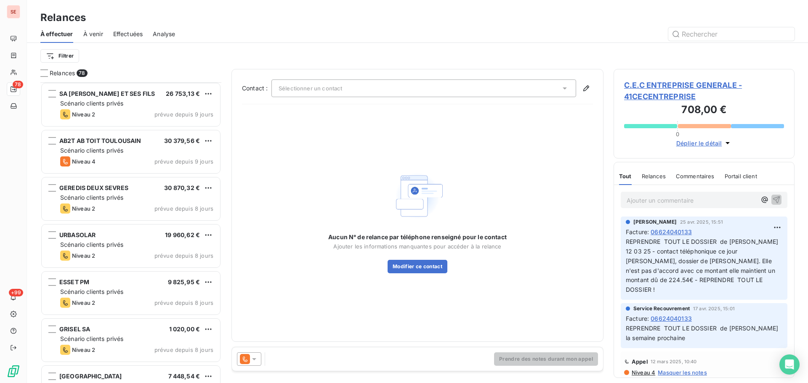
scroll to position [2132, 0]
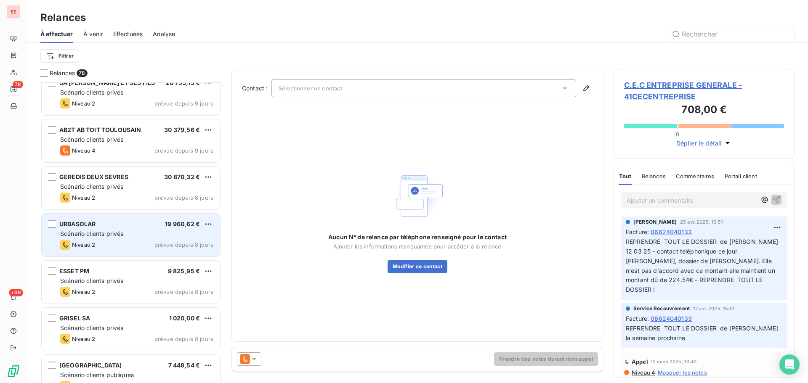
click at [186, 244] on span "prévue depuis 8 jours" at bounding box center [183, 245] width 59 height 7
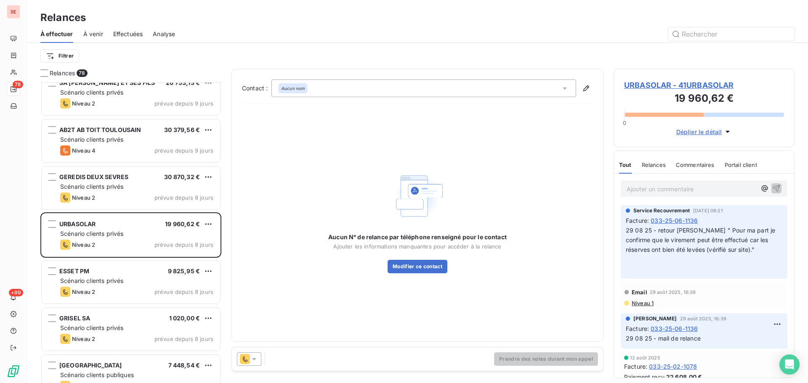
click at [650, 81] on span "URBASOLAR - 41URBASOLAR" at bounding box center [704, 85] width 160 height 11
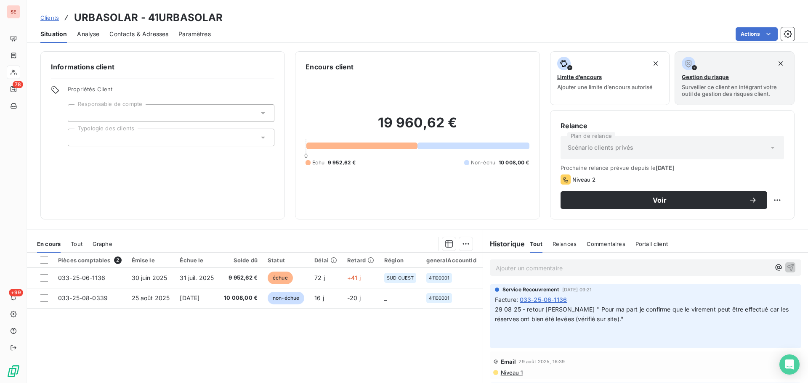
click at [142, 30] on span "Contacts & Adresses" at bounding box center [138, 34] width 59 height 8
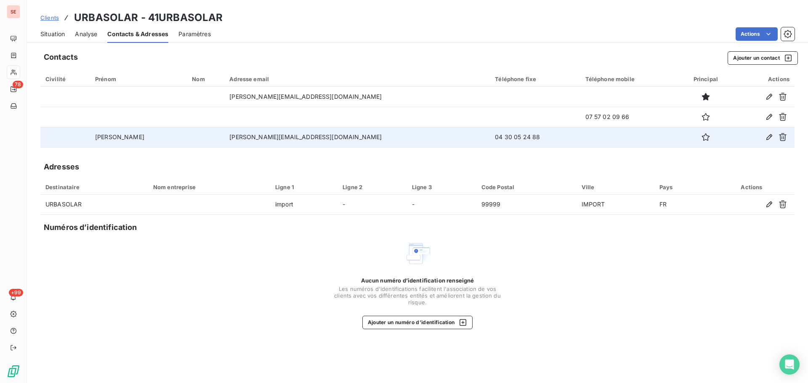
click at [490, 139] on td "04 30 05 24 88" at bounding box center [535, 137] width 90 height 20
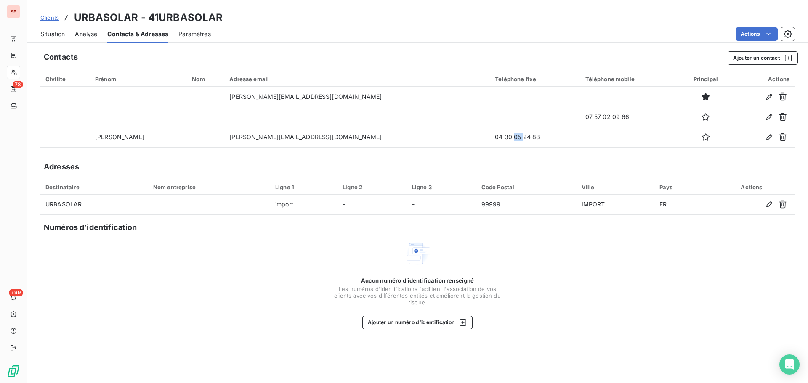
click at [45, 32] on span "Situation" at bounding box center [52, 34] width 24 height 8
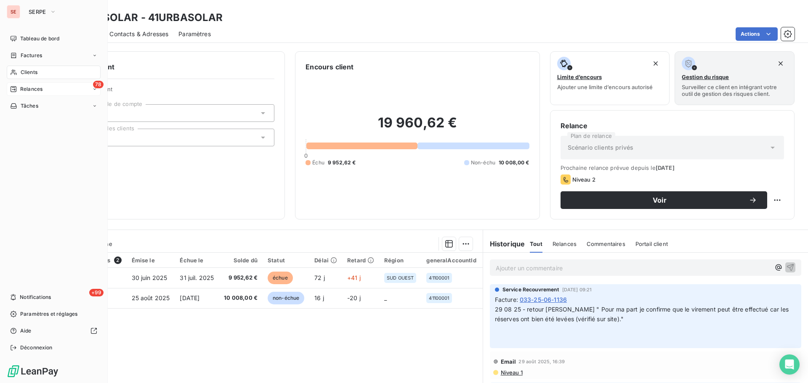
click at [45, 91] on div "78 Relances" at bounding box center [54, 88] width 94 height 13
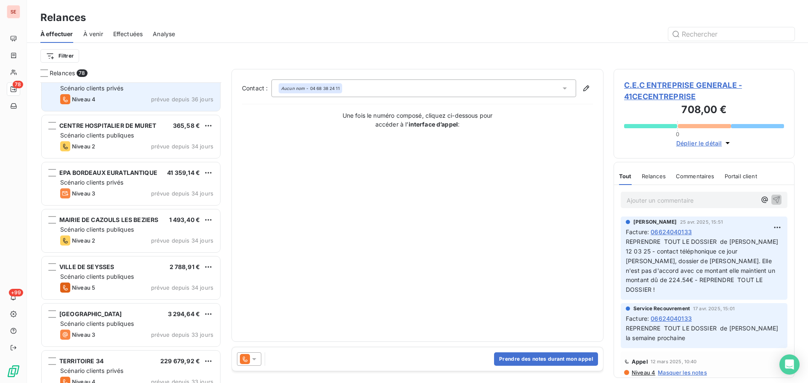
scroll to position [786, 0]
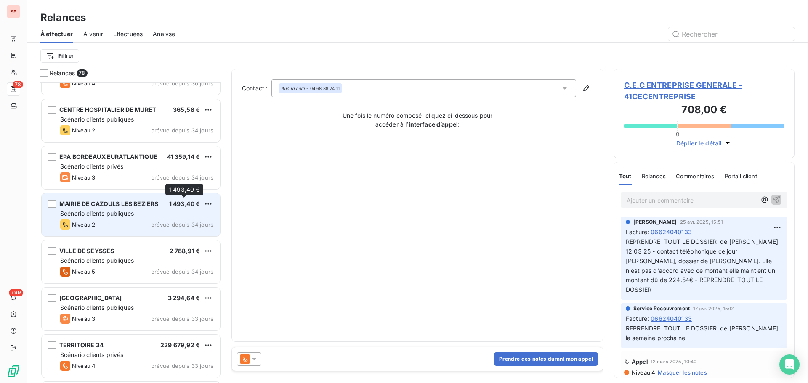
click at [173, 207] on div "1 493,40 €" at bounding box center [184, 204] width 31 height 8
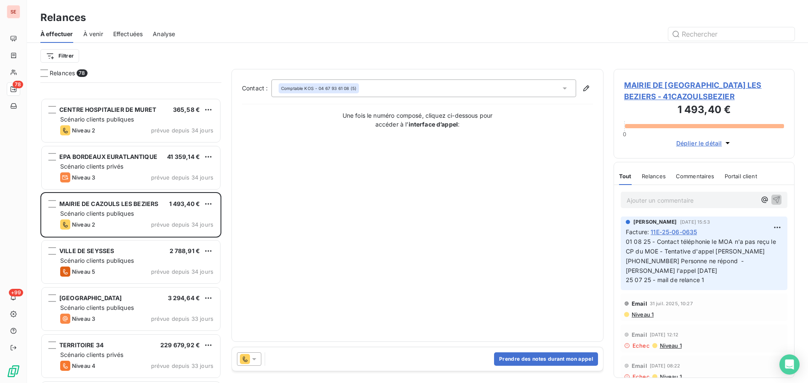
scroll to position [898, 0]
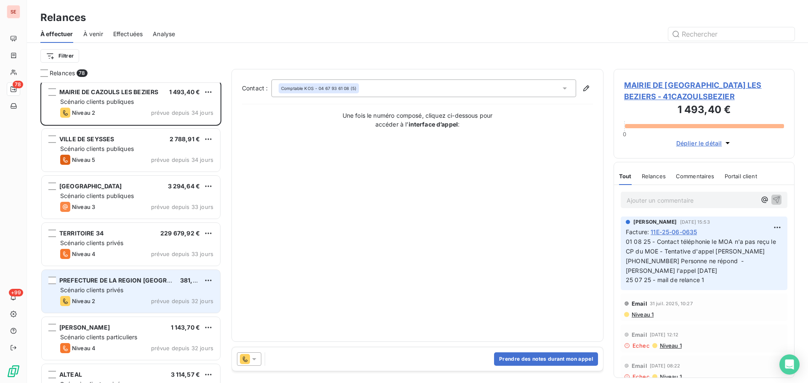
click at [136, 285] on div "PREFECTURE DE LA REGION [GEOGRAPHIC_DATA]" at bounding box center [116, 280] width 114 height 8
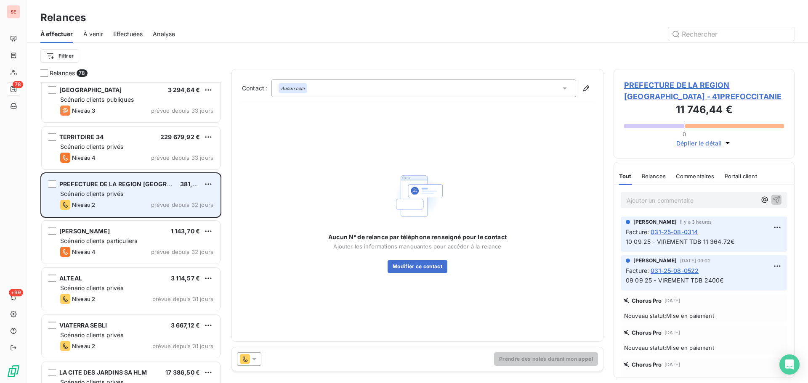
scroll to position [1010, 0]
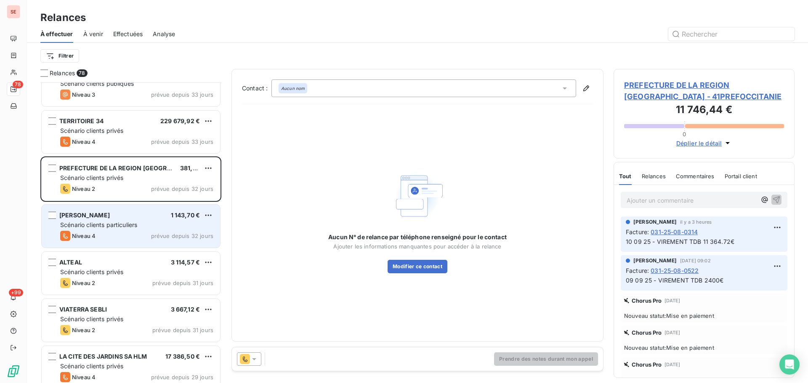
click at [152, 223] on div "Scénario clients particuliers" at bounding box center [136, 225] width 153 height 8
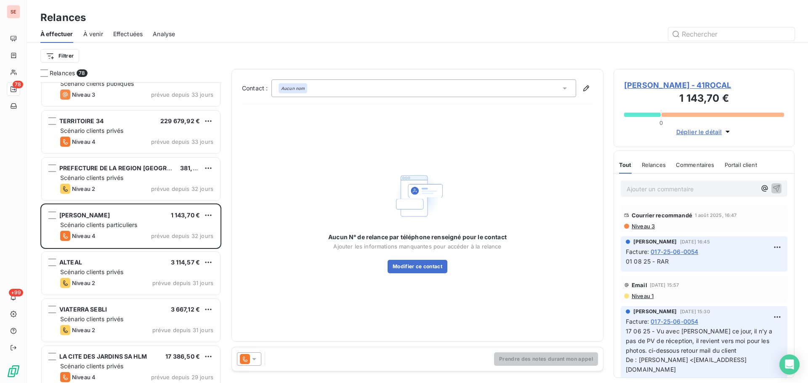
click at [661, 86] on span "ROCA LAURENT - 41ROCAL" at bounding box center [704, 85] width 160 height 11
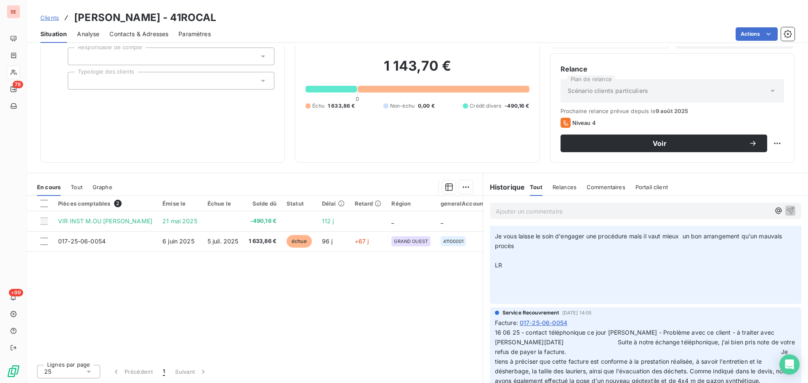
scroll to position [337, 0]
